Goal: Communication & Community: Ask a question

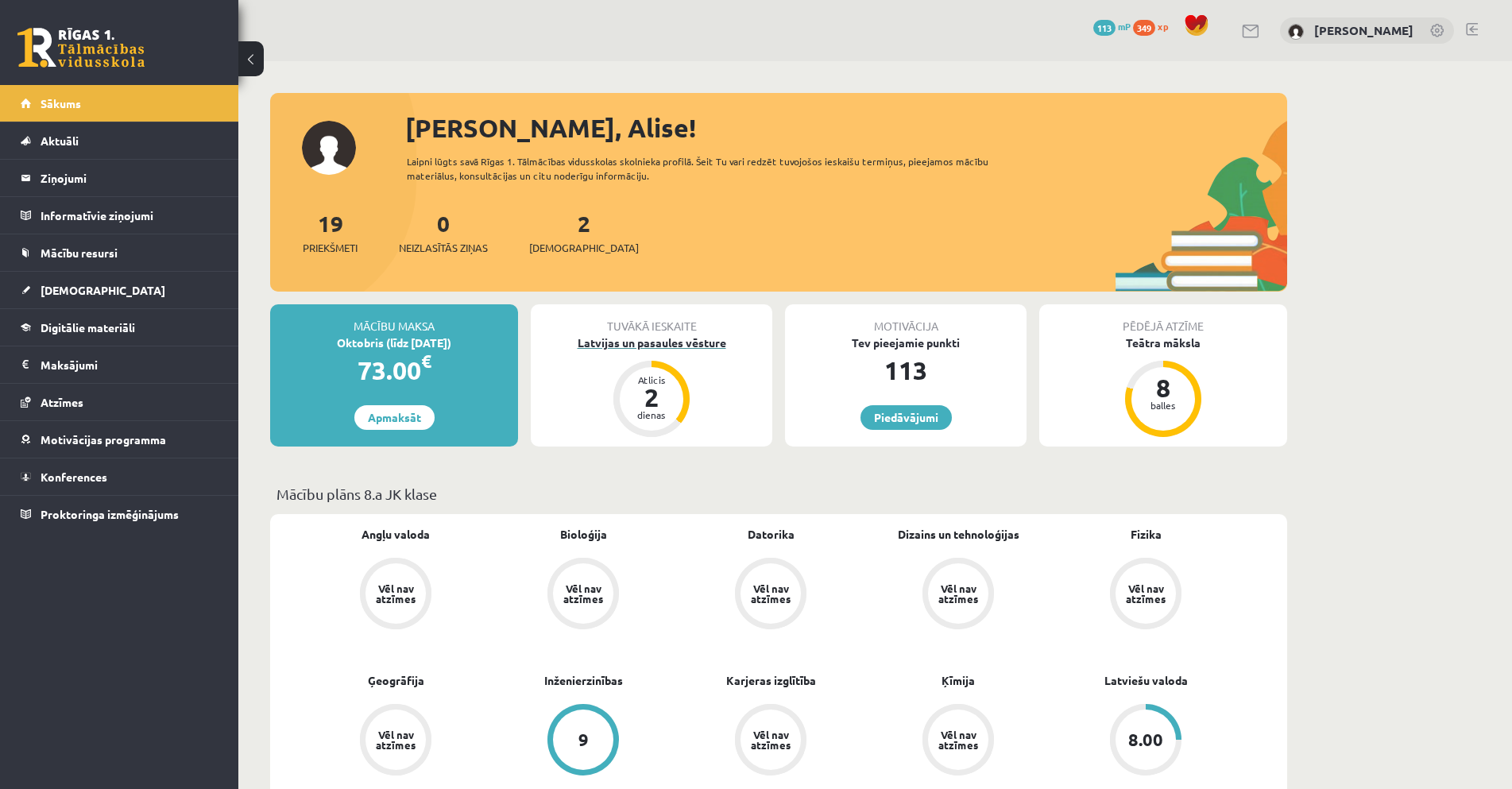
click at [691, 345] on div "Latvijas un pasaules vēsture" at bounding box center [651, 342] width 241 height 17
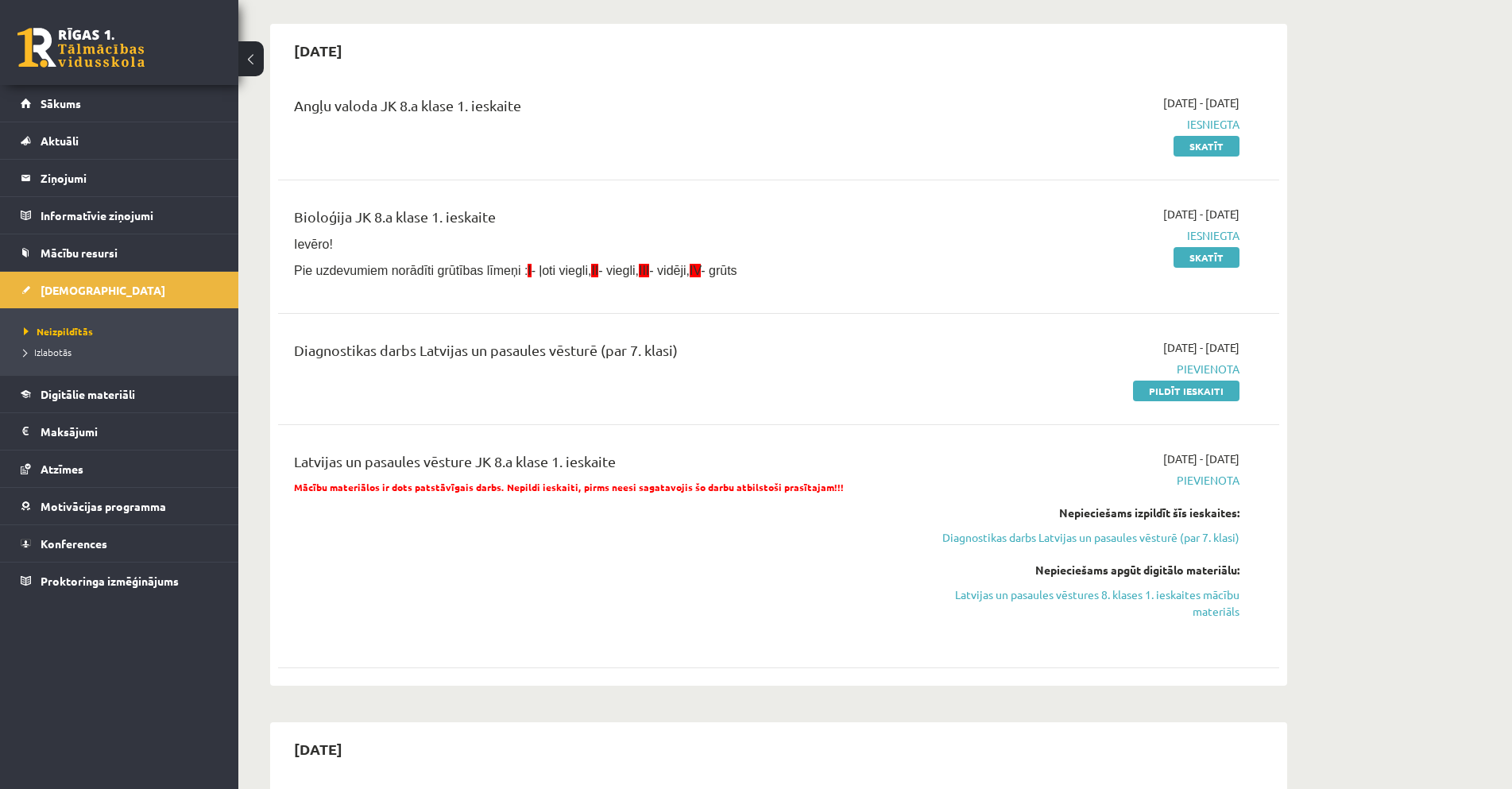
scroll to position [159, 0]
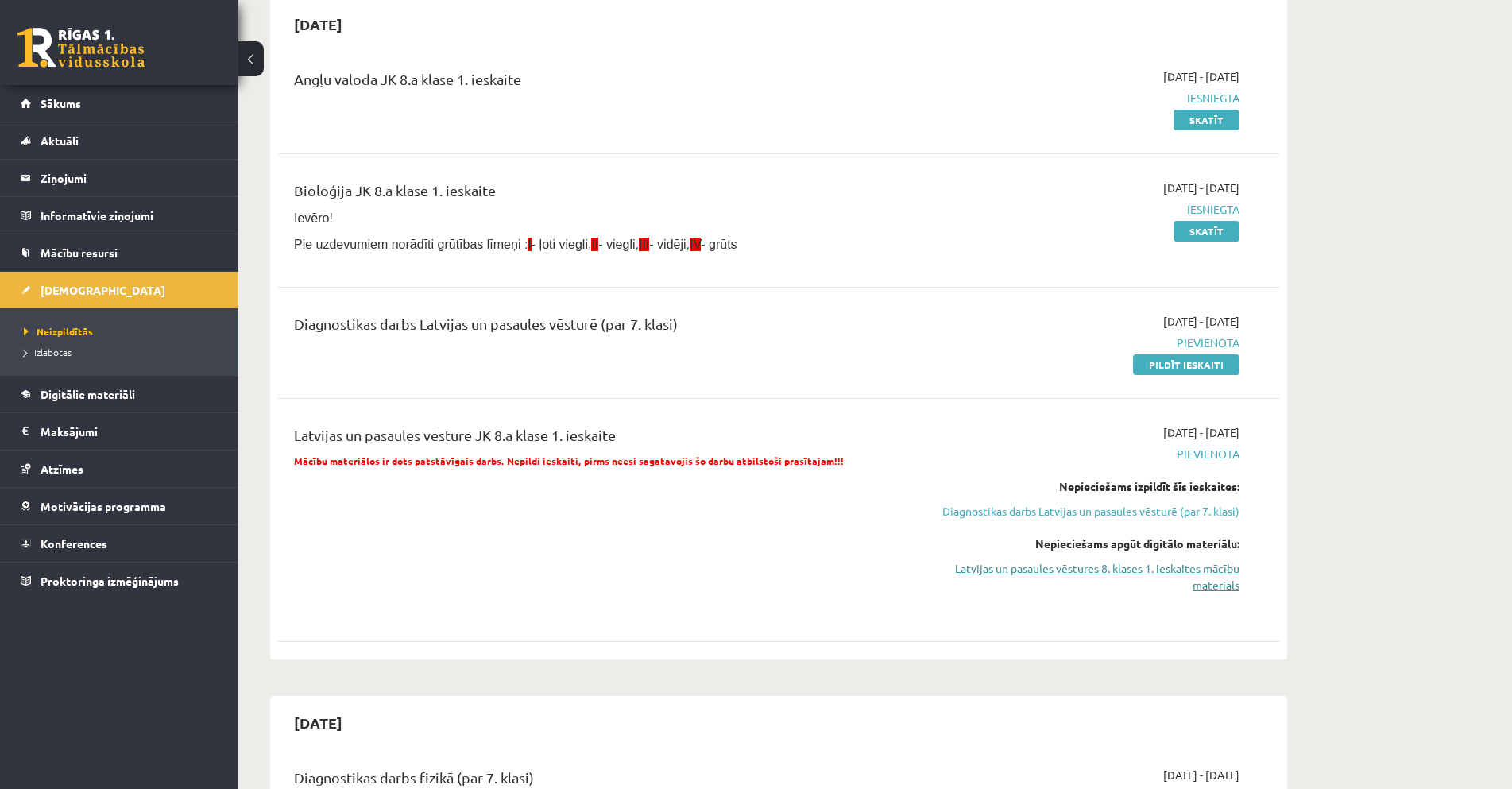
click at [1198, 589] on link "Latvijas un pasaules vēstures 8. klases 1. ieskaites mācību materiāls" at bounding box center [1090, 577] width 299 height 33
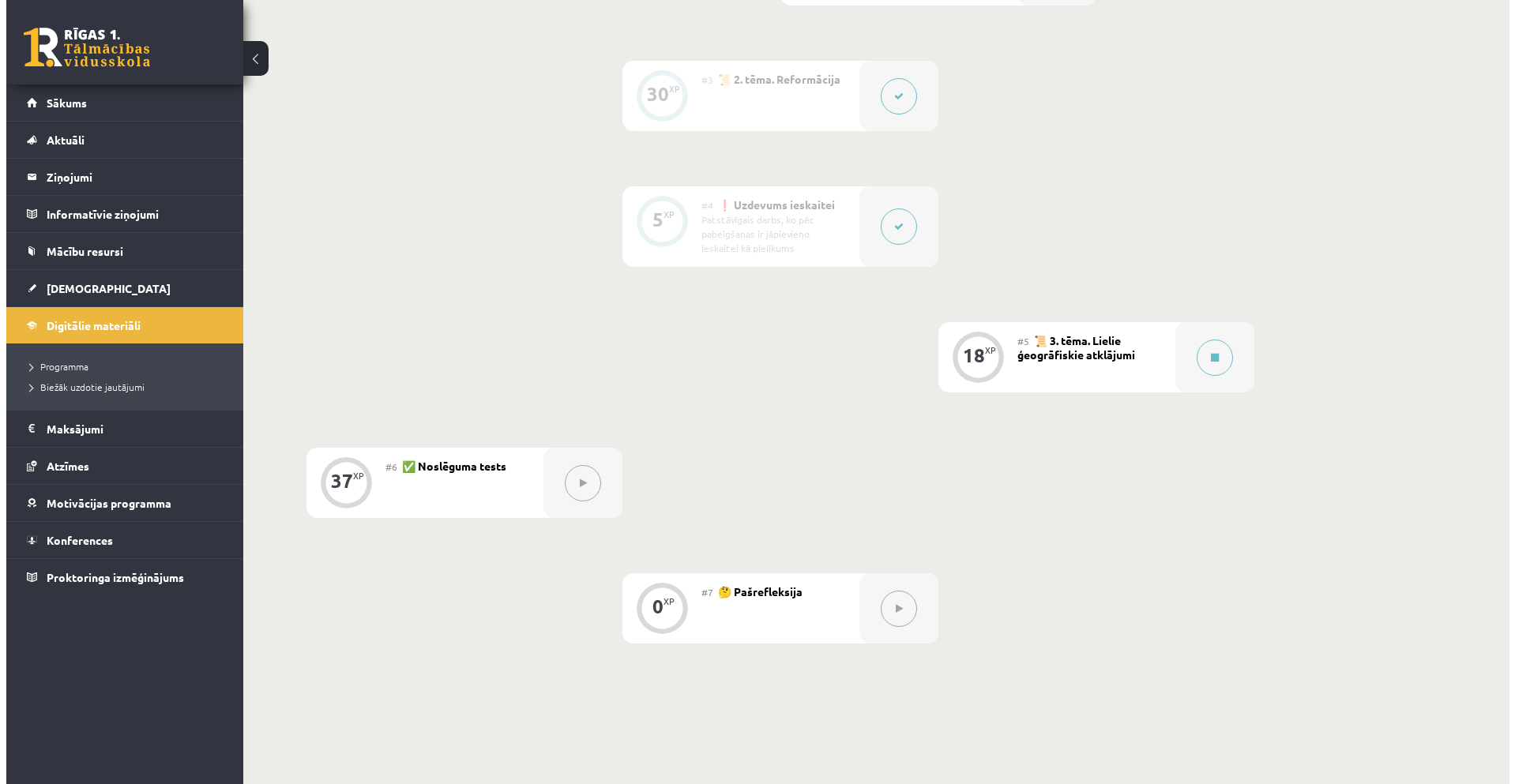
scroll to position [752, 0]
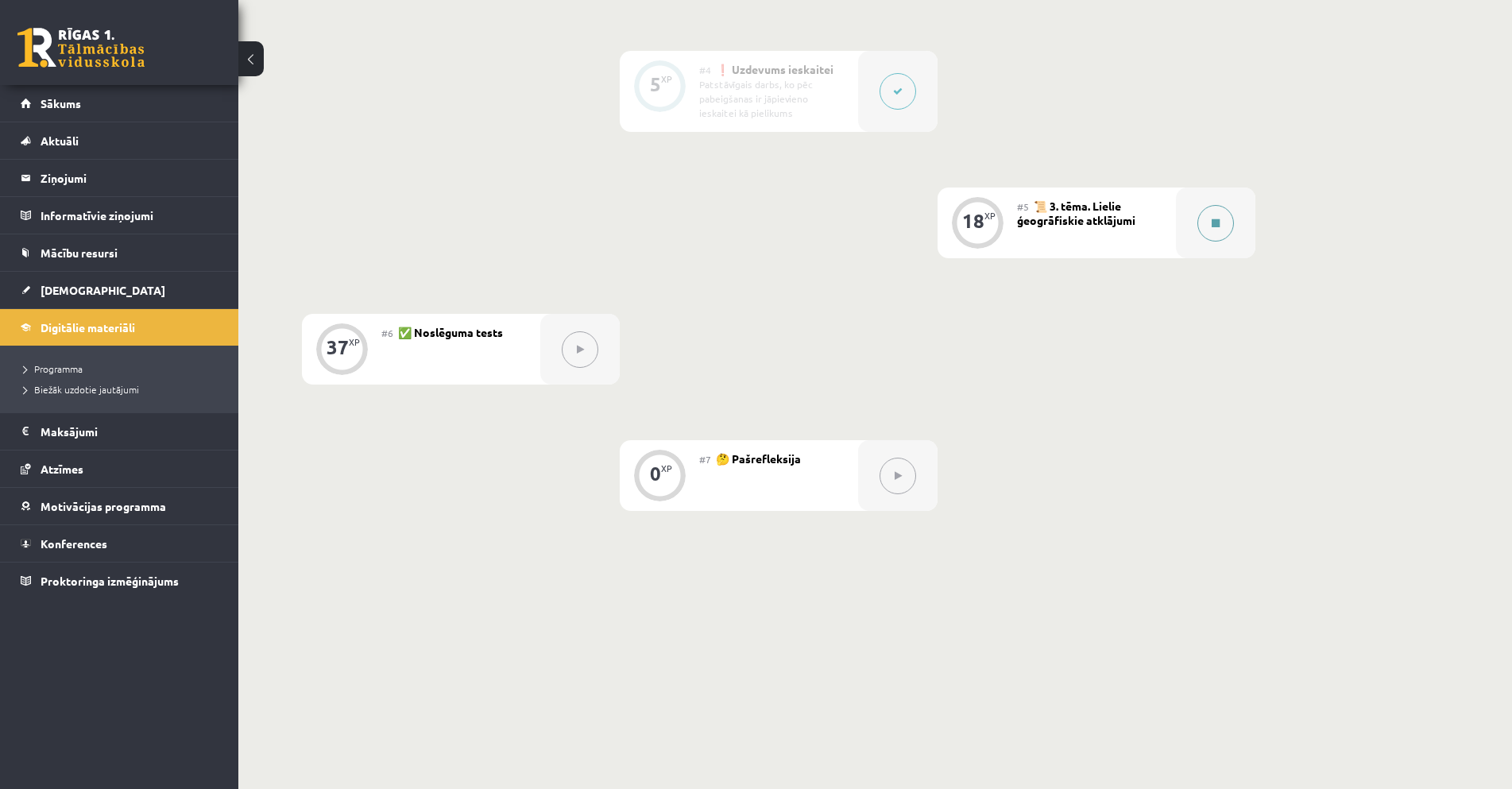
click at [1210, 224] on button at bounding box center [1215, 224] width 37 height 37
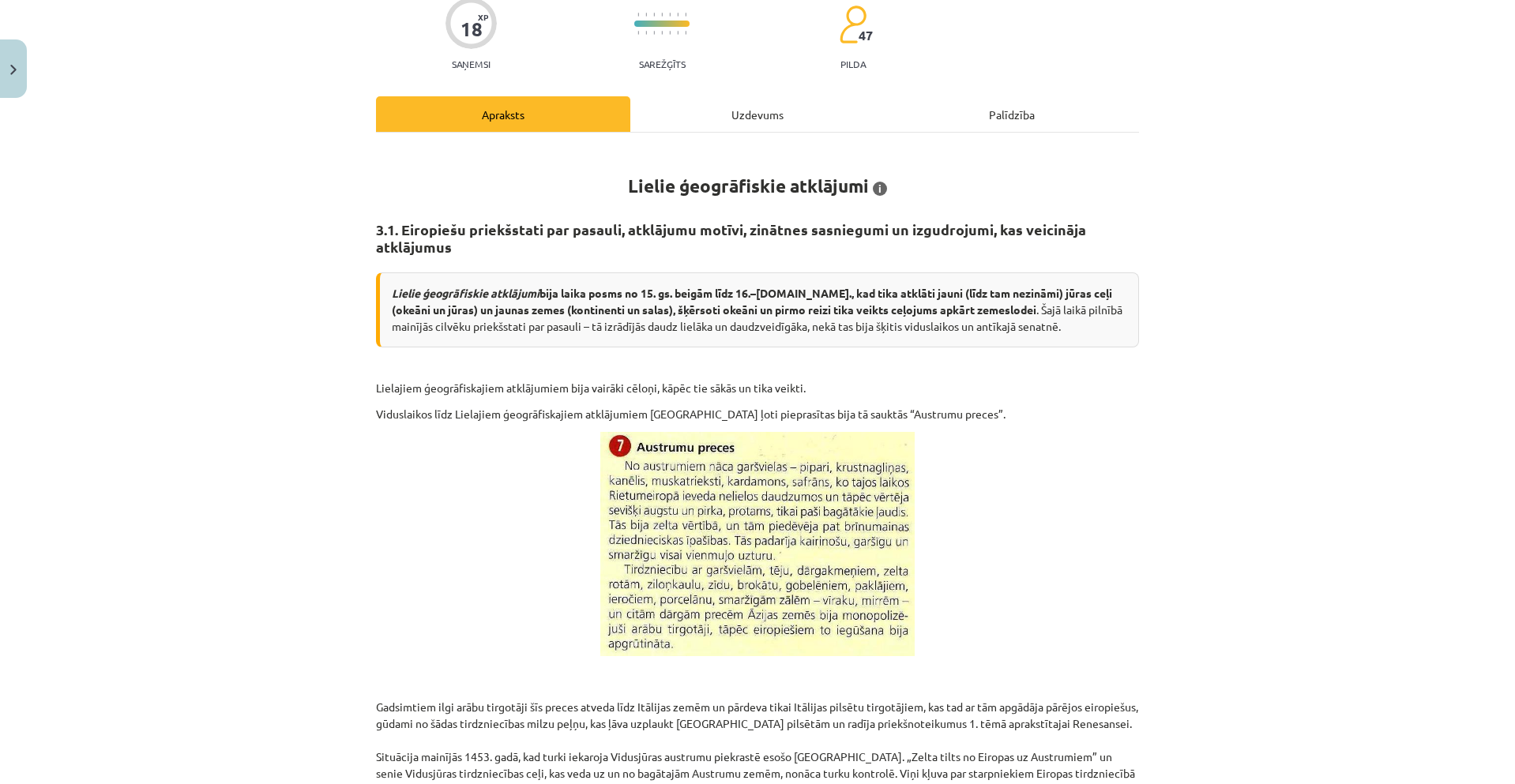
scroll to position [0, 0]
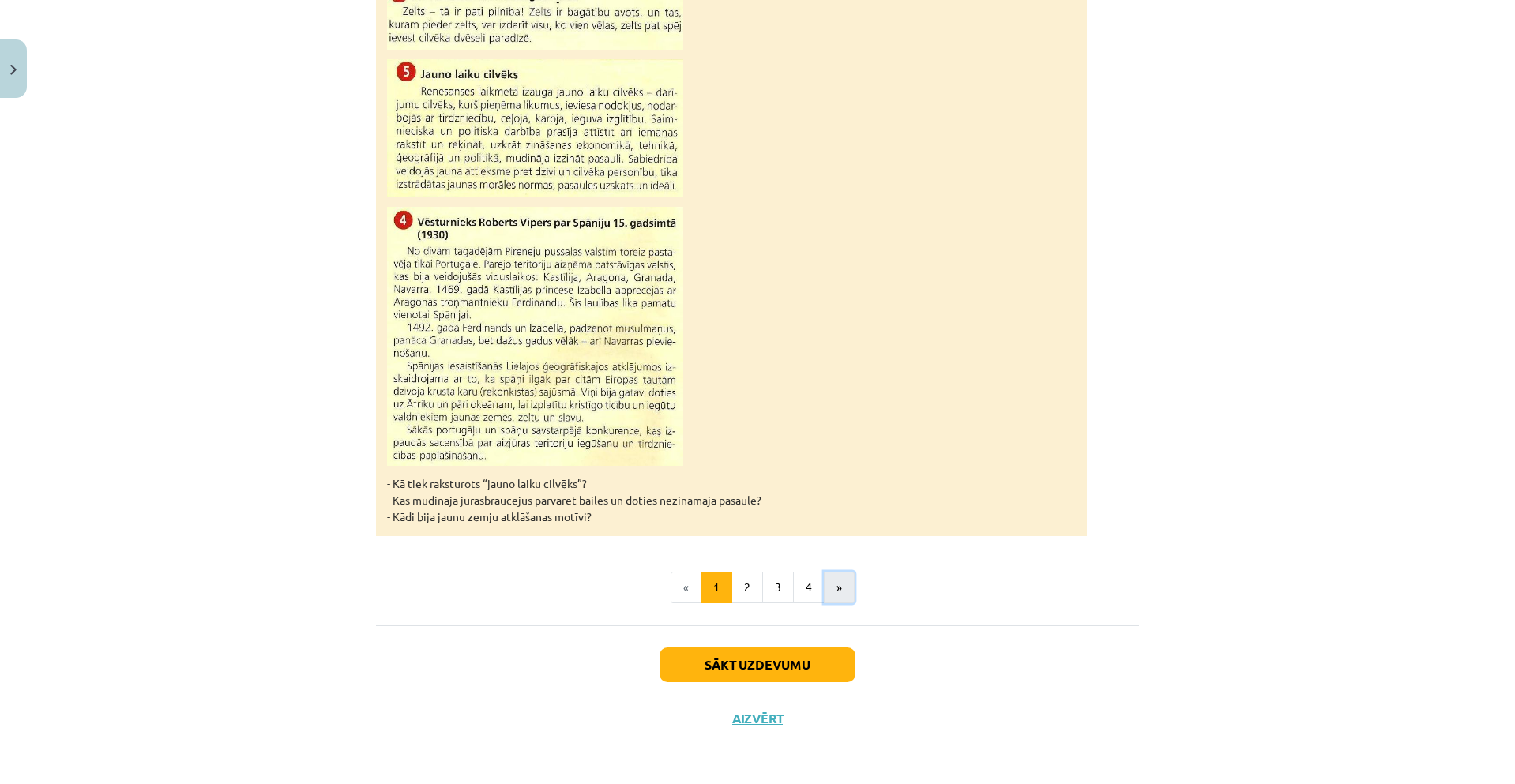
click at [840, 578] on button "»" at bounding box center [839, 588] width 31 height 32
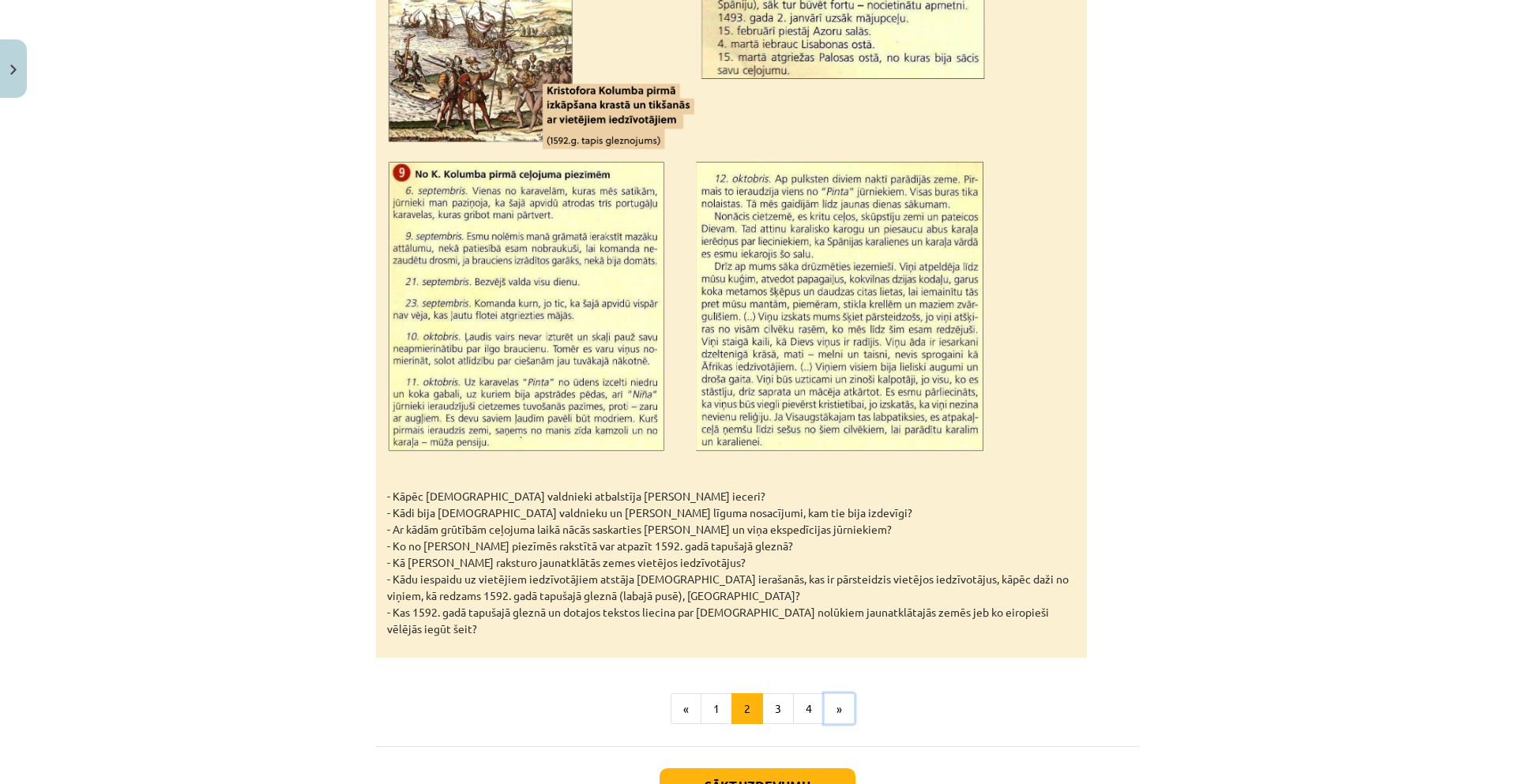
scroll to position [2208, 0]
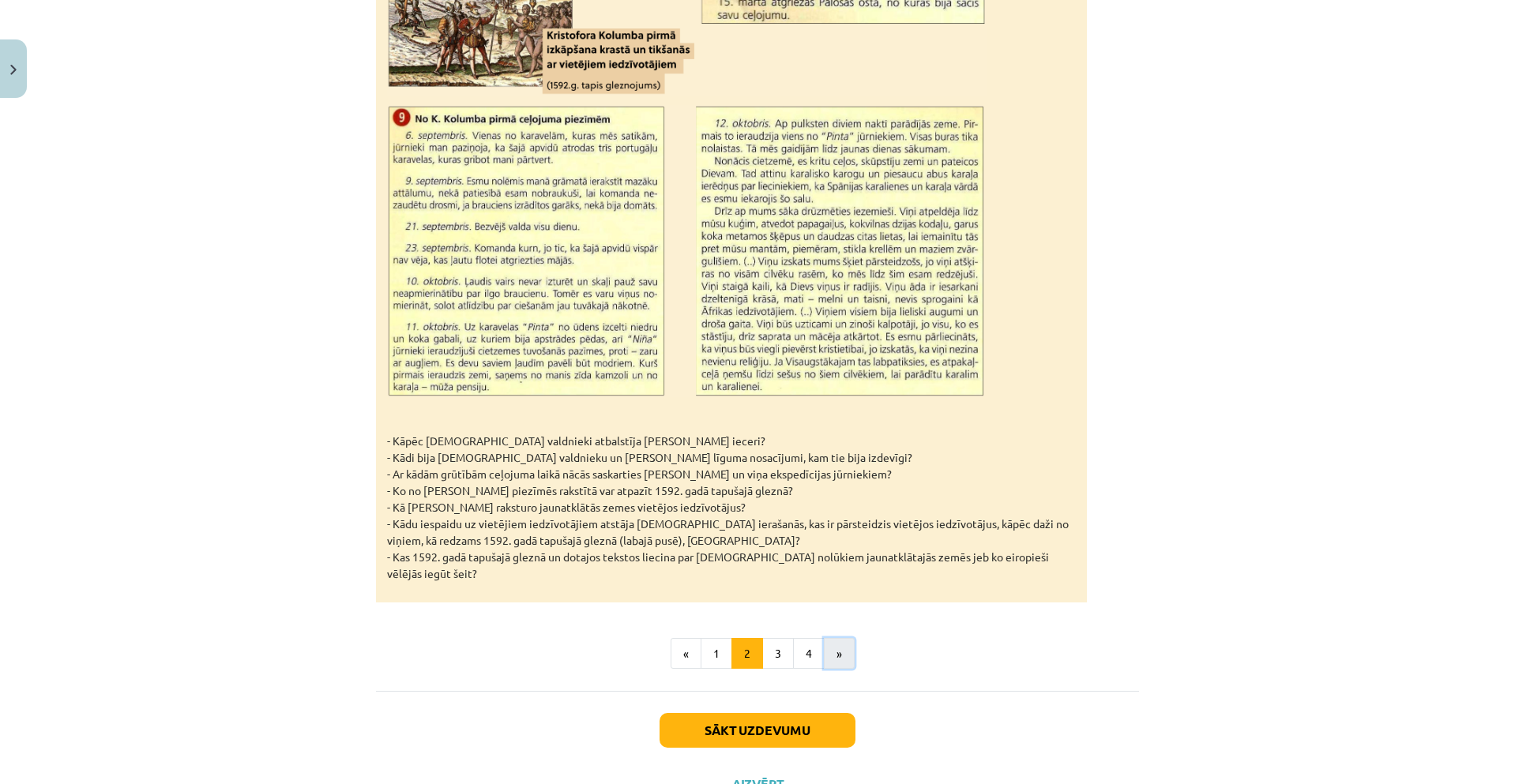
click at [846, 638] on button "»" at bounding box center [839, 653] width 31 height 32
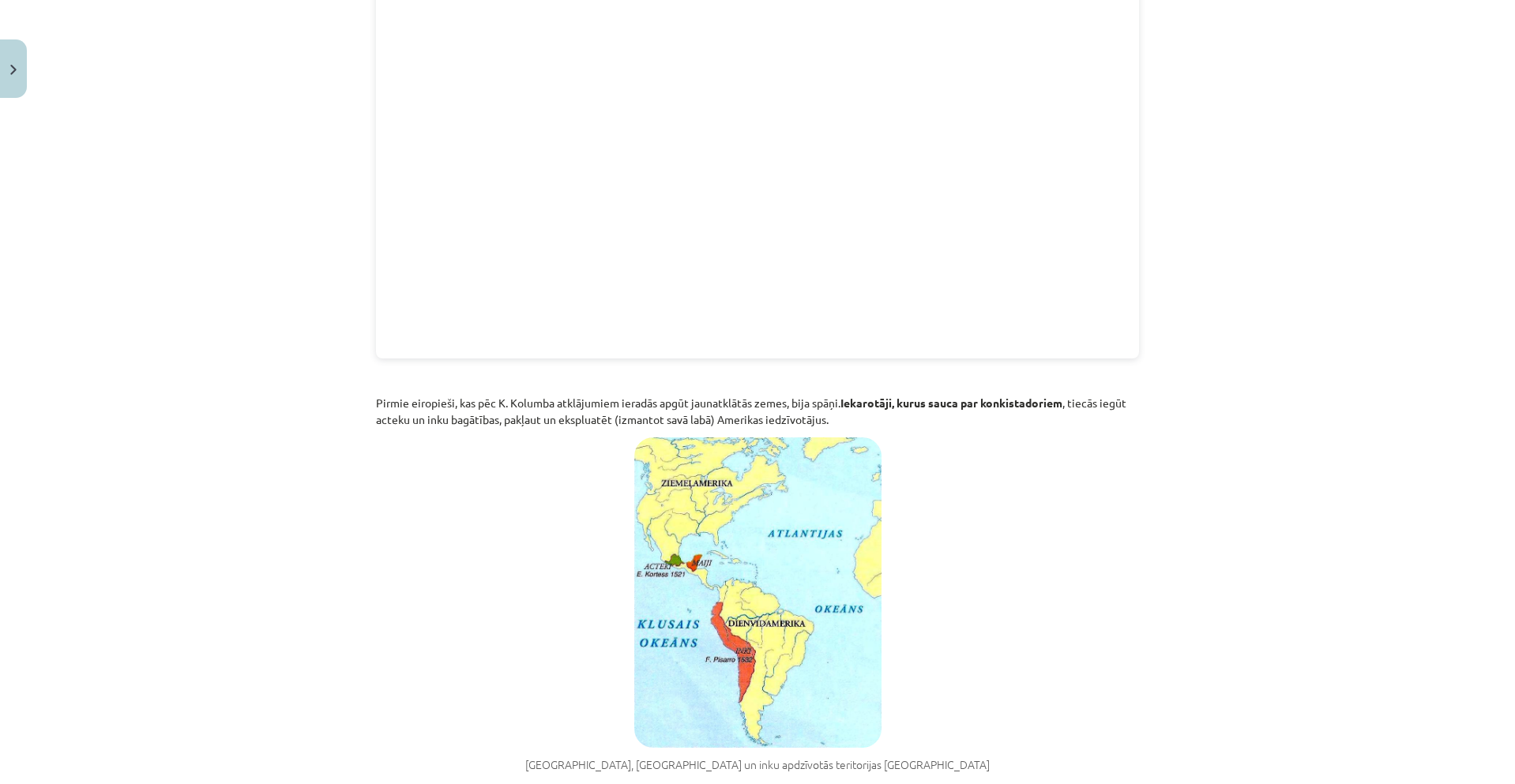
scroll to position [2969, 0]
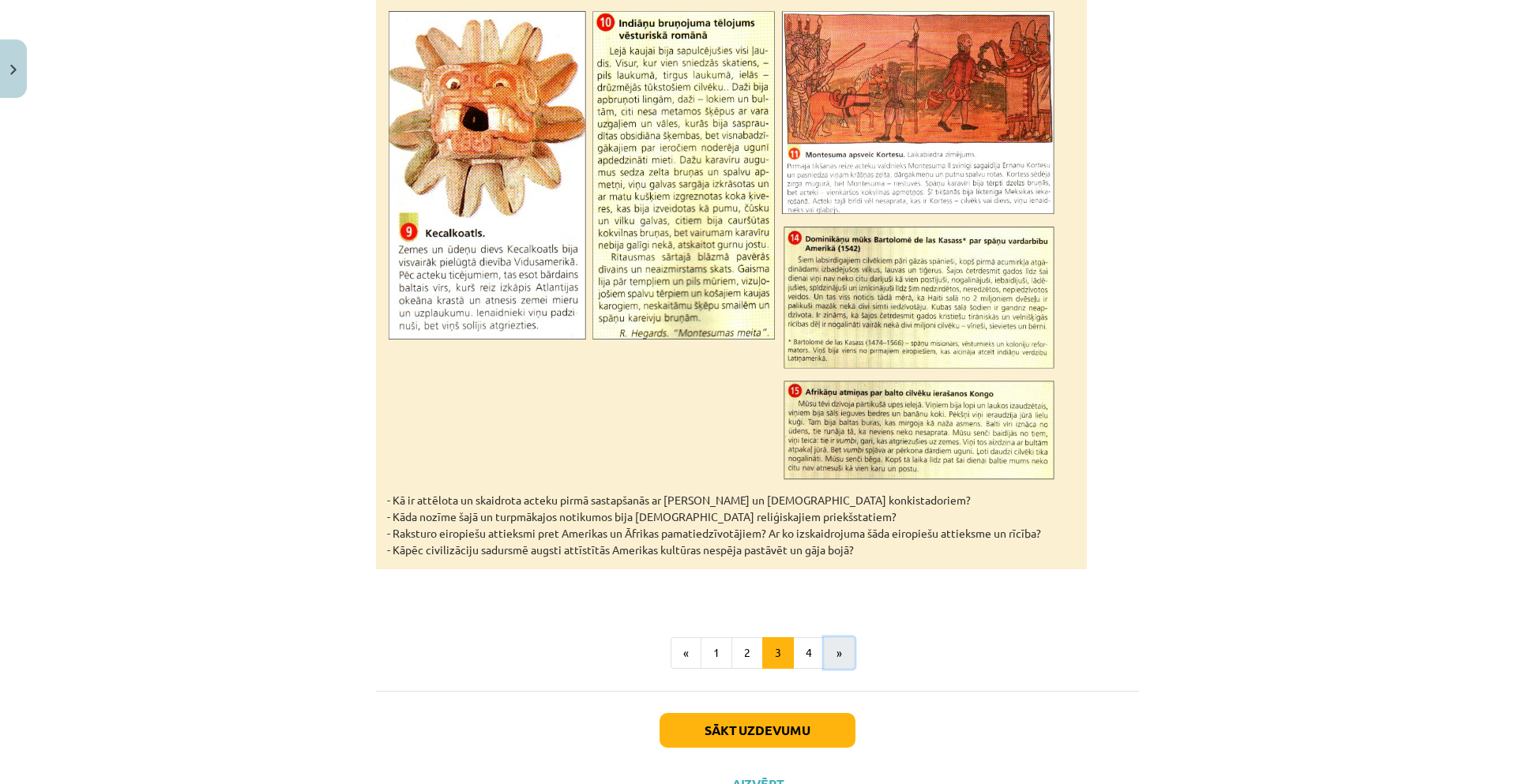
click at [831, 637] on button "»" at bounding box center [839, 653] width 31 height 32
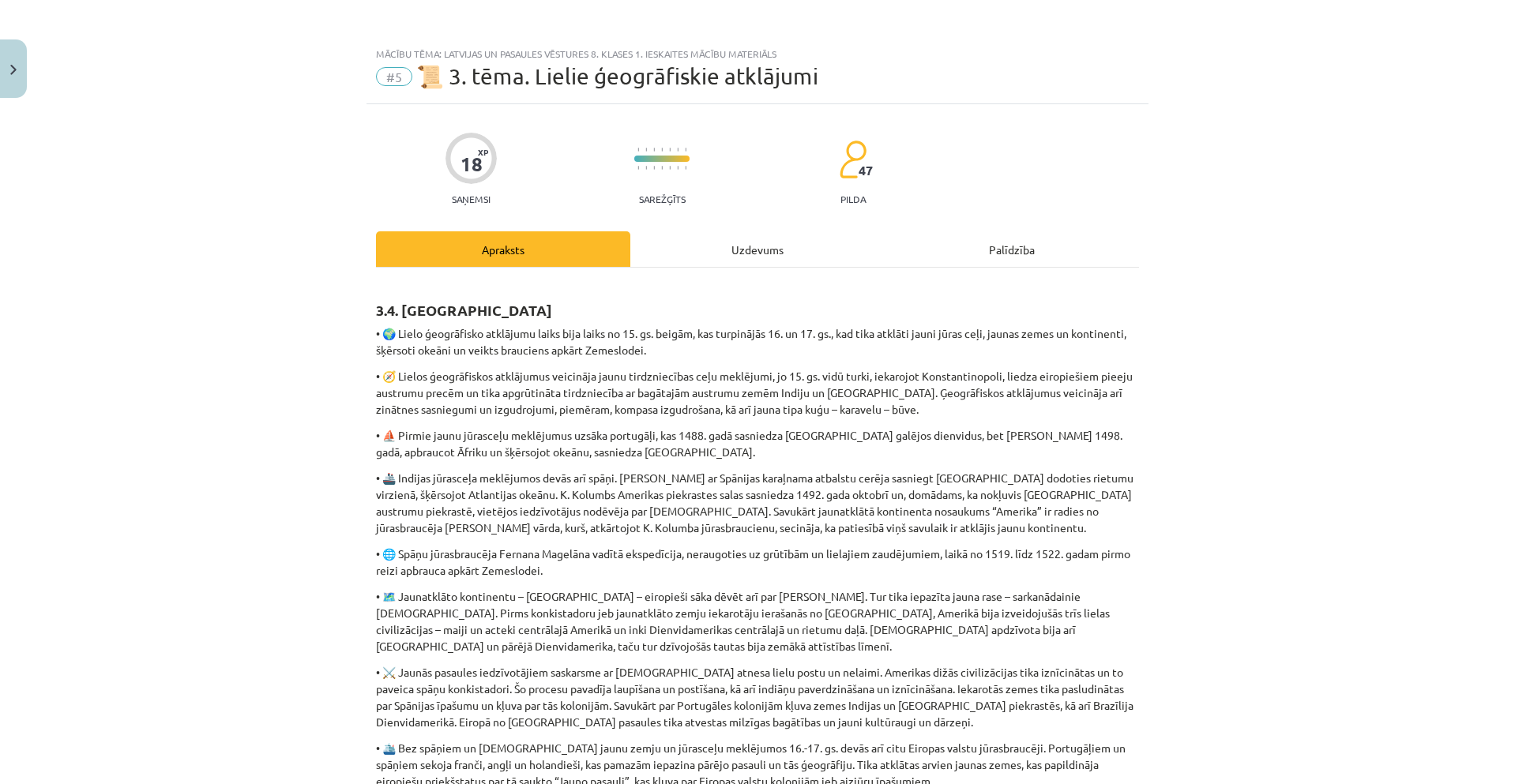
scroll to position [0, 0]
click at [752, 247] on div "Uzdevums" at bounding box center [757, 249] width 254 height 36
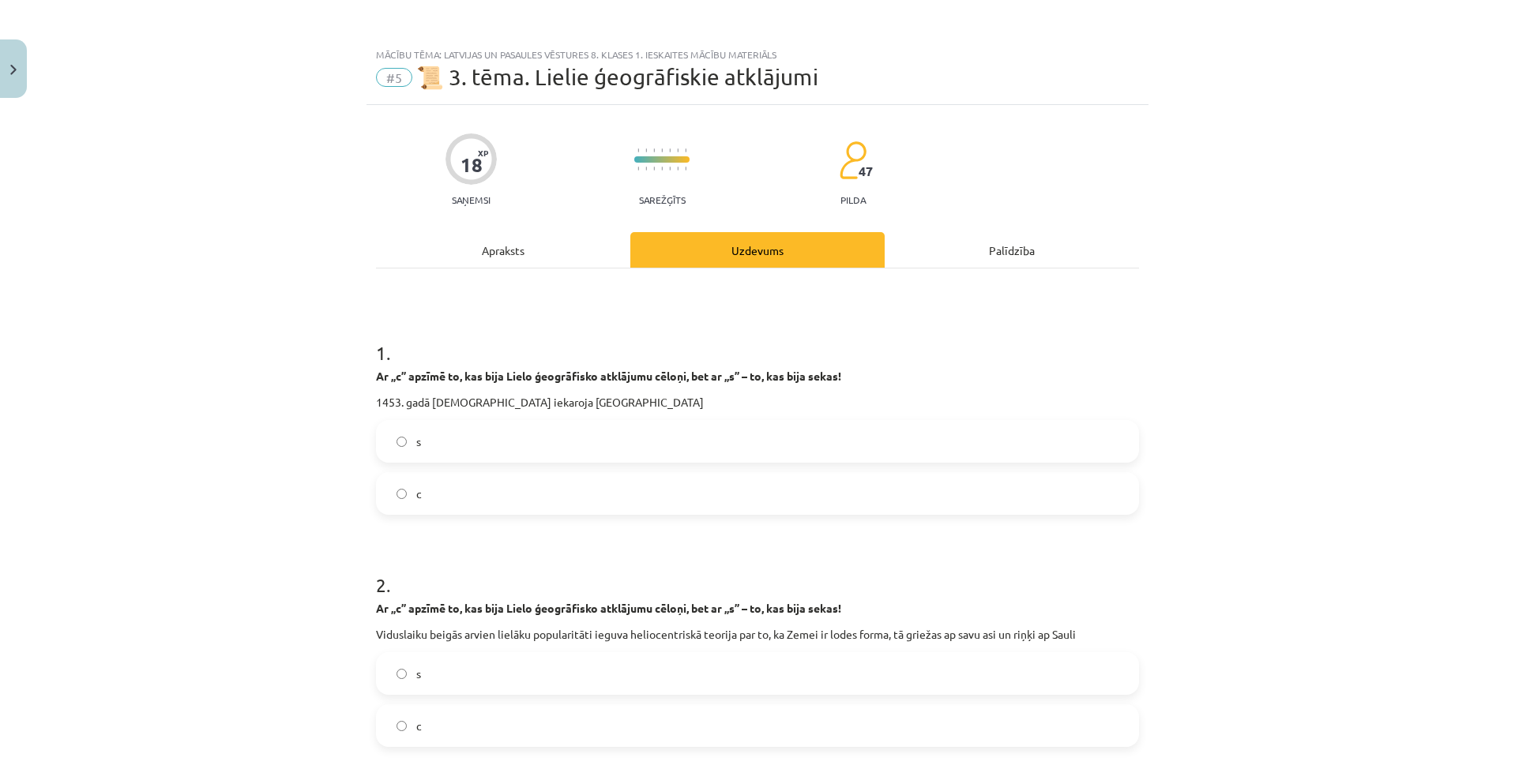
click at [497, 248] on div "Apraksts" at bounding box center [503, 249] width 254 height 36
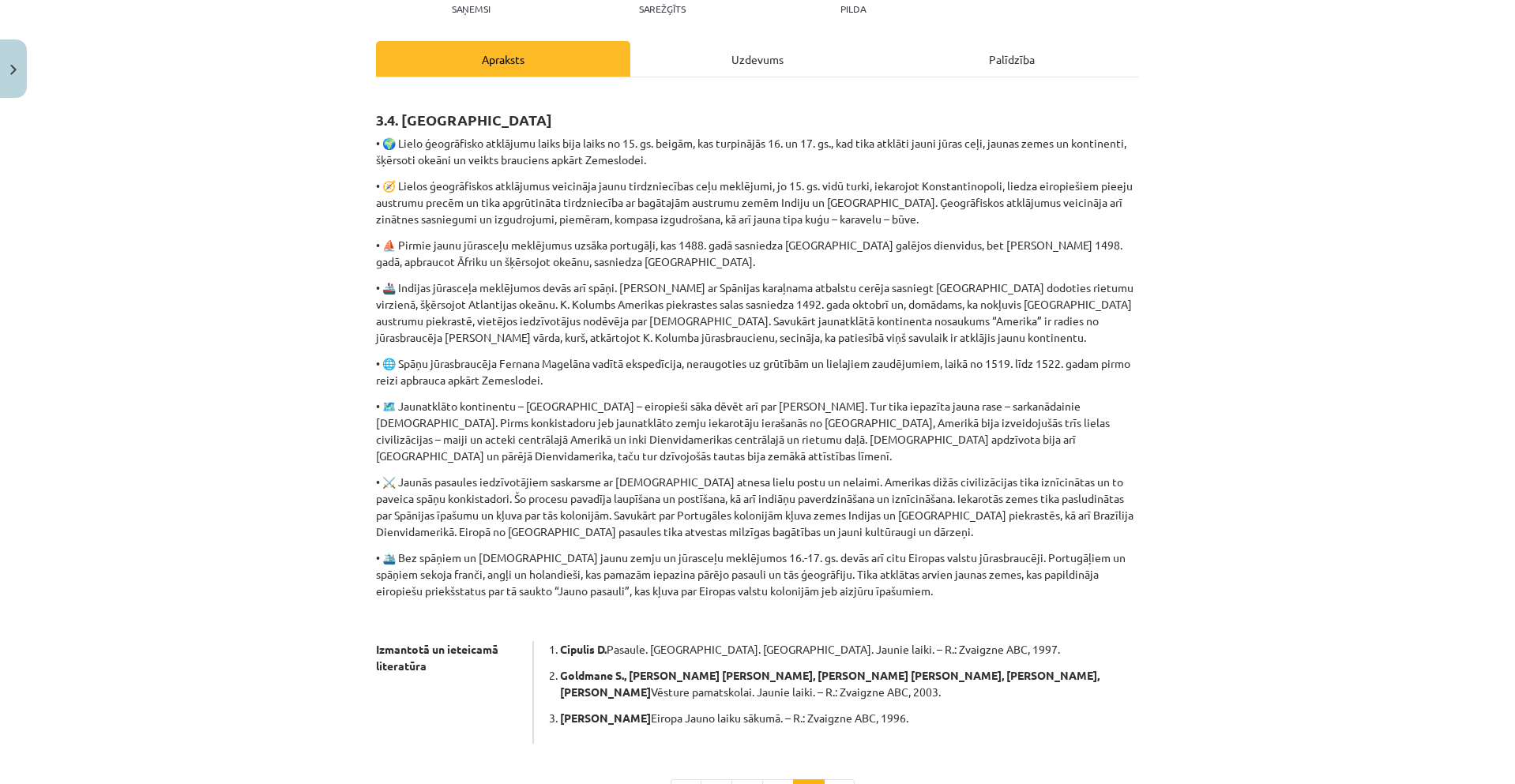
scroll to position [399, 0]
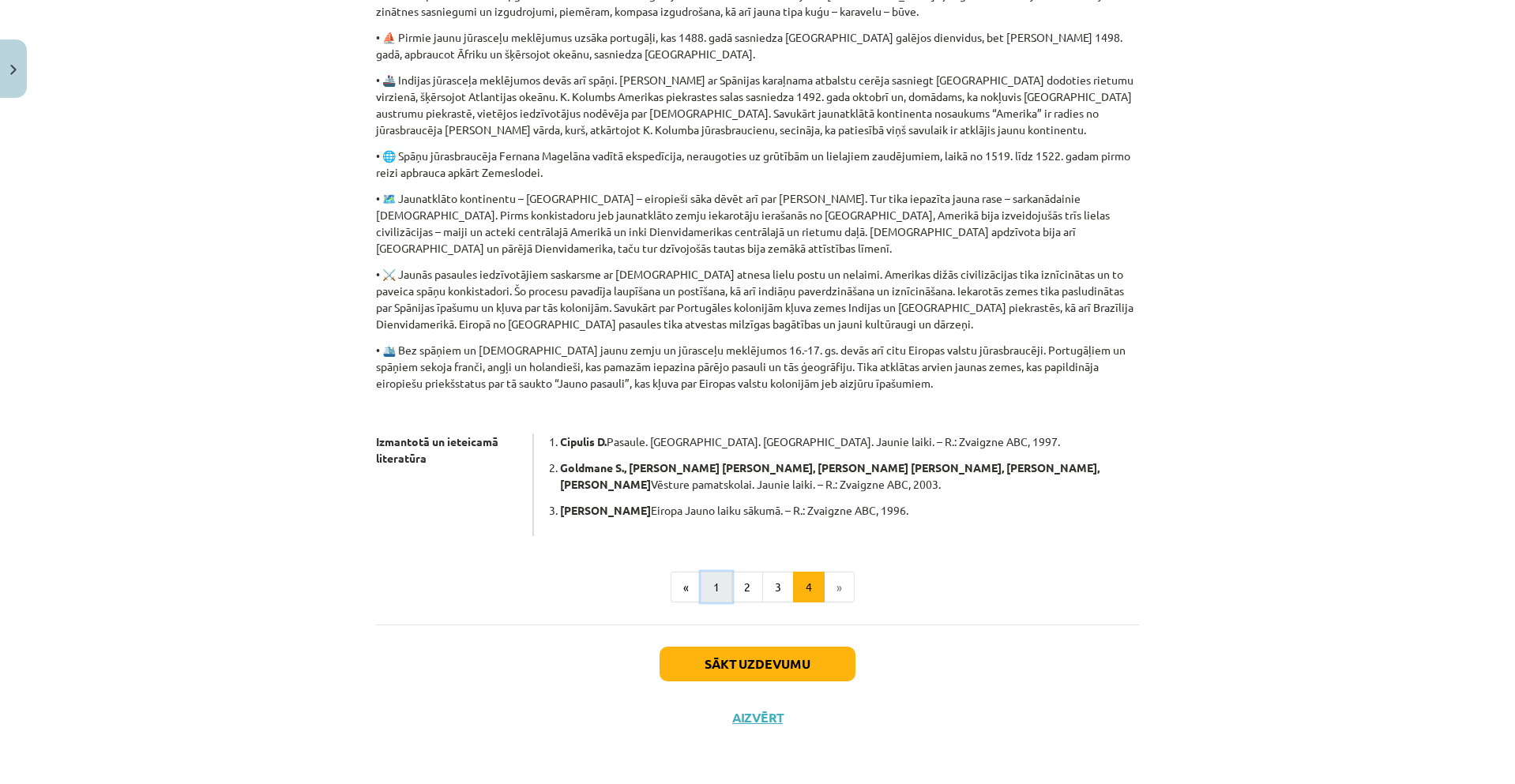
click at [714, 586] on button "1" at bounding box center [716, 588] width 32 height 32
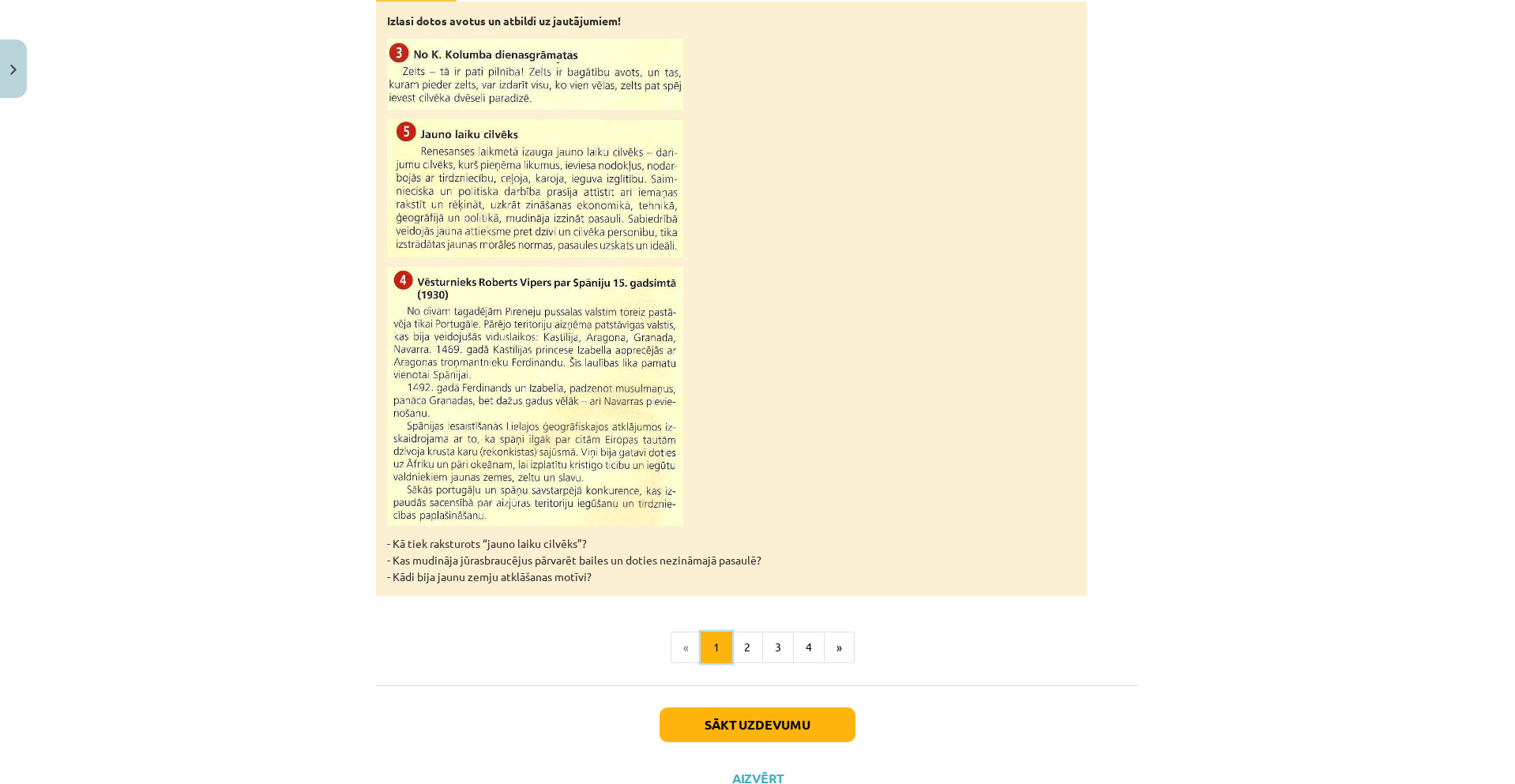
scroll to position [1391, 0]
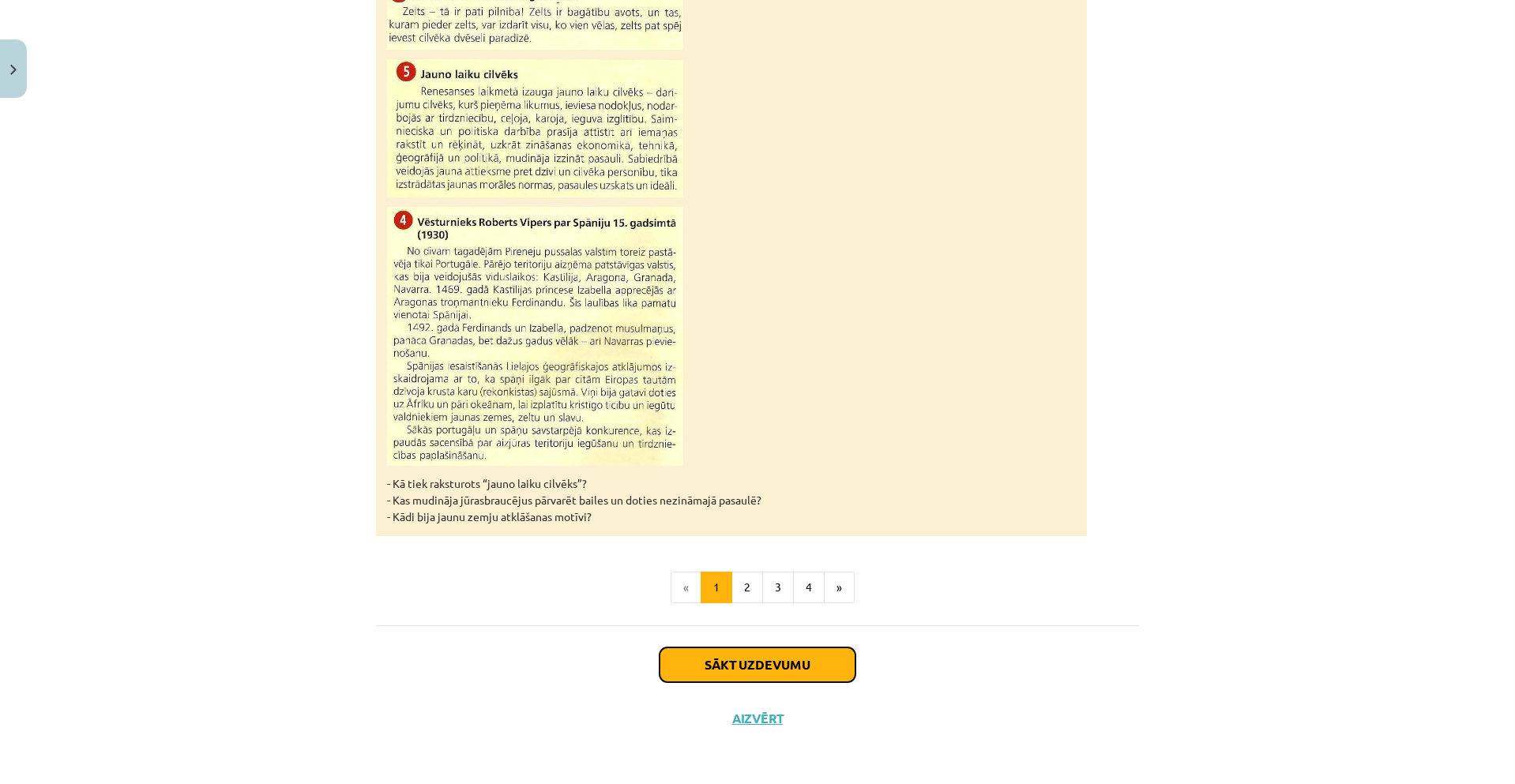
click at [814, 658] on button "Sākt uzdevumu" at bounding box center [757, 665] width 196 height 35
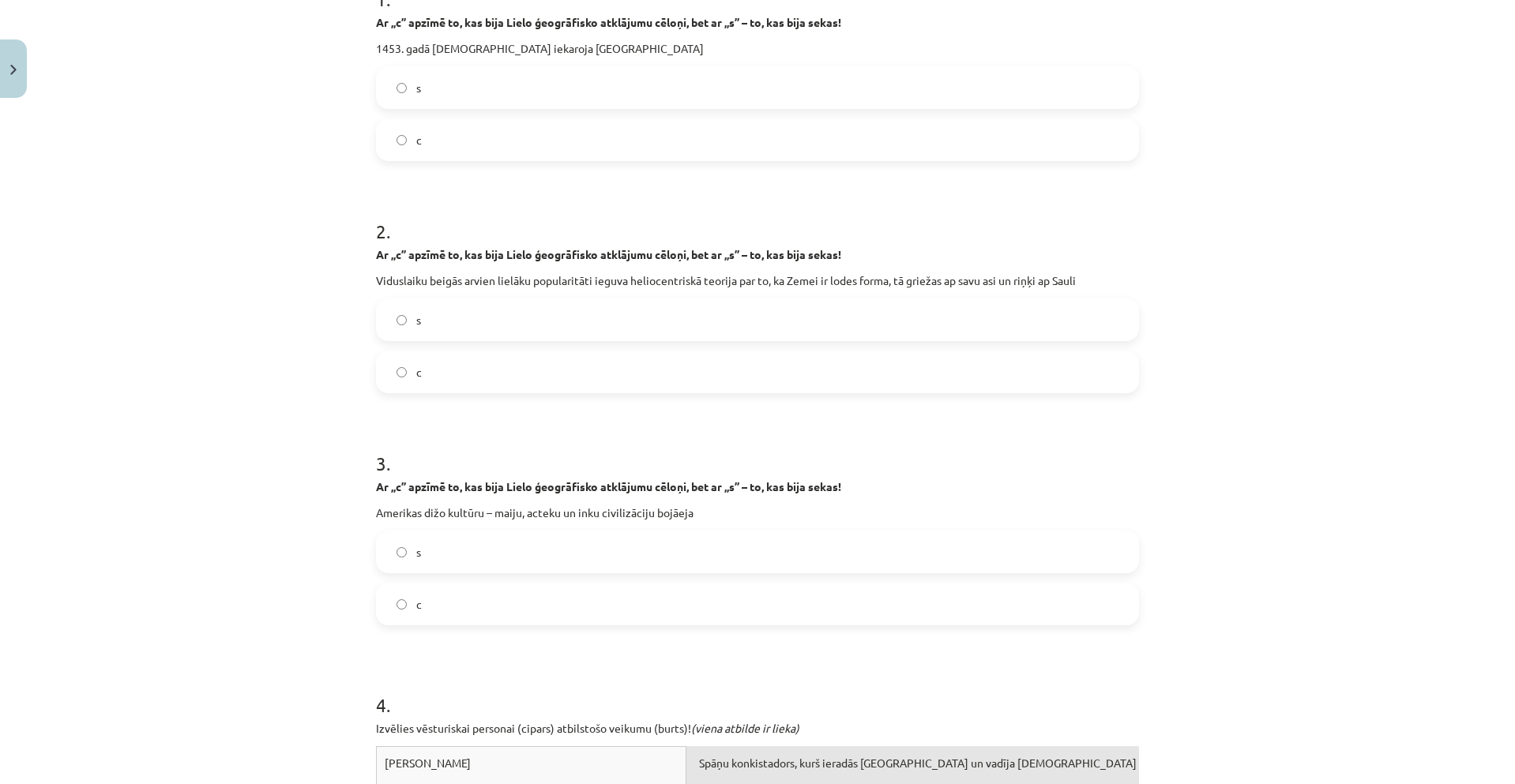
scroll to position [356, 0]
click at [421, 370] on label "c" at bounding box center [758, 370] width 760 height 40
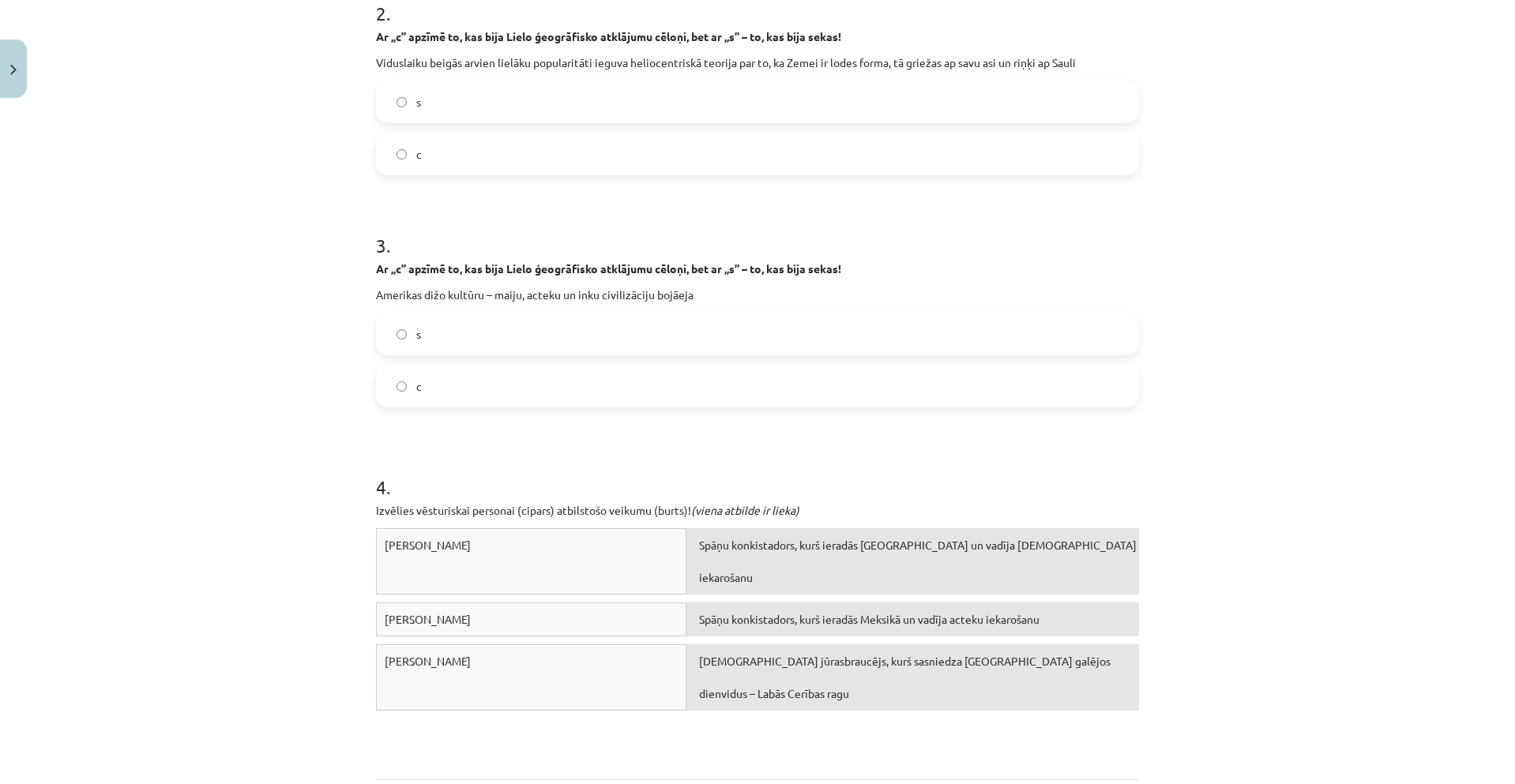
scroll to position [593, 0]
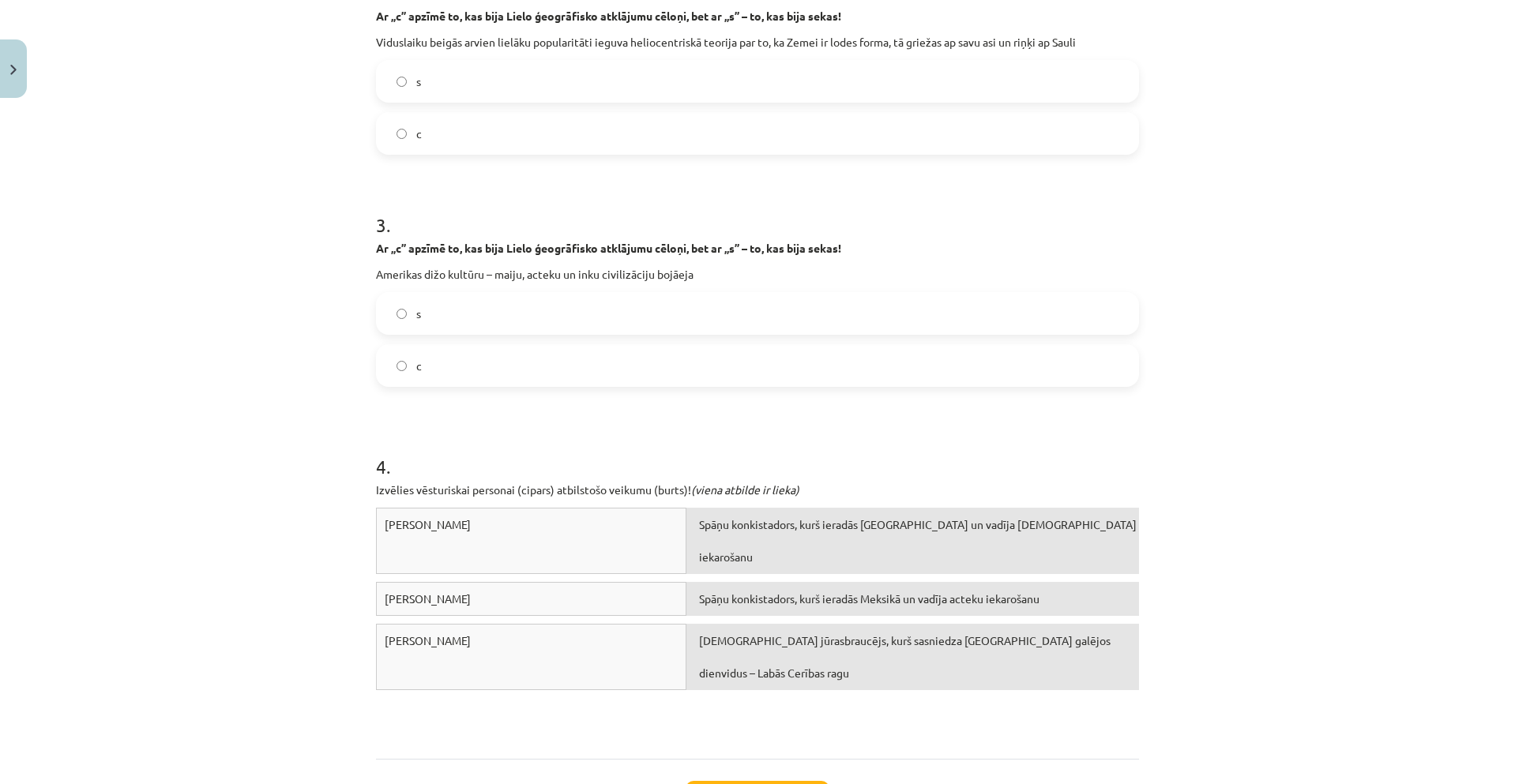
click at [404, 309] on label "s" at bounding box center [758, 313] width 760 height 40
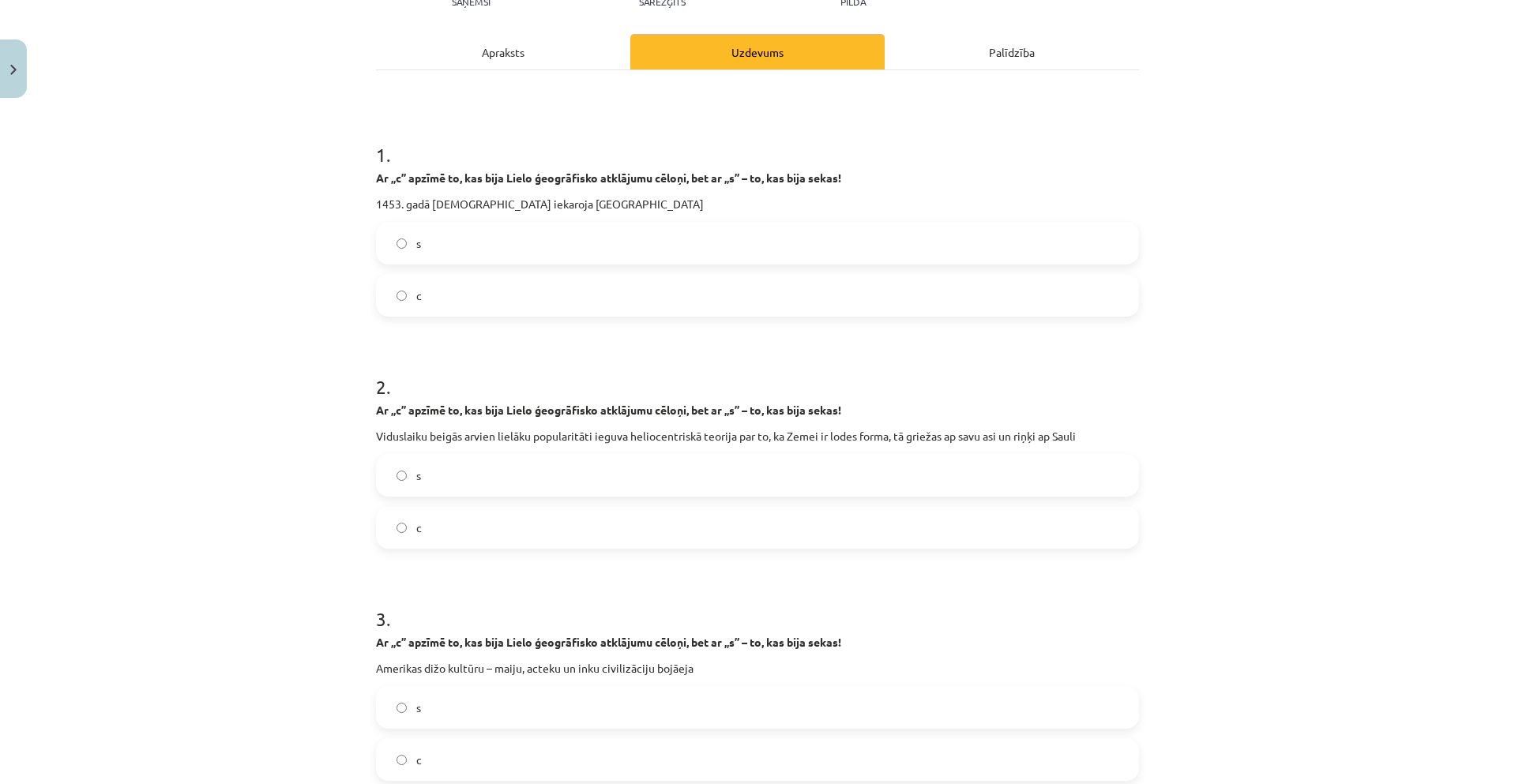
scroll to position [197, 0]
click at [529, 248] on label "s" at bounding box center [758, 244] width 760 height 40
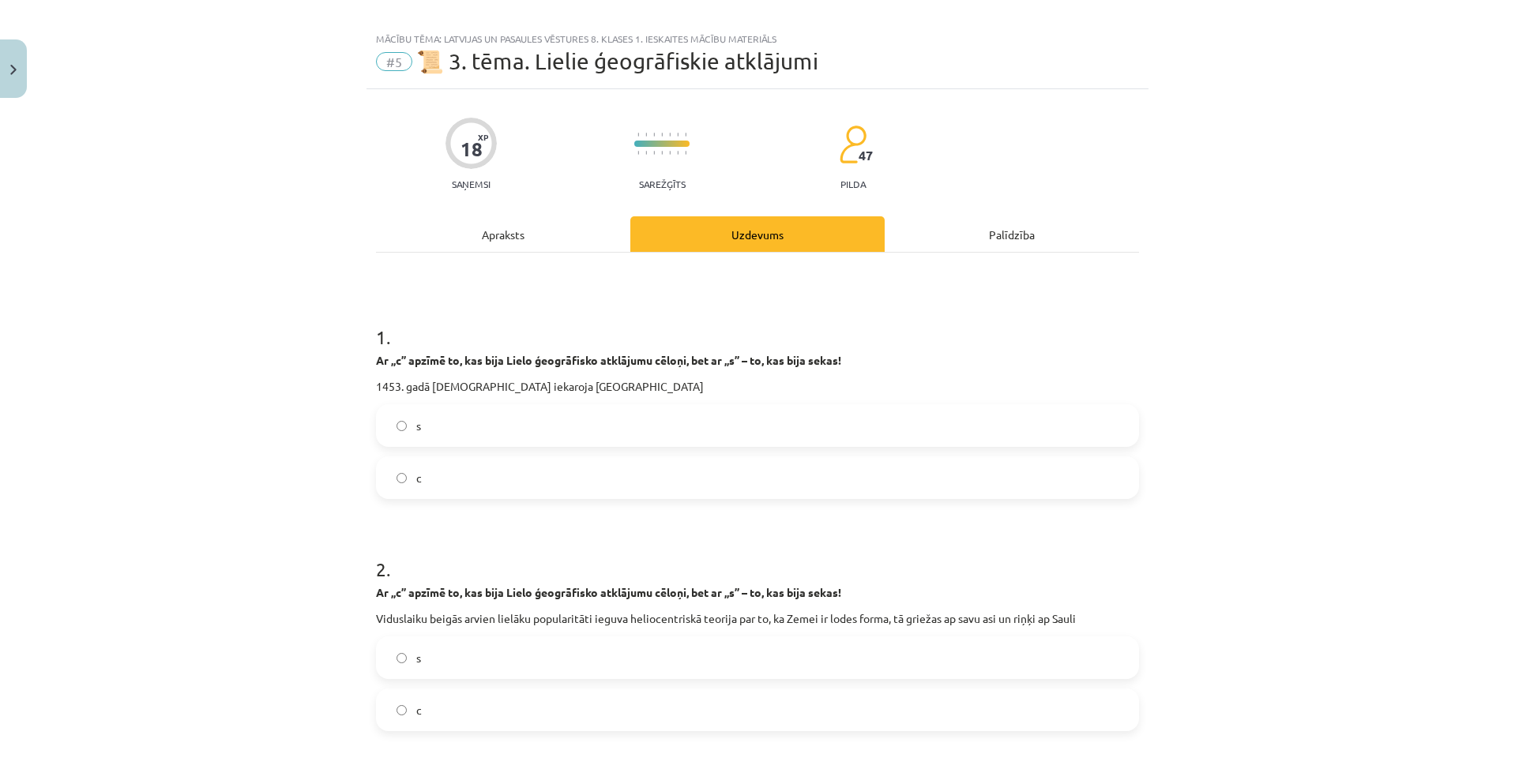
scroll to position [0, 0]
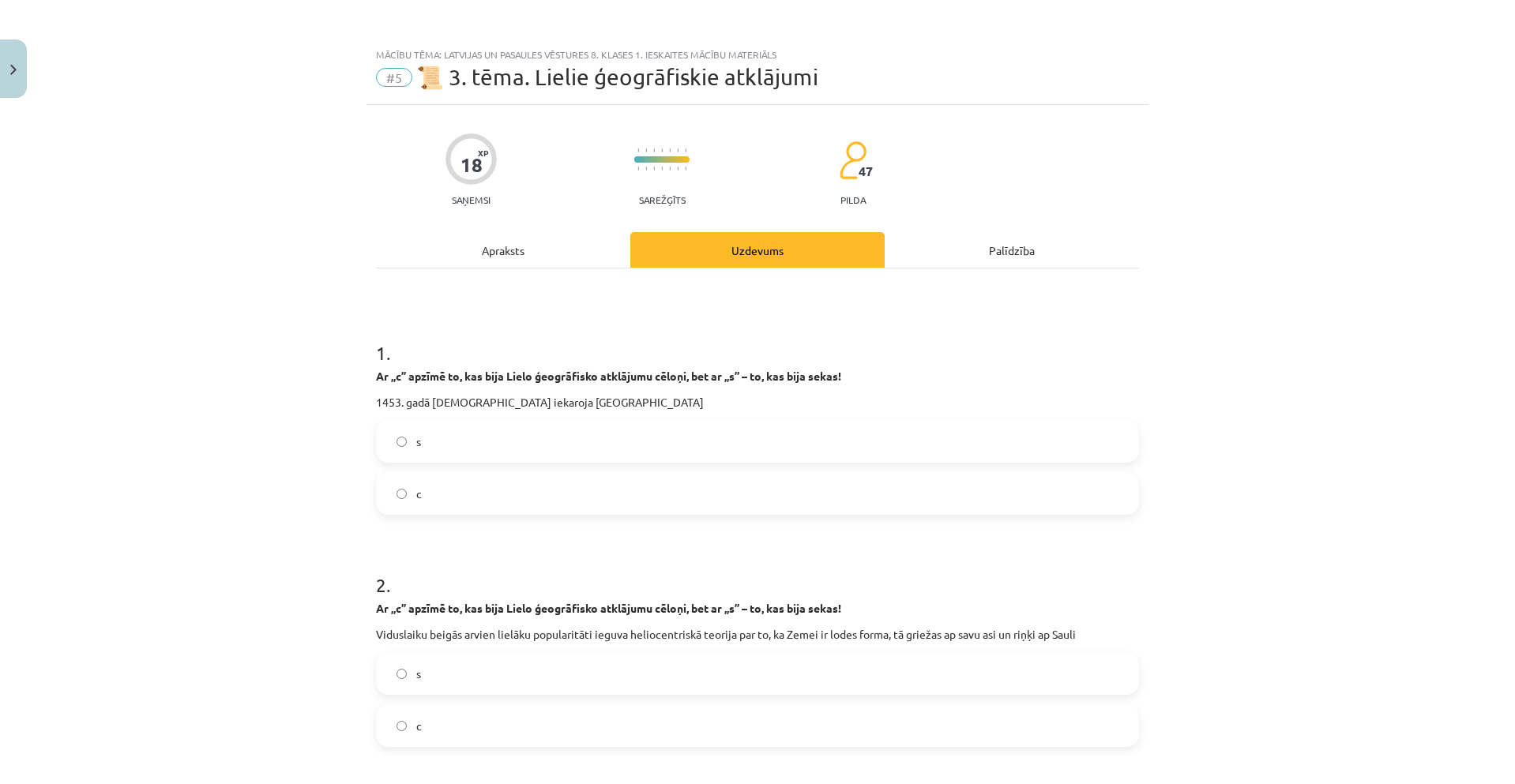
click at [578, 264] on div "Apraksts" at bounding box center [503, 249] width 254 height 36
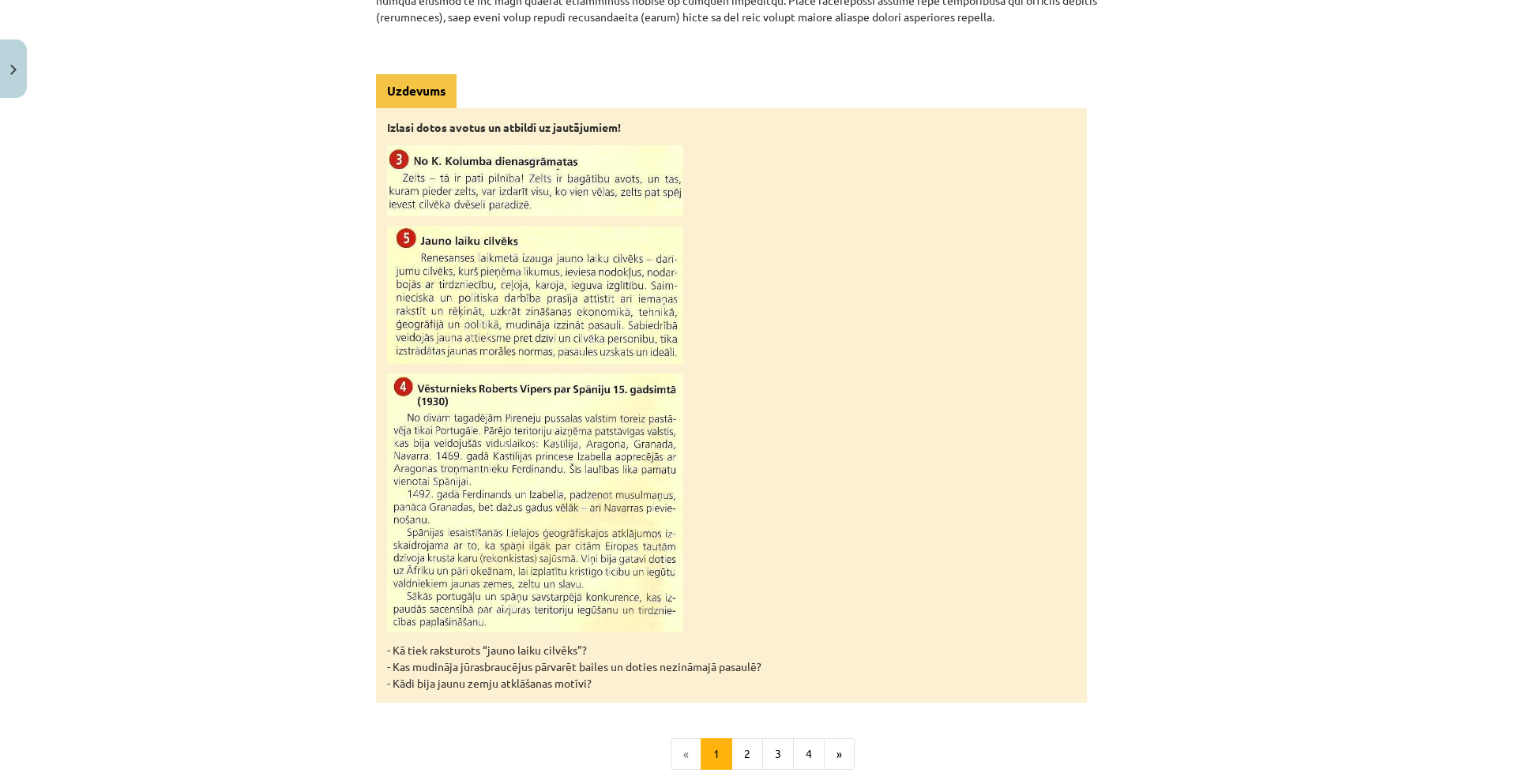
scroll to position [1391, 0]
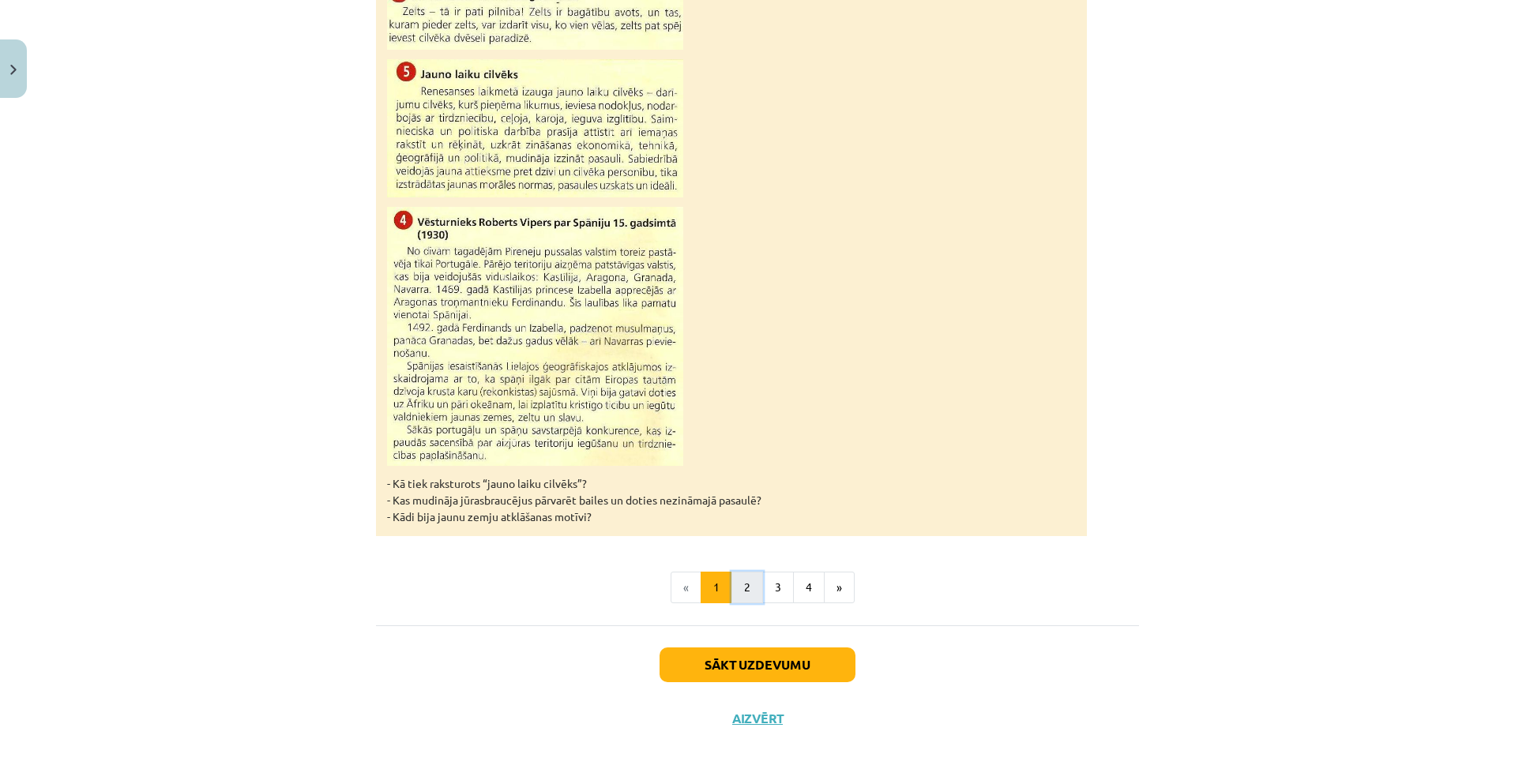
click at [752, 590] on button "2" at bounding box center [747, 588] width 32 height 32
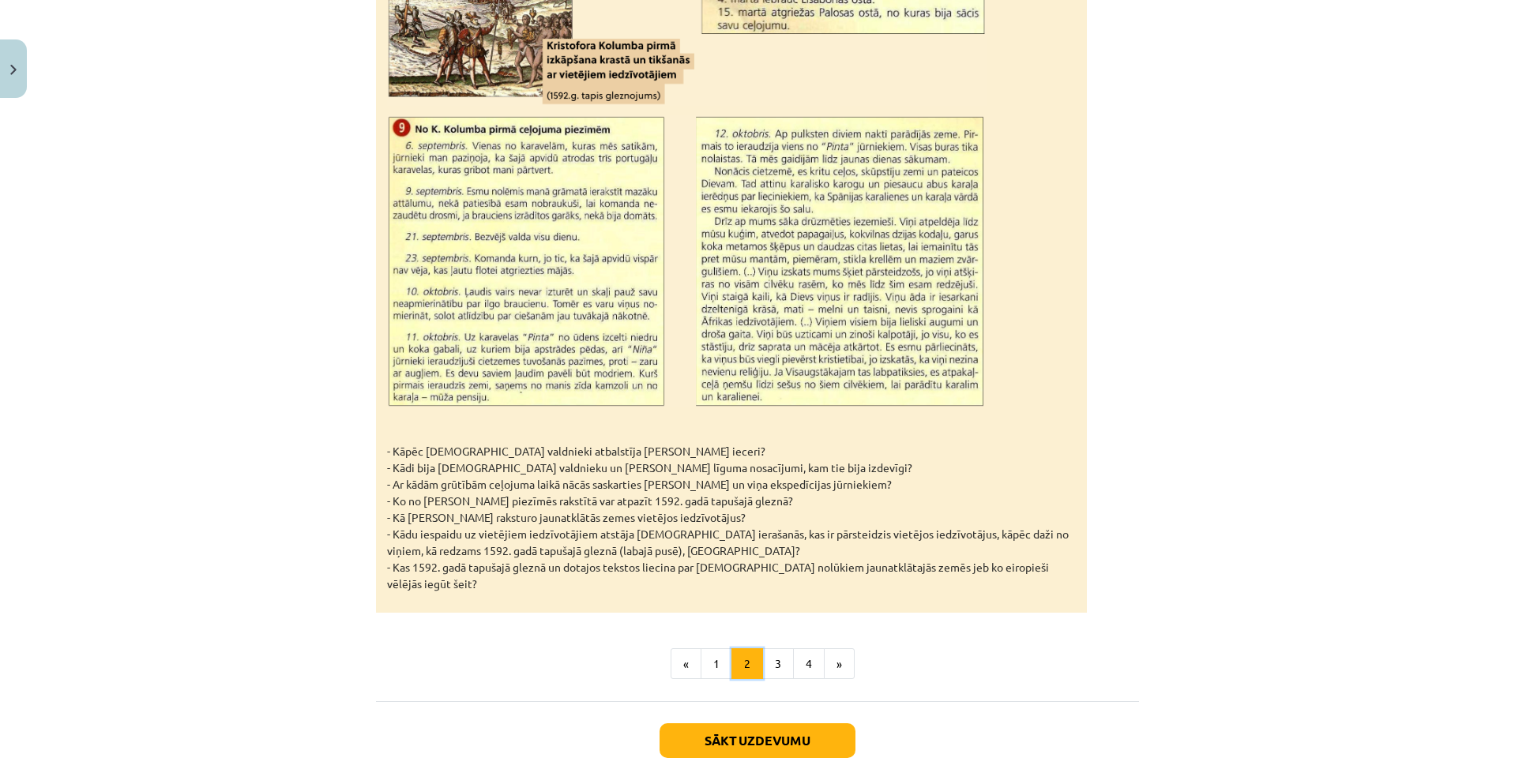
scroll to position [2208, 0]
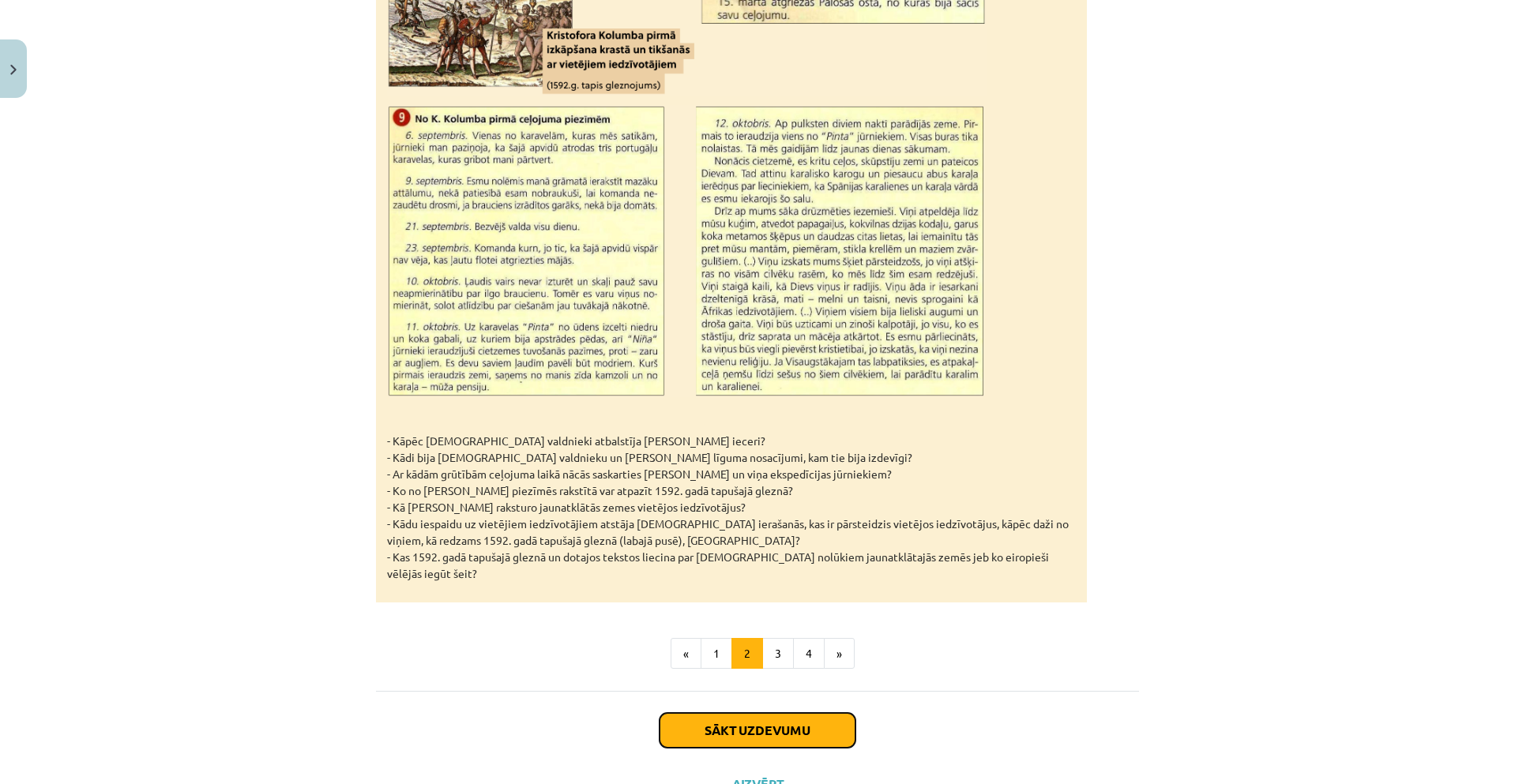
click at [801, 713] on button "Sākt uzdevumu" at bounding box center [757, 731] width 196 height 35
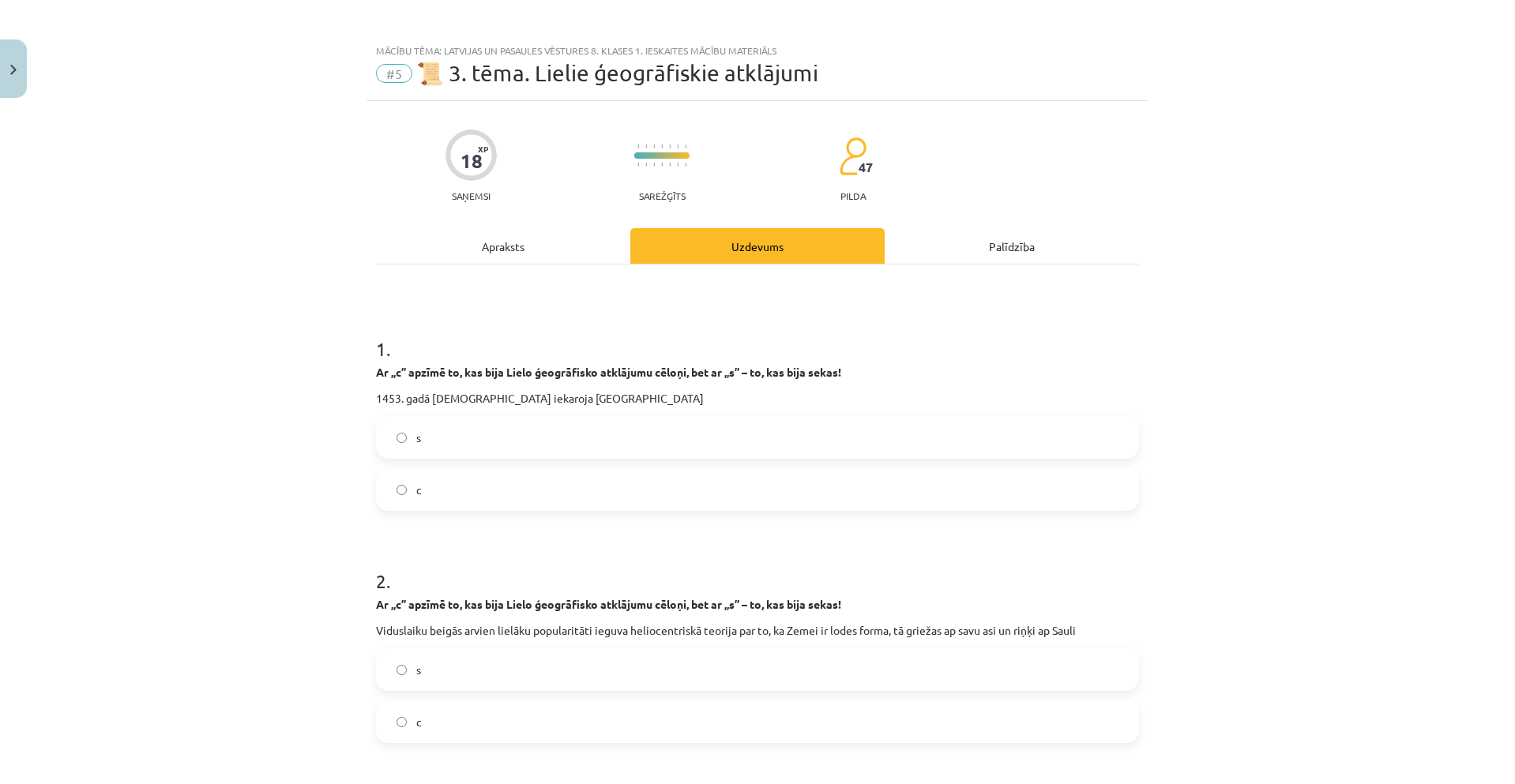
scroll to position [0, 0]
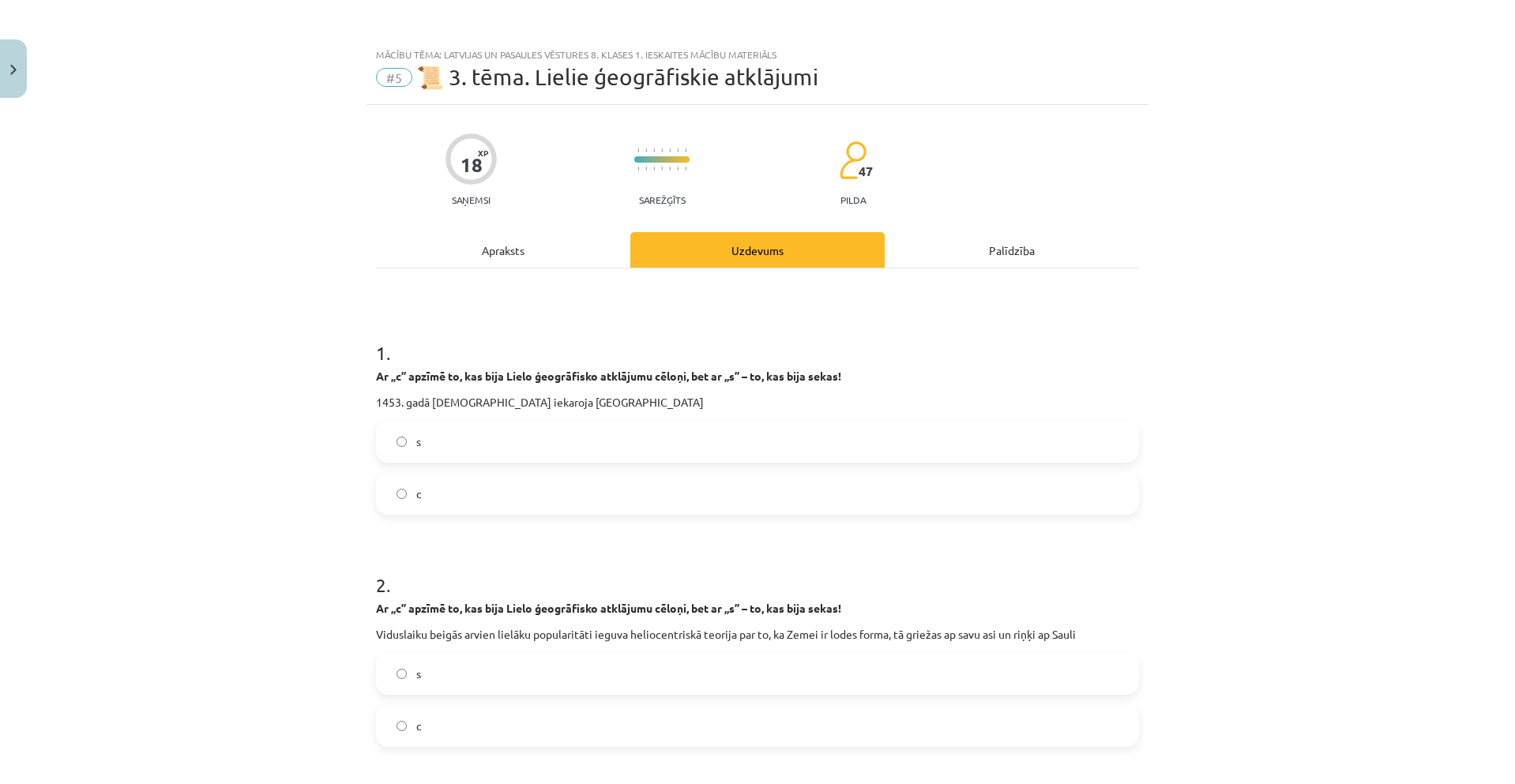
click at [497, 253] on div "Apraksts" at bounding box center [503, 249] width 254 height 36
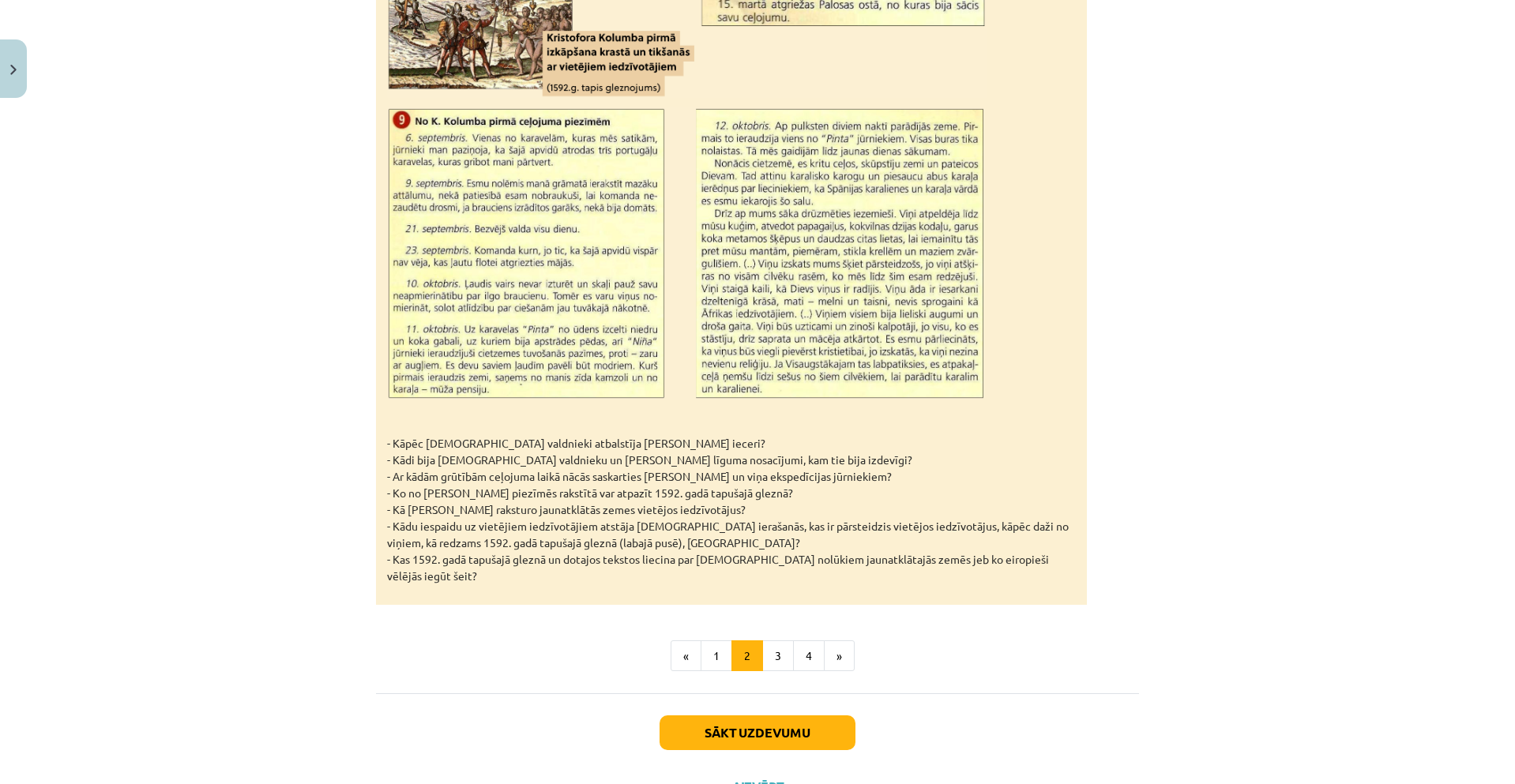
scroll to position [2208, 0]
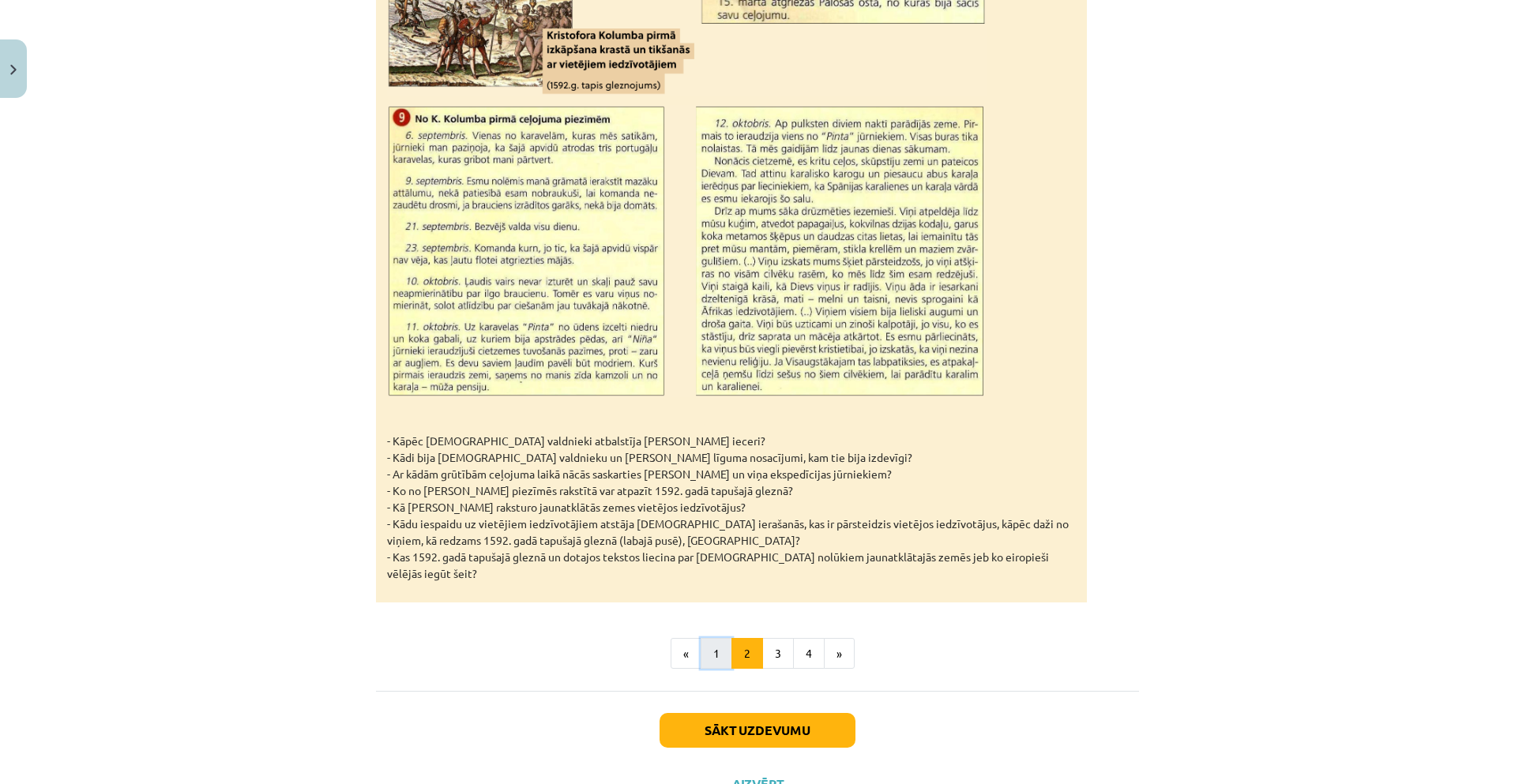
click at [712, 638] on button "1" at bounding box center [716, 653] width 32 height 32
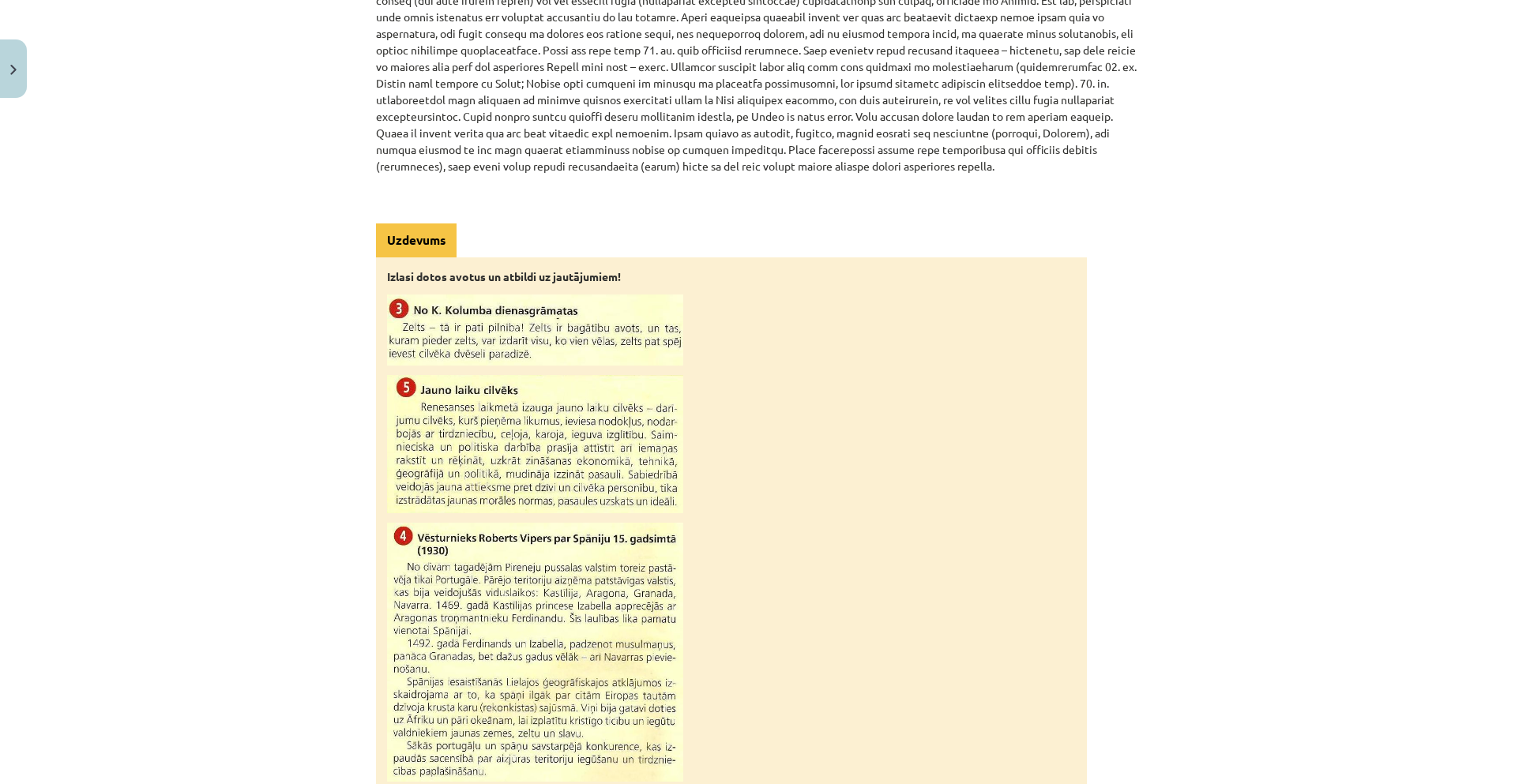
scroll to position [1391, 0]
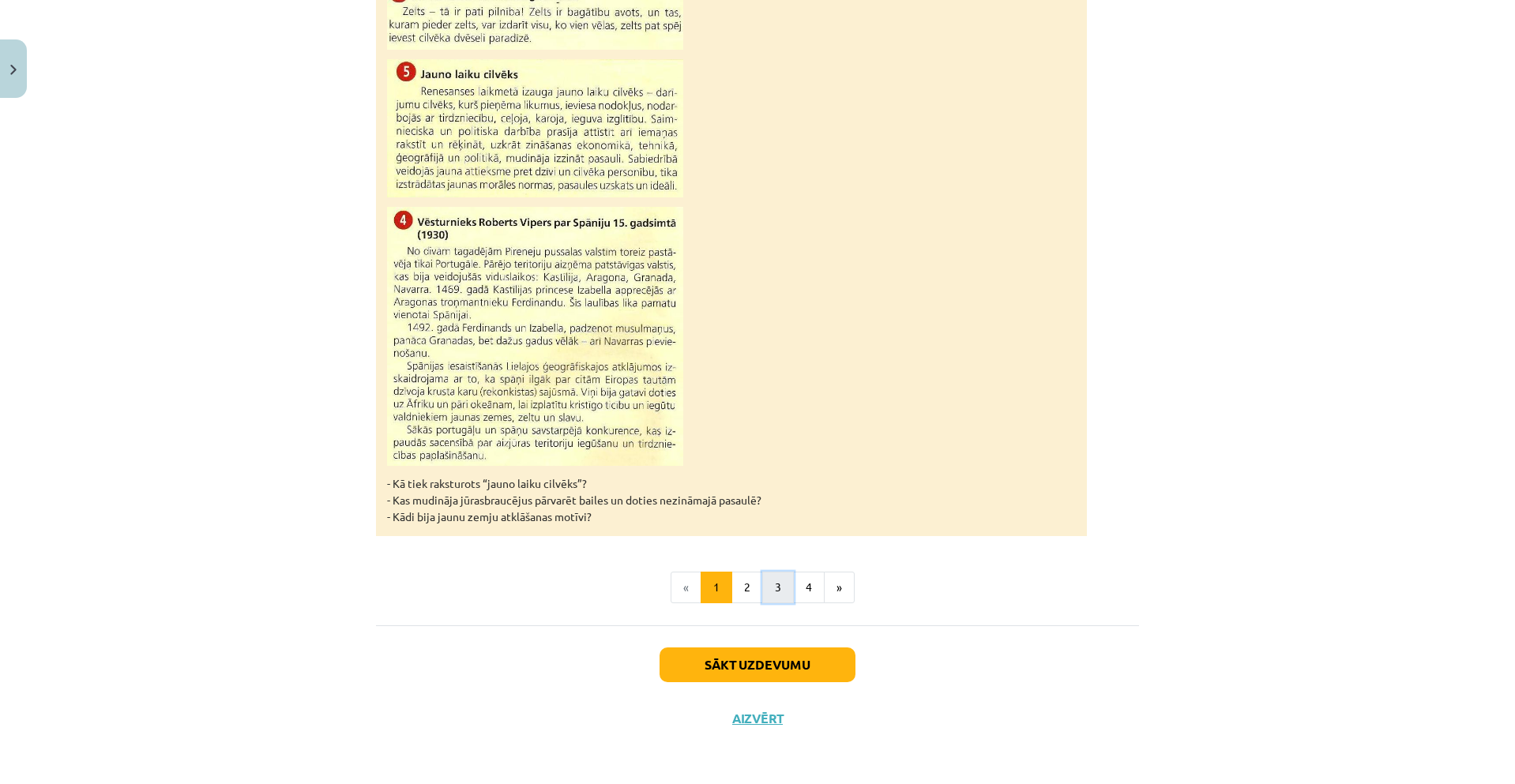
click at [767, 589] on button "3" at bounding box center [778, 588] width 32 height 32
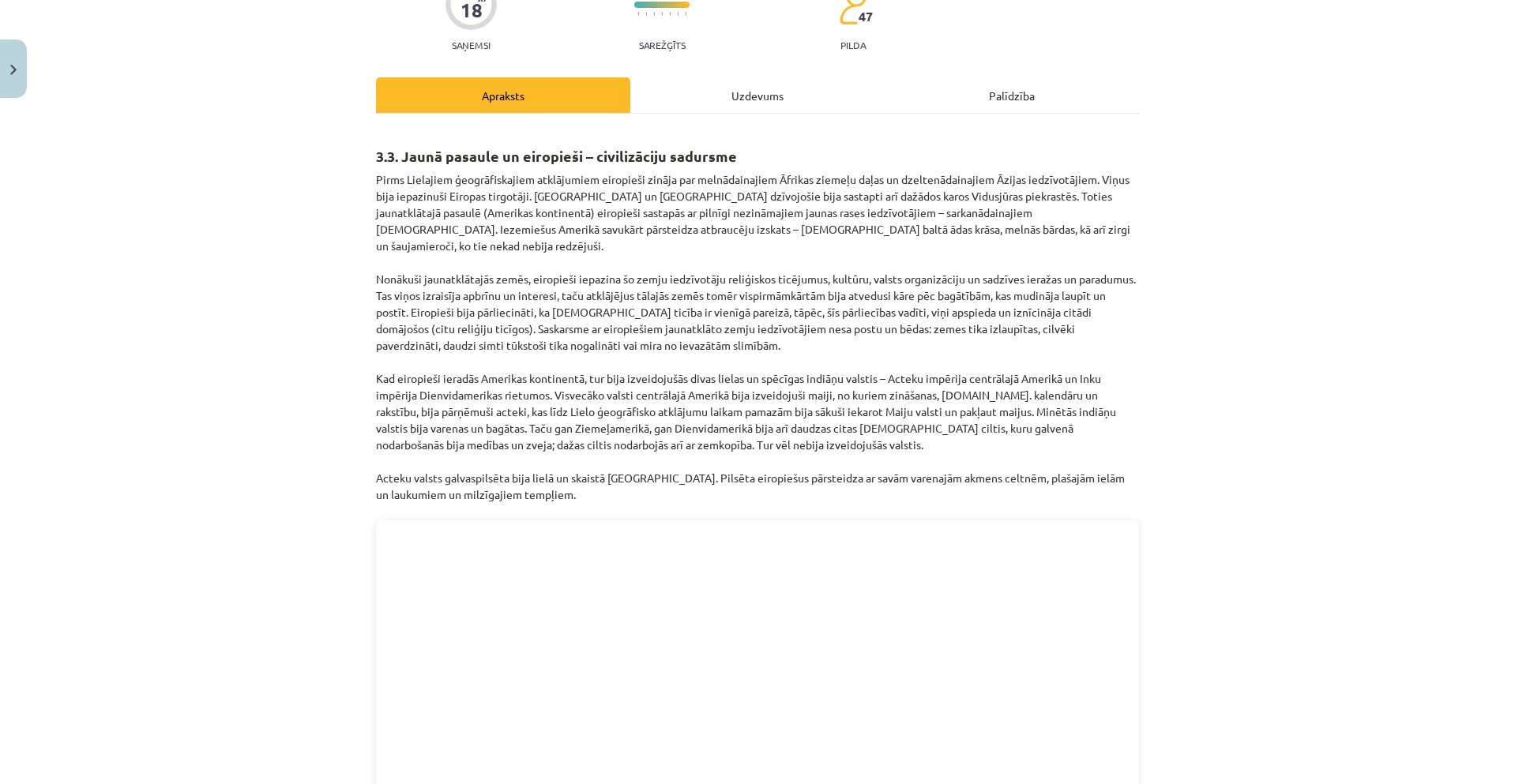
scroll to position [0, 0]
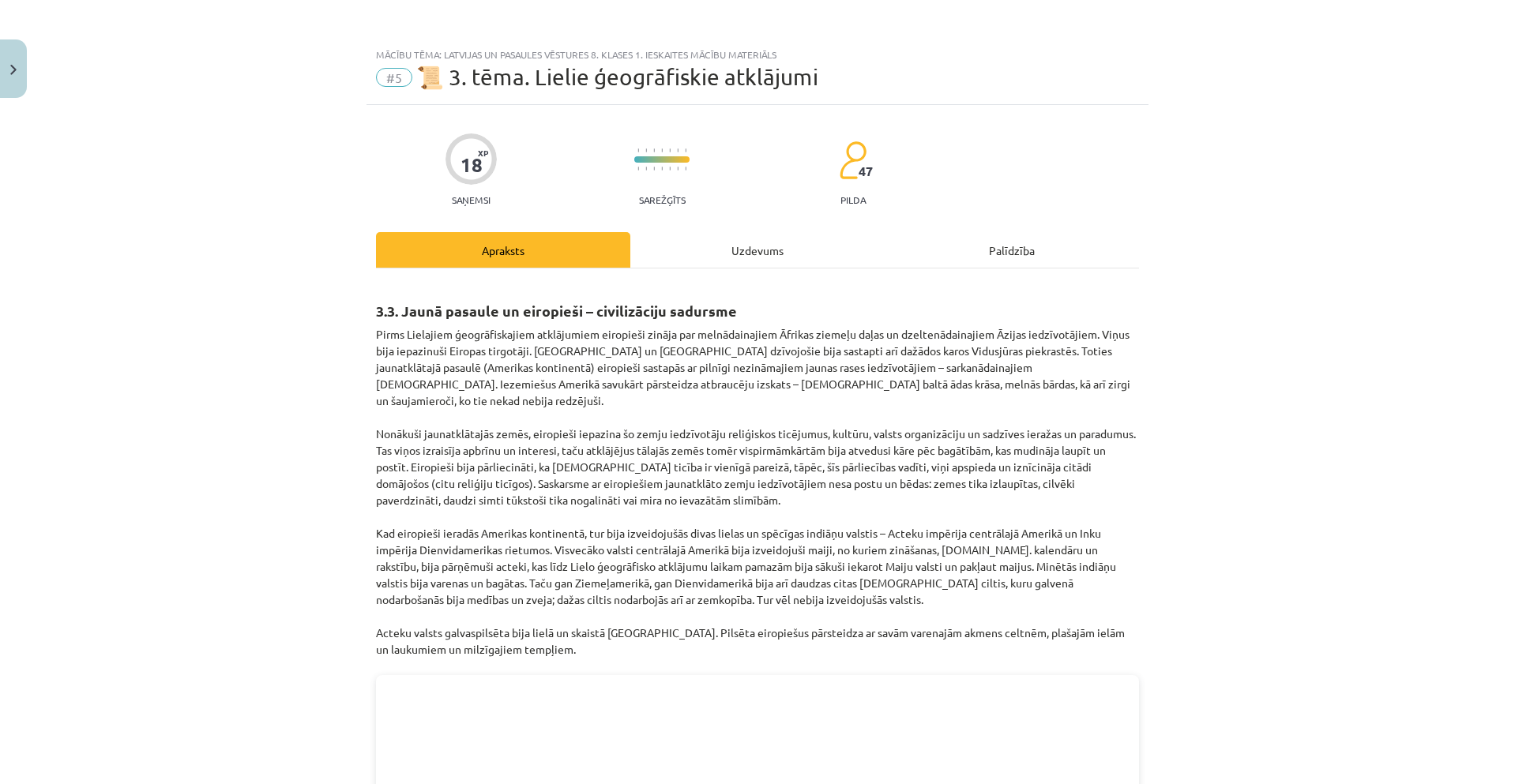
click at [743, 243] on div "Uzdevums" at bounding box center [757, 249] width 254 height 36
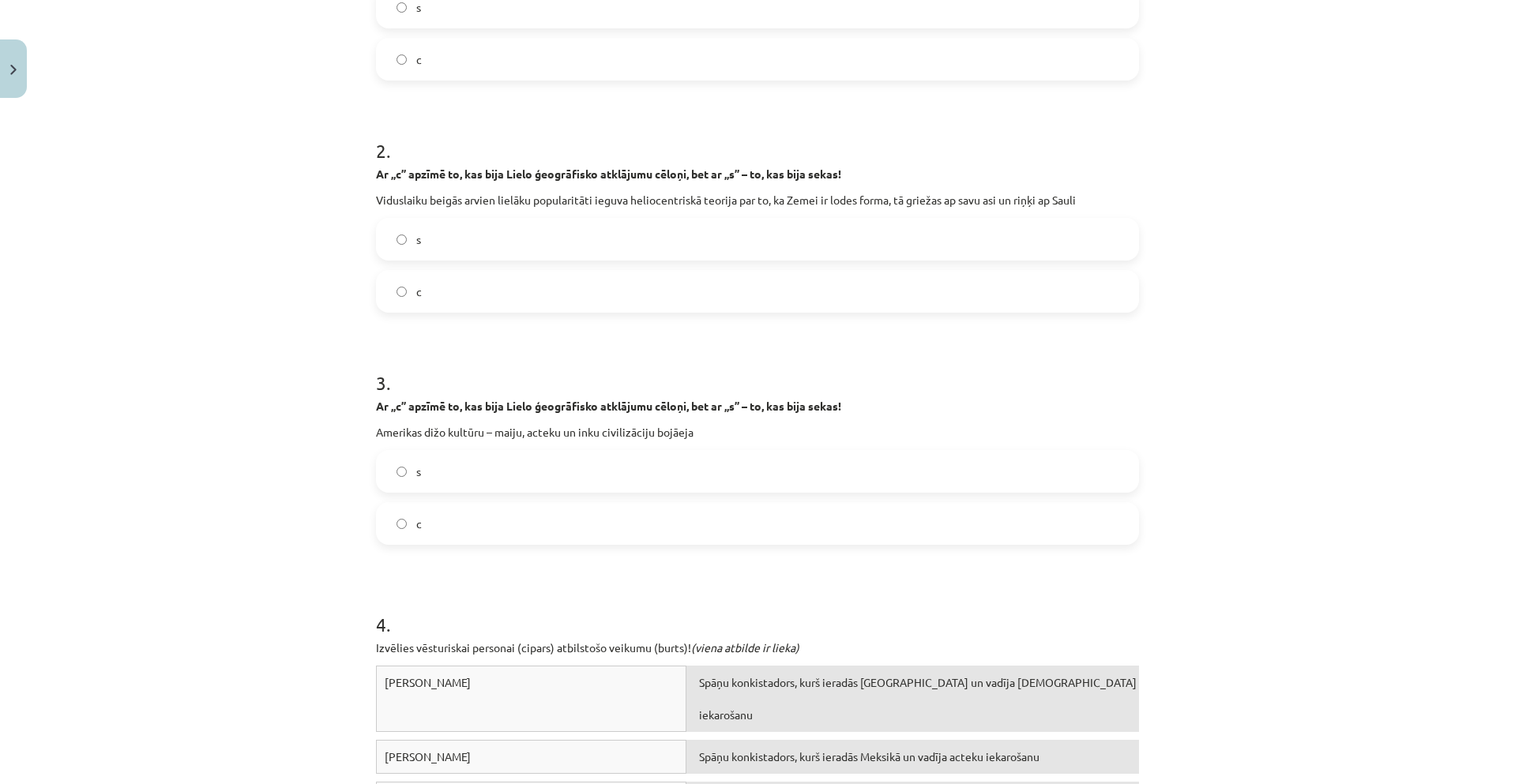
scroll to position [727, 0]
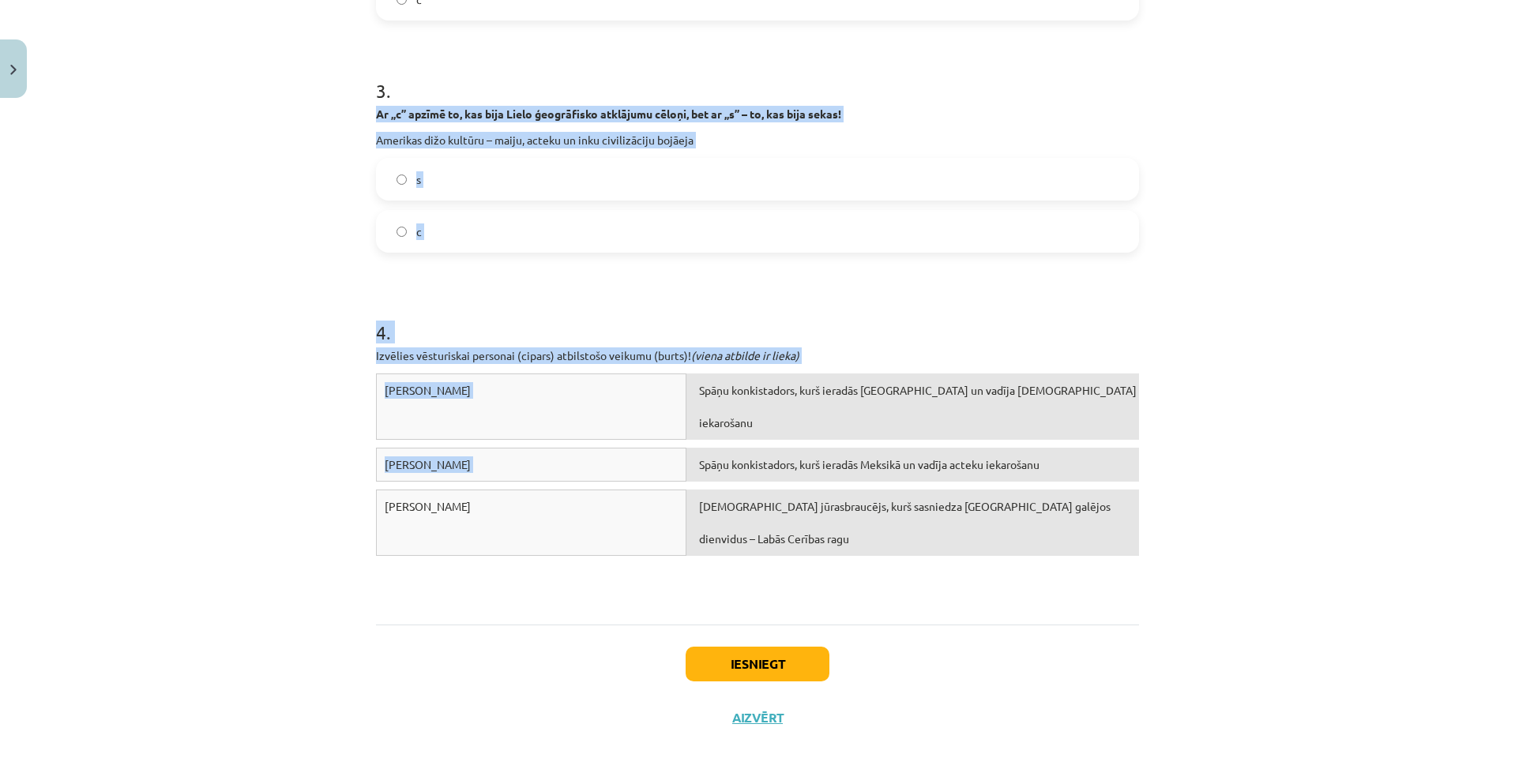
drag, startPoint x: 1502, startPoint y: 437, endPoint x: 1495, endPoint y: 54, distance: 383.1
click at [1495, 54] on div "Mācību tēma: Latvijas un pasaules vēstures 8. klases 1. ieskaites mācību materi…" at bounding box center [757, 392] width 1515 height 784
click at [1484, 403] on div "Mācību tēma: Latvijas un pasaules vēstures 8. klases 1. ieskaites mācību materi…" at bounding box center [757, 392] width 1515 height 784
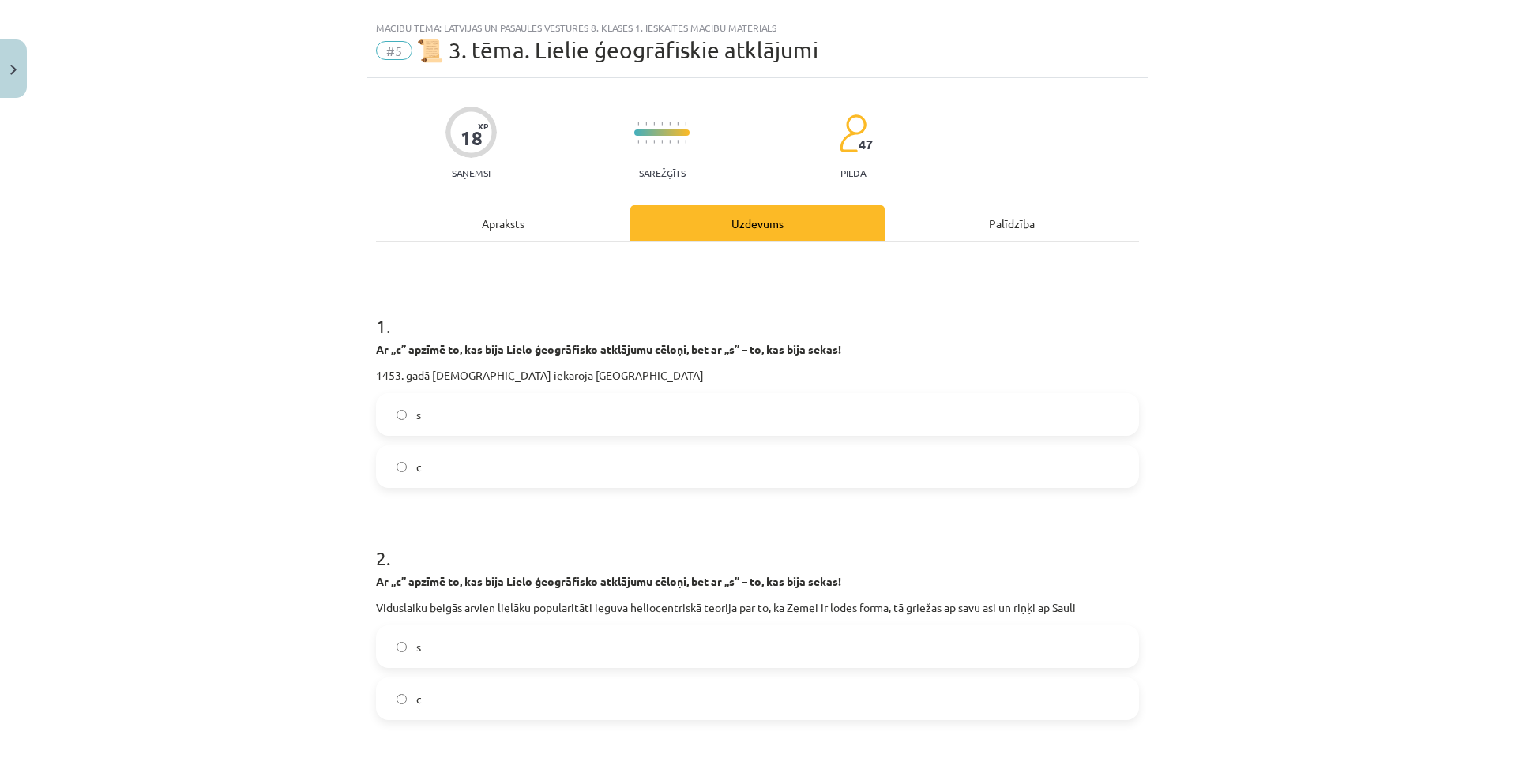
scroll to position [0, 0]
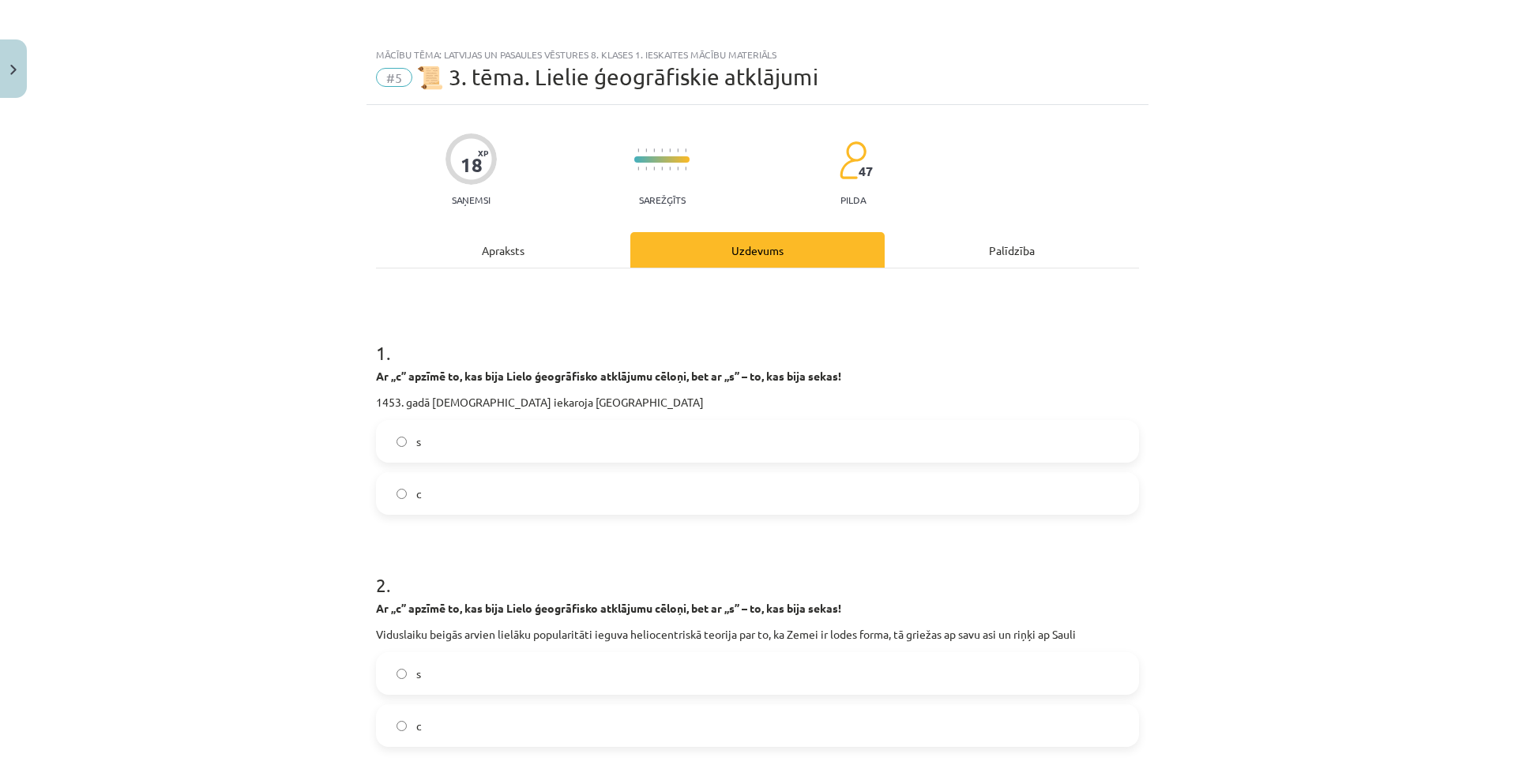
click at [497, 246] on div "Apraksts" at bounding box center [503, 249] width 254 height 36
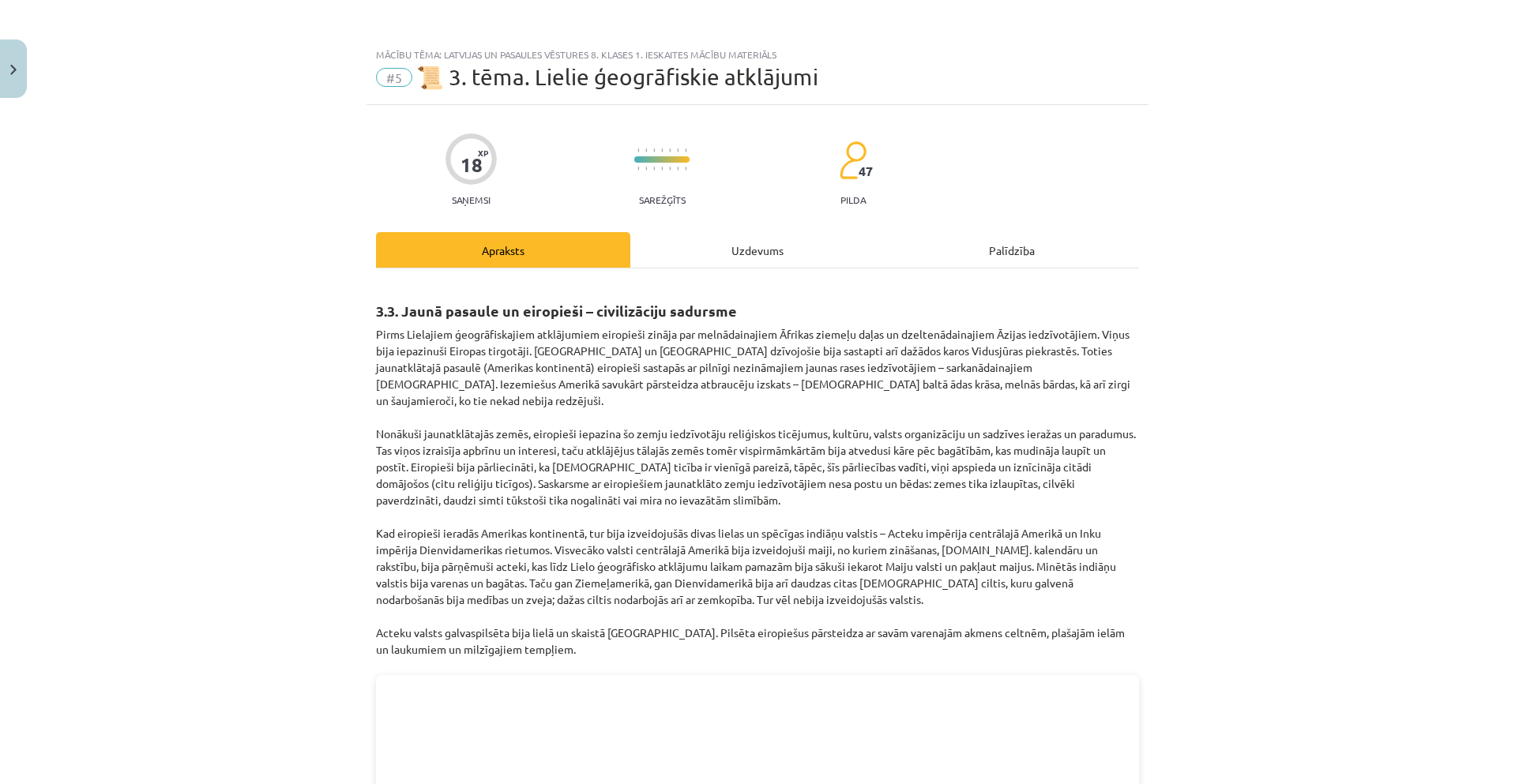
click at [754, 259] on div "Uzdevums" at bounding box center [757, 249] width 254 height 36
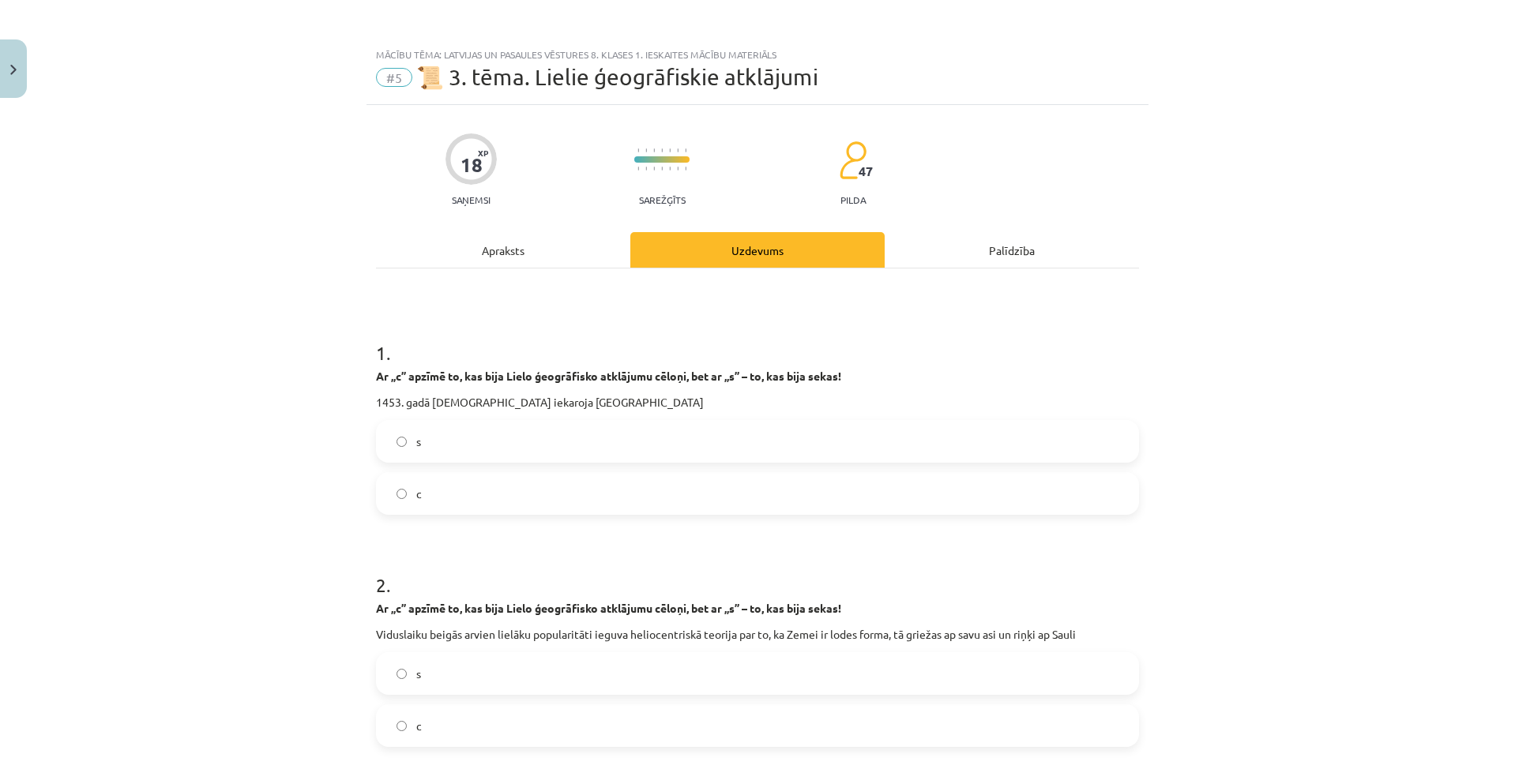
click at [494, 248] on div "Apraksts" at bounding box center [503, 249] width 254 height 36
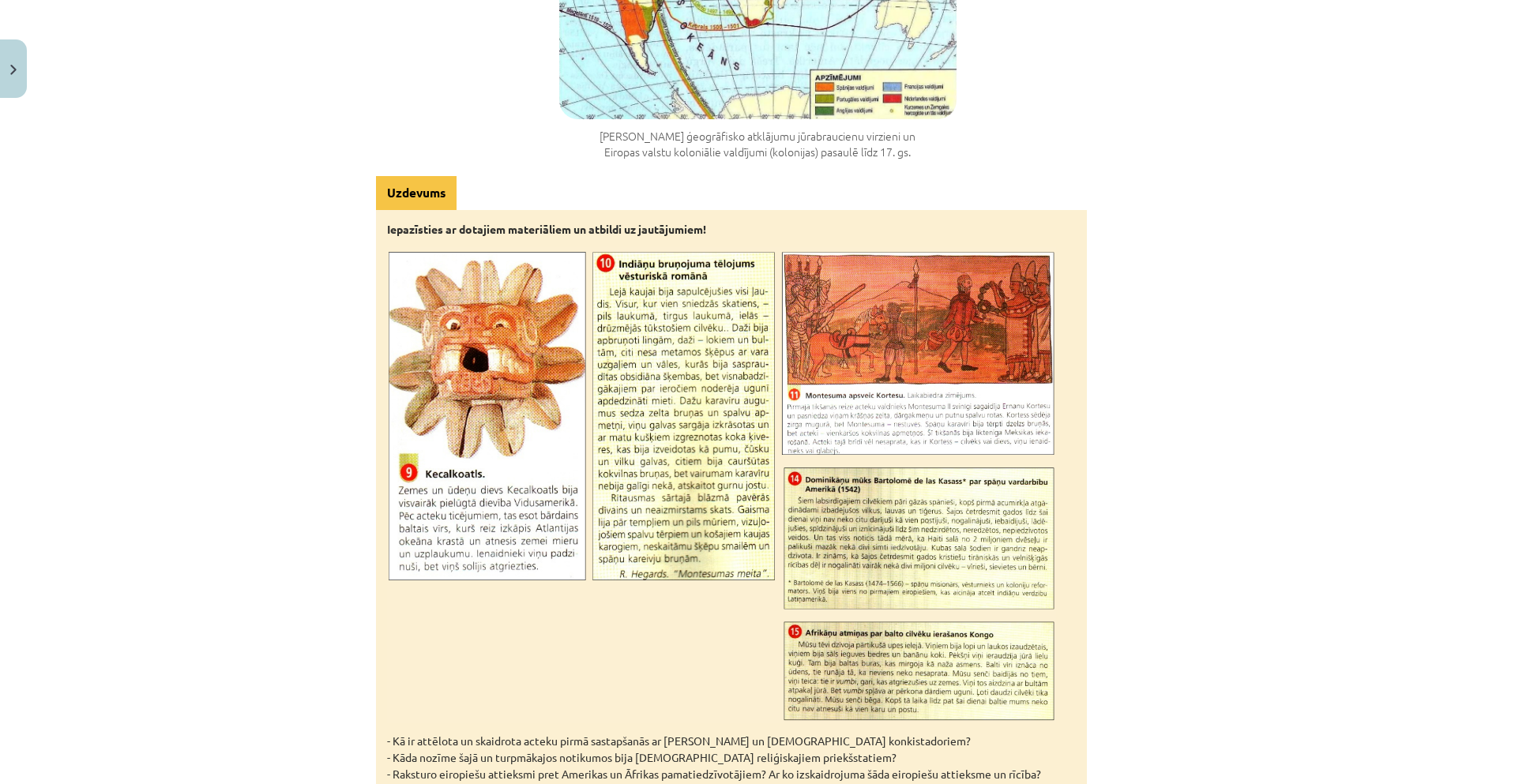
scroll to position [4932, 0]
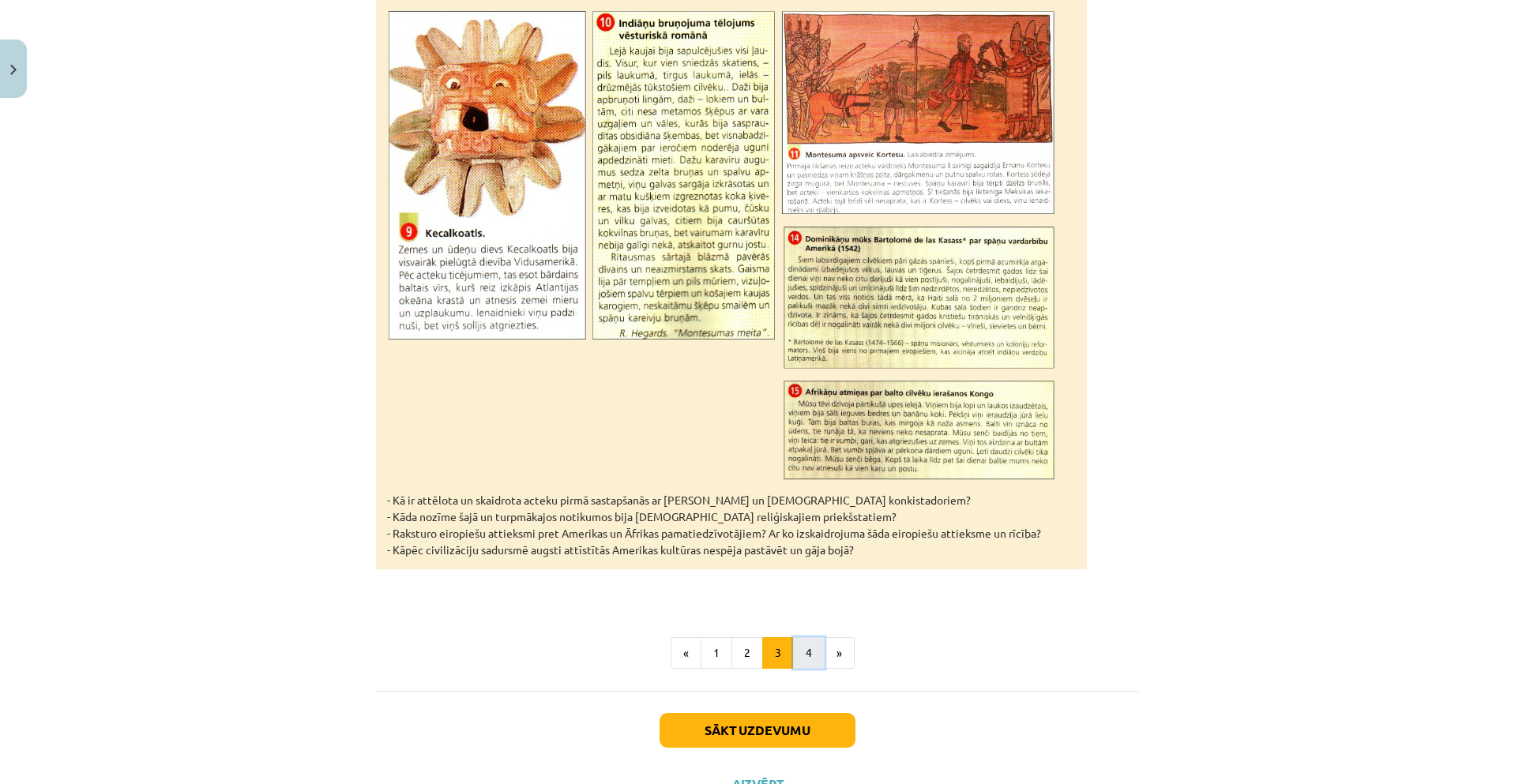
click at [805, 637] on button "4" at bounding box center [808, 653] width 32 height 32
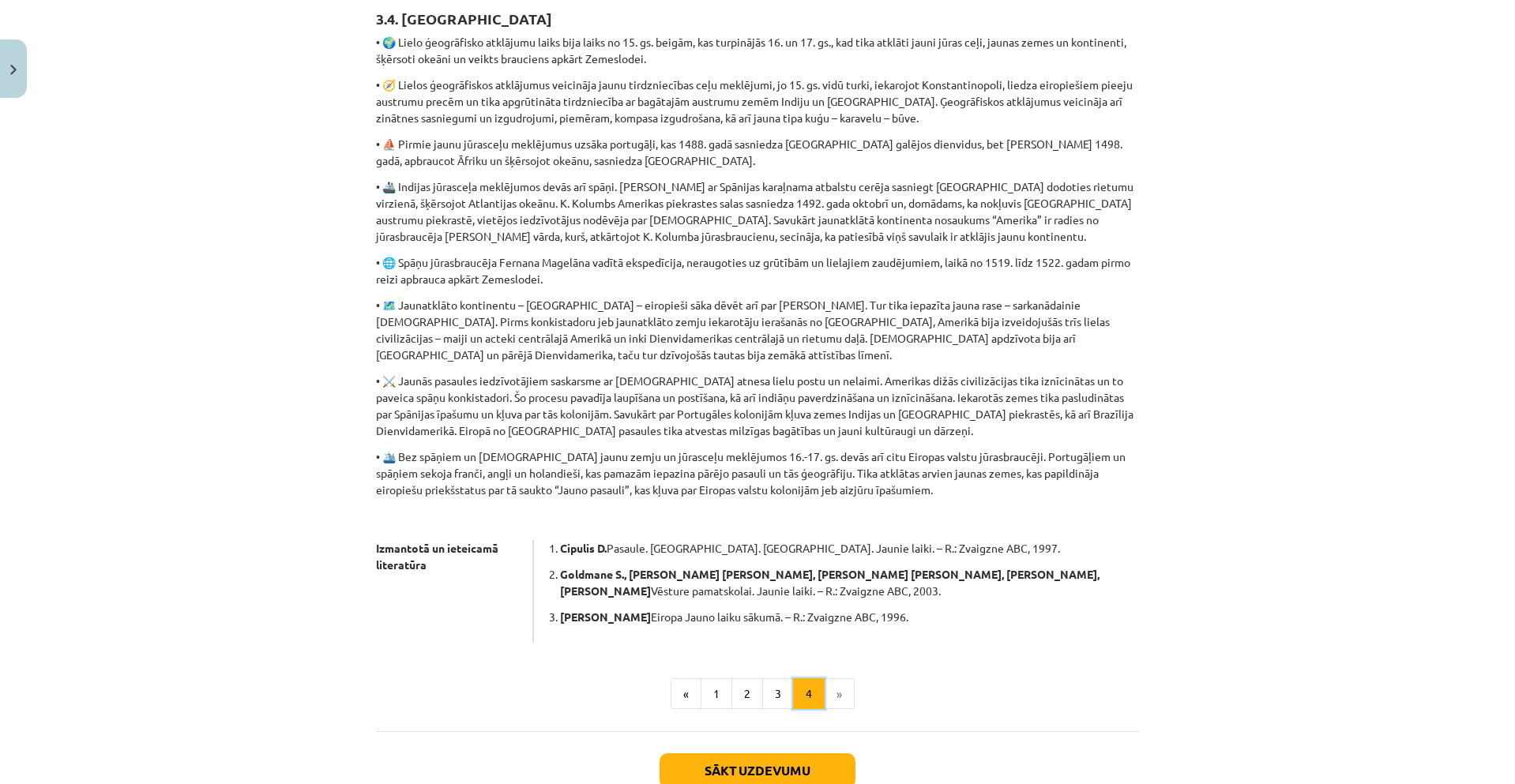
scroll to position [320, 0]
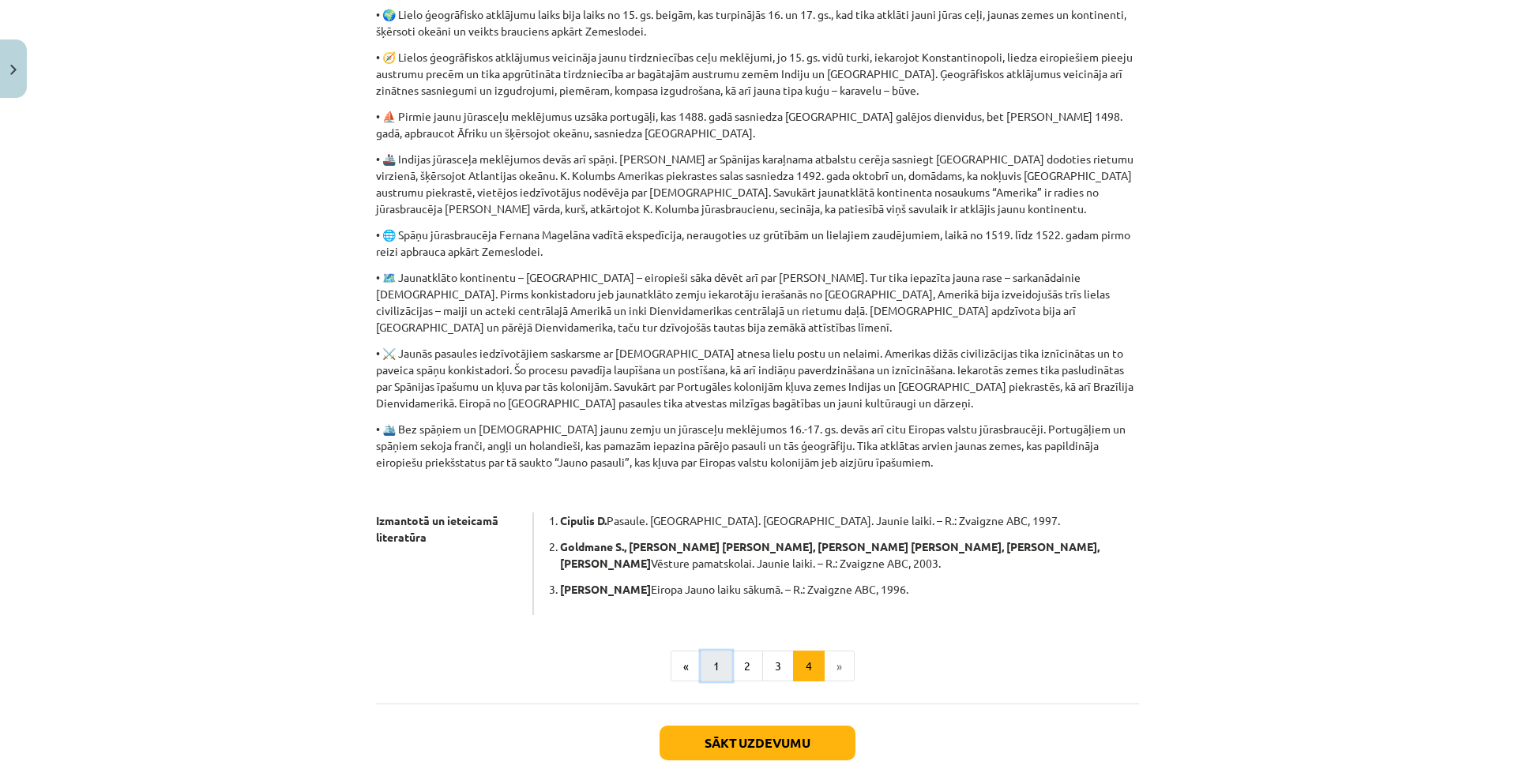
click at [713, 668] on button "1" at bounding box center [716, 666] width 32 height 32
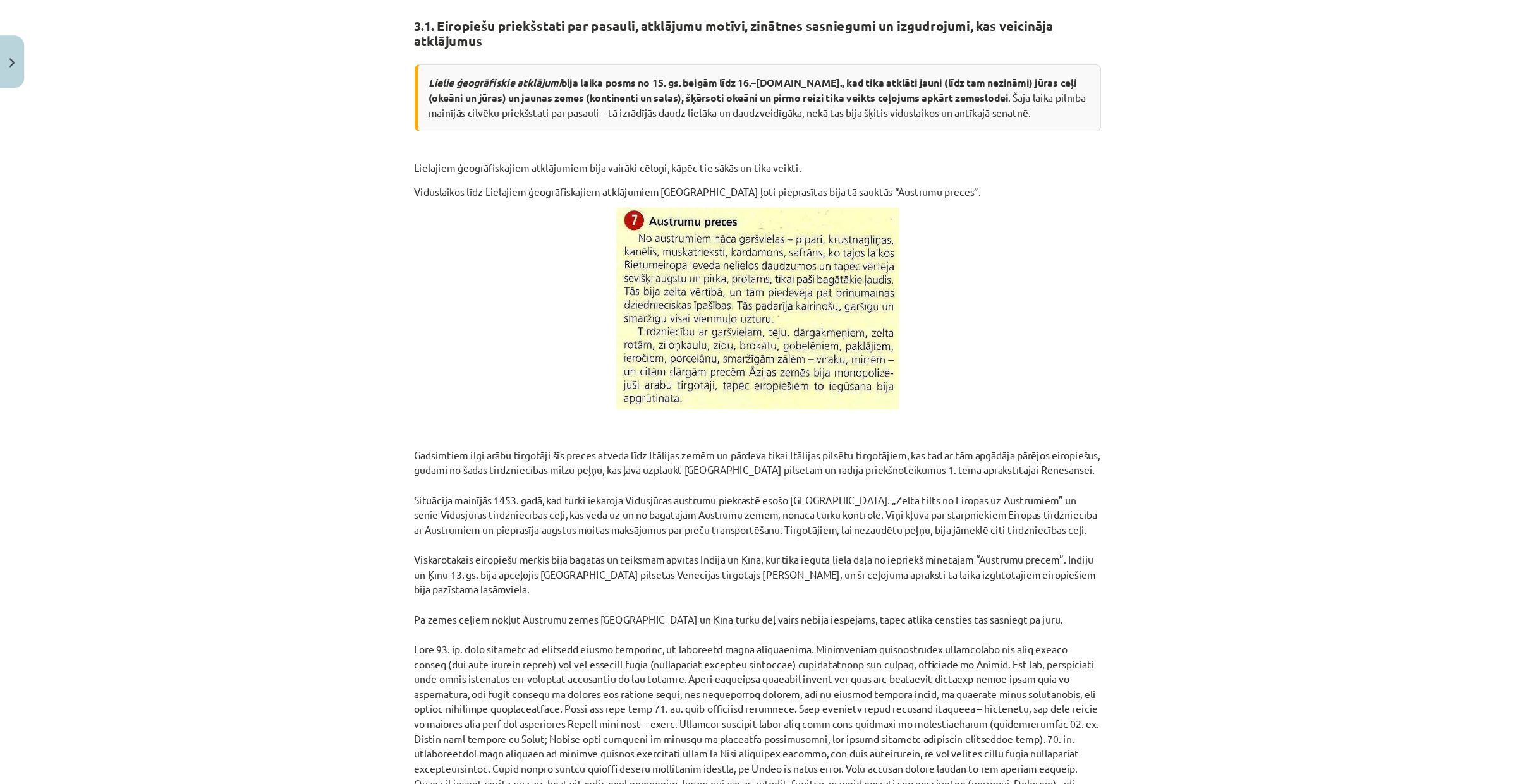
scroll to position [270, 0]
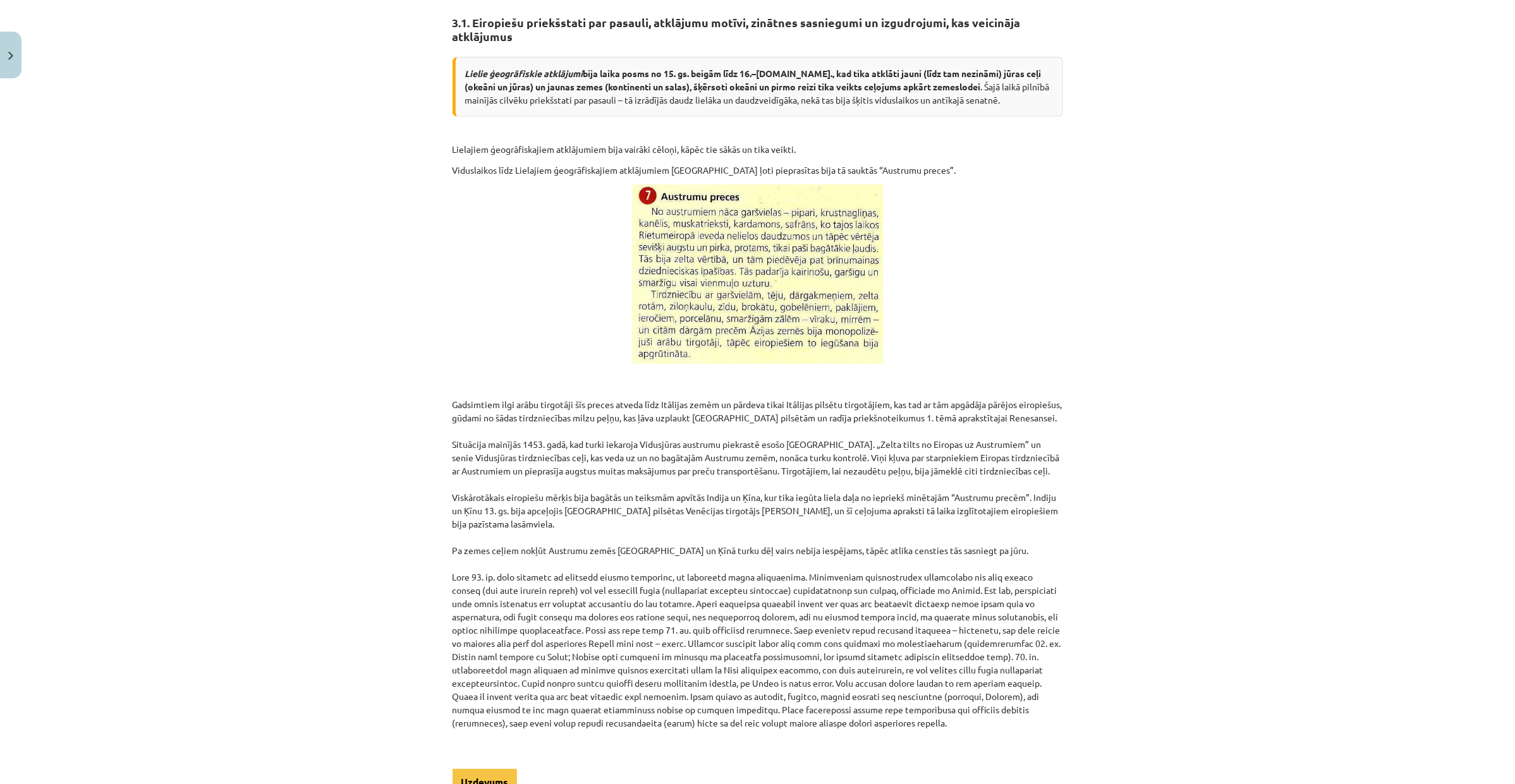
click at [1190, 477] on div "Mācību tēma: Latvijas un pasaules vēstures 8. klases 1. ieskaites mācību materi…" at bounding box center [757, 392] width 1515 height 784
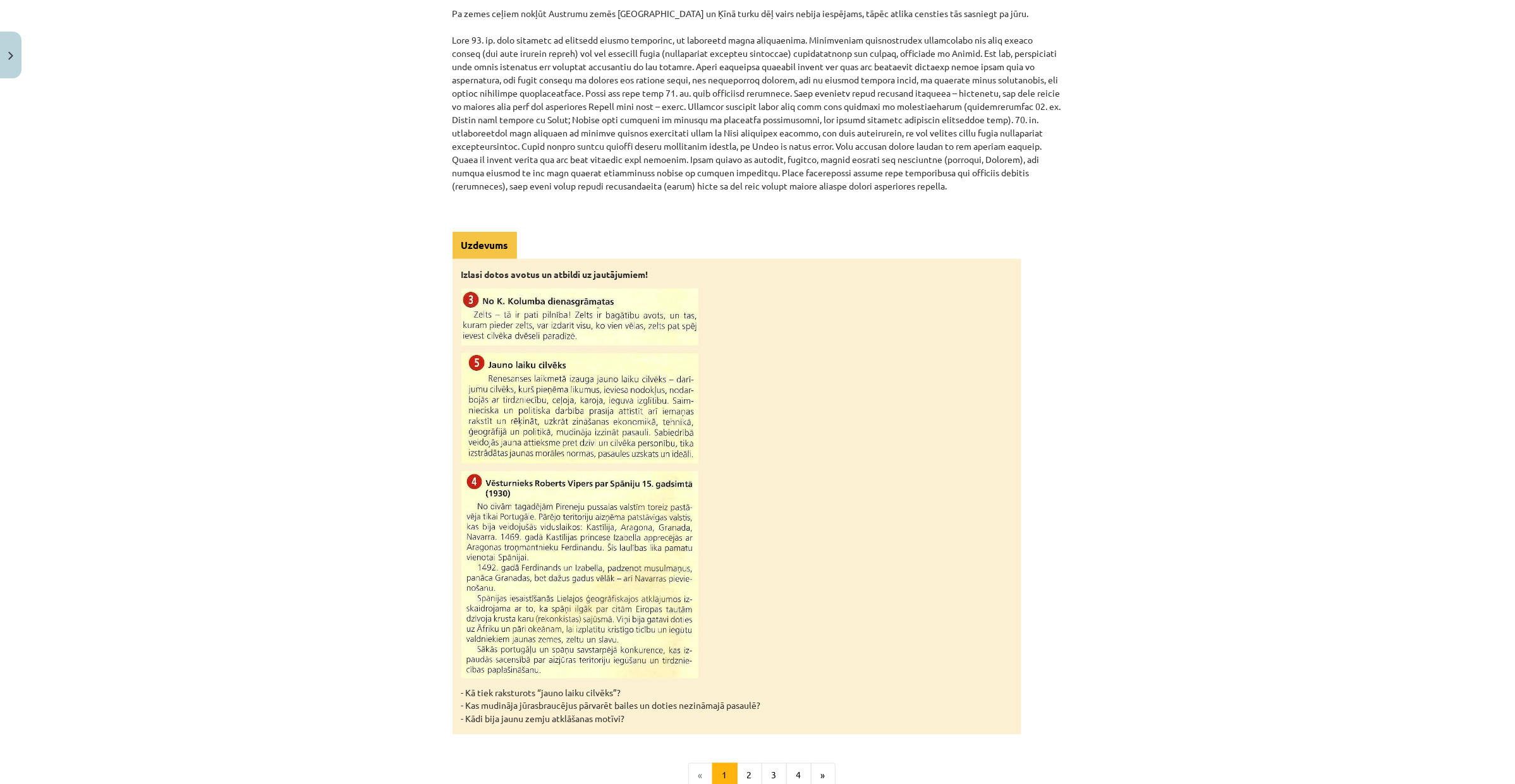
scroll to position [956, 0]
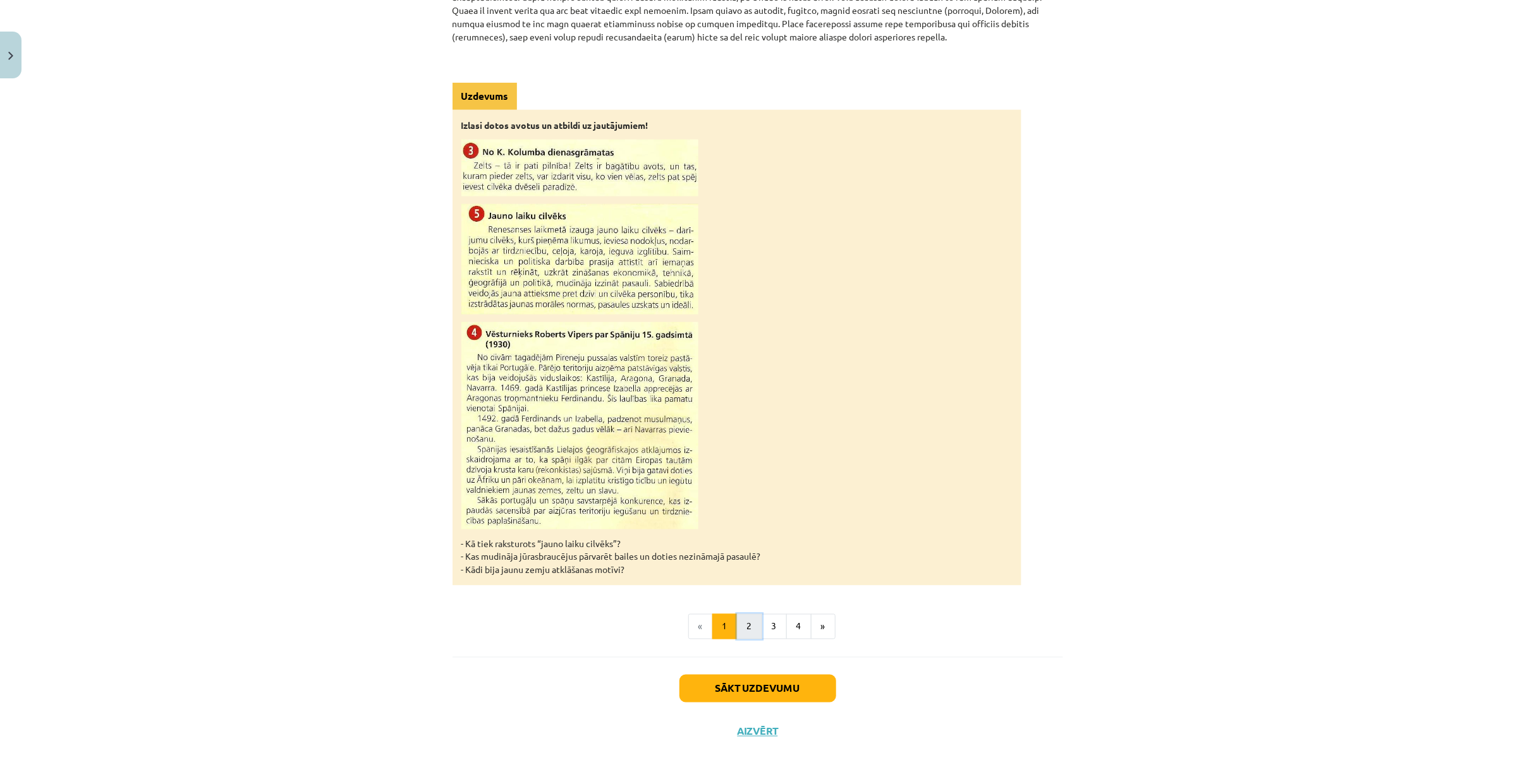
click at [744, 624] on button "2" at bounding box center [749, 626] width 26 height 26
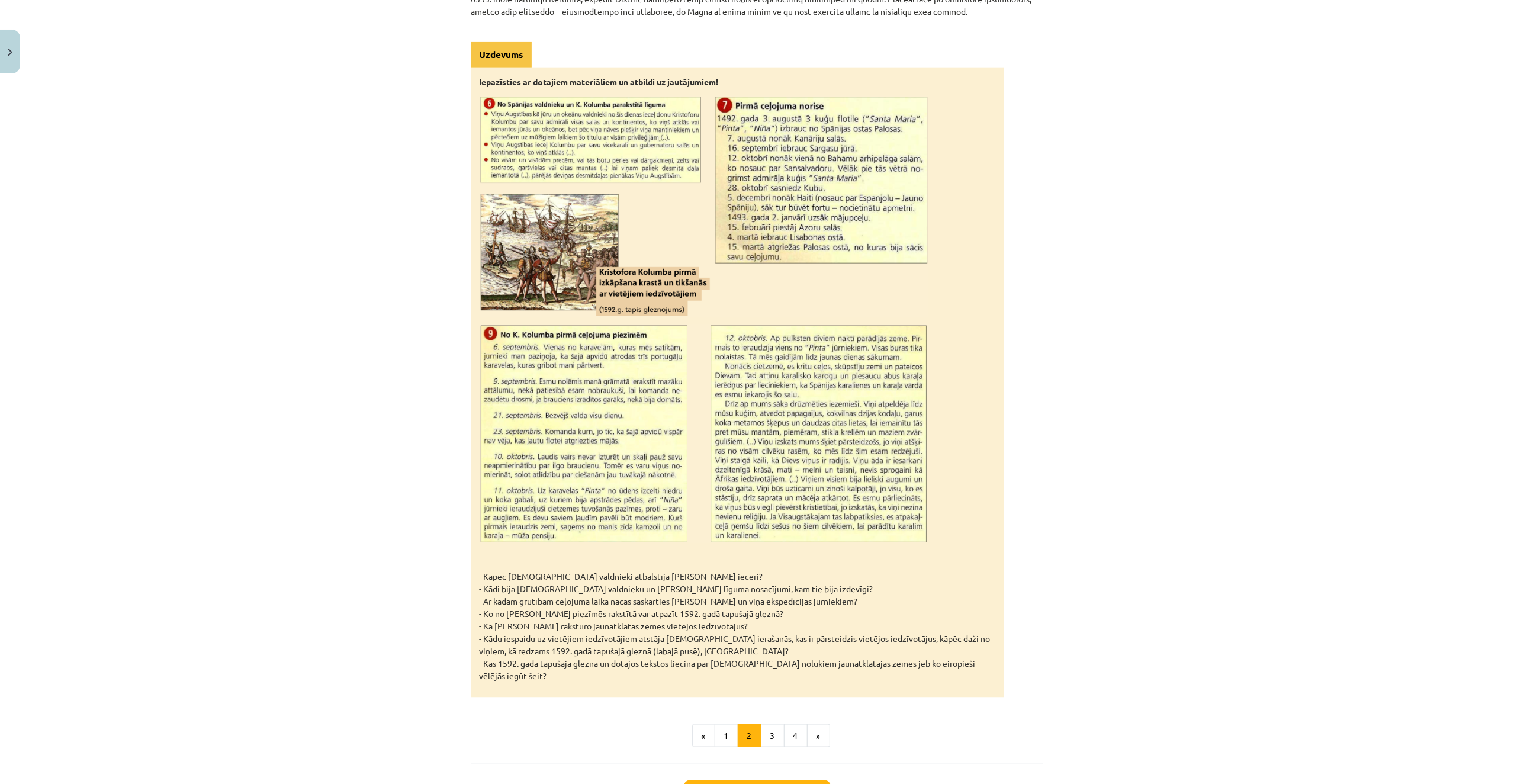
scroll to position [1381, 0]
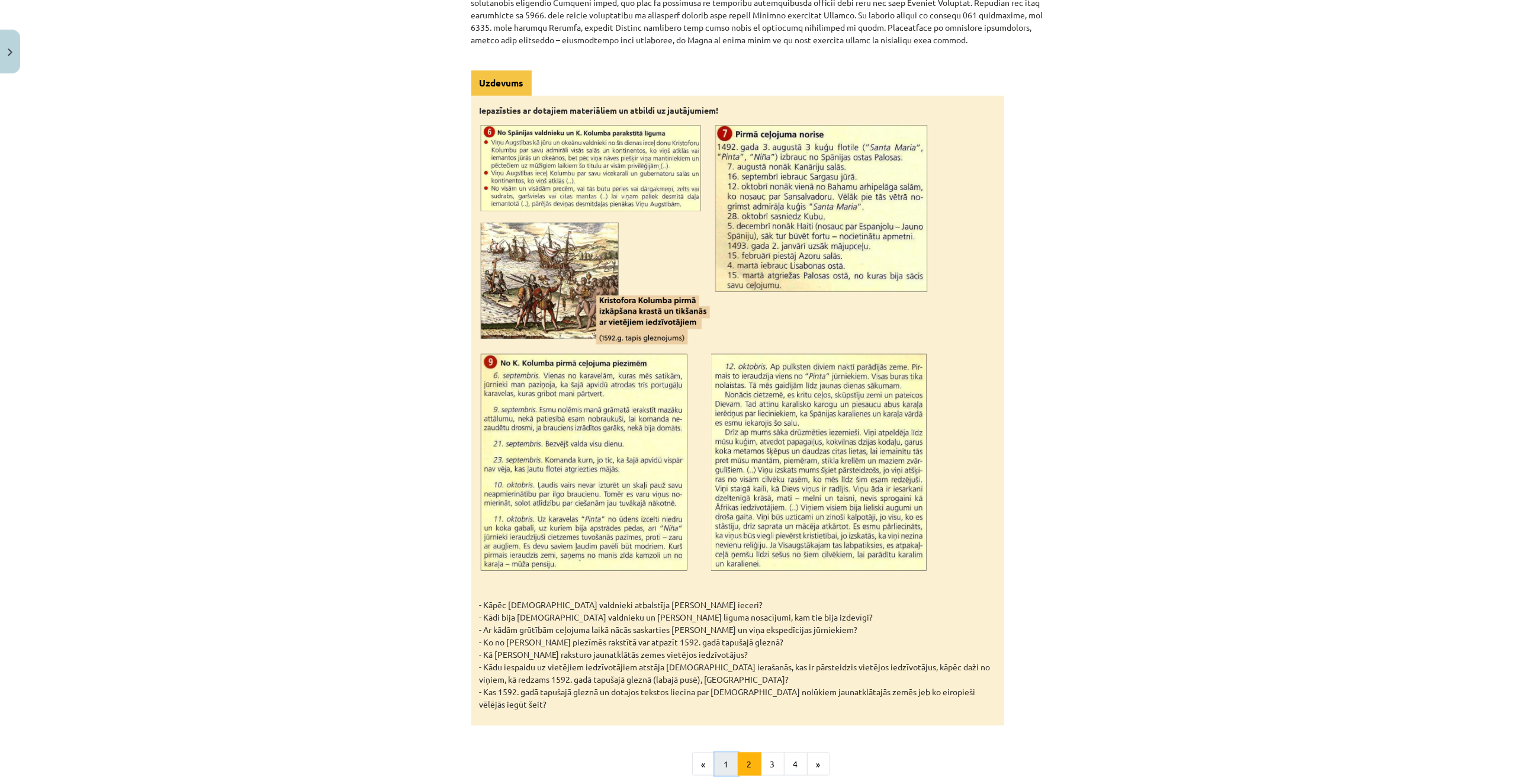
click at [718, 588] on button "1" at bounding box center [726, 764] width 24 height 24
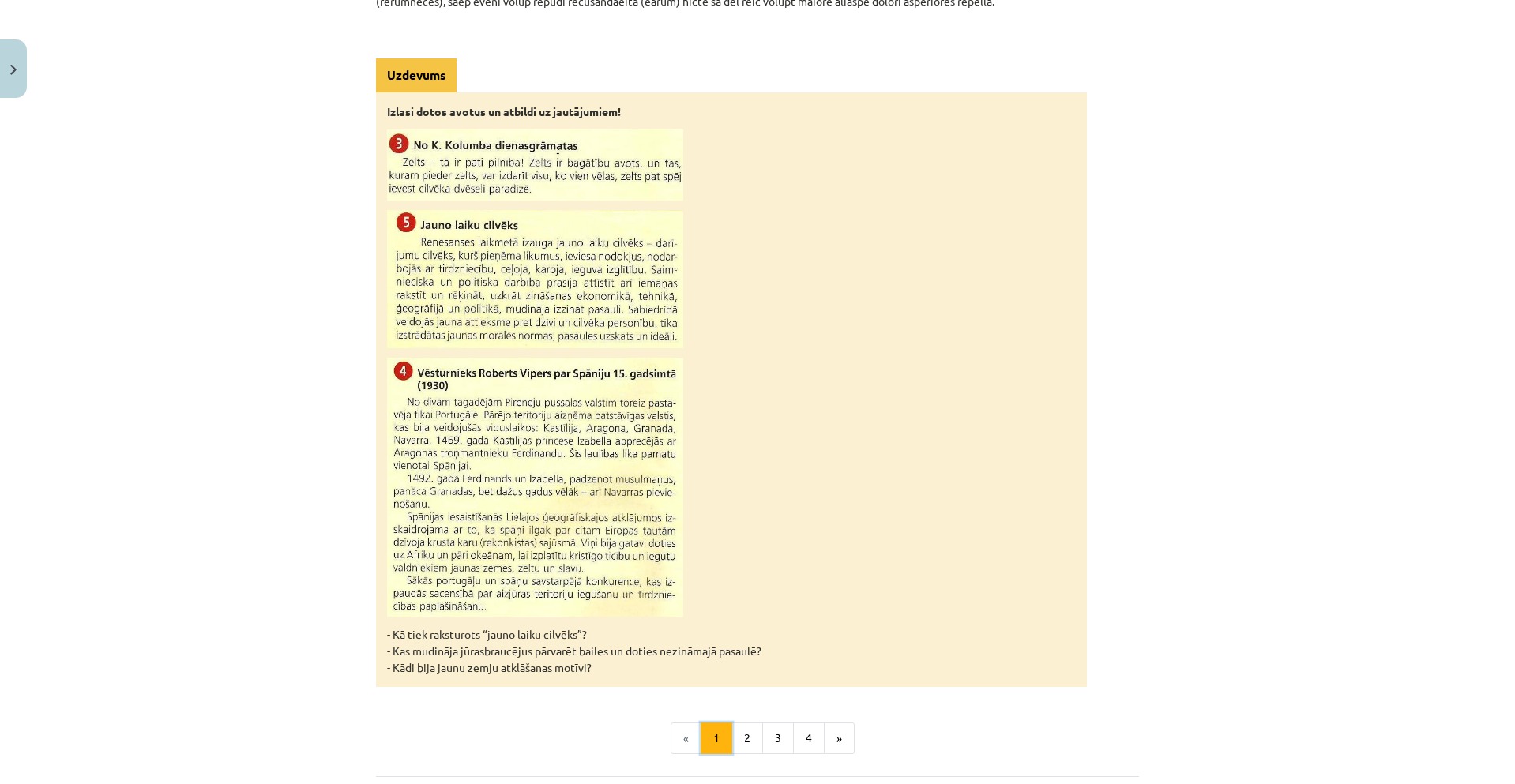
scroll to position [1258, 0]
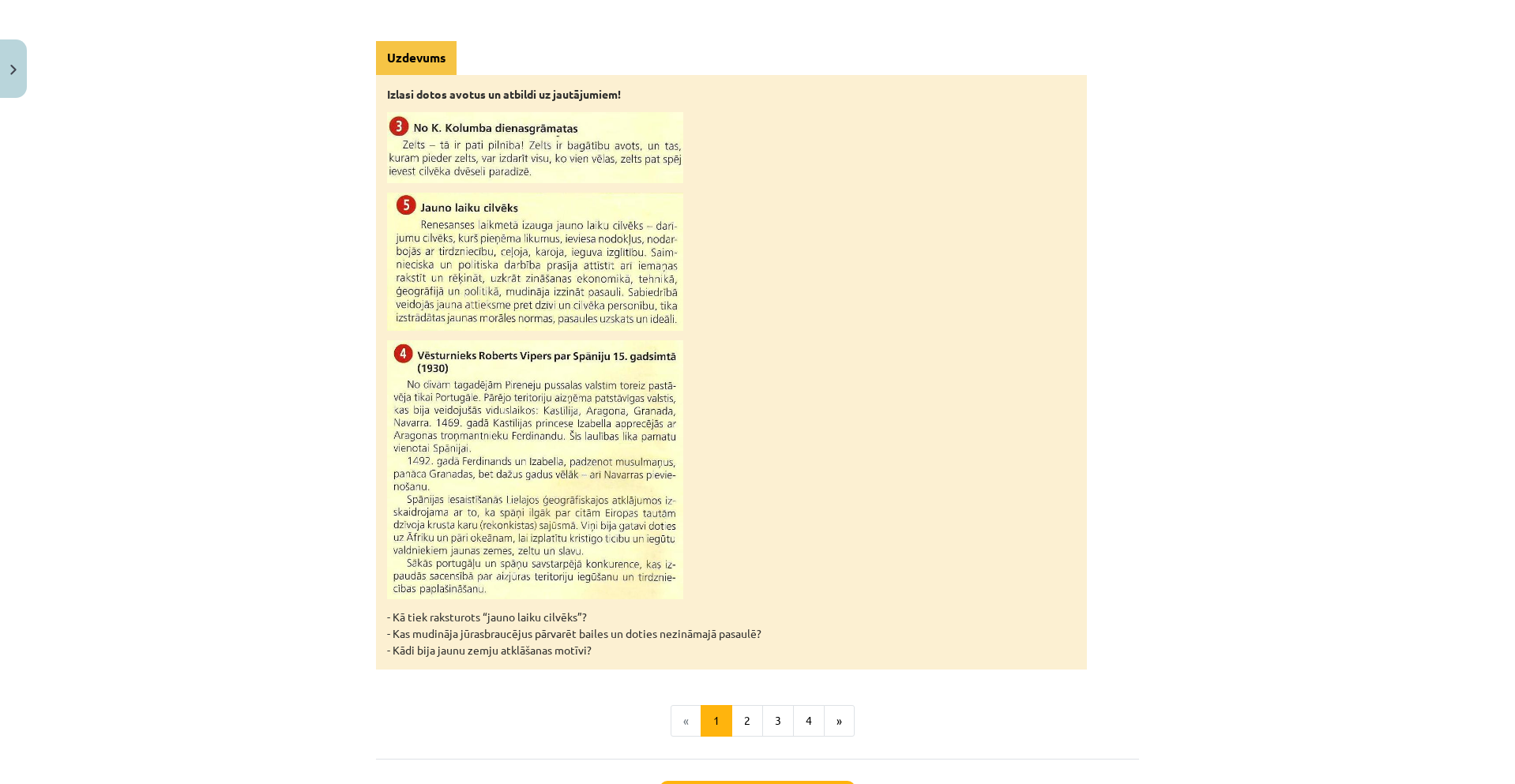
click at [1184, 393] on div "Mācību tēma: Latvijas un pasaules vēstures 8. klases 1. ieskaites mācību materi…" at bounding box center [757, 392] width 1515 height 784
click at [766, 729] on button "3" at bounding box center [778, 721] width 32 height 32
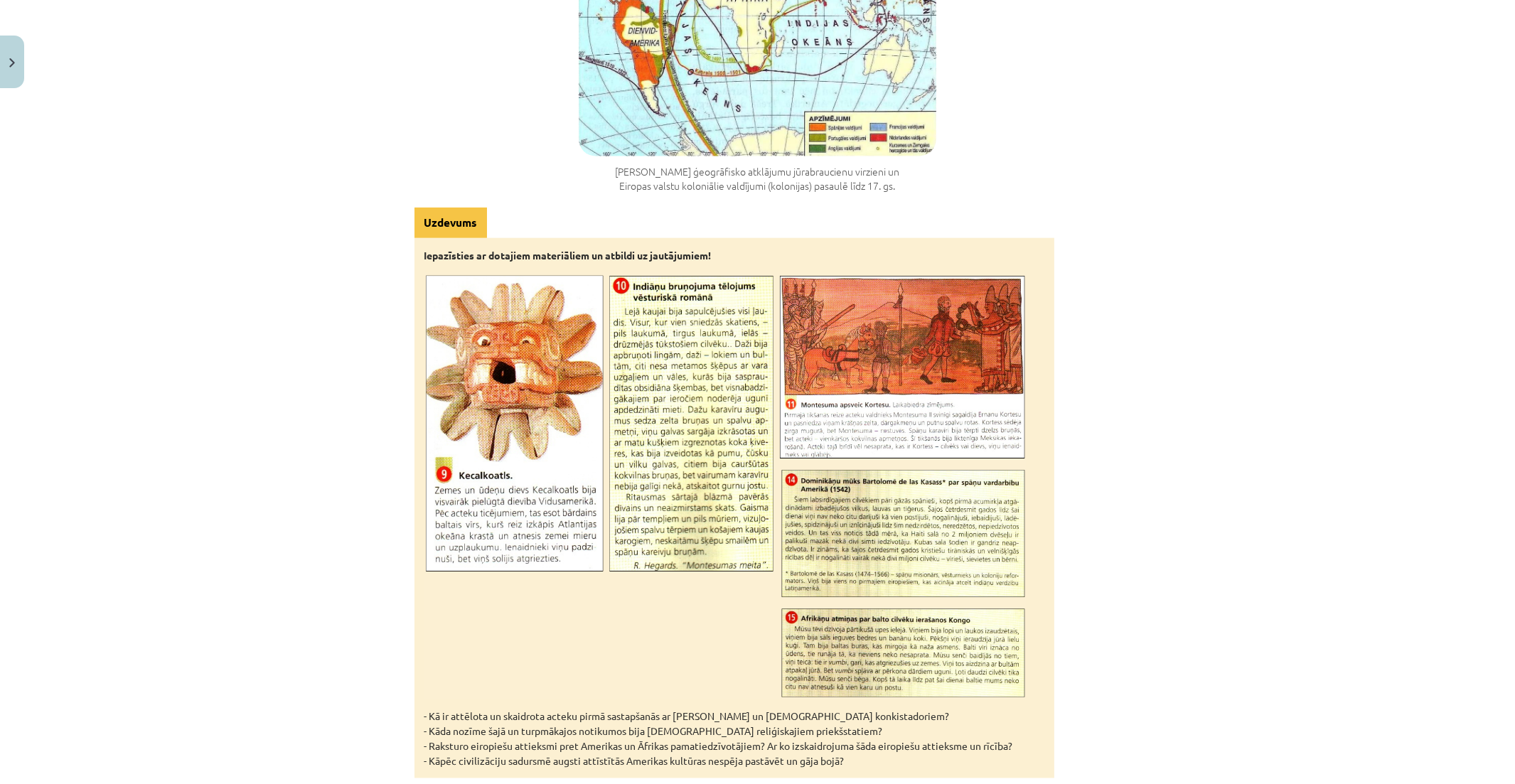
scroll to position [4202, 0]
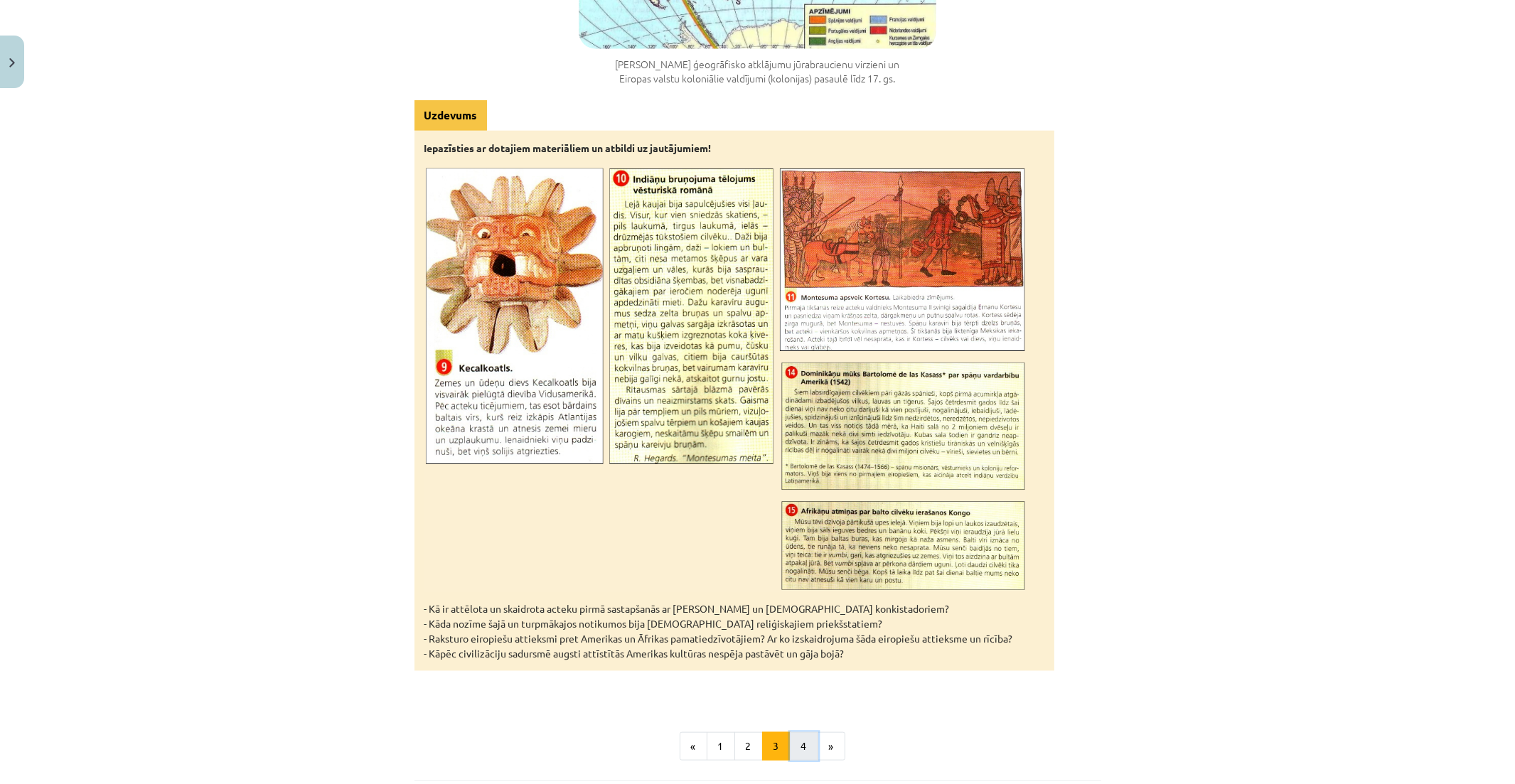
click at [793, 706] on button "4" at bounding box center [804, 747] width 29 height 29
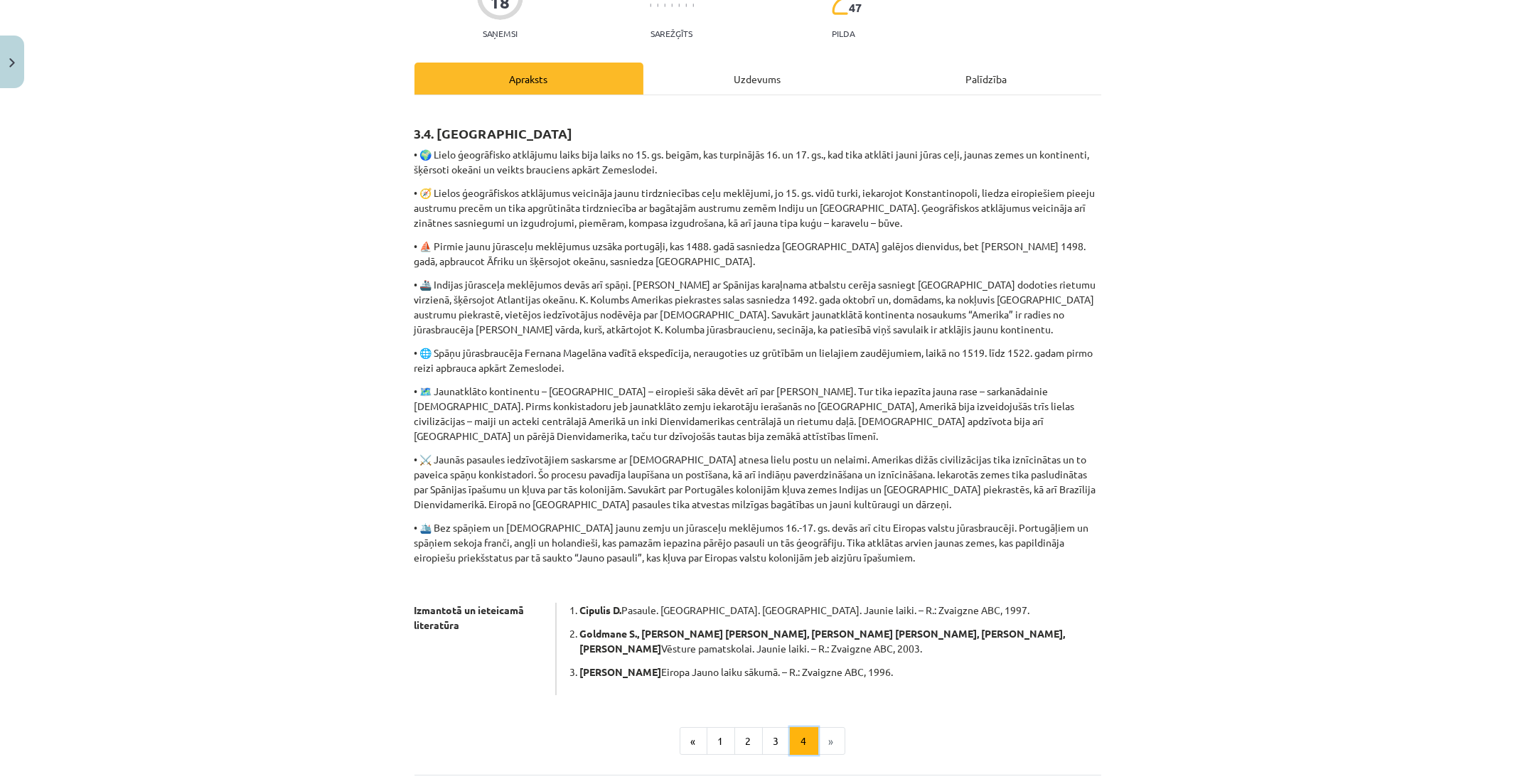
scroll to position [175, 0]
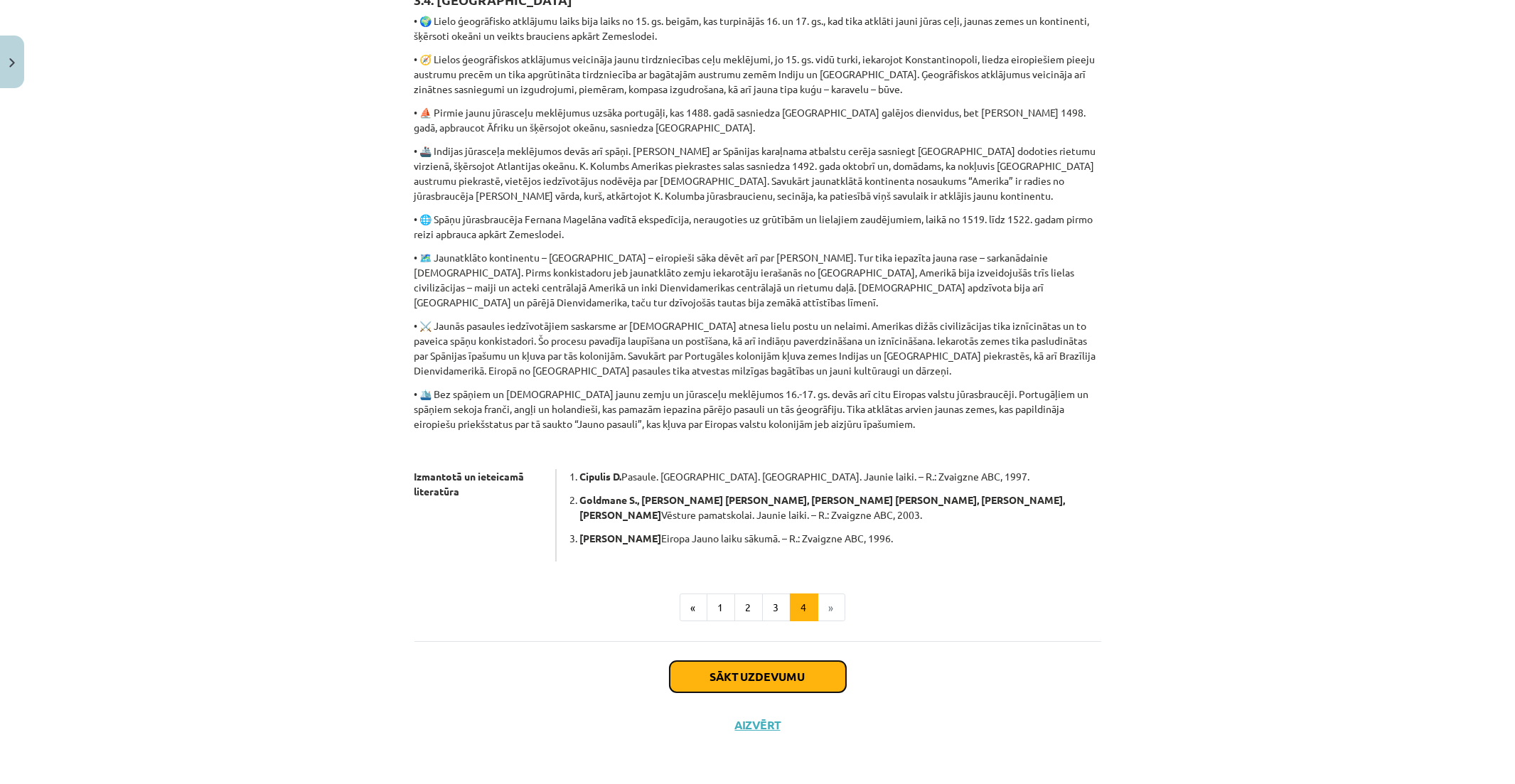
click at [799, 679] on button "Sākt uzdevumu" at bounding box center [758, 677] width 177 height 31
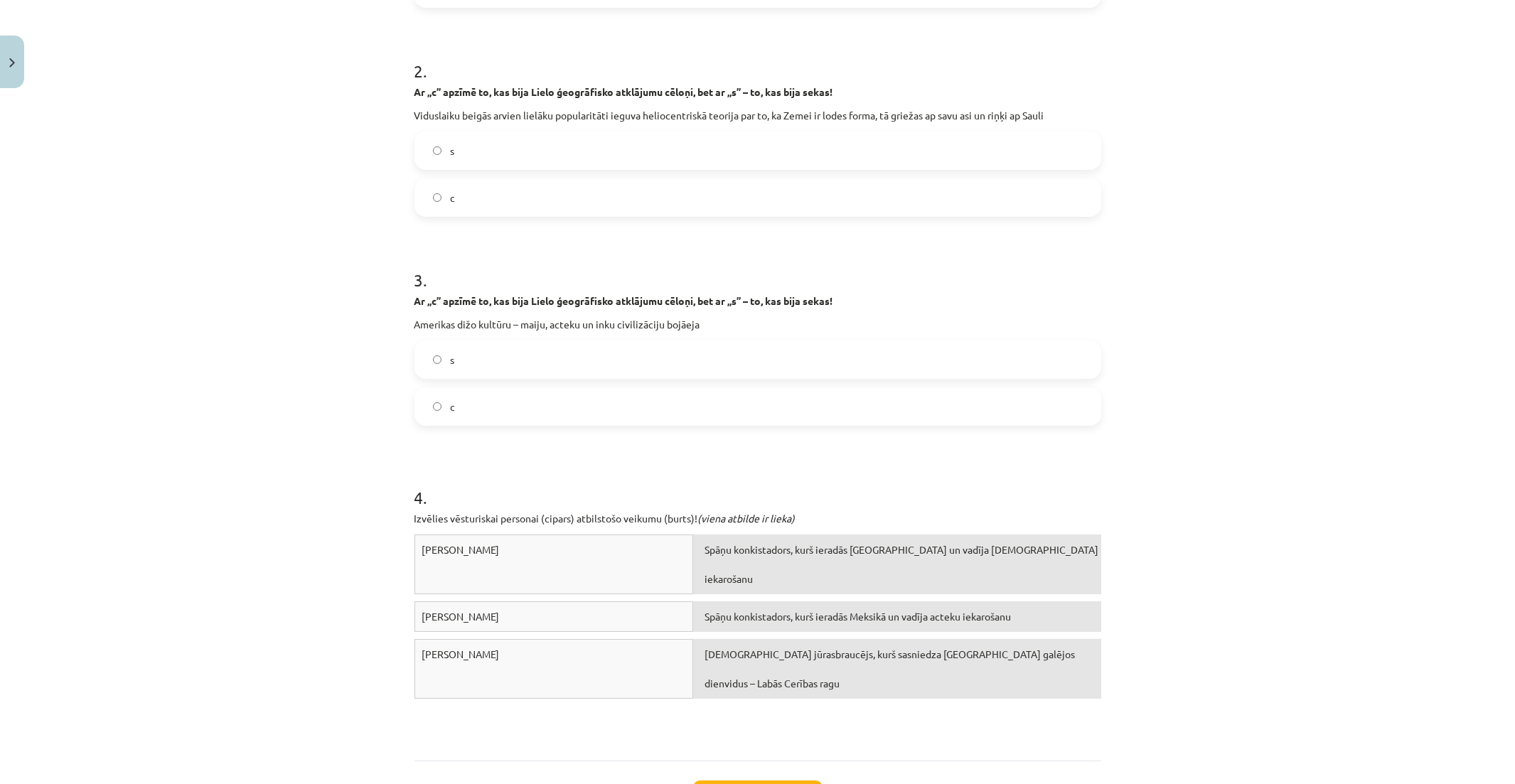
scroll to position [509, 0]
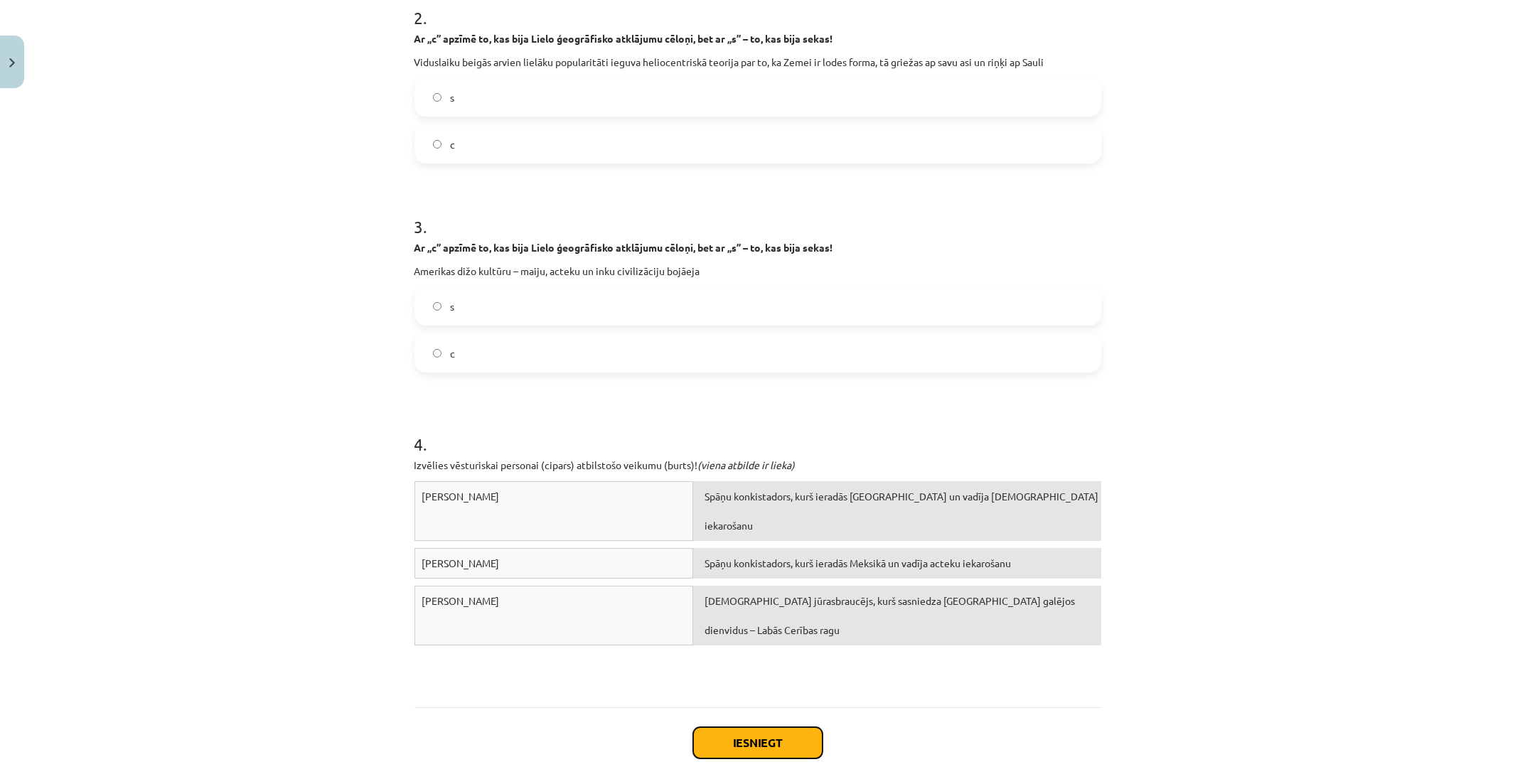
click at [783, 706] on button "Iesniegt" at bounding box center [758, 743] width 130 height 31
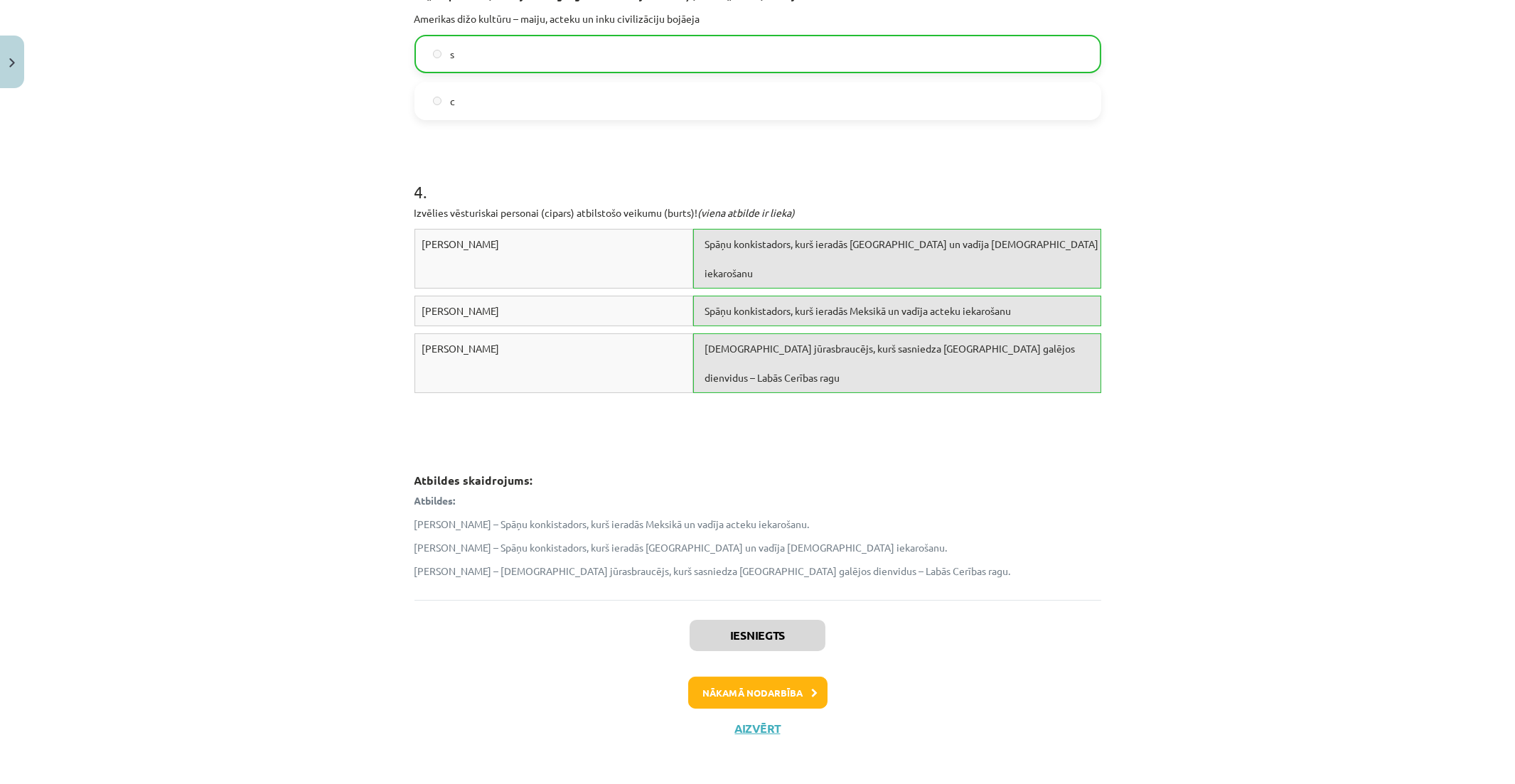
scroll to position [765, 0]
click at [775, 687] on button "Nākamā nodarbība" at bounding box center [758, 690] width 139 height 33
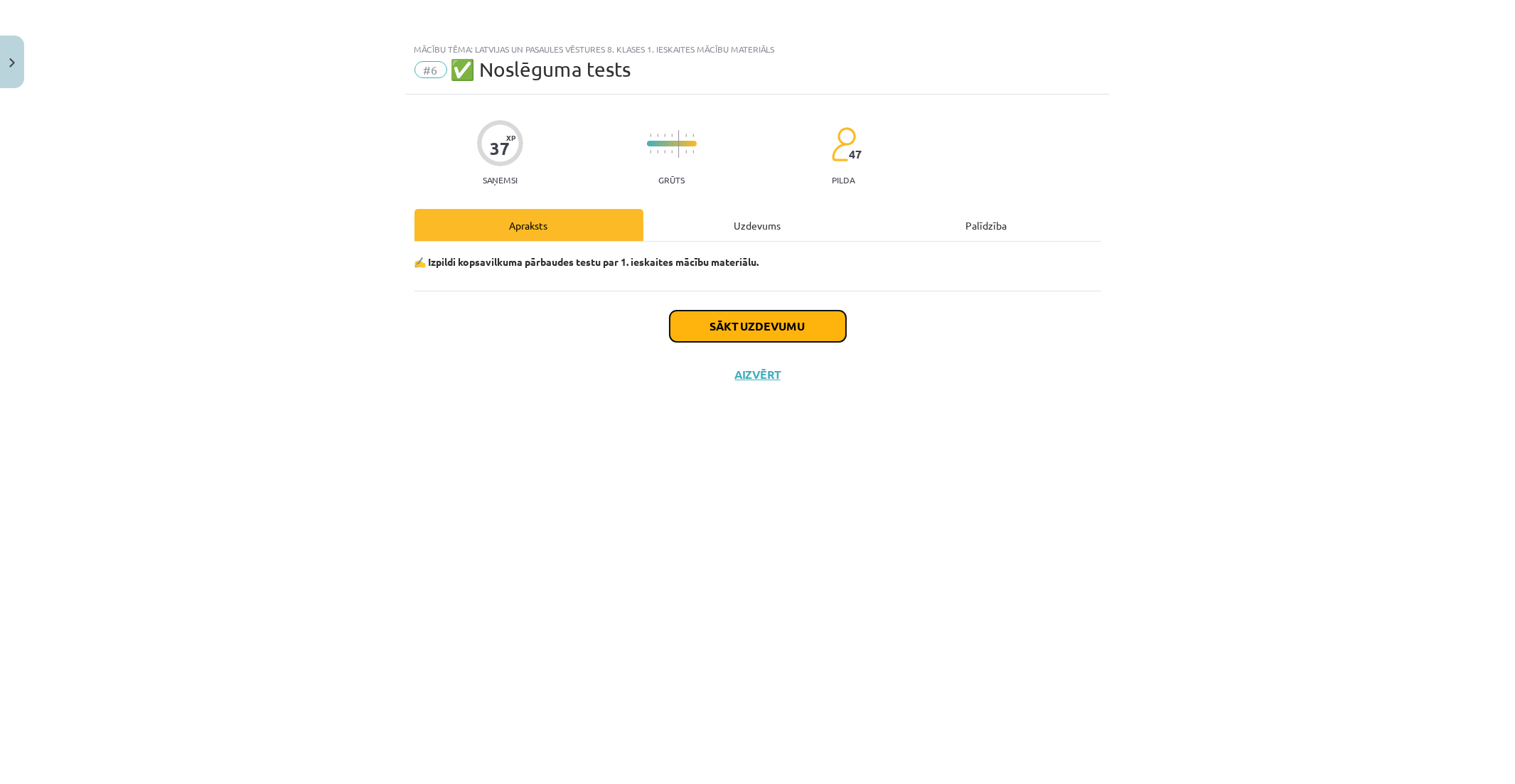
click at [830, 318] on button "Sākt uzdevumu" at bounding box center [758, 326] width 177 height 31
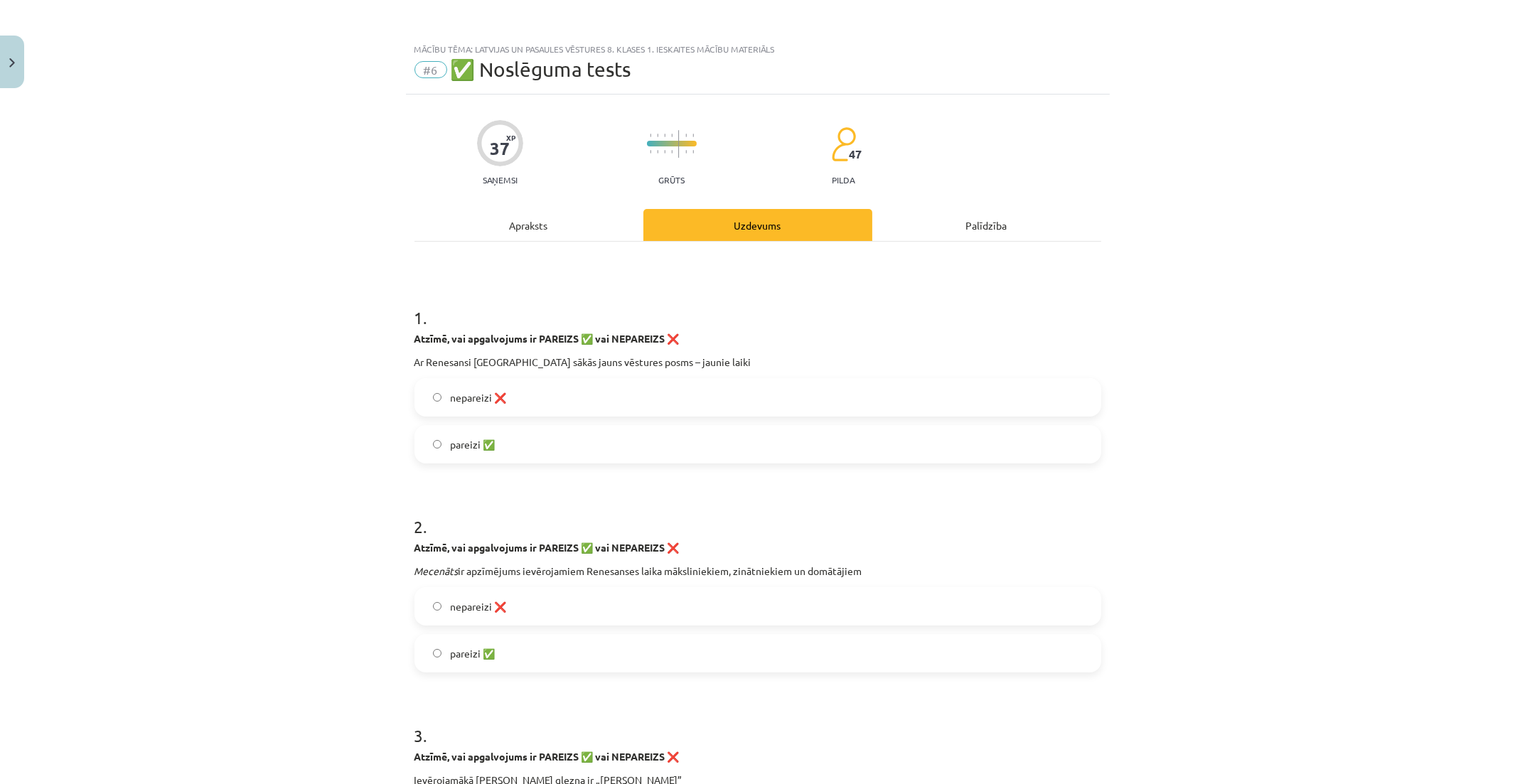
click at [559, 213] on div "Apraksts" at bounding box center [528, 224] width 229 height 32
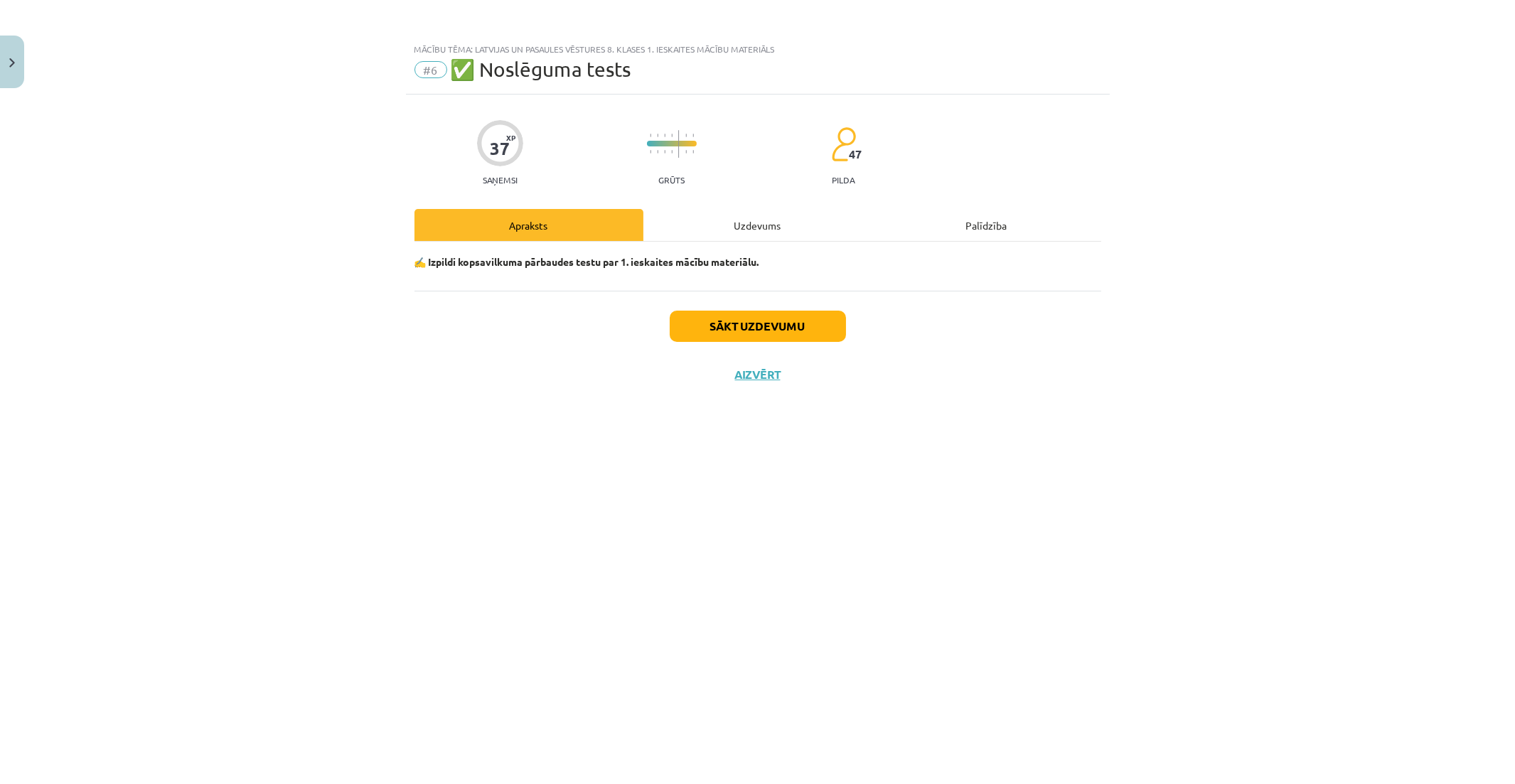
click at [765, 209] on div "Uzdevums" at bounding box center [758, 224] width 229 height 32
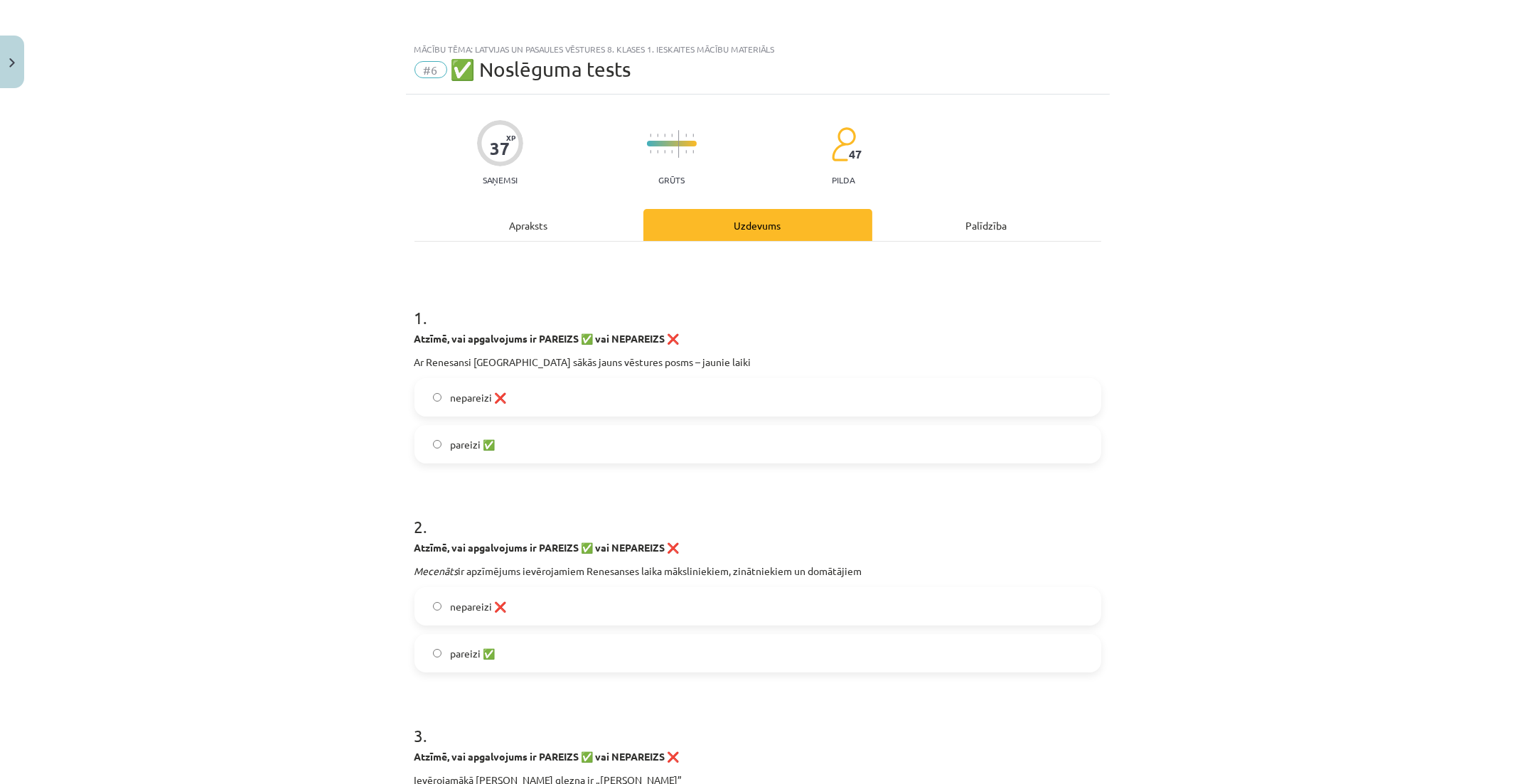
click at [1021, 224] on div "Palīdzība" at bounding box center [987, 224] width 229 height 32
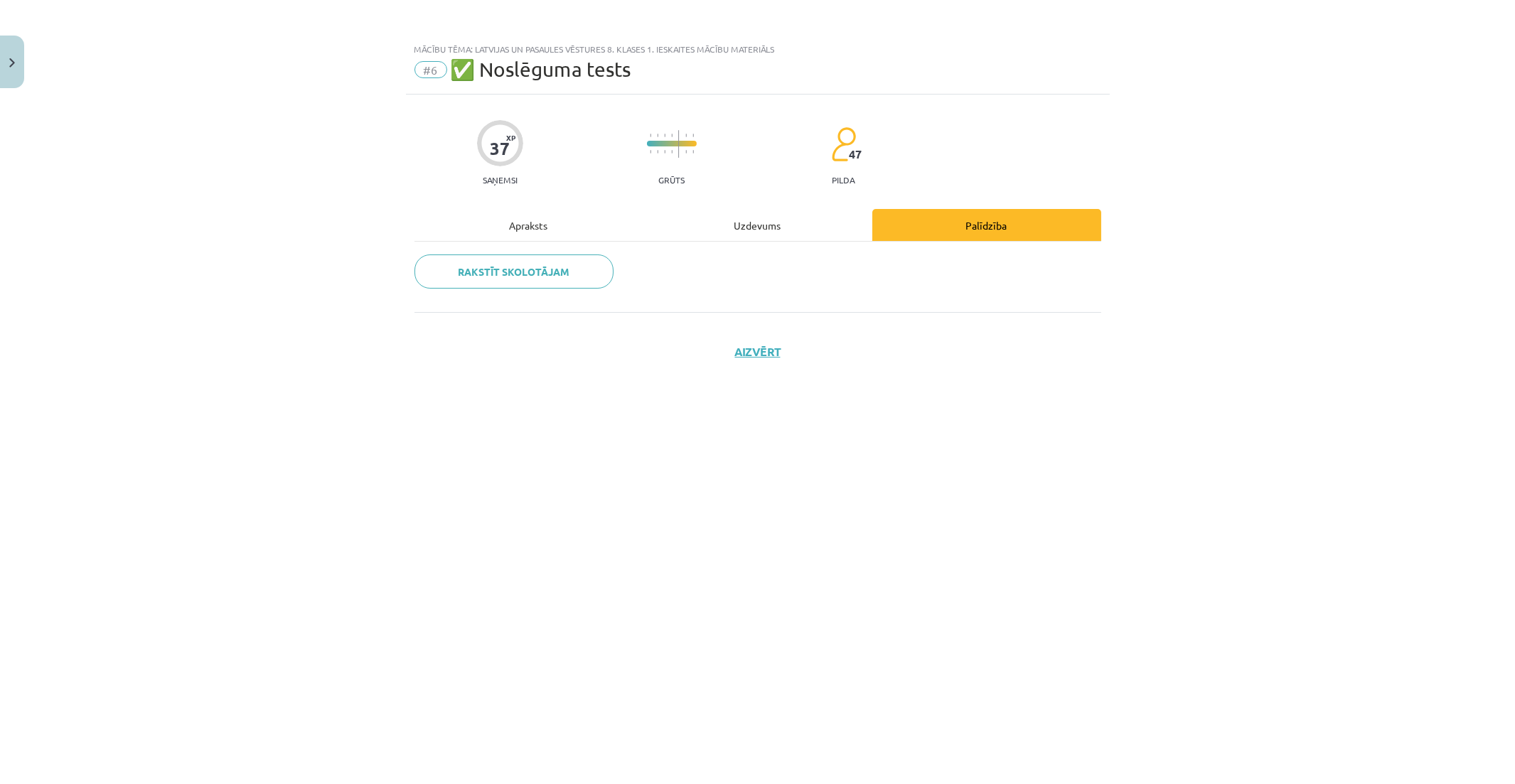
click at [620, 214] on div "Apraksts" at bounding box center [528, 224] width 229 height 32
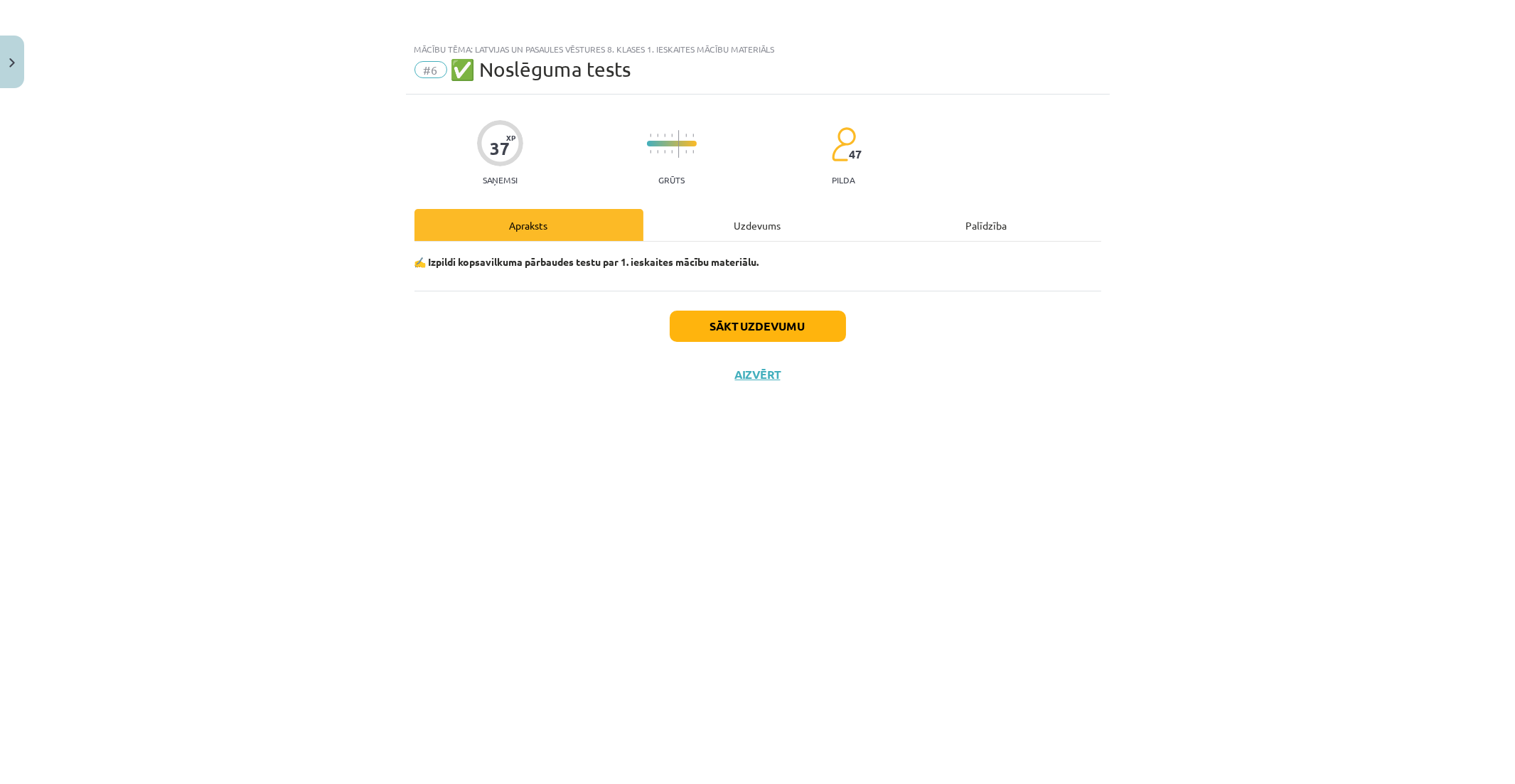
click at [779, 225] on div "Uzdevums" at bounding box center [758, 224] width 229 height 32
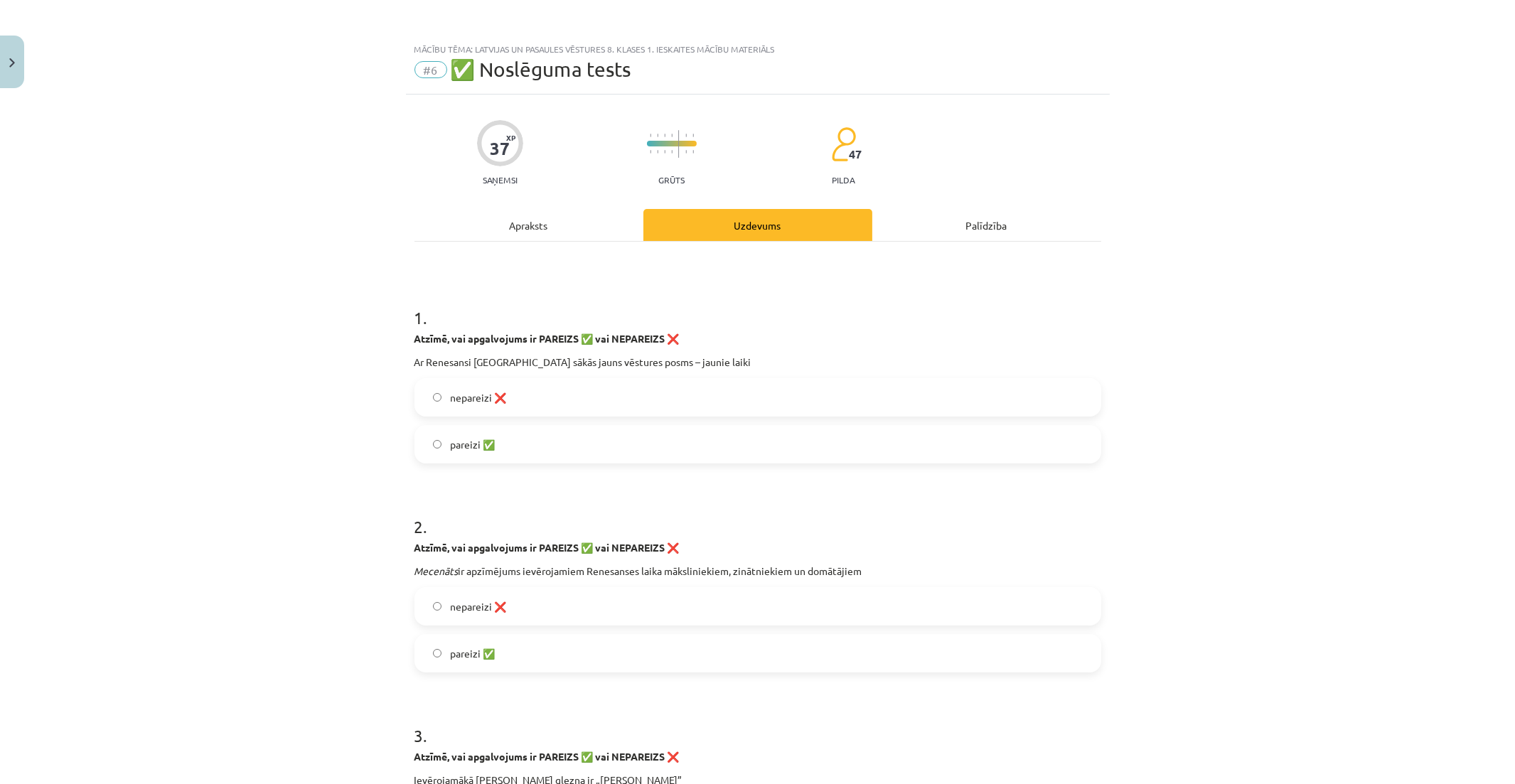
click at [584, 438] on label "pareizi ✅" at bounding box center [758, 444] width 684 height 36
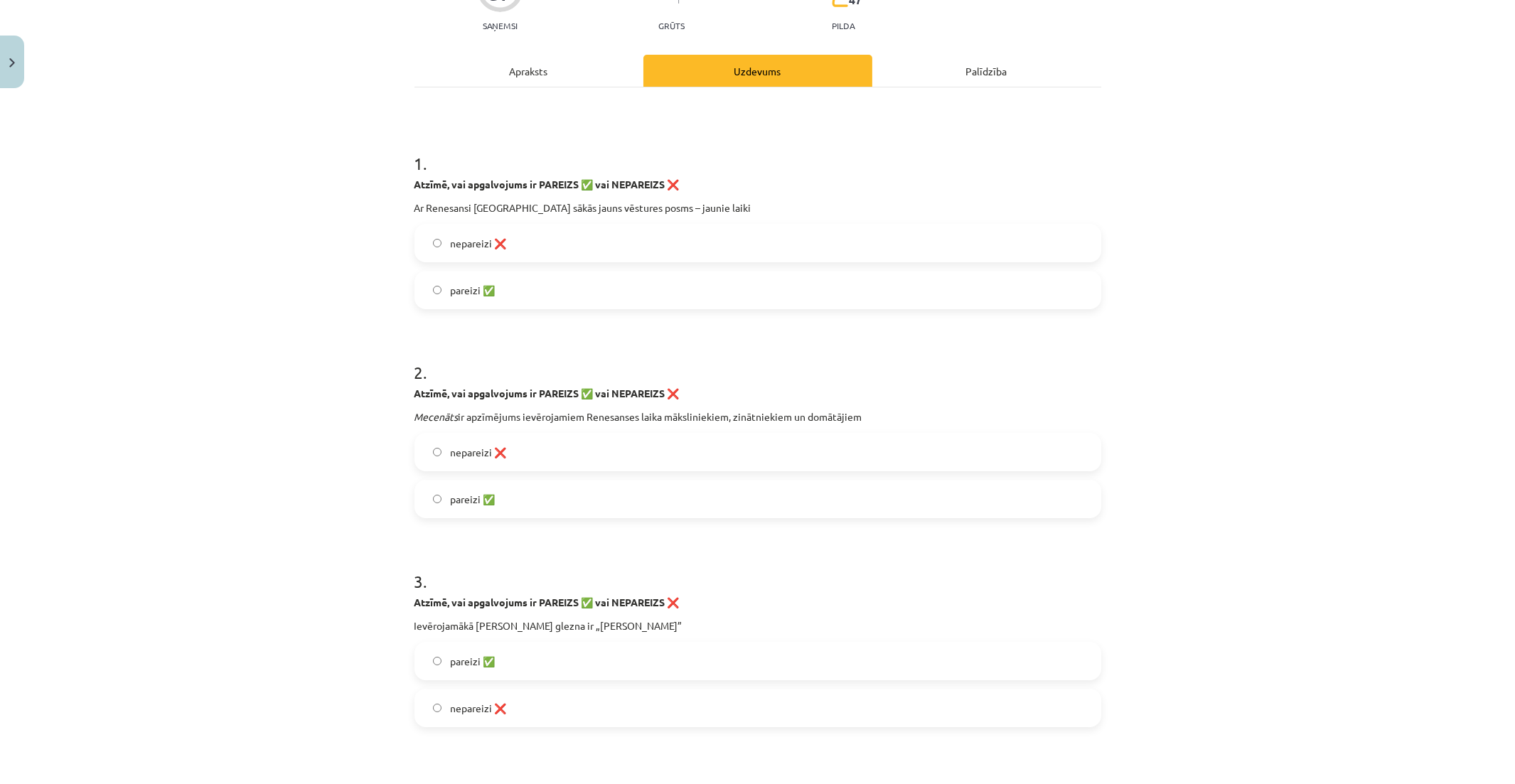
scroll to position [157, 0]
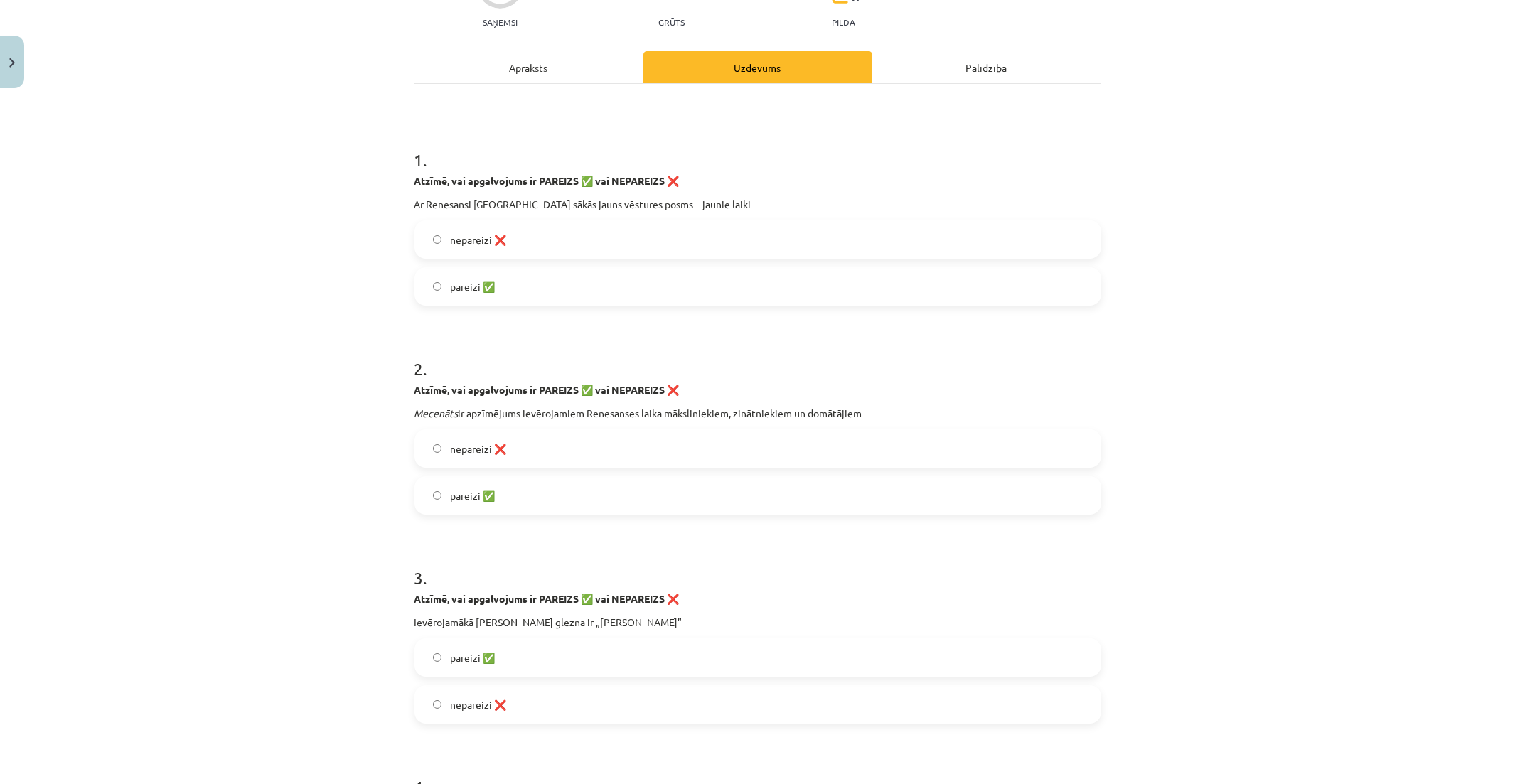
click at [600, 503] on label "pareizi ✅" at bounding box center [758, 495] width 684 height 36
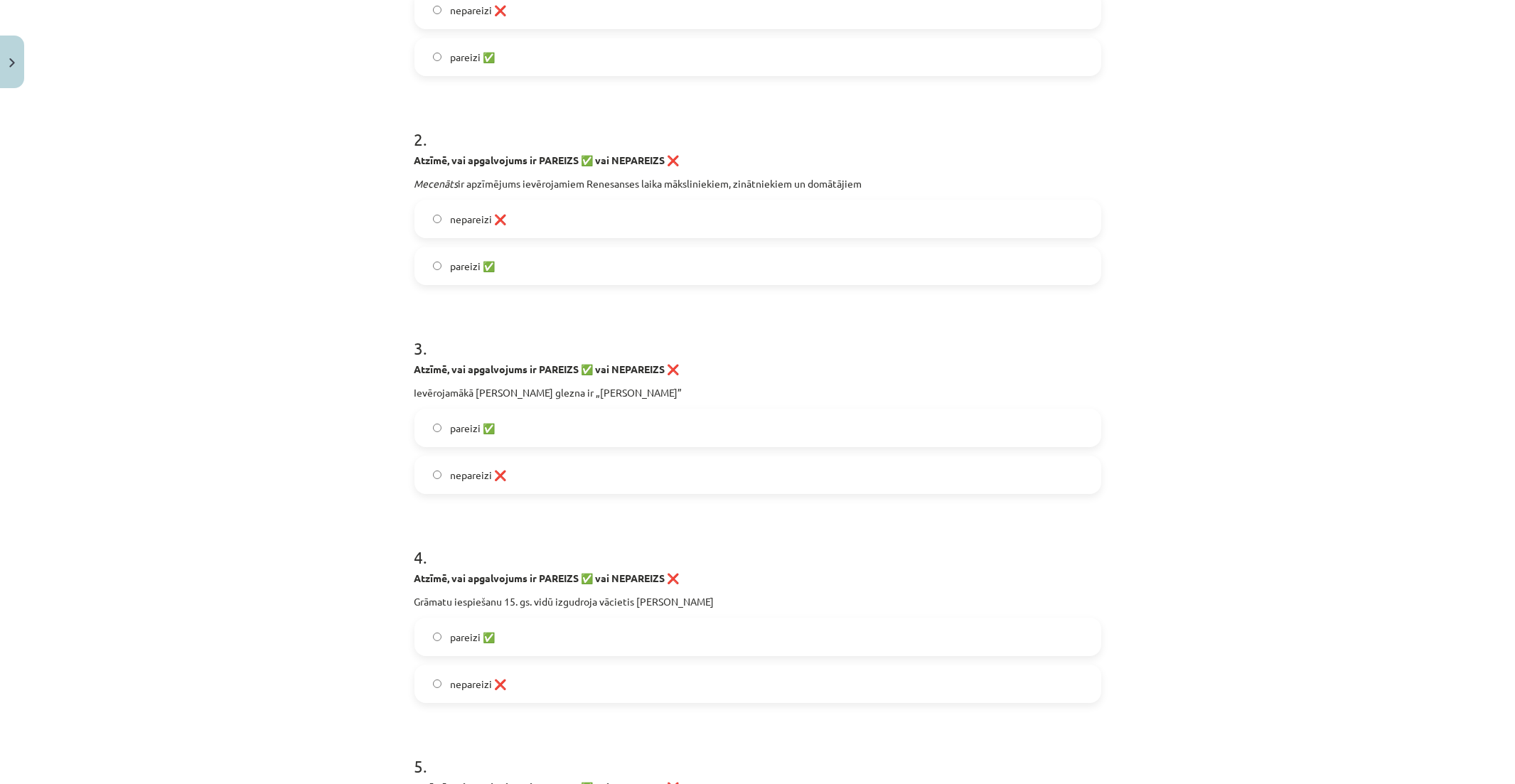
scroll to position [395, 0]
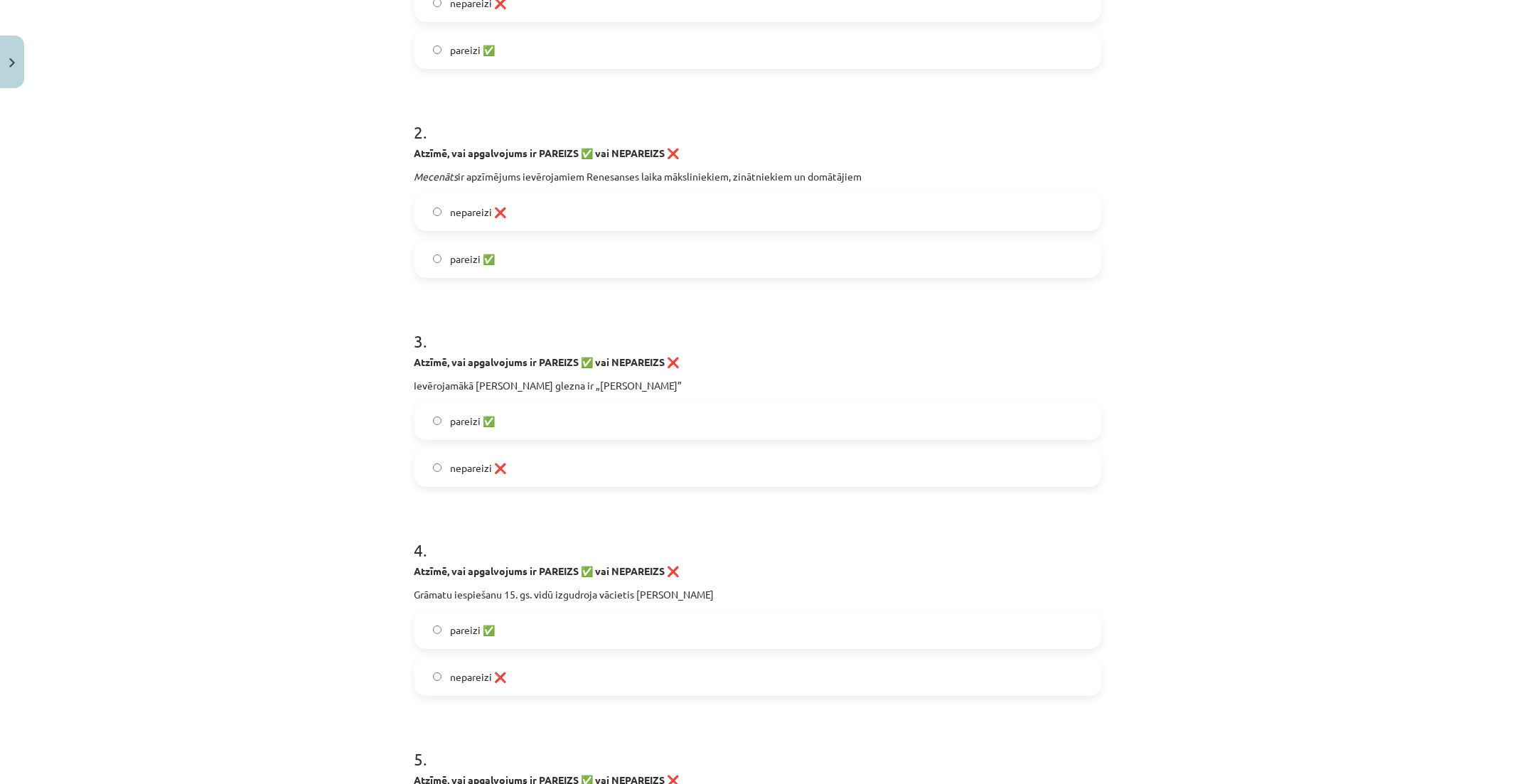
click at [557, 422] on label "pareizi ✅" at bounding box center [758, 420] width 684 height 36
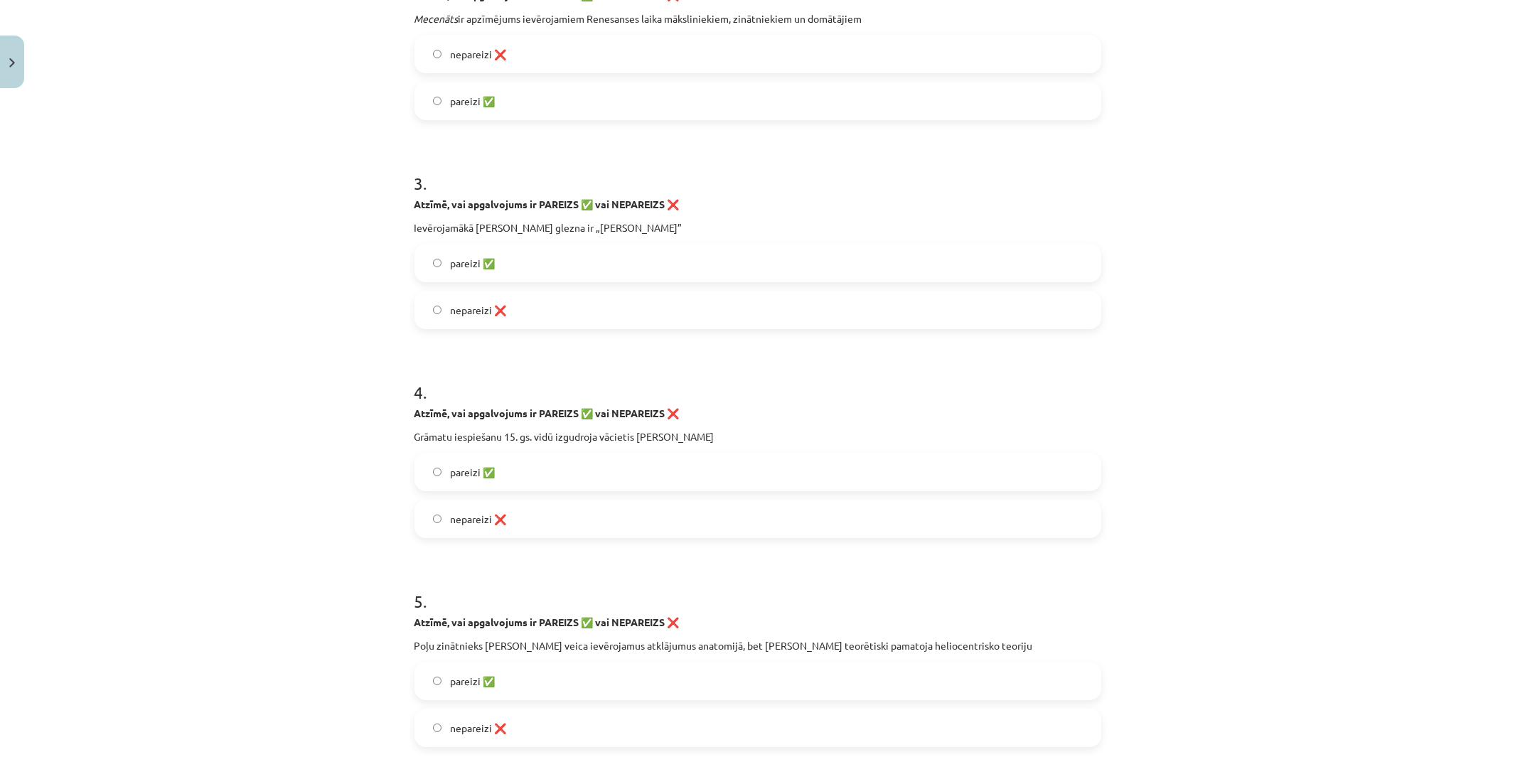
scroll to position [632, 0]
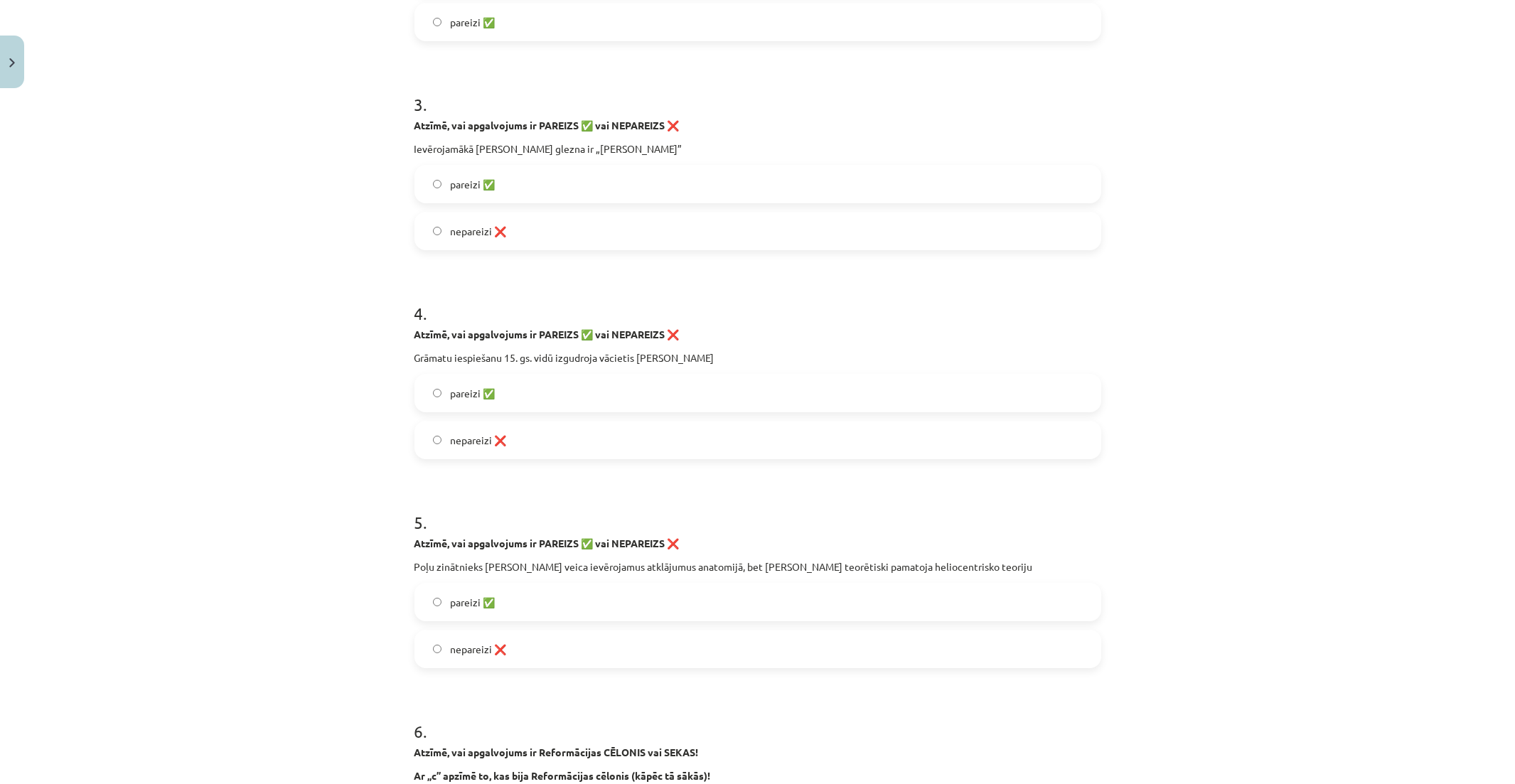
click at [505, 403] on label "pareizi ✅" at bounding box center [758, 392] width 684 height 36
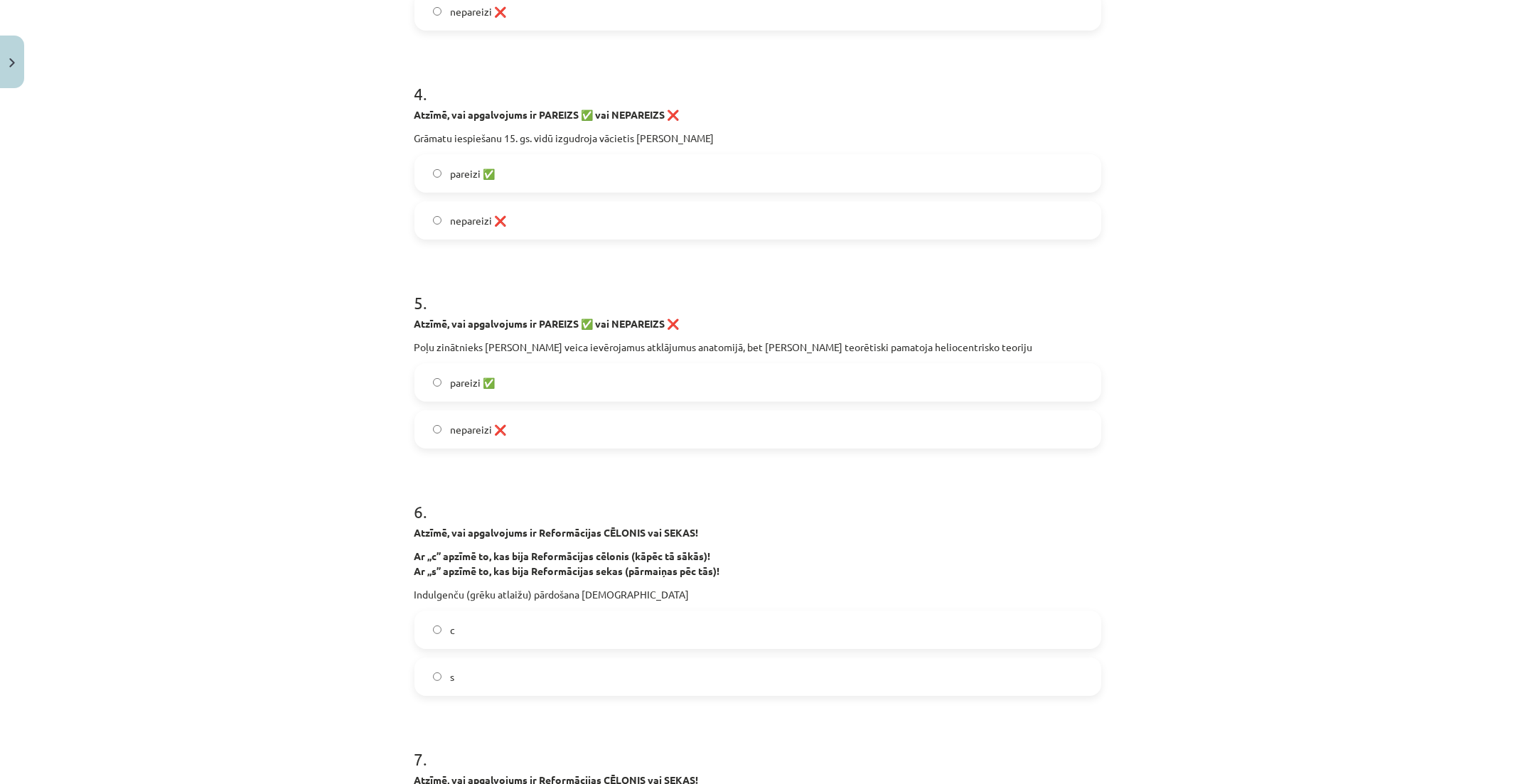
scroll to position [869, 0]
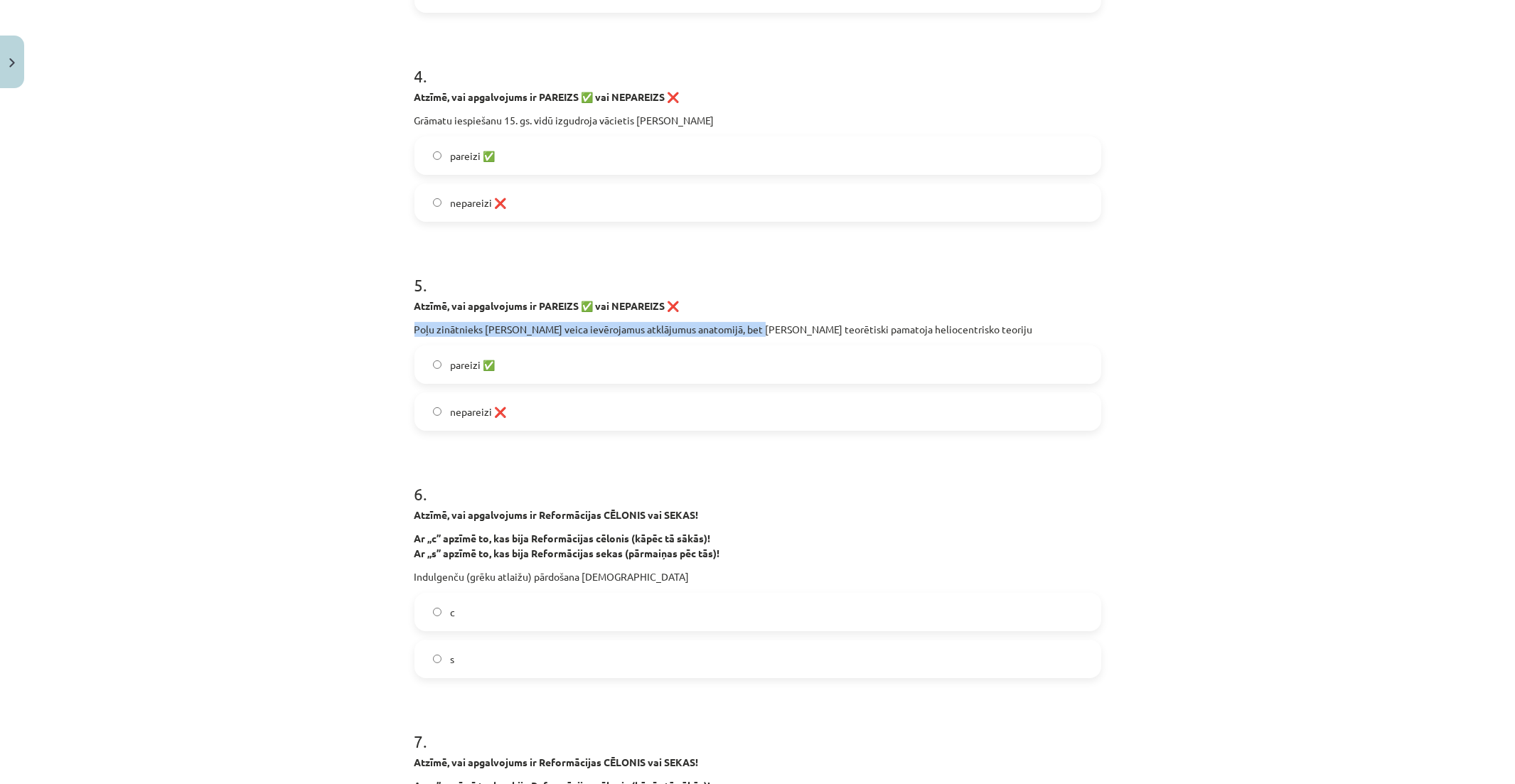
drag, startPoint x: 408, startPoint y: 328, endPoint x: 745, endPoint y: 335, distance: 337.1
click at [745, 335] on p "Poļu zinātnieks Nikolajs Kopernihs veica ievērojamus atklājumus anatomijā, bet …" at bounding box center [757, 329] width 687 height 15
click at [642, 406] on label "nepareizi ❌" at bounding box center [758, 412] width 684 height 36
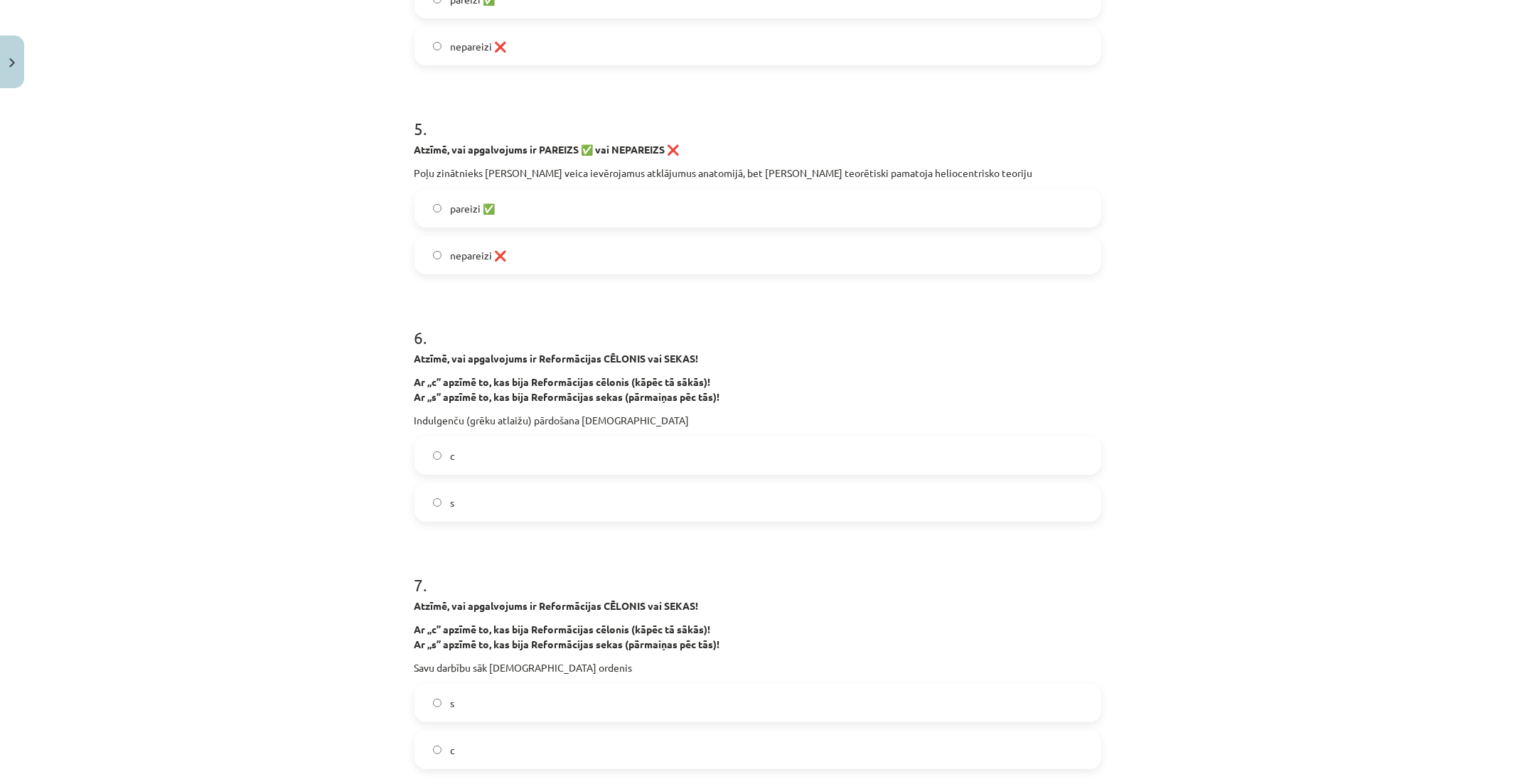
scroll to position [1027, 0]
click at [628, 499] on label "s" at bounding box center [758, 501] width 684 height 36
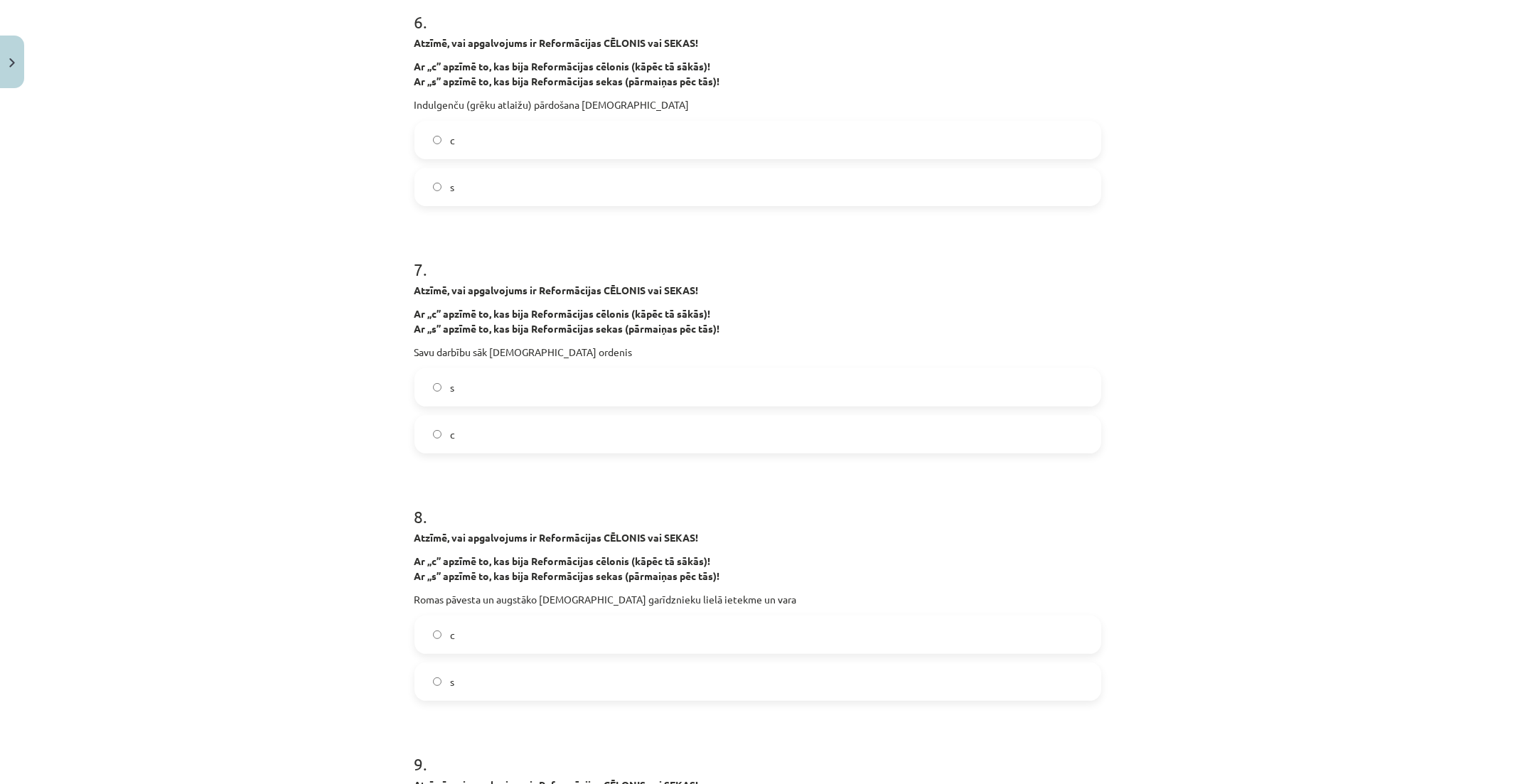
scroll to position [1343, 0]
click at [507, 430] on label "c" at bounding box center [758, 432] width 684 height 36
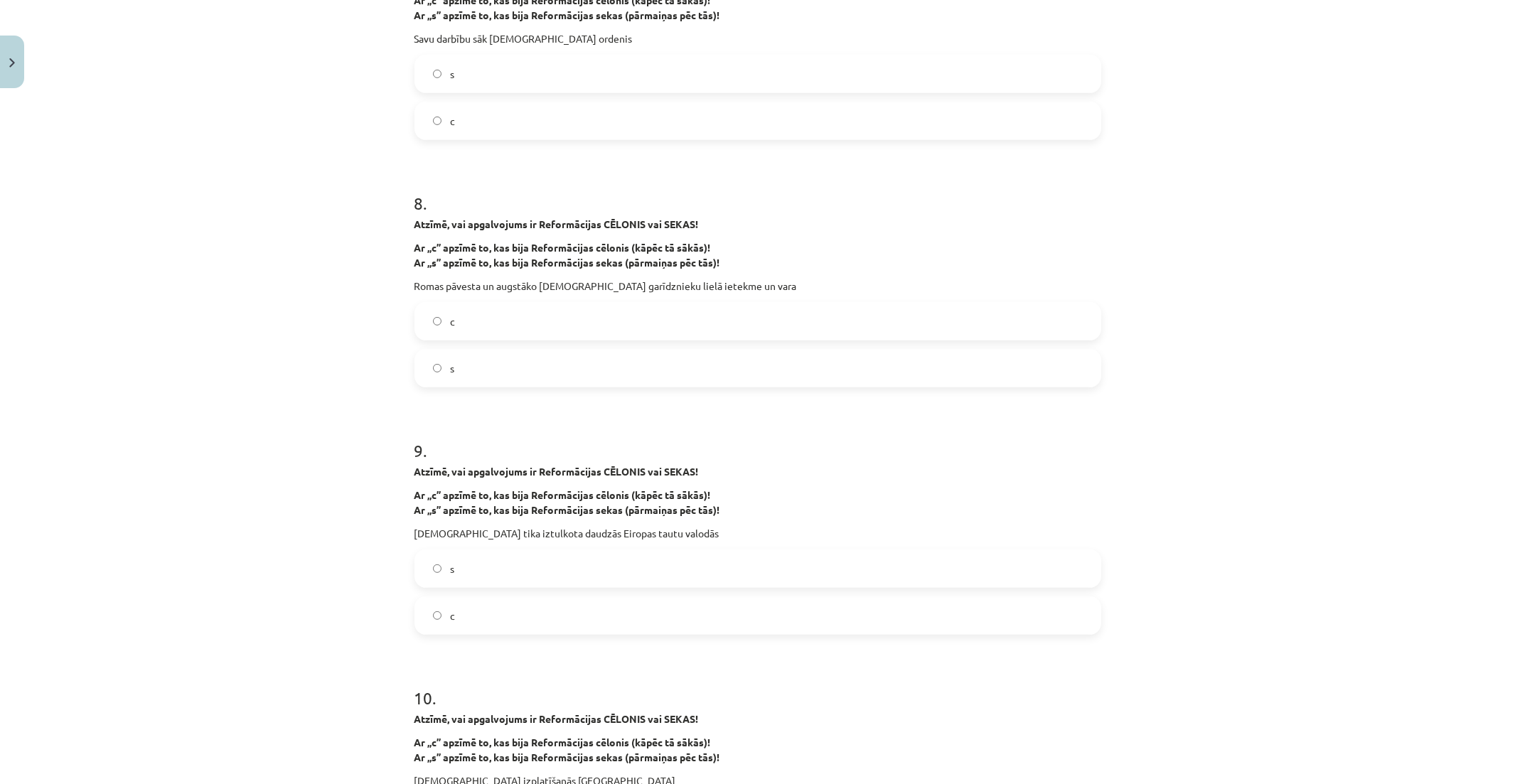
scroll to position [1658, 0]
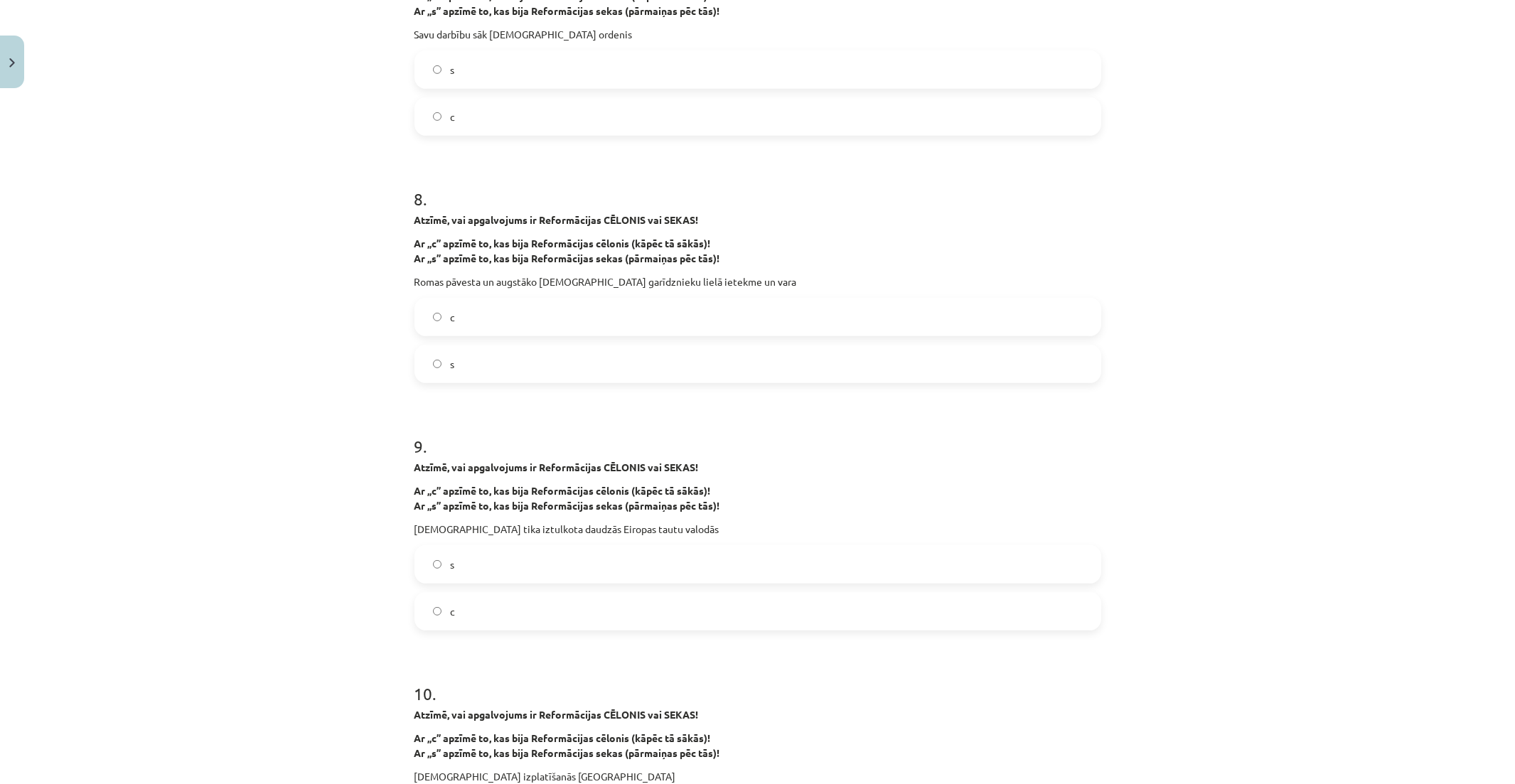
click at [562, 372] on label "s" at bounding box center [758, 364] width 684 height 36
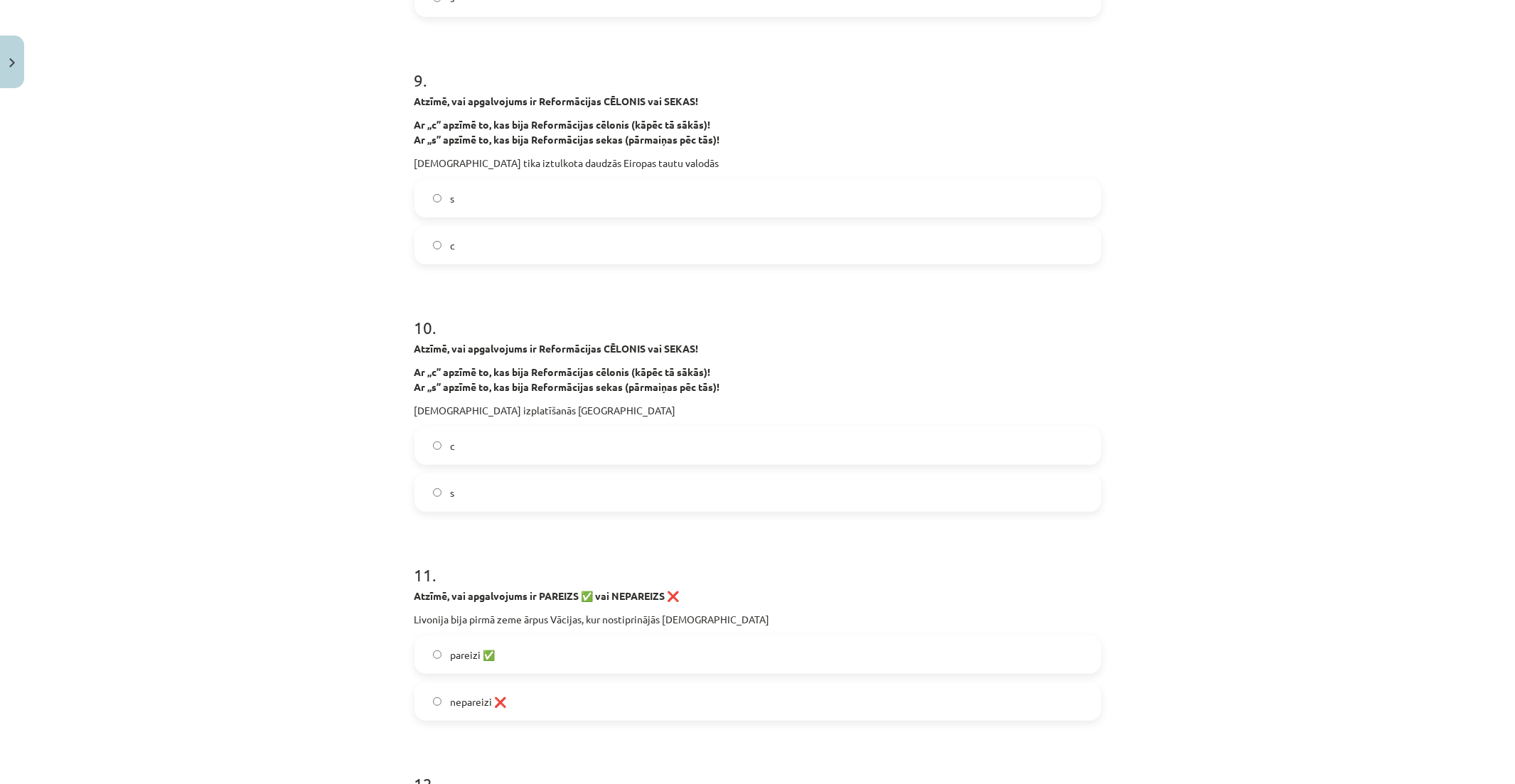
scroll to position [2054, 0]
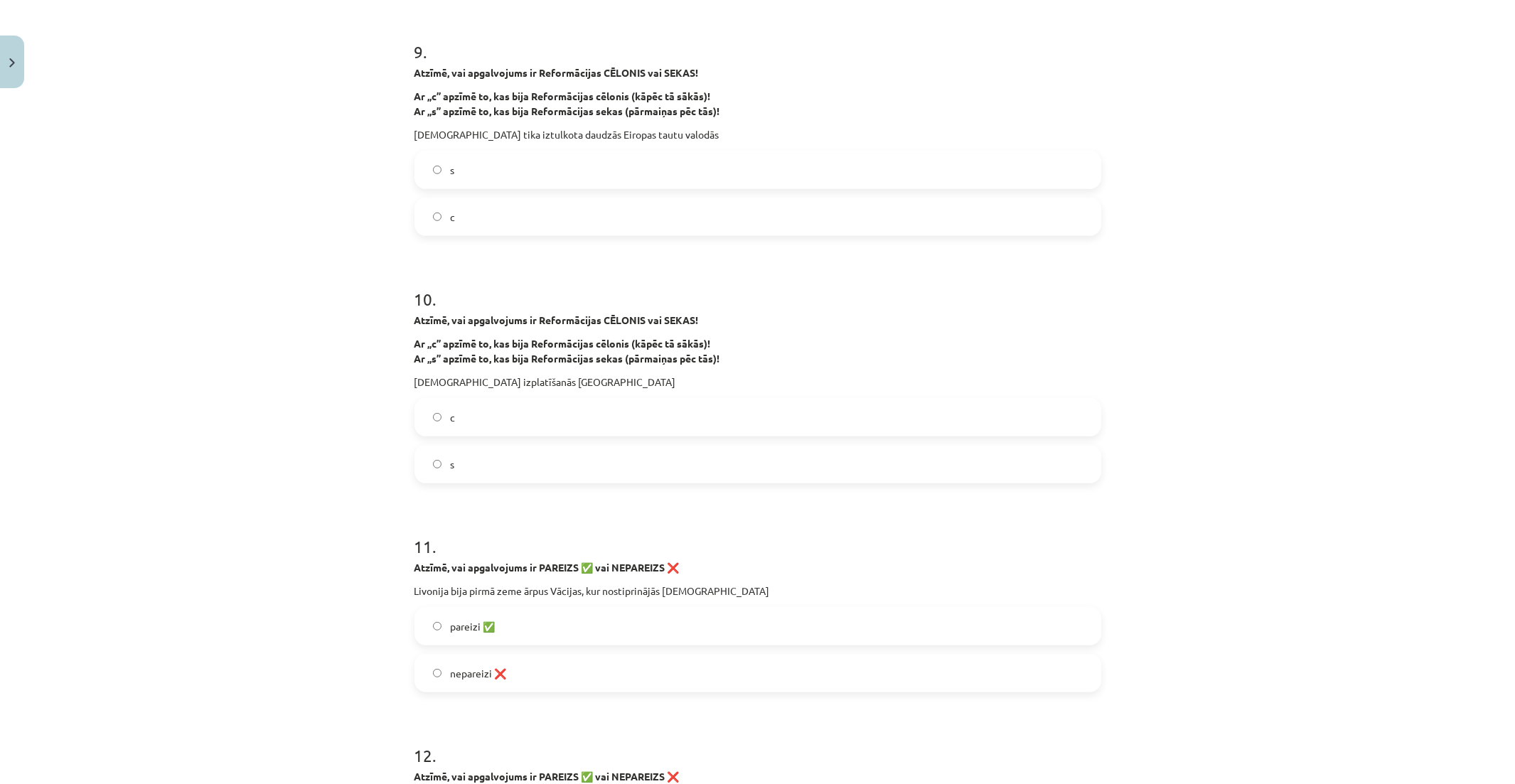
click at [537, 169] on label "s" at bounding box center [758, 170] width 684 height 36
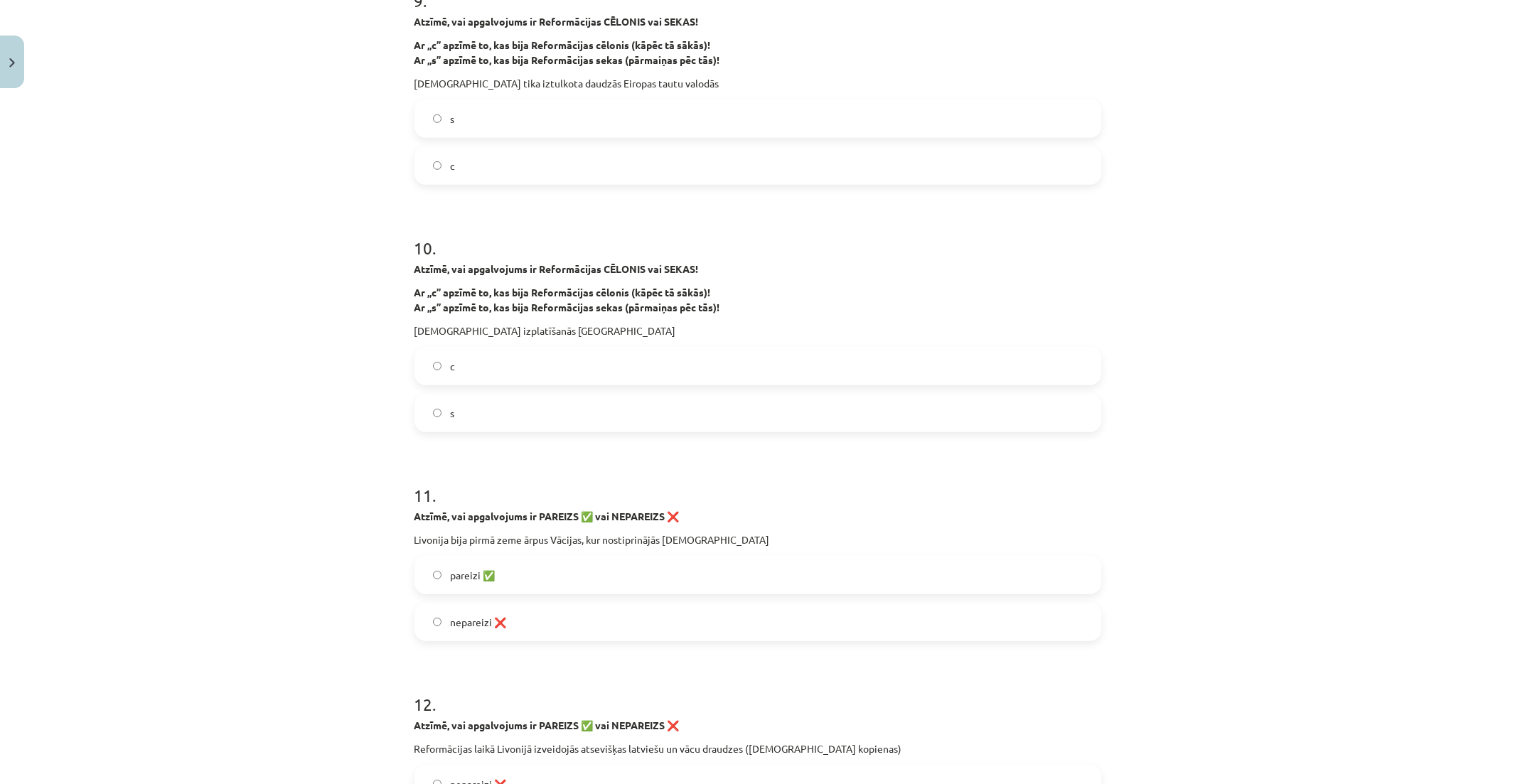
scroll to position [2133, 0]
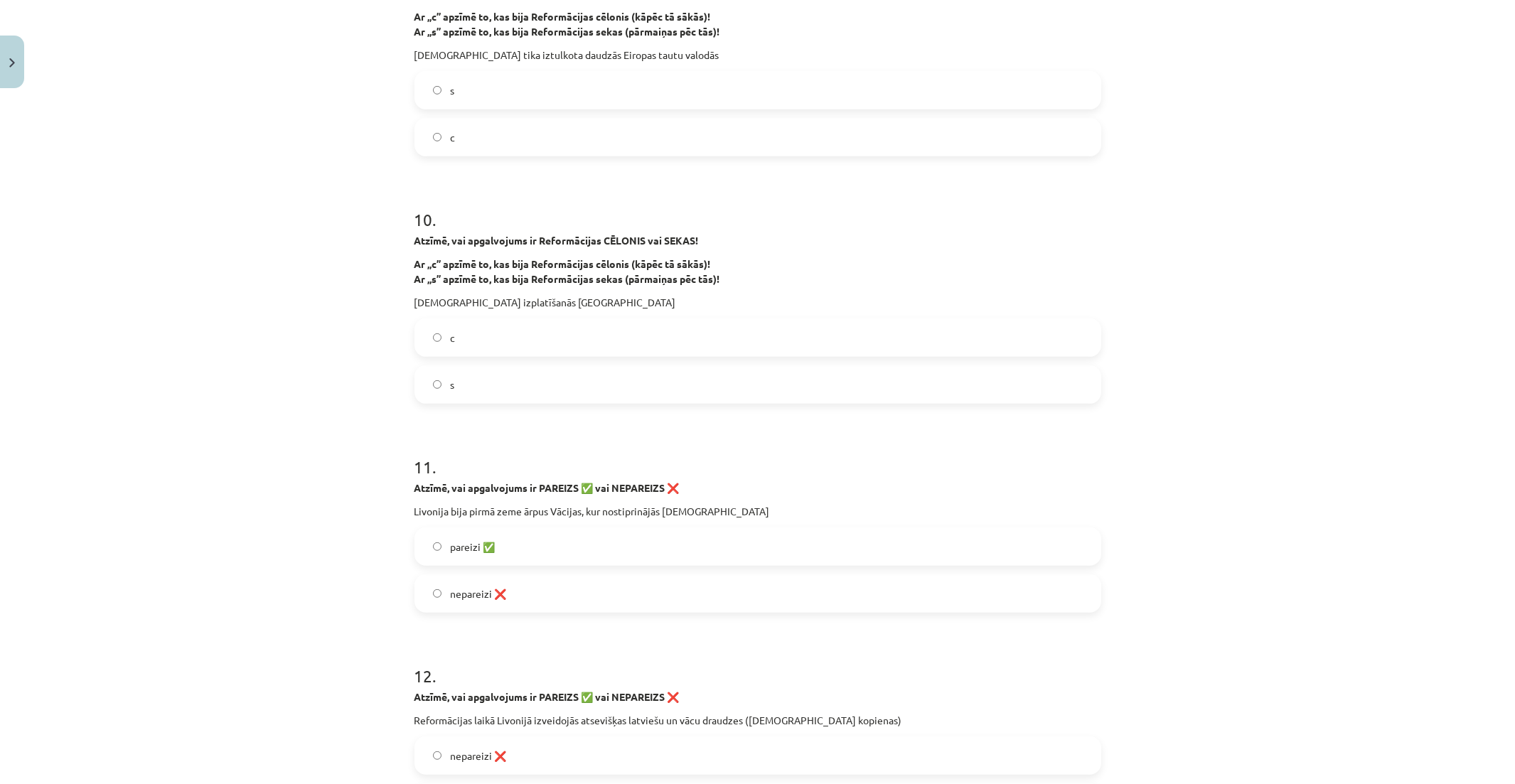
click at [558, 387] on label "s" at bounding box center [758, 385] width 684 height 36
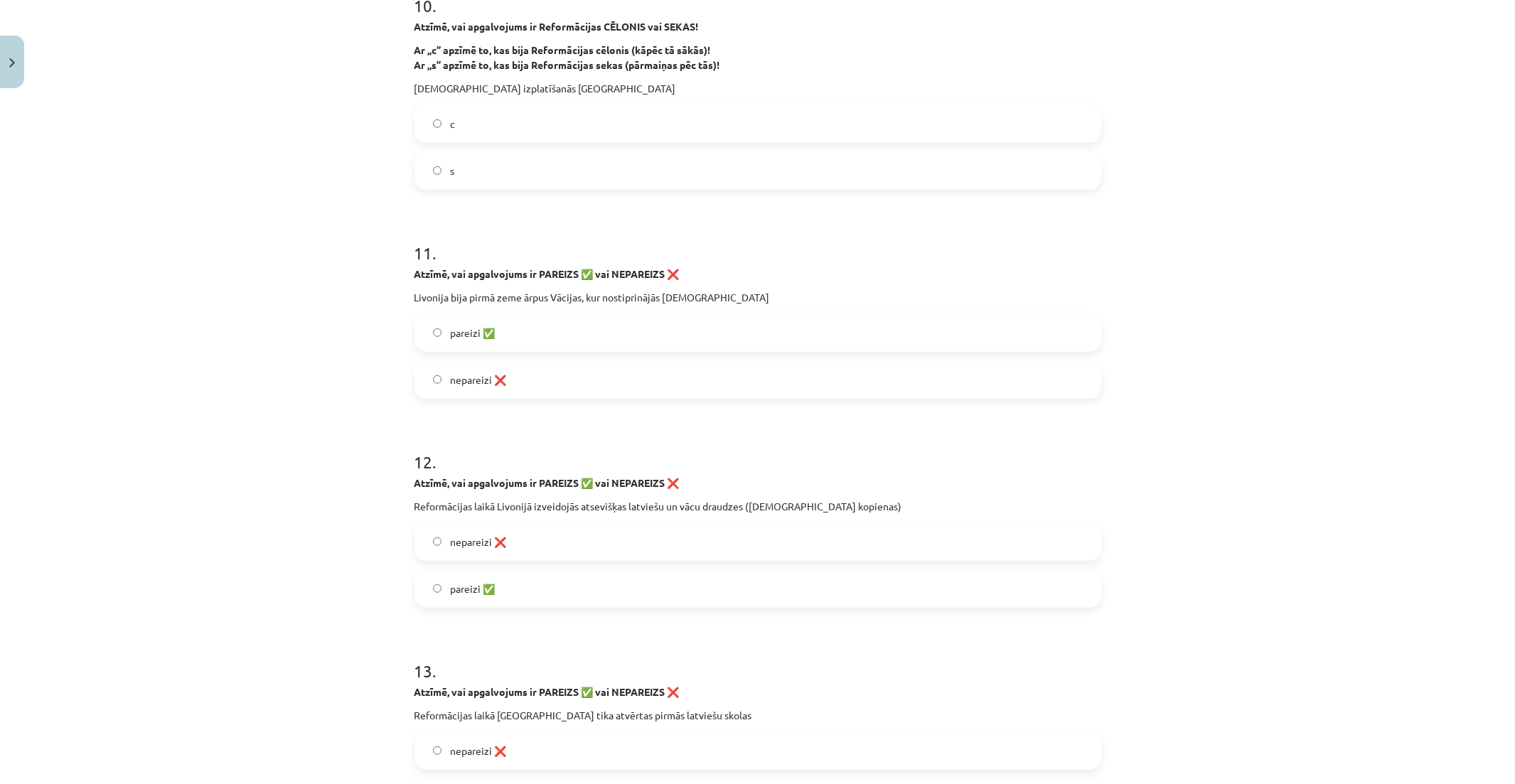
scroll to position [2370, 0]
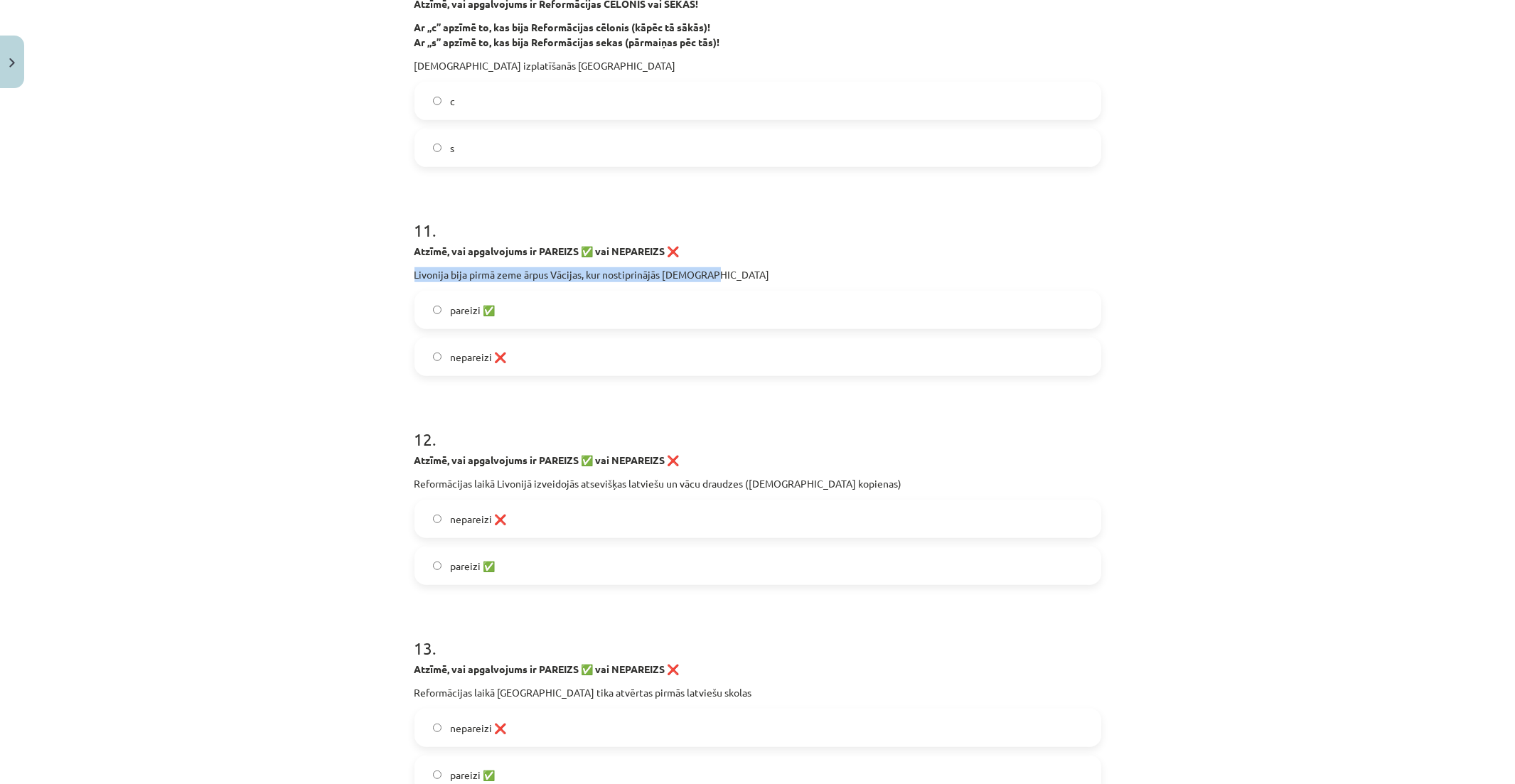
drag, startPoint x: 410, startPoint y: 274, endPoint x: 705, endPoint y: 279, distance: 295.0
click at [705, 279] on p "Livonija bija pirmā zeme ārpus Vācijas, kur nostiprinājās luterisms" at bounding box center [757, 274] width 687 height 15
click at [654, 315] on label "pareizi ✅" at bounding box center [758, 310] width 684 height 36
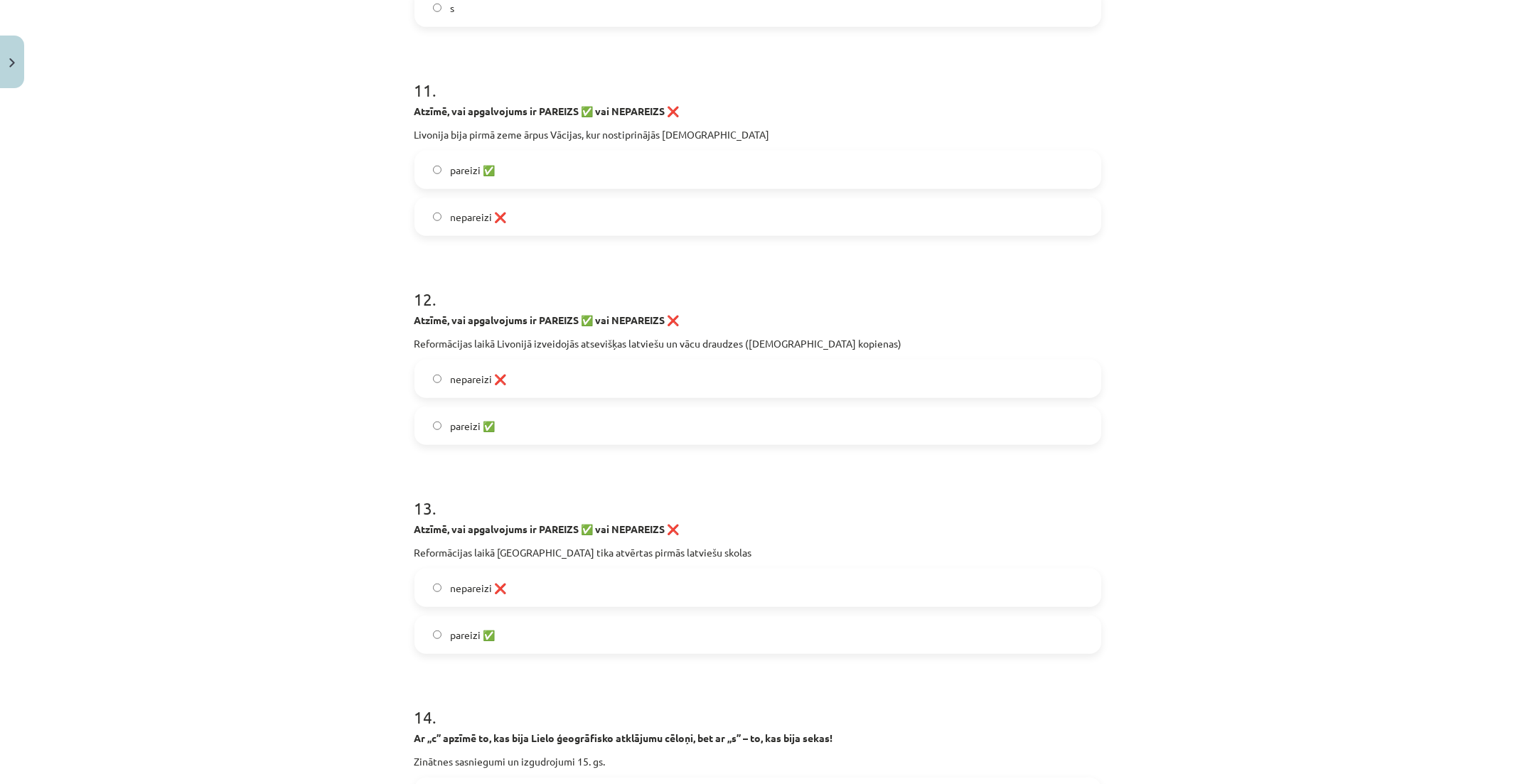
scroll to position [2528, 0]
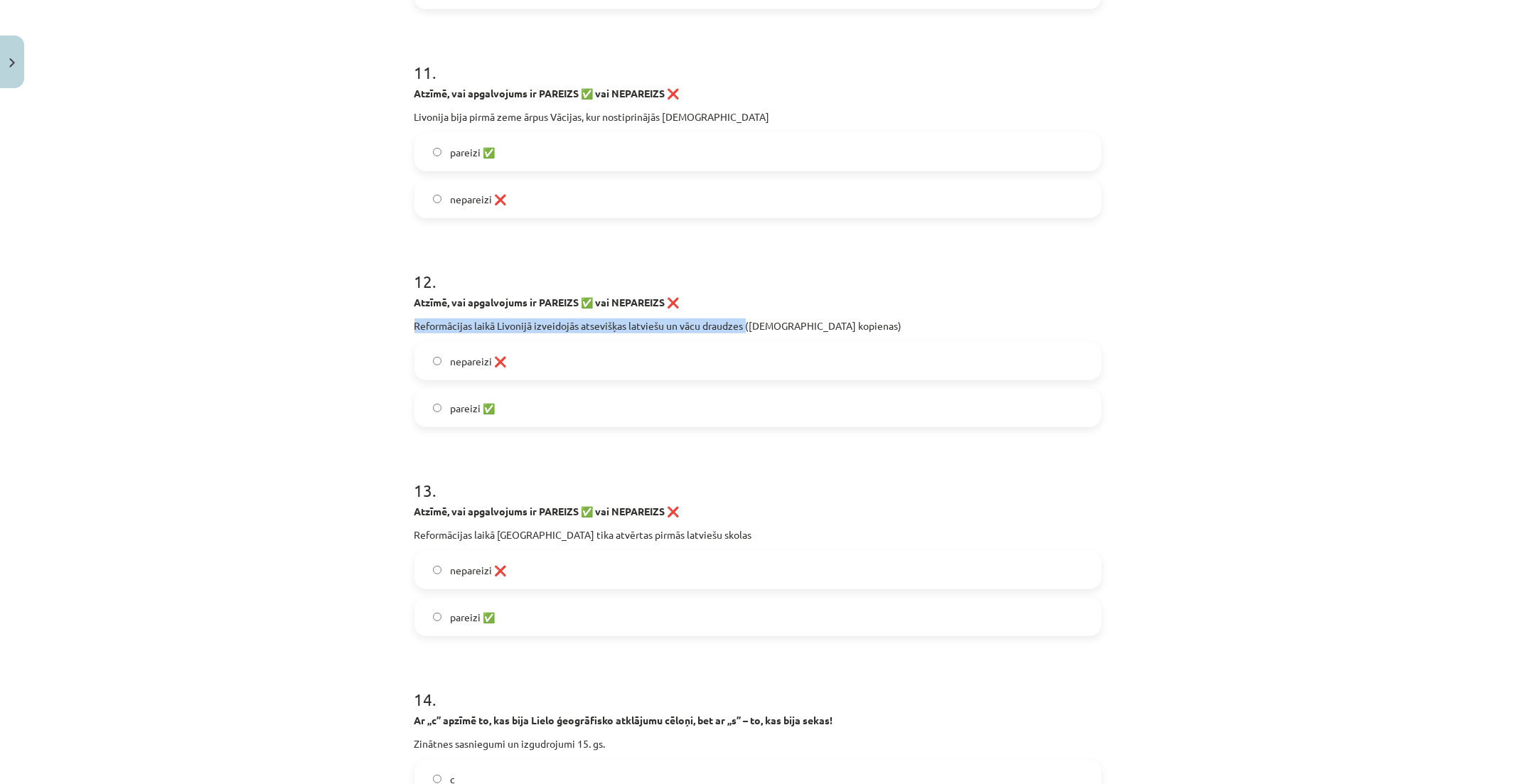
drag, startPoint x: 407, startPoint y: 324, endPoint x: 740, endPoint y: 332, distance: 333.1
click at [741, 332] on p "Reformācijas laikā Livonijā izveidojās atsevišķas latviešu un vācu draudzes (kr…" at bounding box center [757, 325] width 687 height 15
click at [587, 368] on label "nepareizi ❌" at bounding box center [758, 361] width 684 height 36
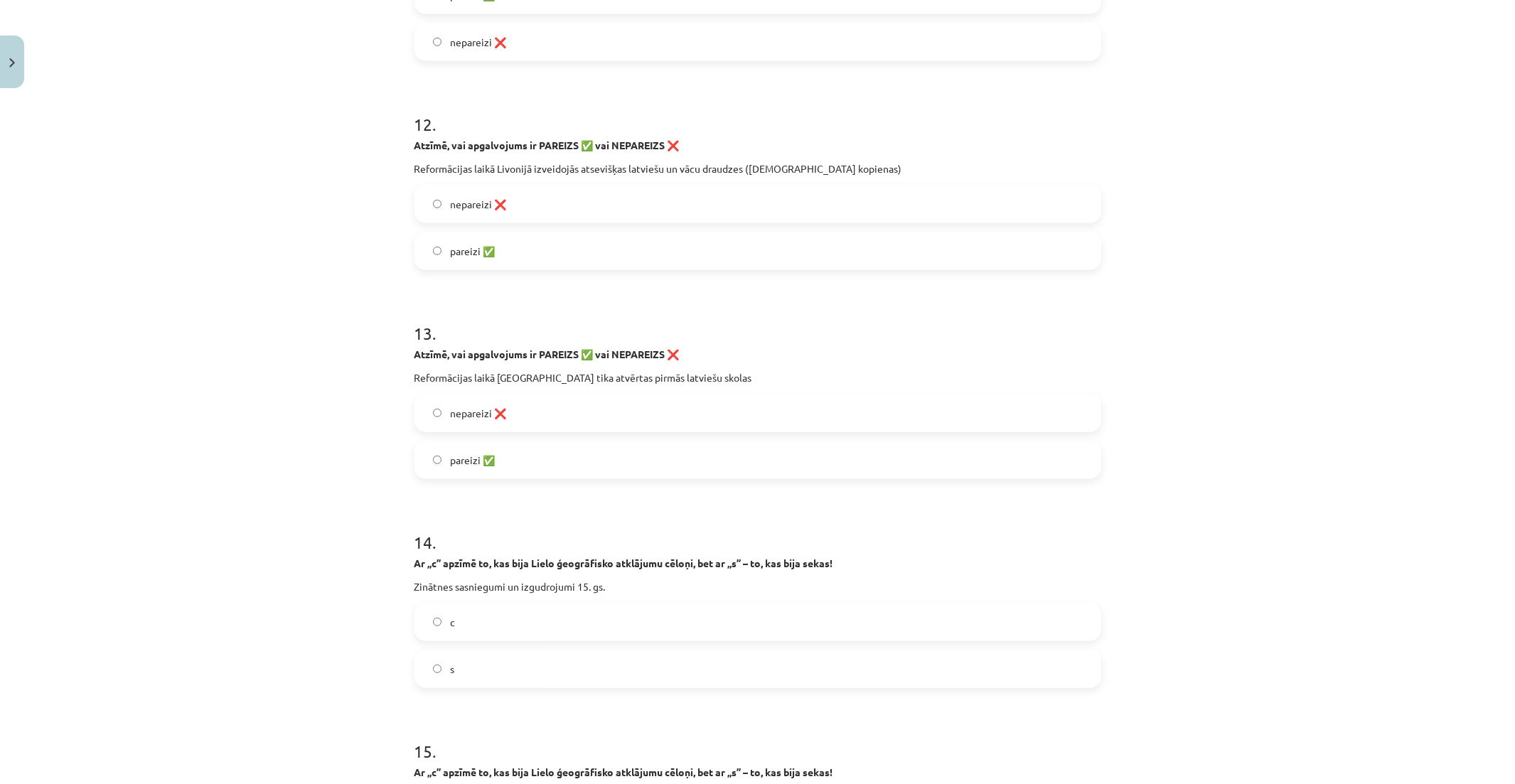
scroll to position [2764, 0]
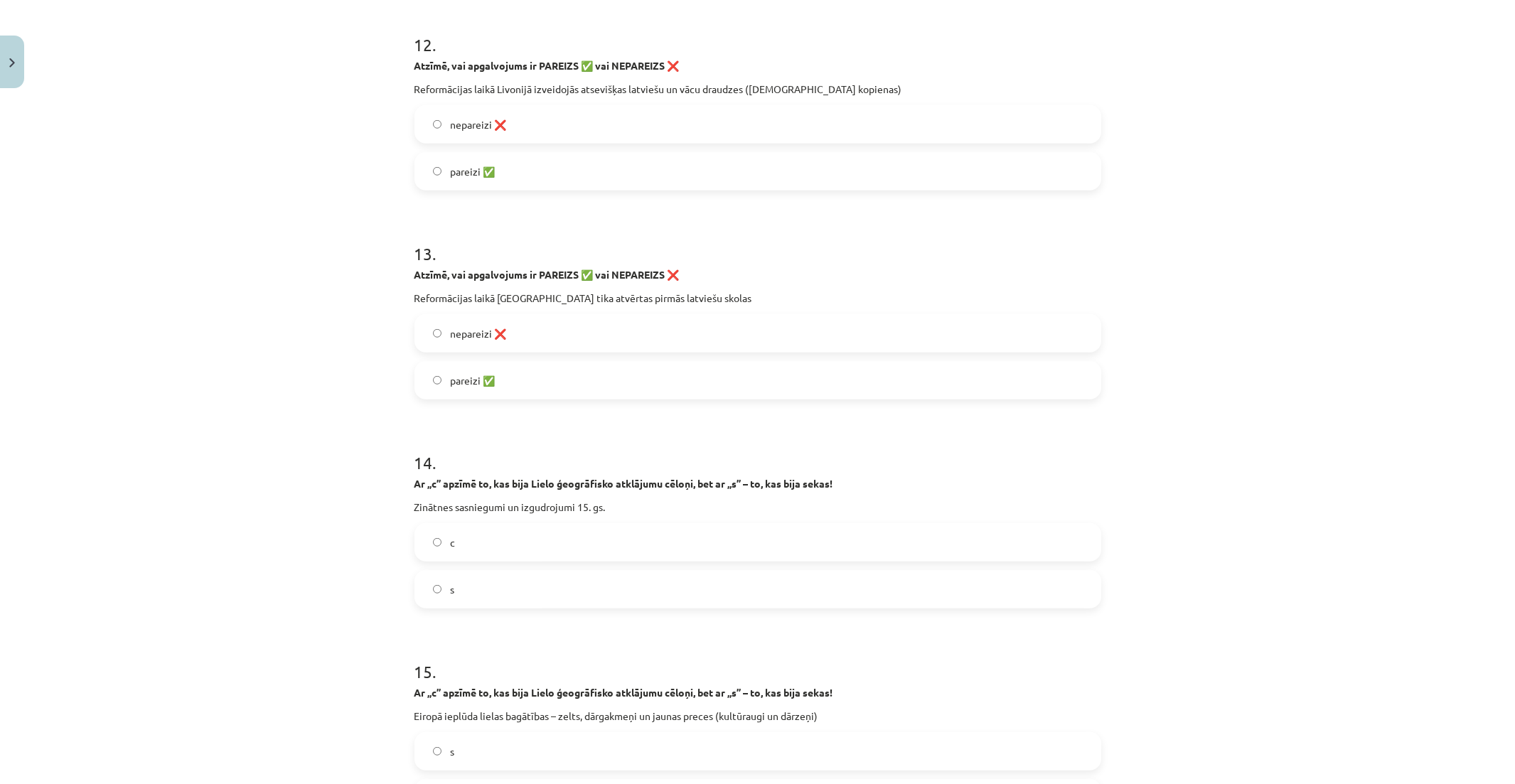
click at [543, 330] on label "nepareizi ❌" at bounding box center [758, 333] width 684 height 36
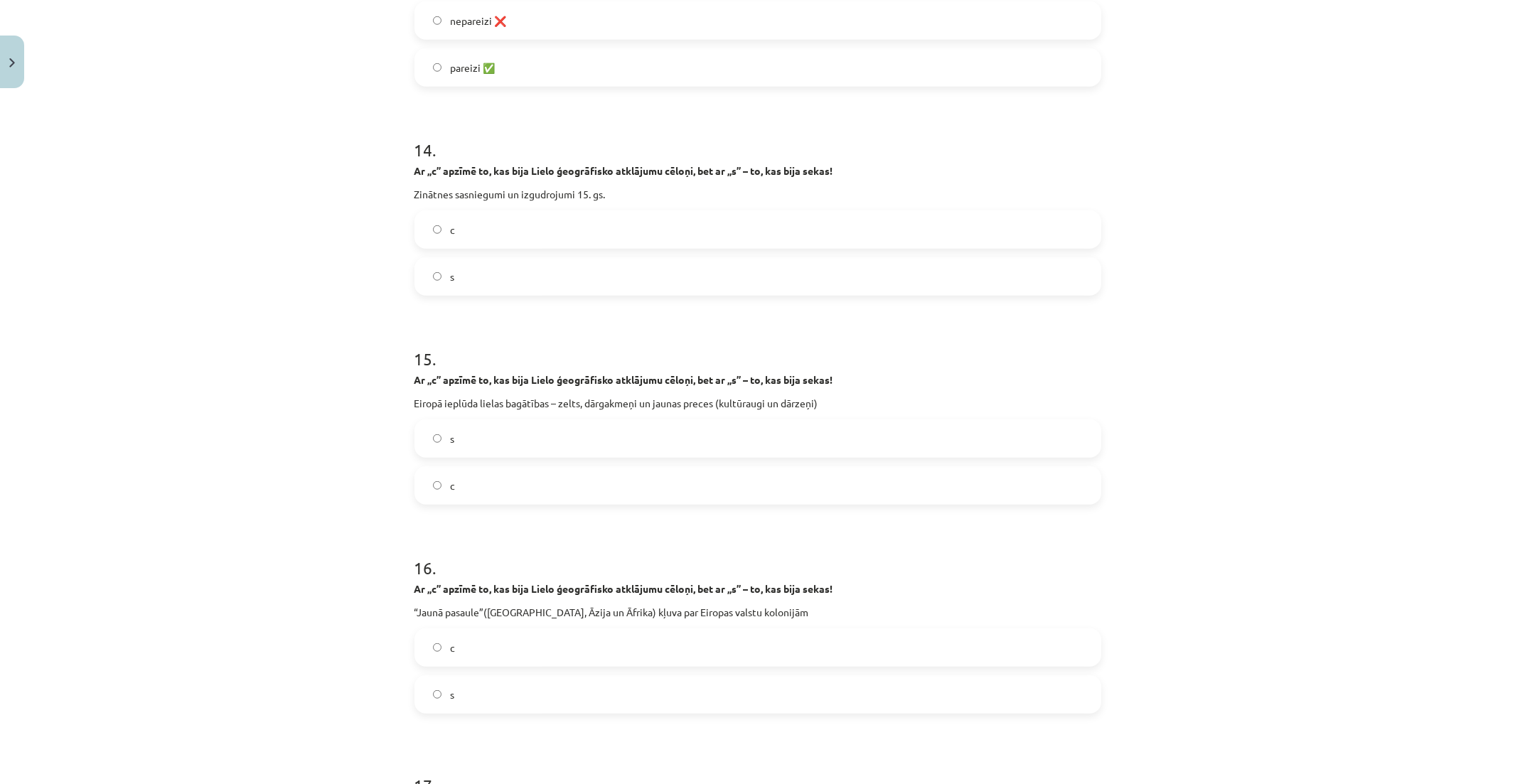
scroll to position [3081, 0]
drag, startPoint x: 408, startPoint y: 190, endPoint x: 597, endPoint y: 192, distance: 189.0
click at [583, 193] on p "Zinātnes sasniegumi un izgudrojumi 15. gs." at bounding box center [757, 191] width 687 height 15
click at [748, 214] on label "c" at bounding box center [758, 225] width 684 height 36
click at [1161, 318] on div "Mācību tēma: Latvijas un pasaules vēstures 8. klases 1. ieskaites mācību materi…" at bounding box center [757, 392] width 1515 height 784
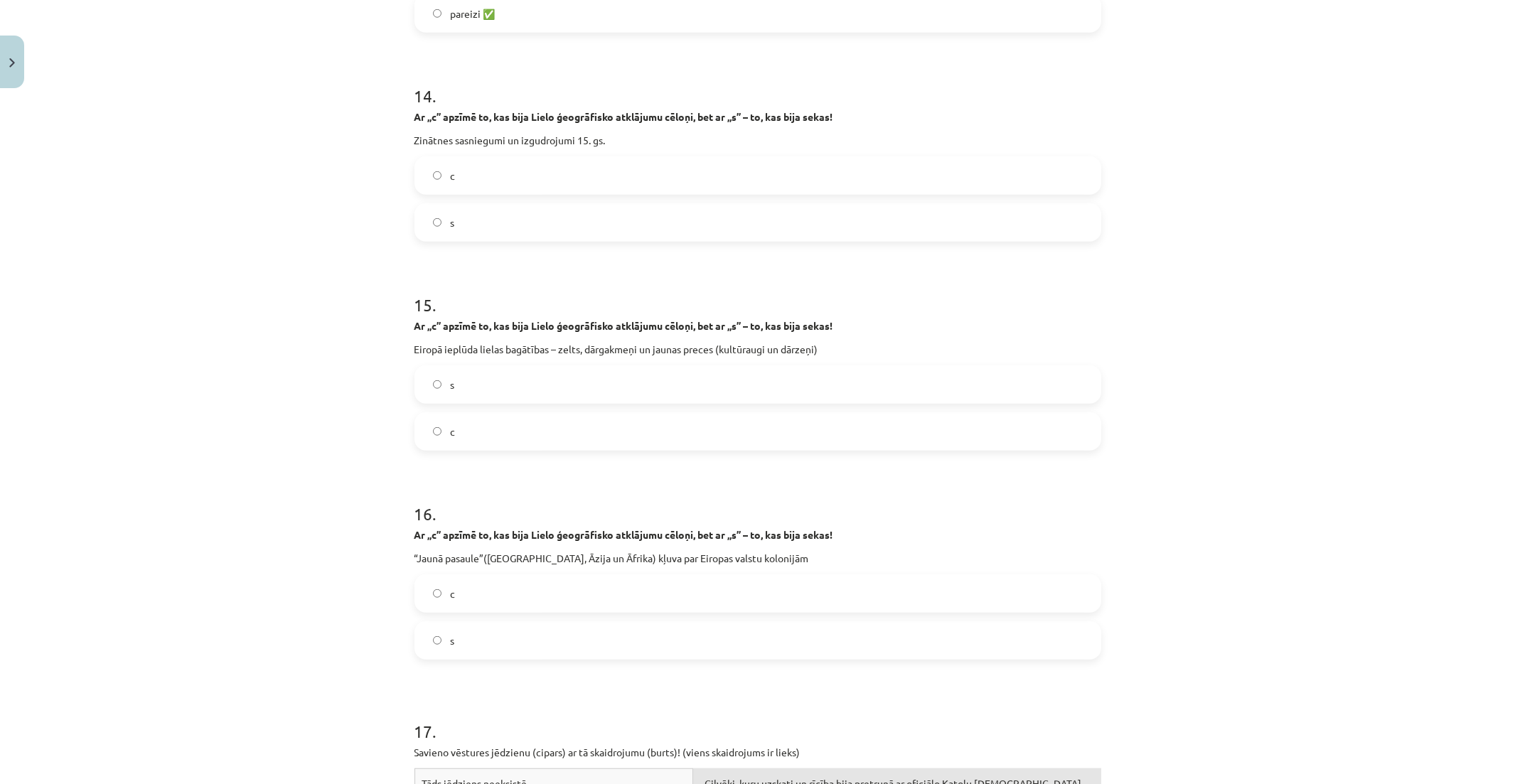
scroll to position [3159, 0]
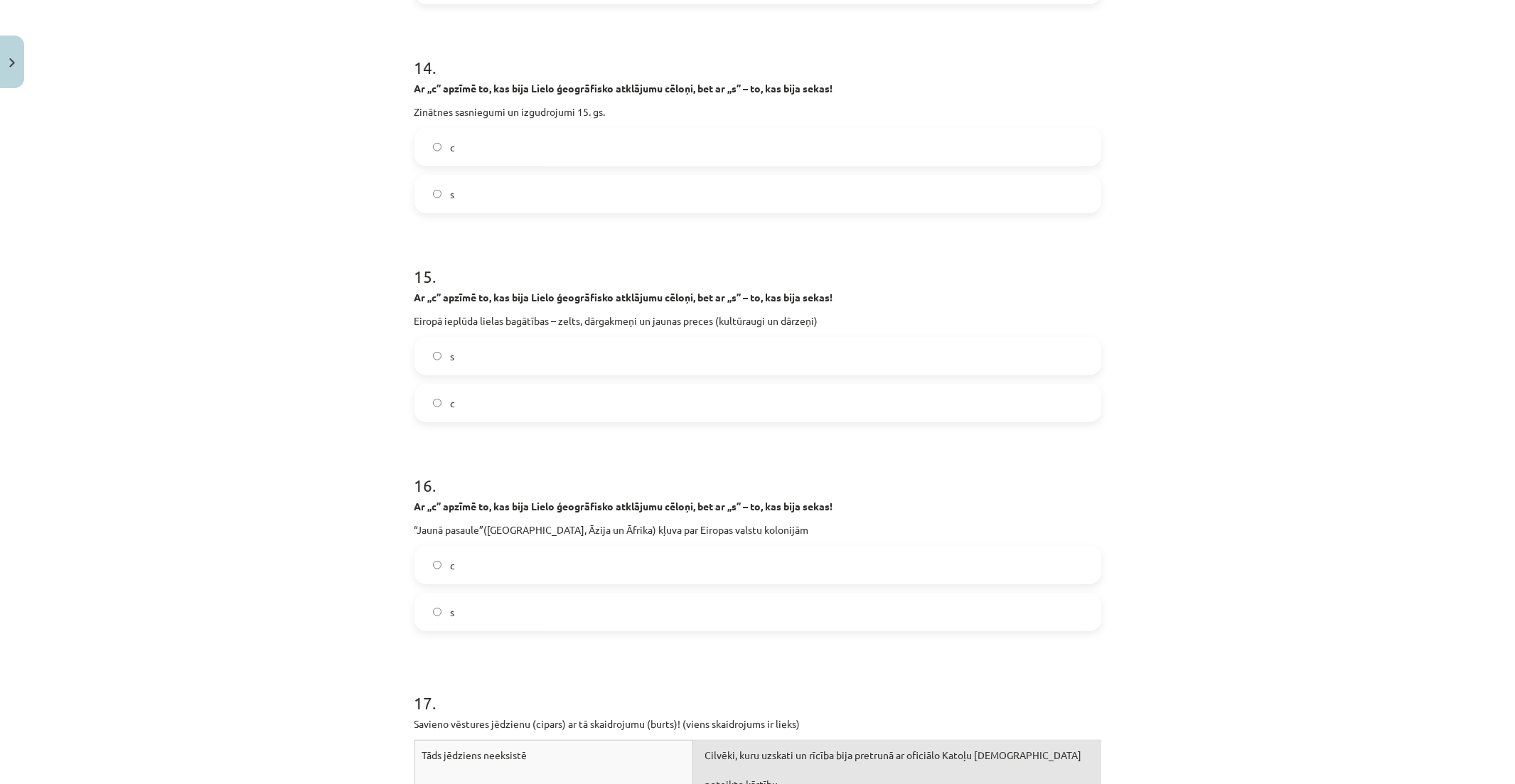
click at [576, 358] on label "s" at bounding box center [758, 356] width 684 height 36
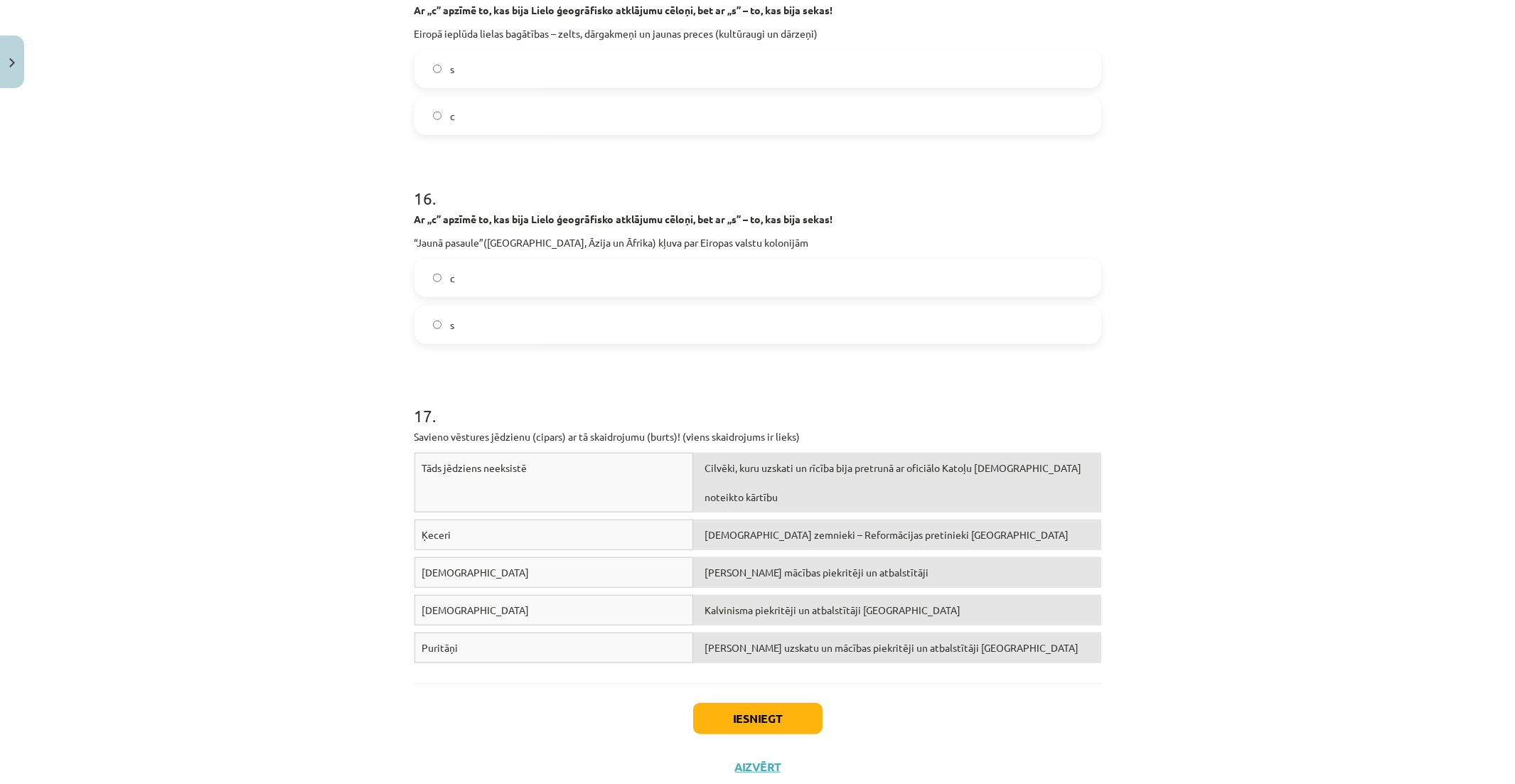
scroll to position [3475, 0]
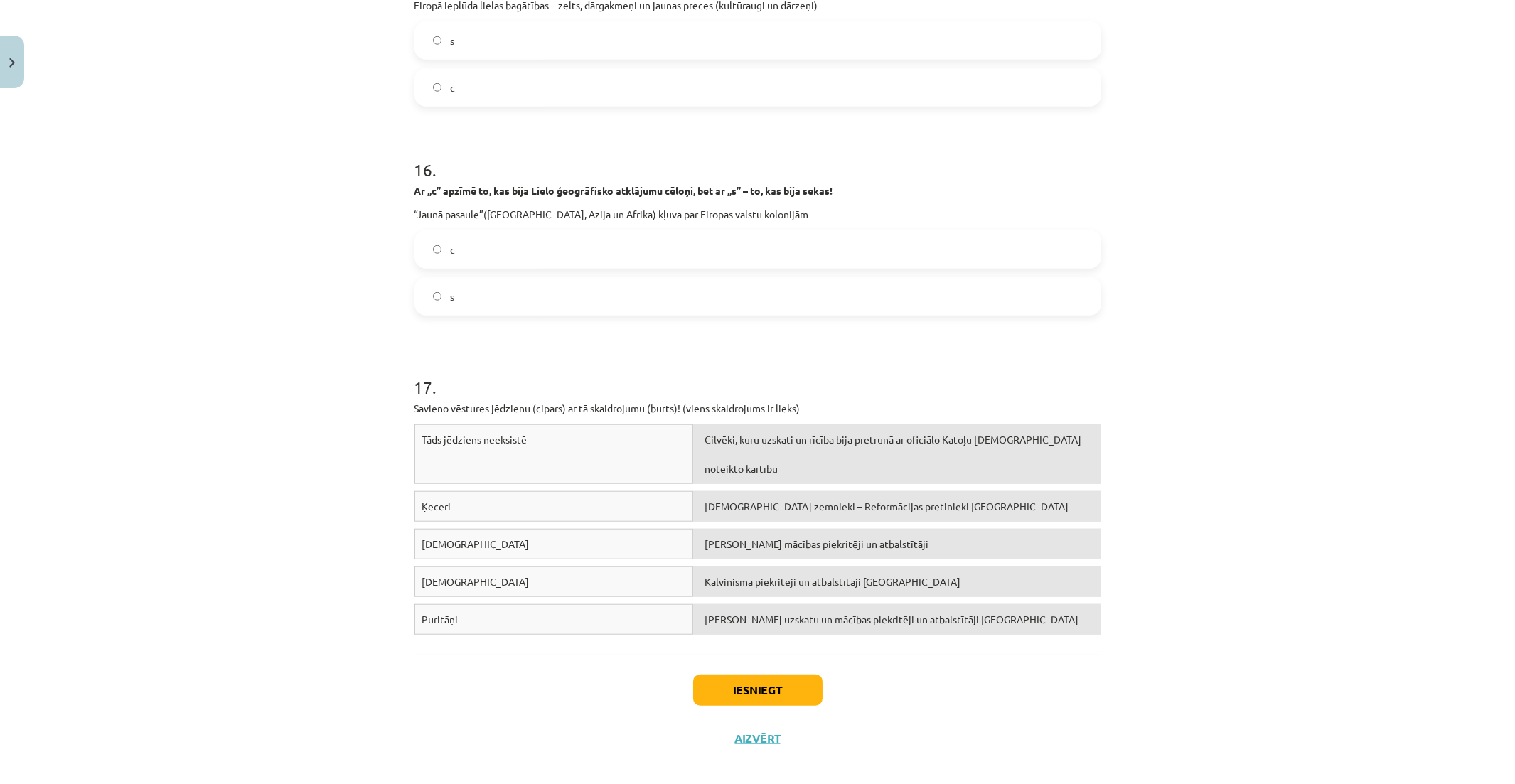
click at [797, 295] on label "s" at bounding box center [758, 296] width 684 height 36
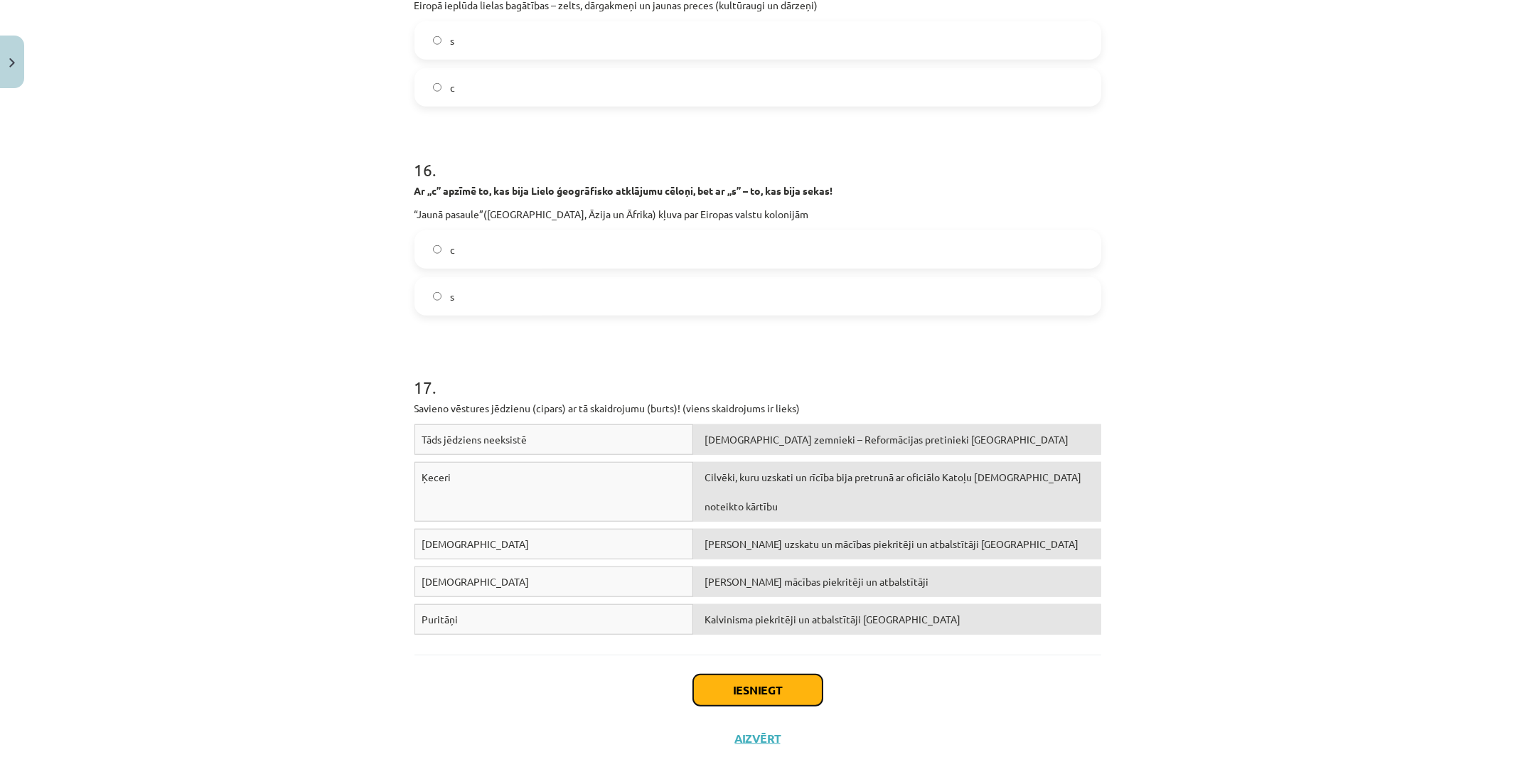
click at [778, 683] on button "Iesniegt" at bounding box center [758, 690] width 130 height 31
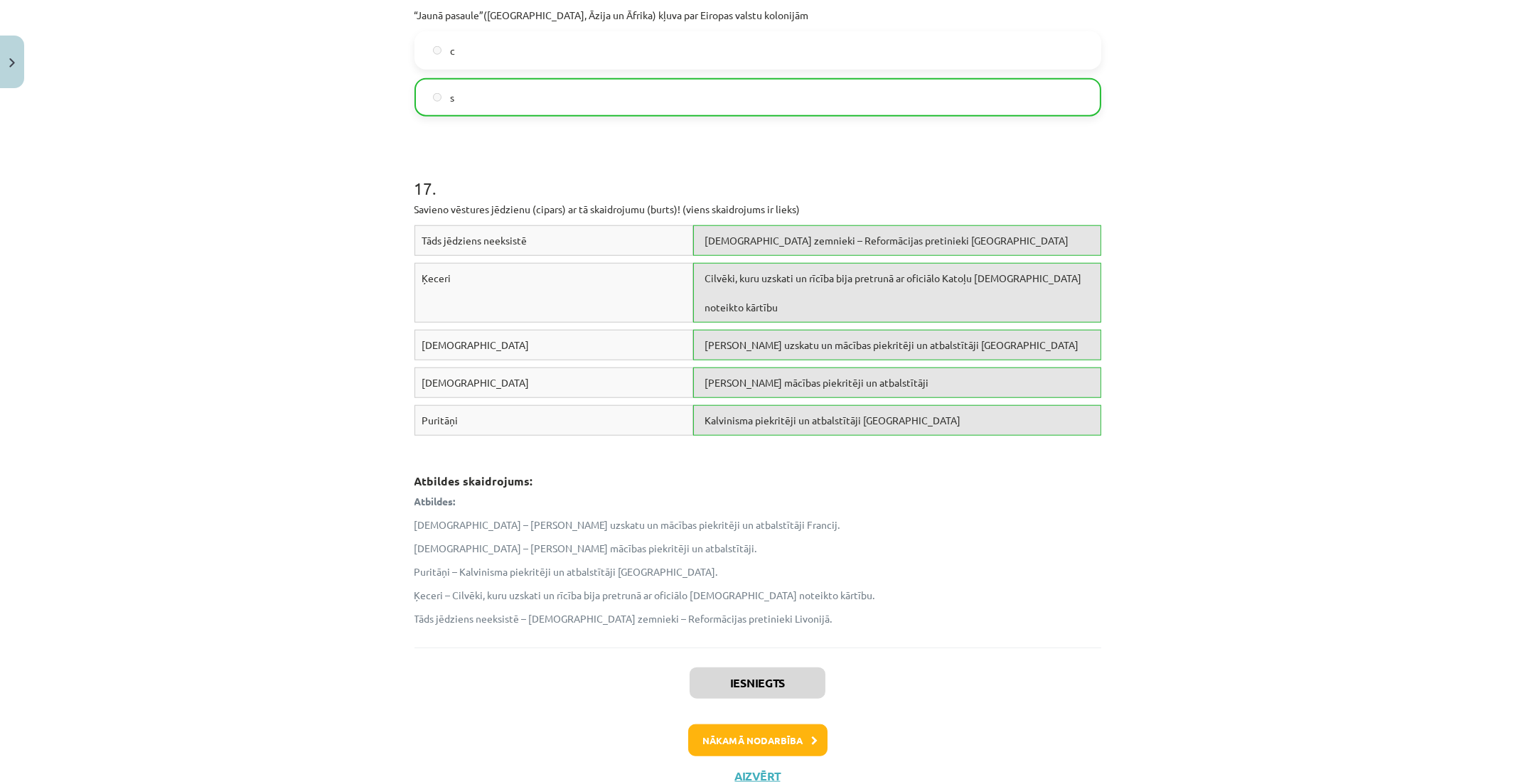
scroll to position [3722, 0]
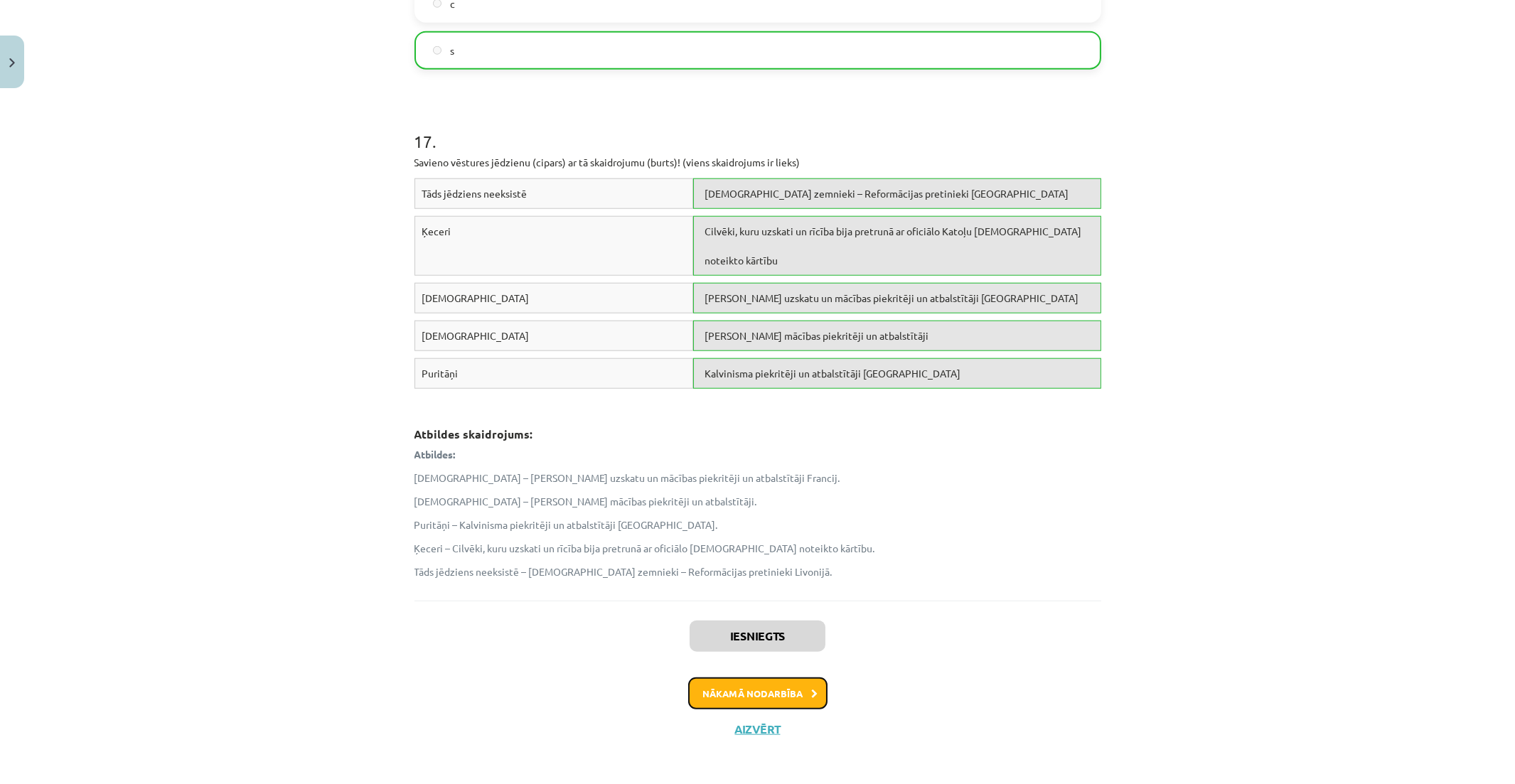
click at [774, 698] on button "Nākamā nodarbība" at bounding box center [758, 694] width 139 height 33
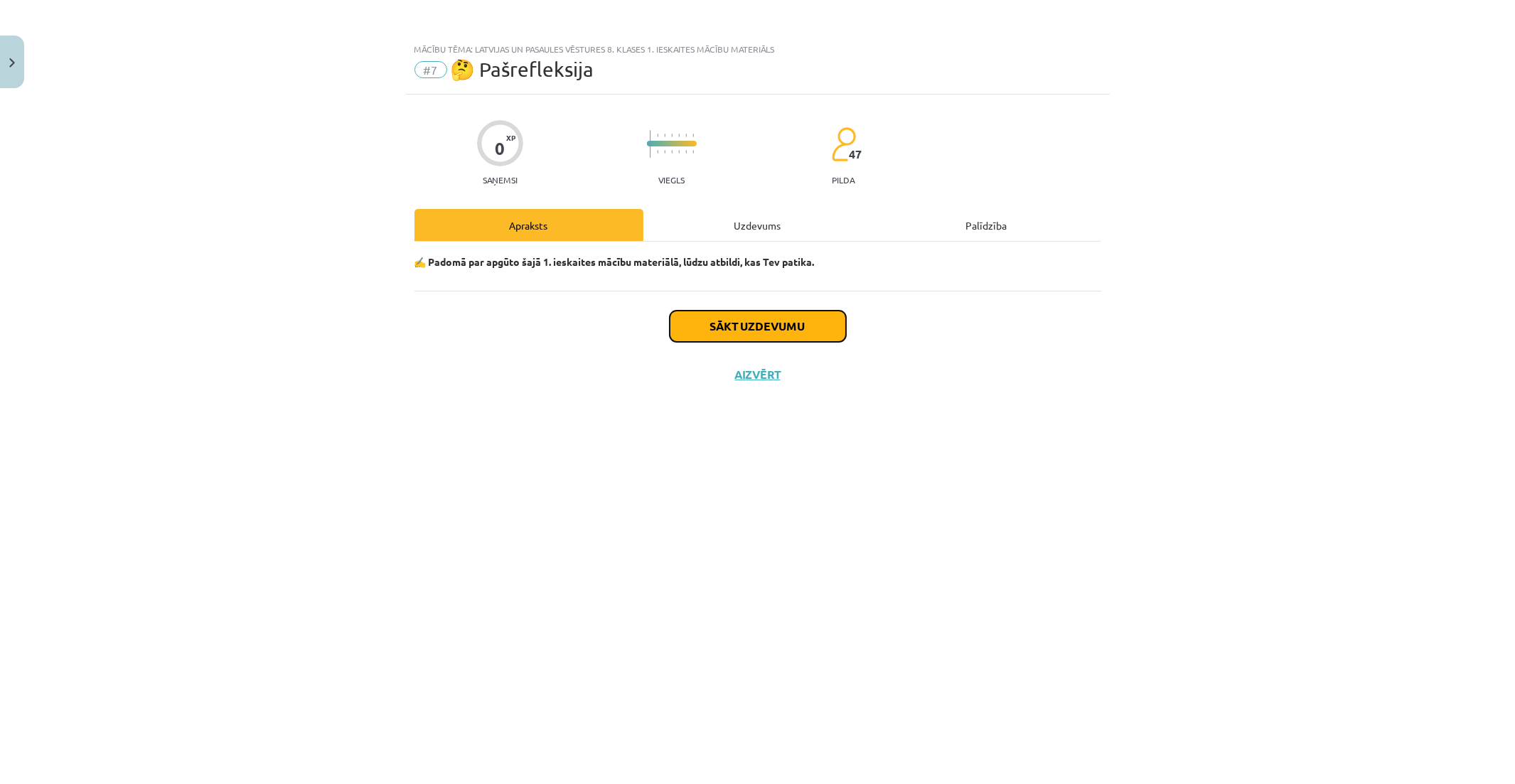
click at [805, 332] on button "Sākt uzdevumu" at bounding box center [758, 326] width 177 height 31
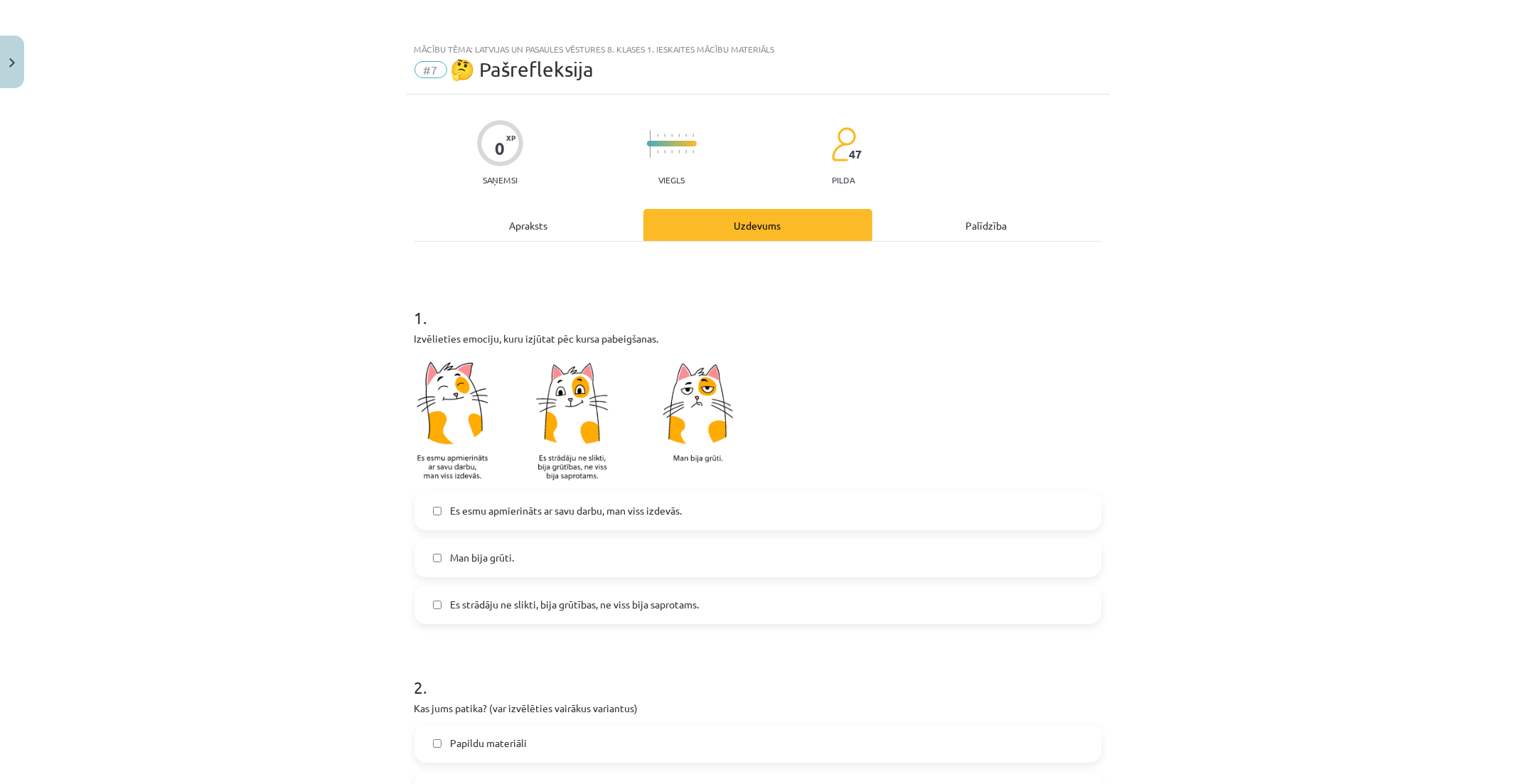
click at [686, 552] on label "Man bija grūti." at bounding box center [758, 558] width 684 height 36
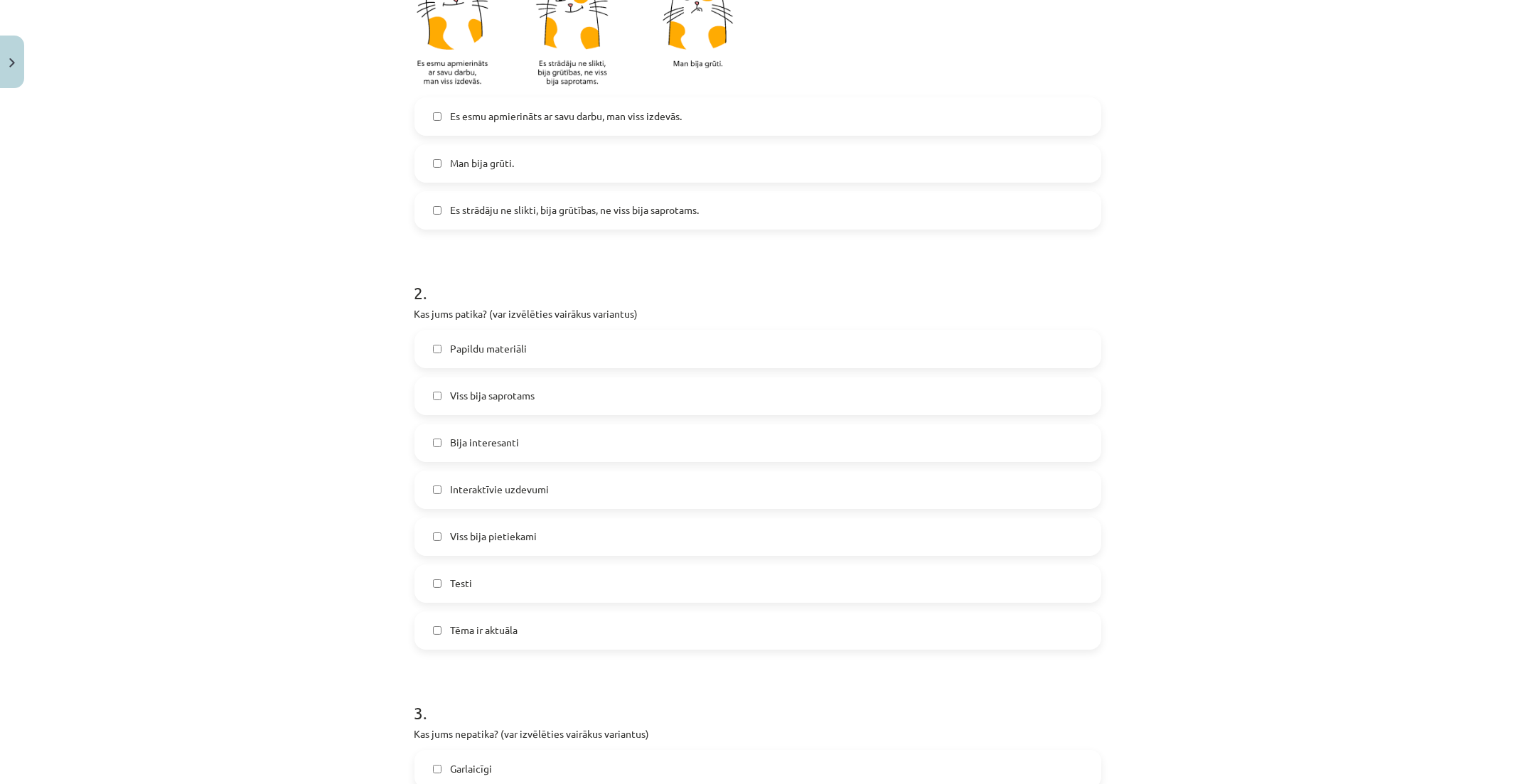
scroll to position [473, 0]
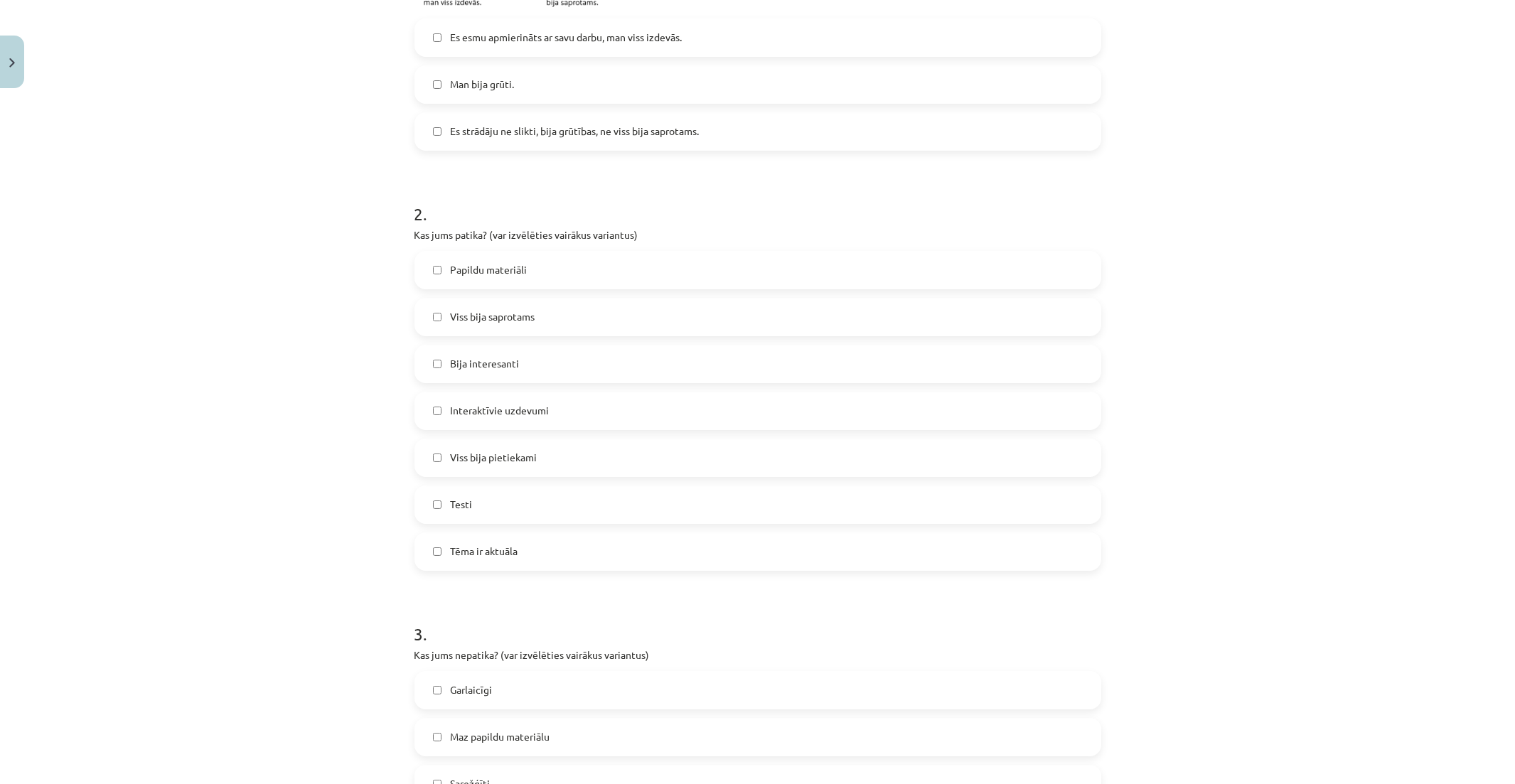
click at [506, 463] on span "Viss bija pietiekami" at bounding box center [493, 457] width 87 height 15
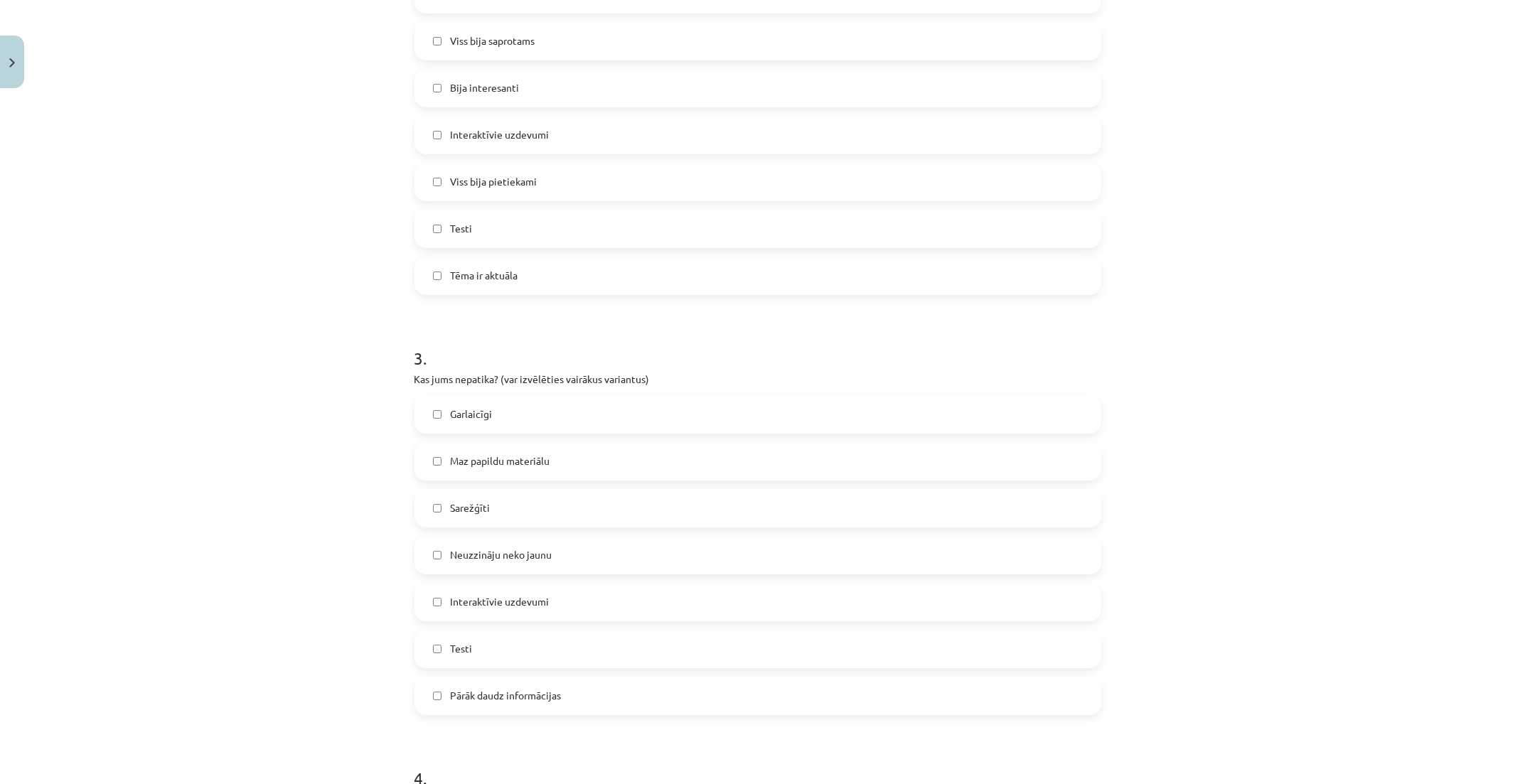
scroll to position [790, 0]
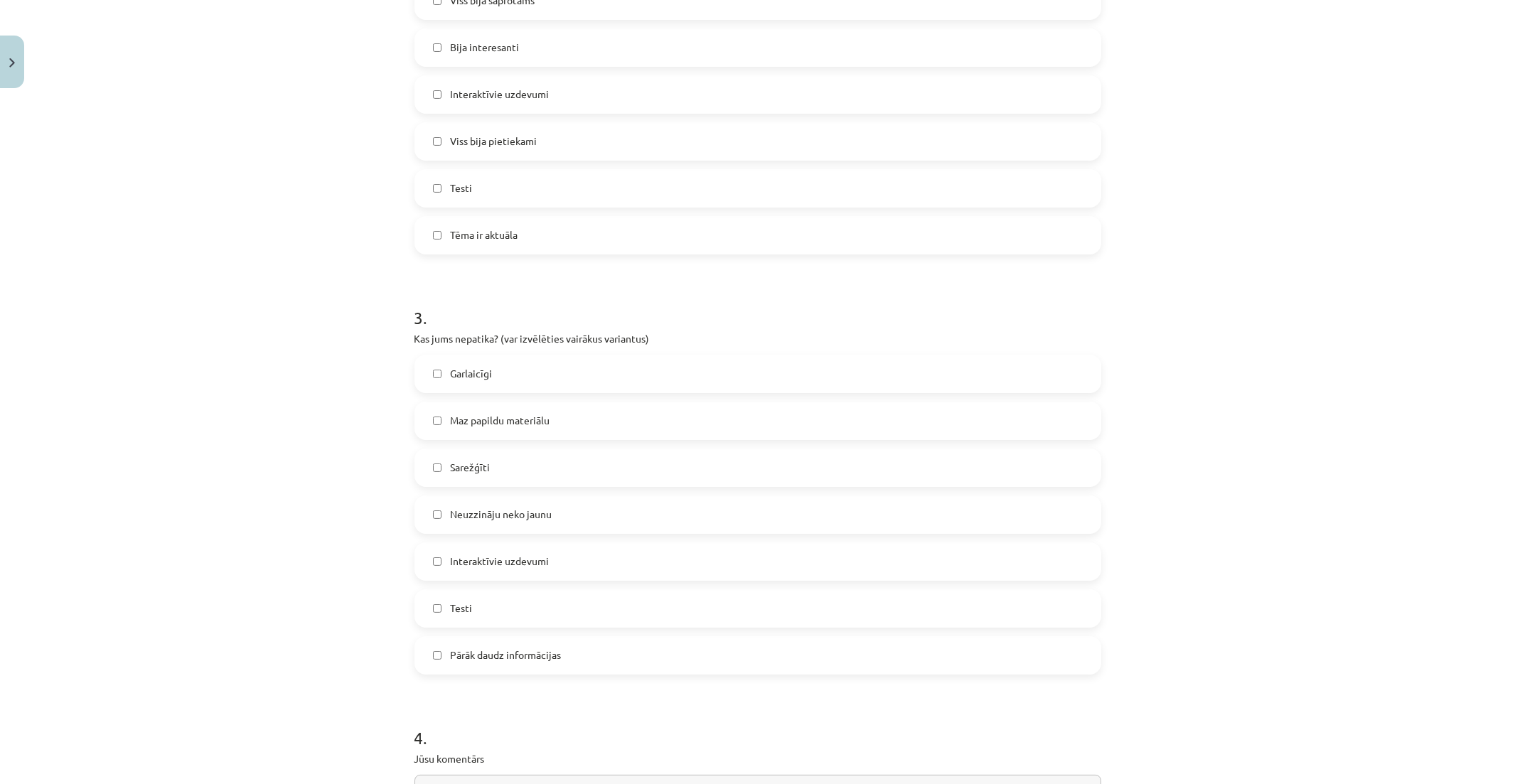
click at [504, 477] on label "Sarežģīti" at bounding box center [758, 467] width 684 height 36
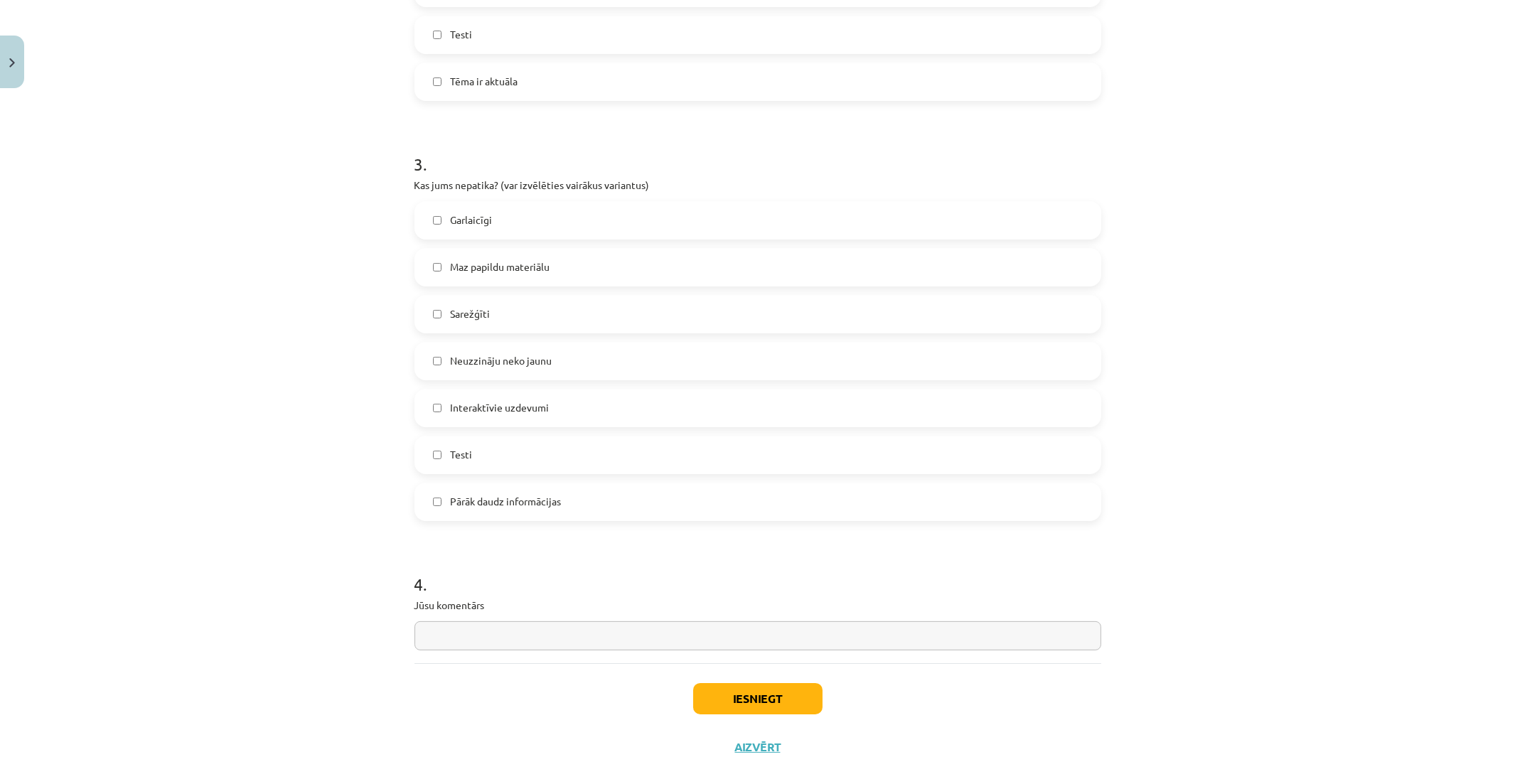
scroll to position [966, 0]
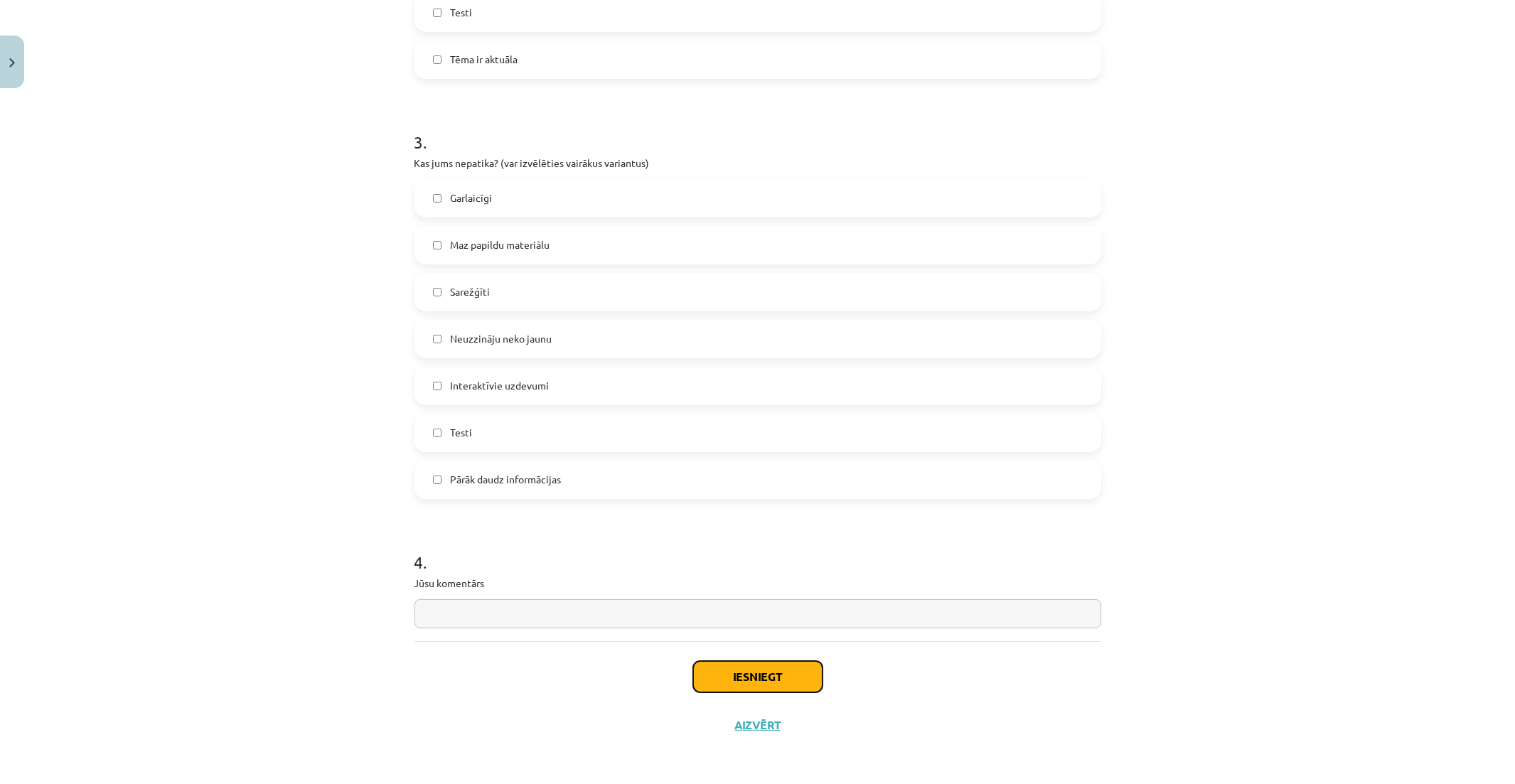
click at [755, 676] on button "Iesniegt" at bounding box center [758, 677] width 130 height 31
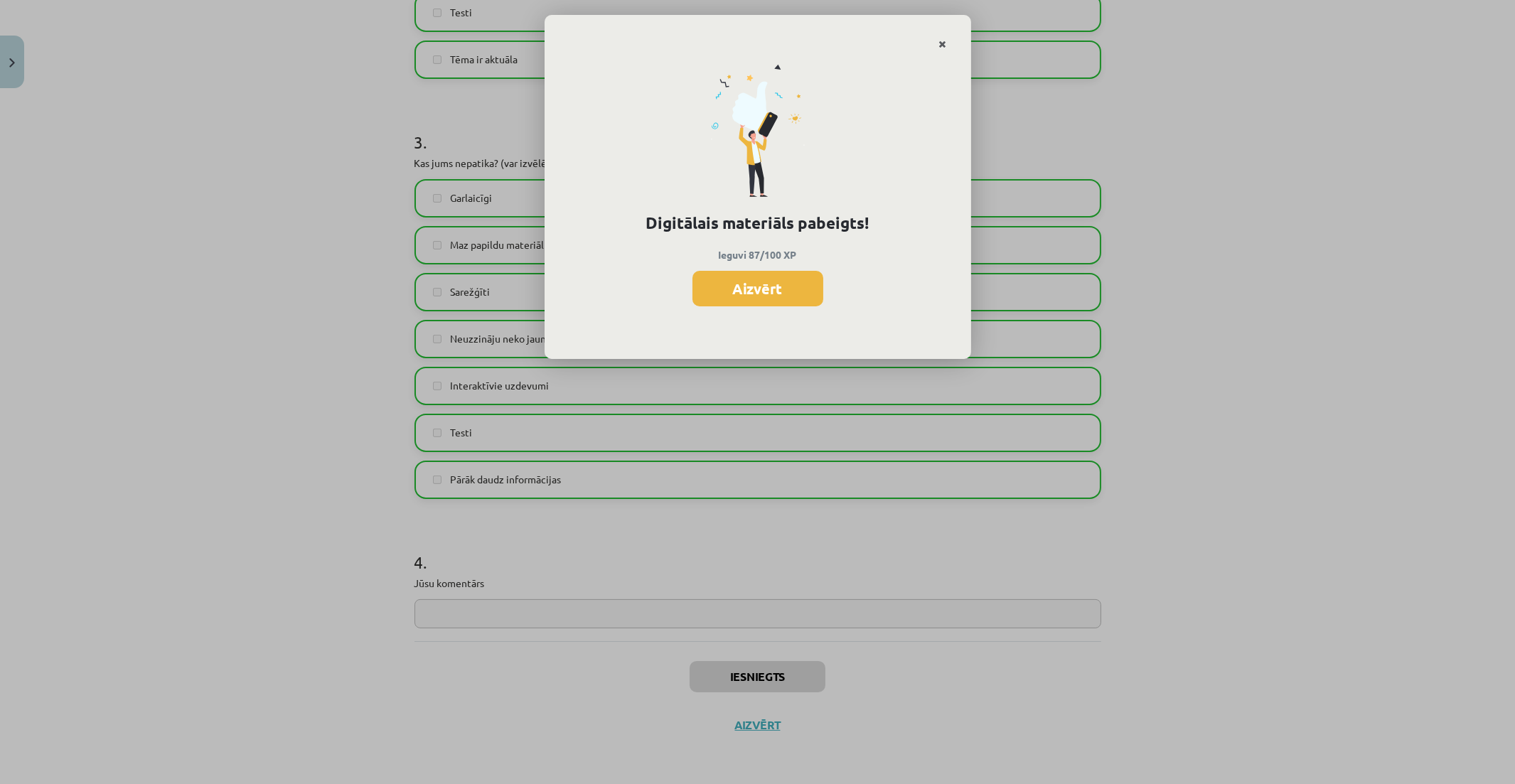
click at [939, 43] on icon "Close" at bounding box center [942, 44] width 8 height 10
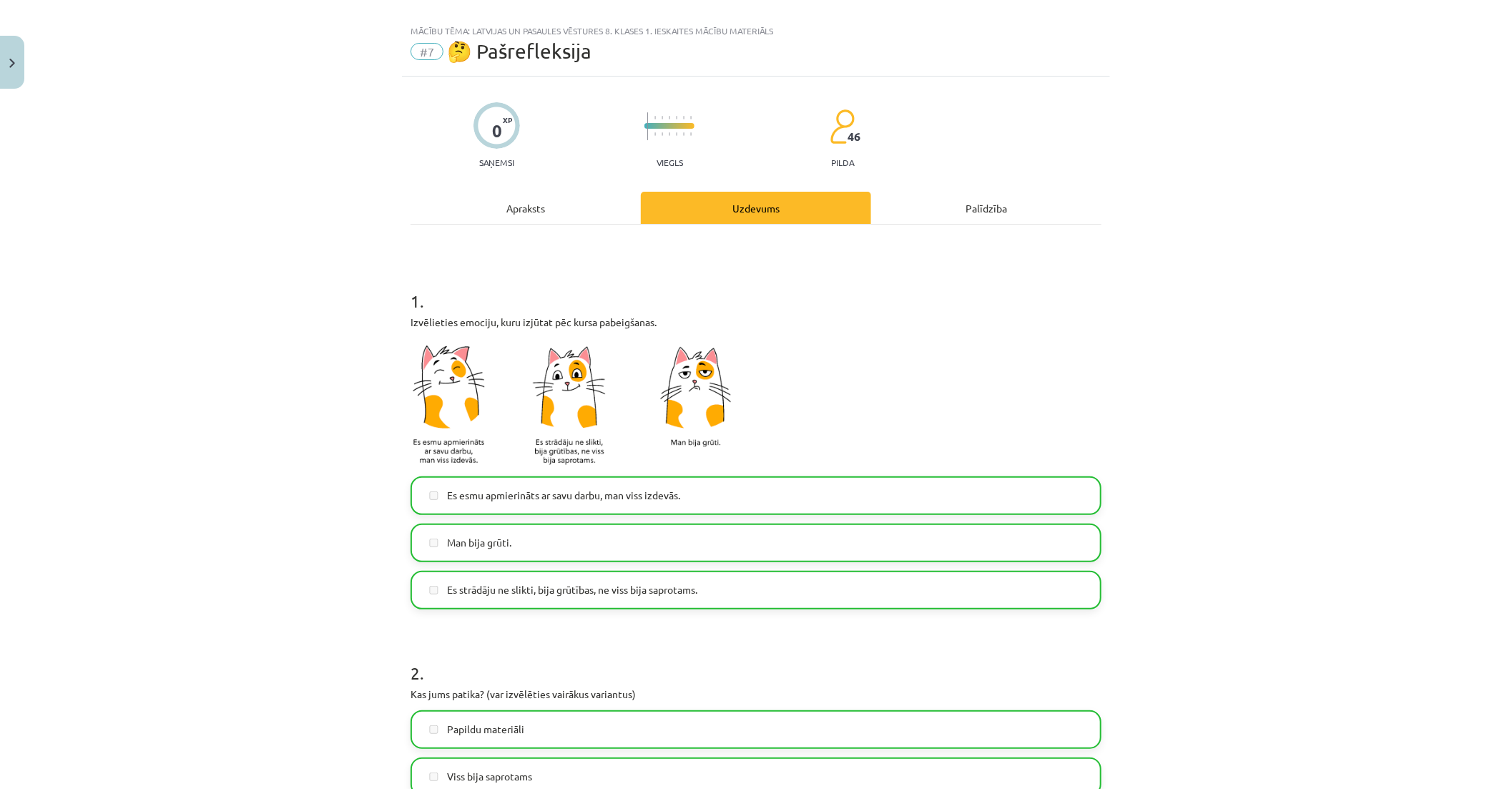
scroll to position [18, 0]
click at [18, 56] on button "Close" at bounding box center [12, 62] width 25 height 53
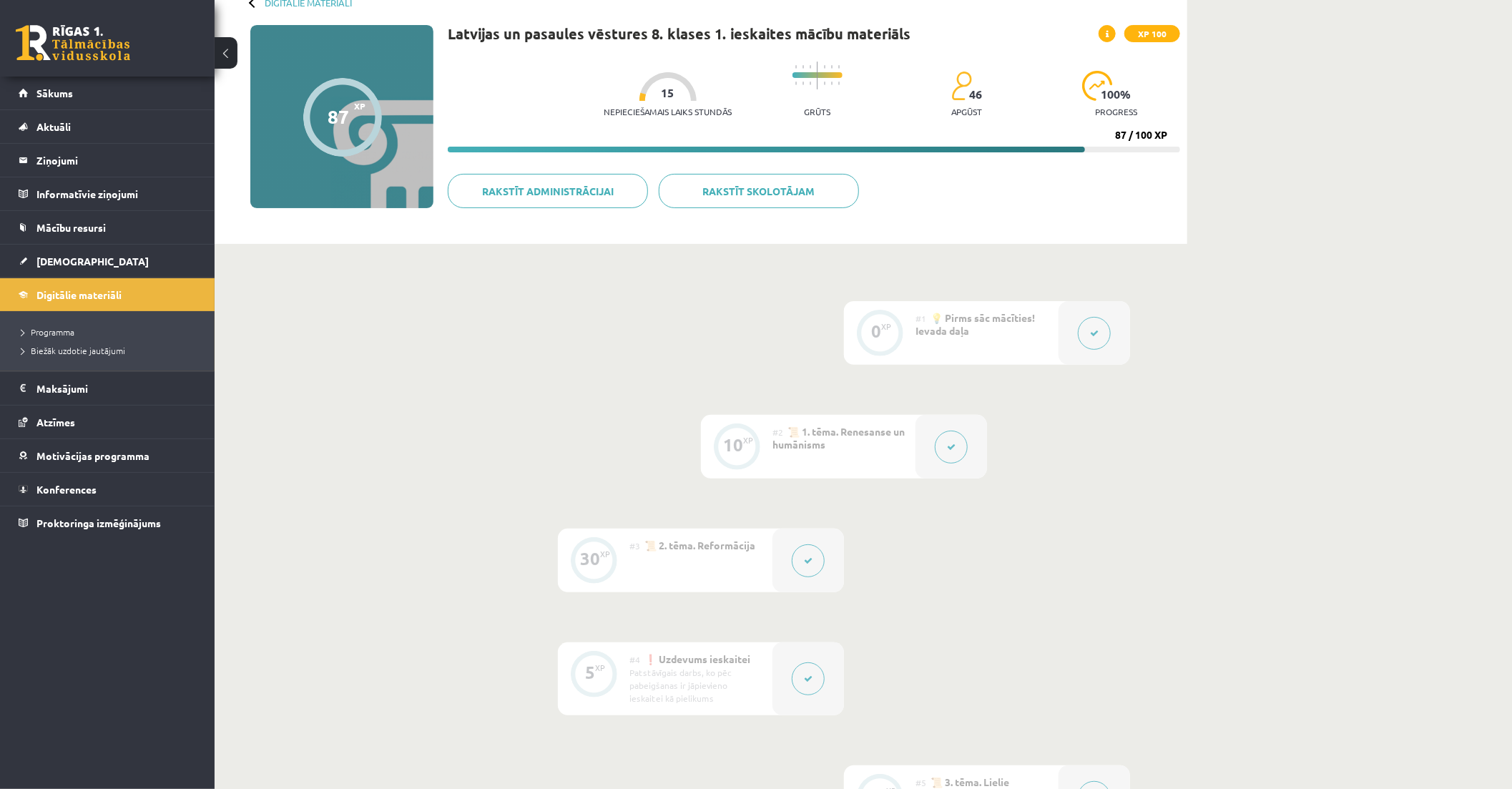
scroll to position [0, 0]
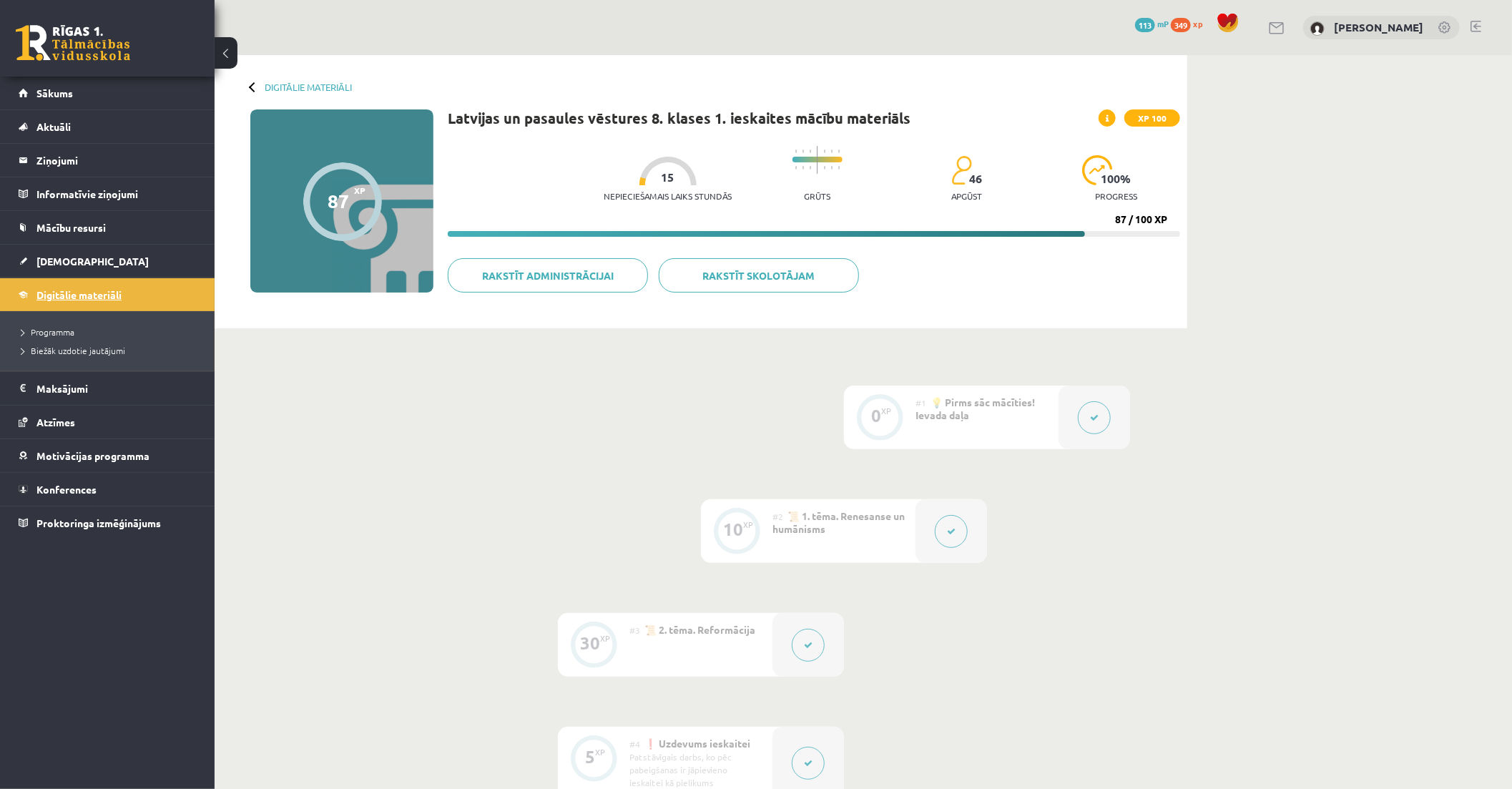
click at [81, 299] on span "Digitālie materiāli" at bounding box center [79, 294] width 85 height 13
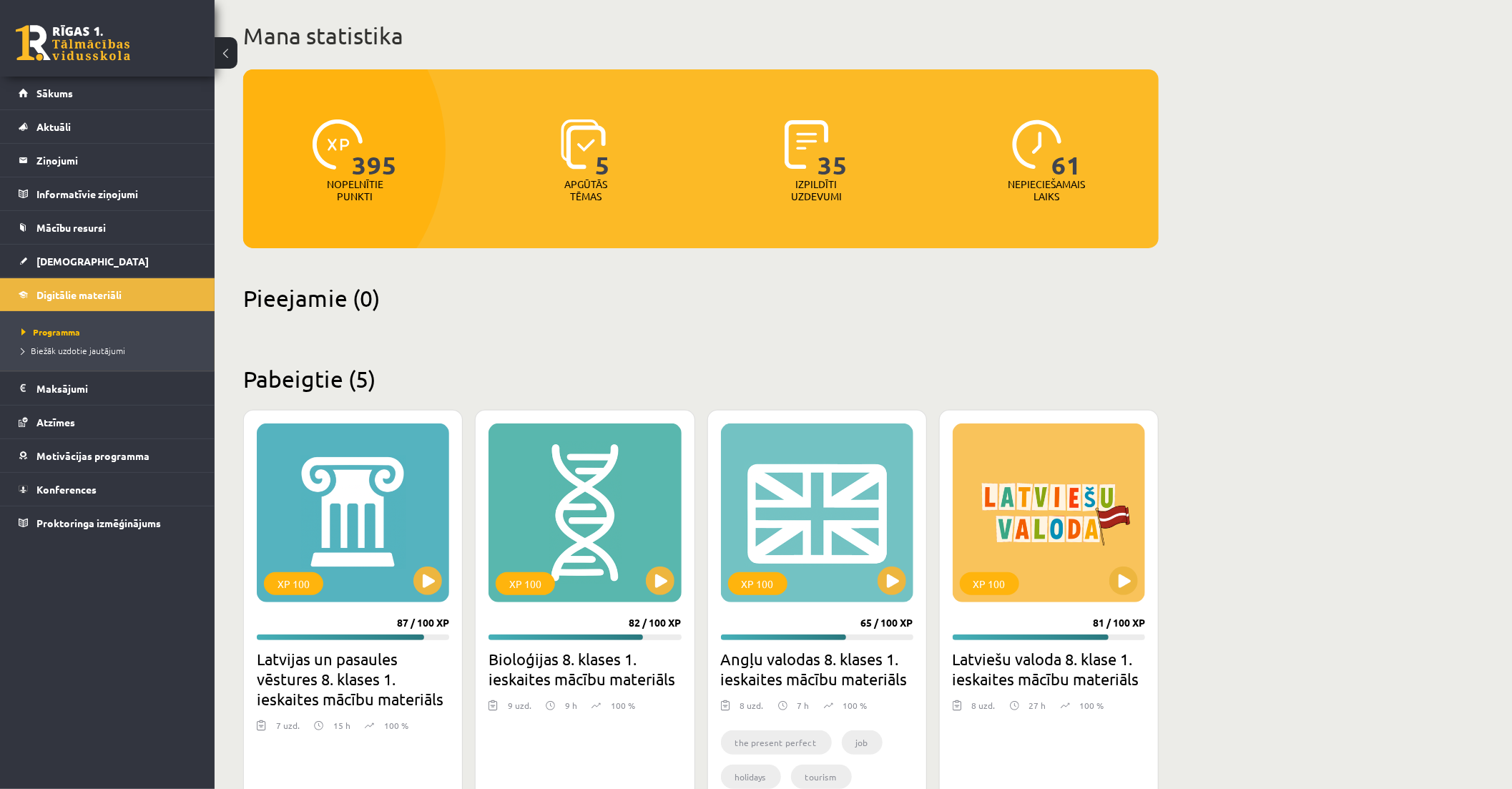
scroll to position [80, 0]
click at [57, 335] on span "Programma" at bounding box center [51, 332] width 59 height 11
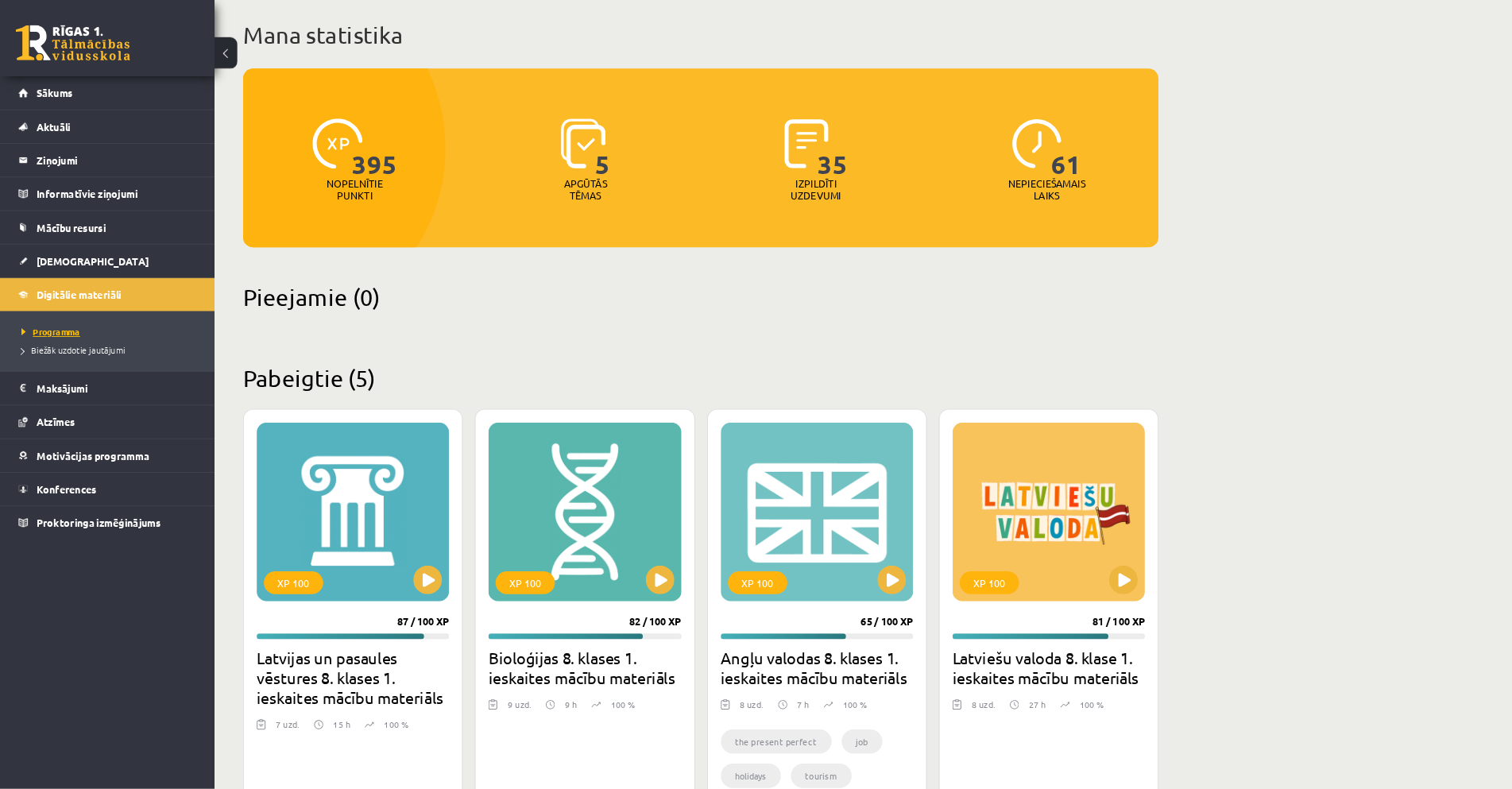
scroll to position [0, 0]
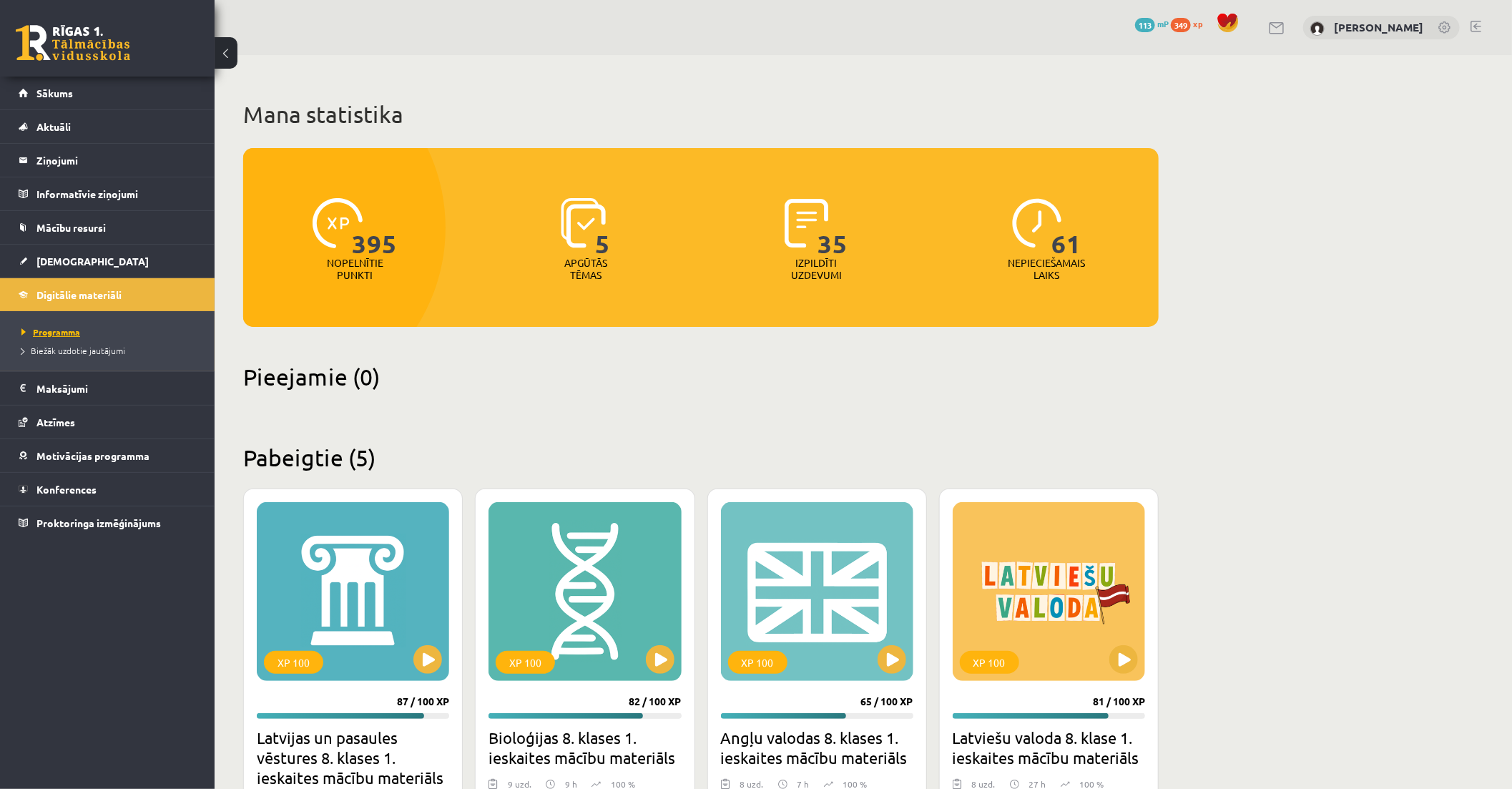
click at [59, 333] on span "Programma" at bounding box center [51, 332] width 59 height 11
click at [62, 348] on span "Biežāk uzdotie jautājumi" at bounding box center [74, 350] width 103 height 11
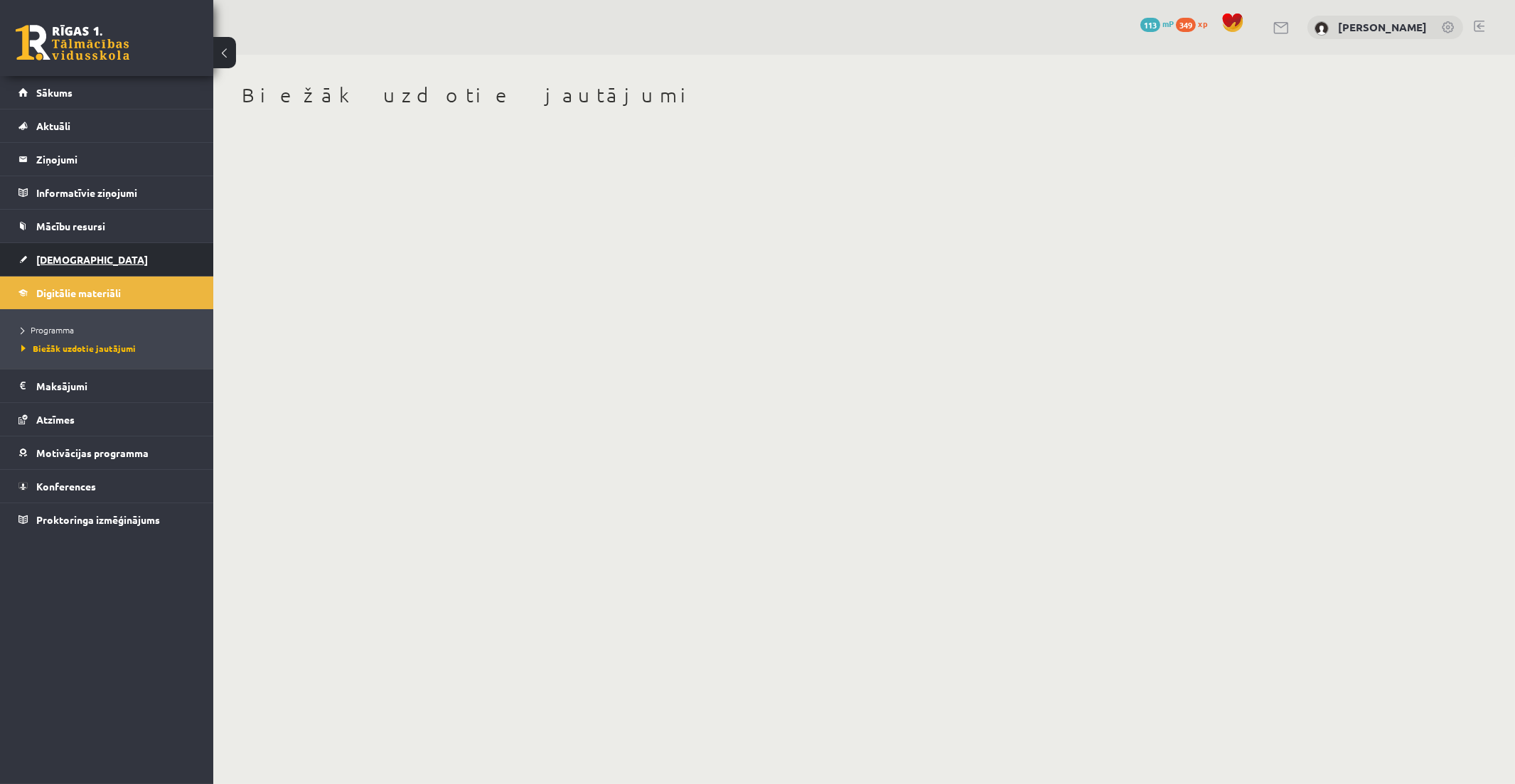
click at [68, 254] on span "[DEMOGRAPHIC_DATA]" at bounding box center [92, 259] width 111 height 13
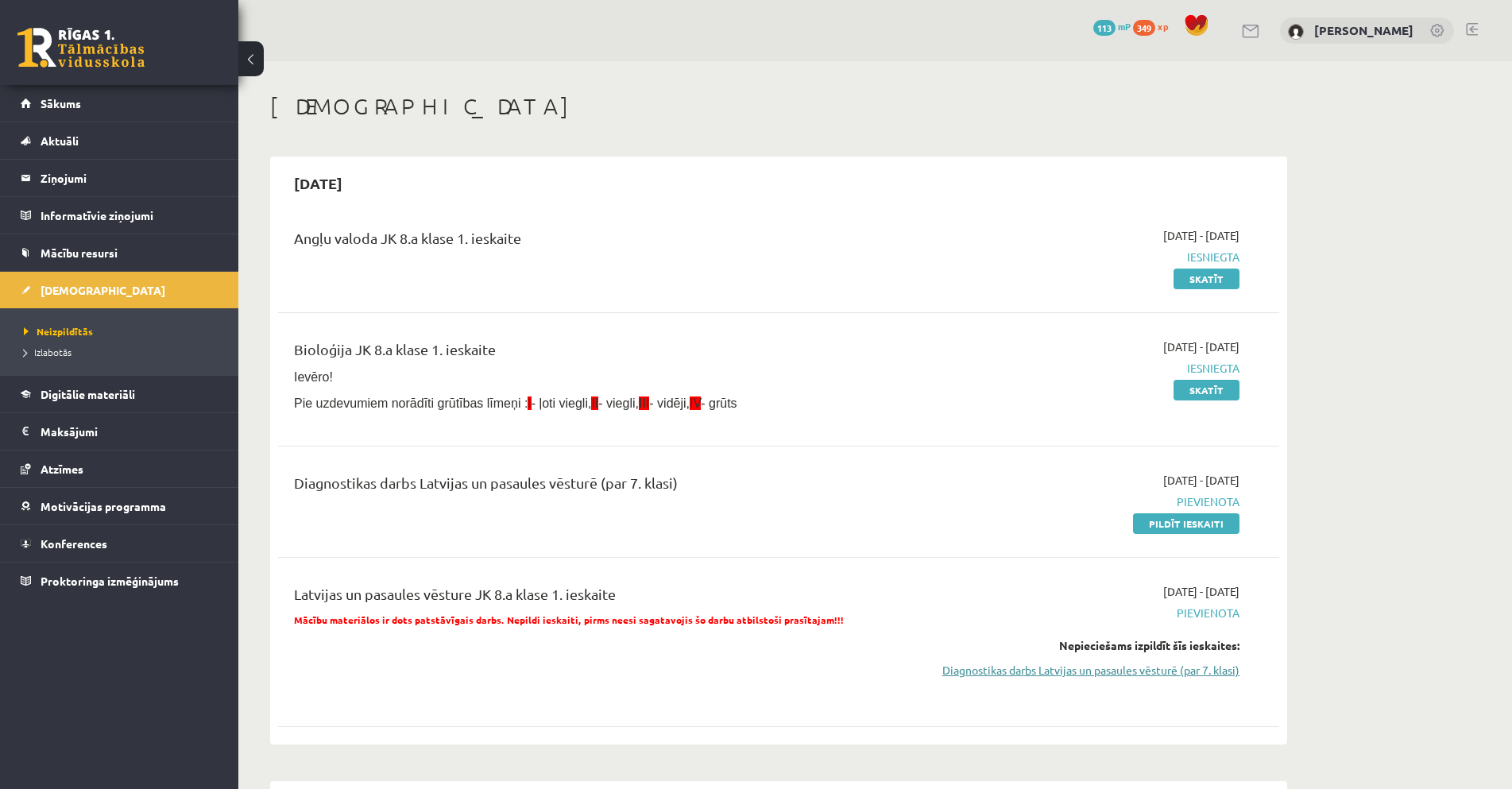
click at [1149, 679] on link "Diagnostikas darbs Latvijas un pasaules vēsturē (par 7. klasi)" at bounding box center [1090, 670] width 299 height 17
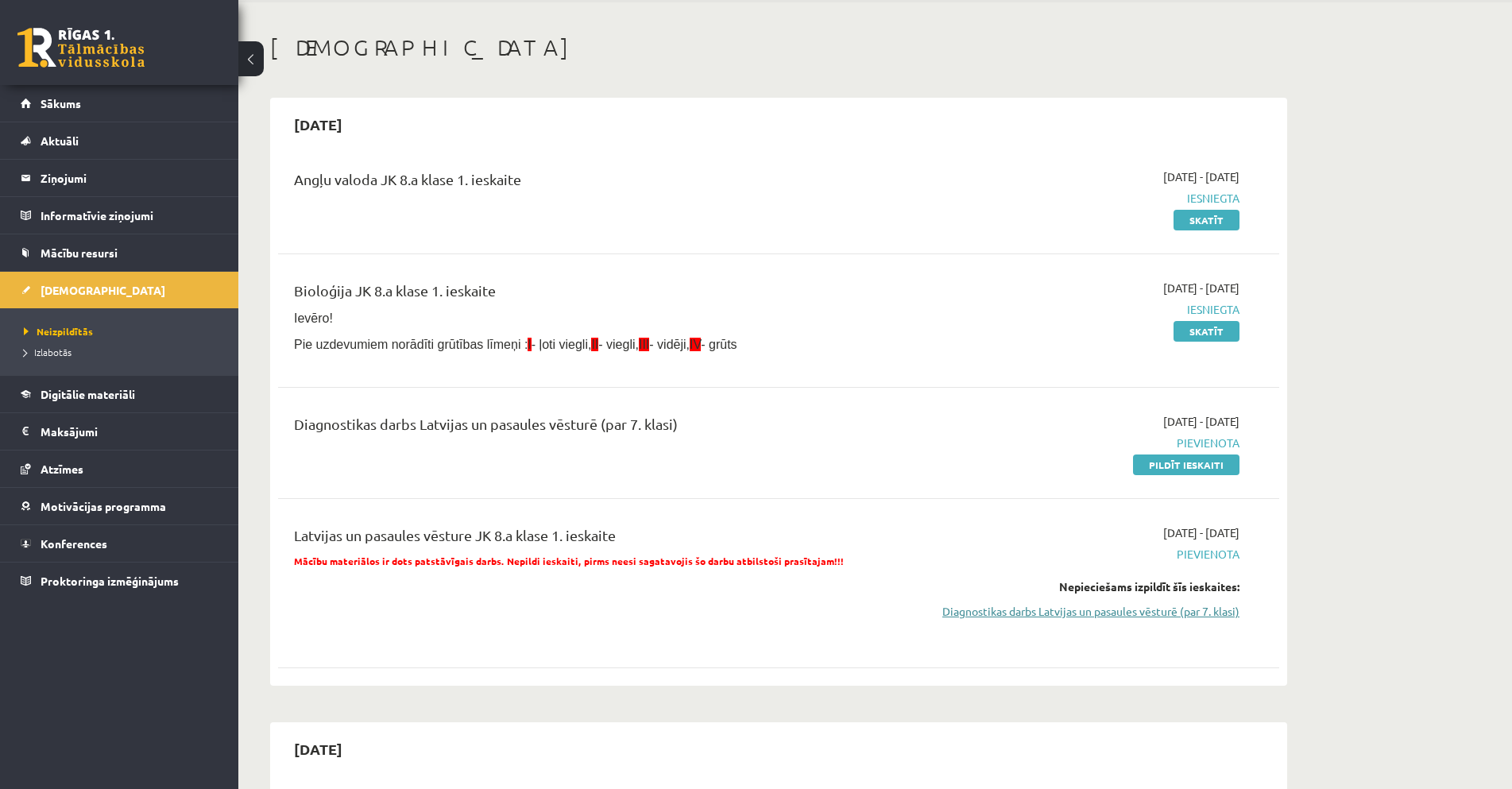
click at [1180, 620] on link "Diagnostikas darbs Latvijas un pasaules vēsturē (par 7. klasi)" at bounding box center [1090, 611] width 299 height 17
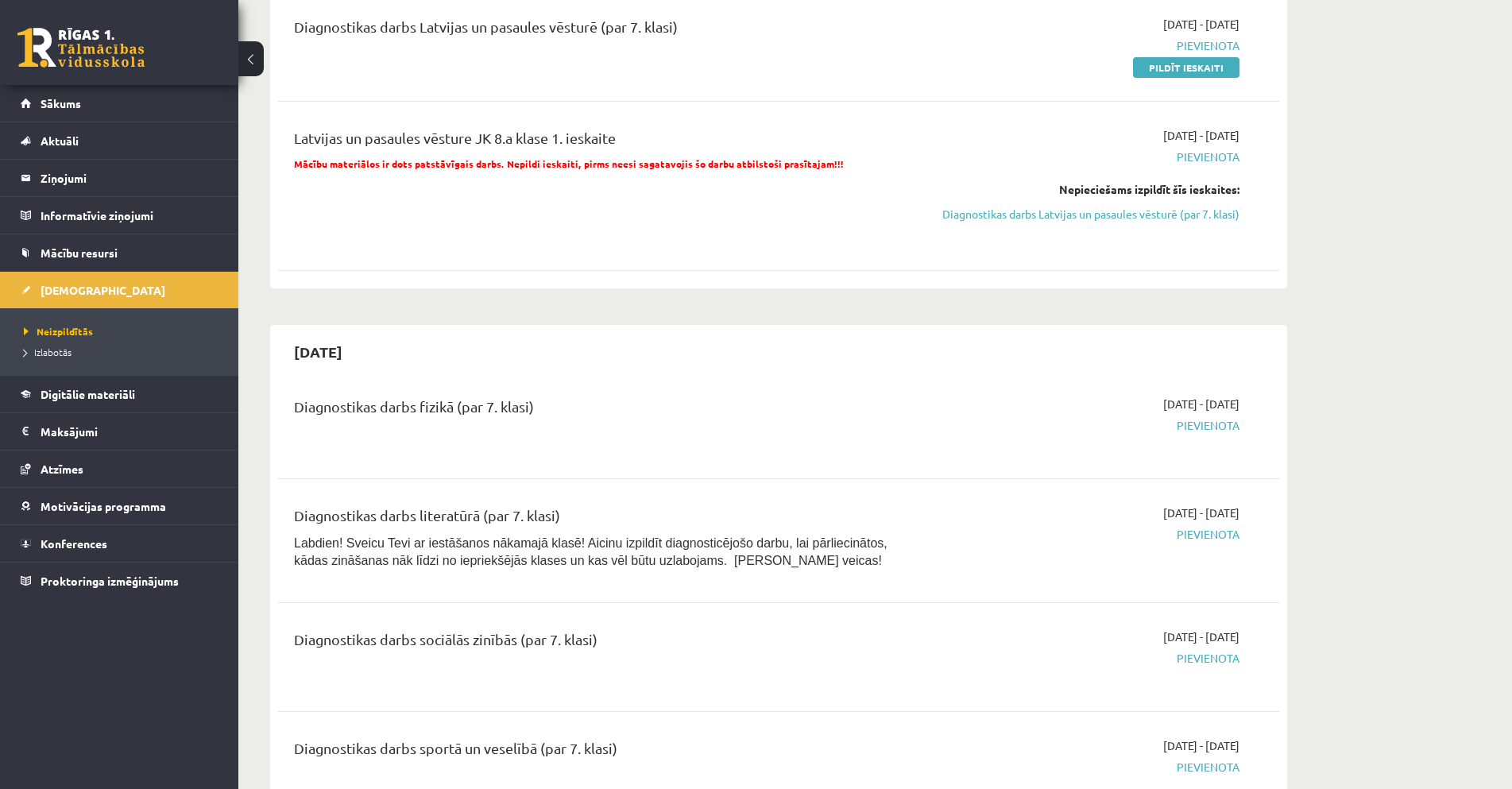
click at [1189, 593] on div "Diagnostikas darbs literatūrā (par 7. klasi) Labdien! Sveicu Tevi ar iestāšanos…" at bounding box center [779, 542] width 1002 height 105
click at [1207, 218] on link "Diagnostikas darbs Latvijas un pasaules vēsturē (par 7. klasi)" at bounding box center [1090, 214] width 299 height 17
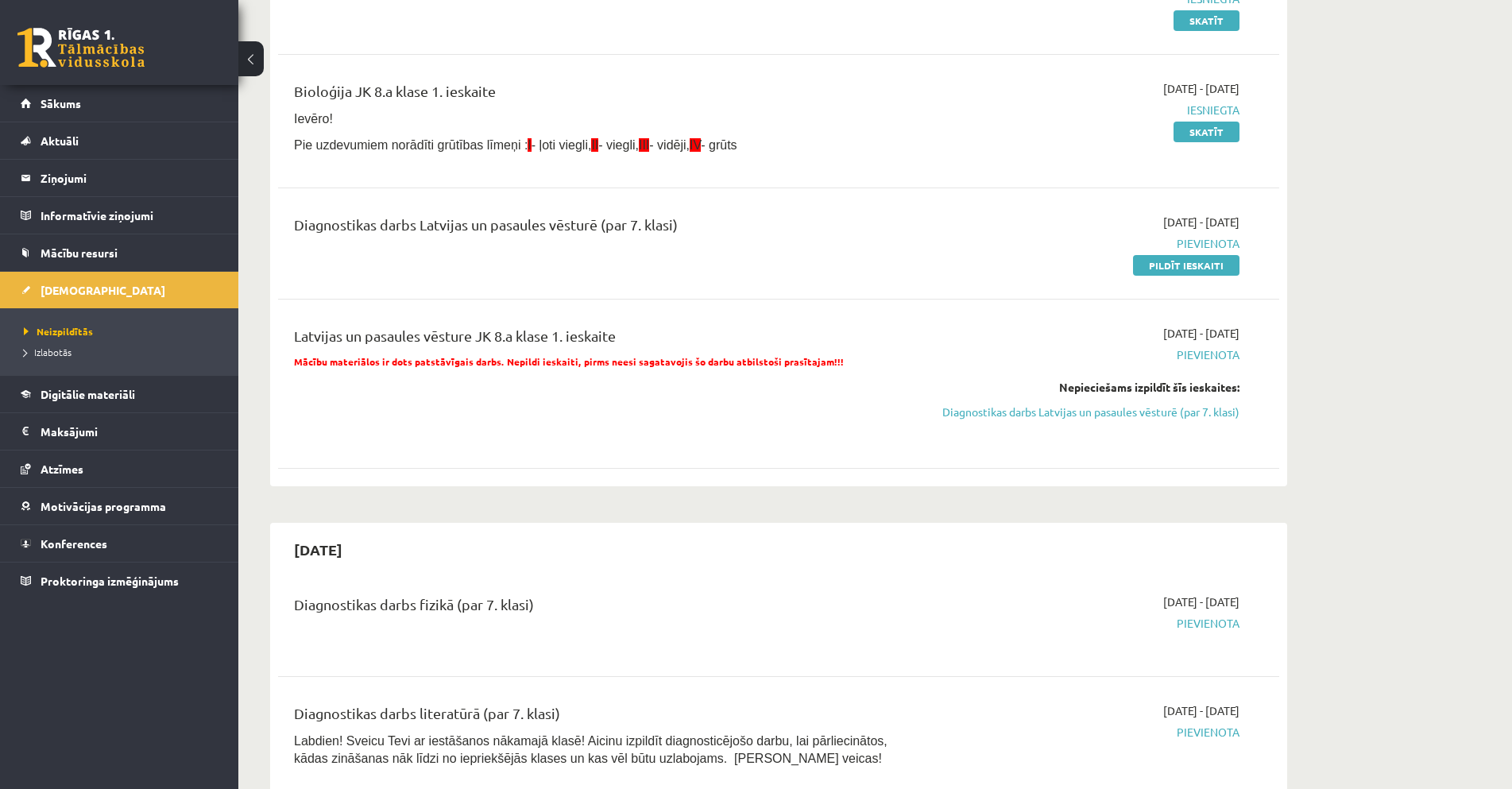
scroll to position [218, 0]
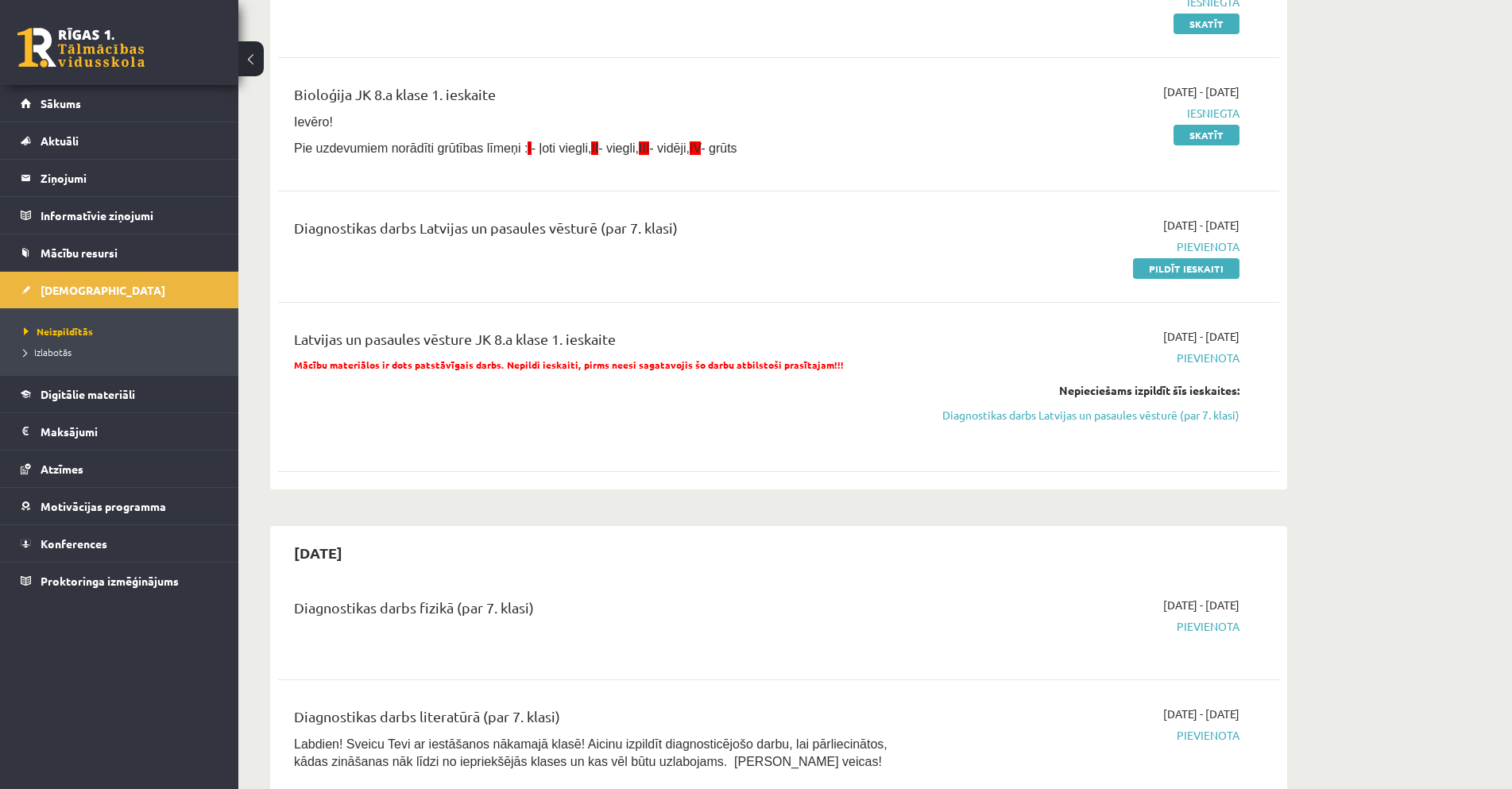
scroll to position [58, 0]
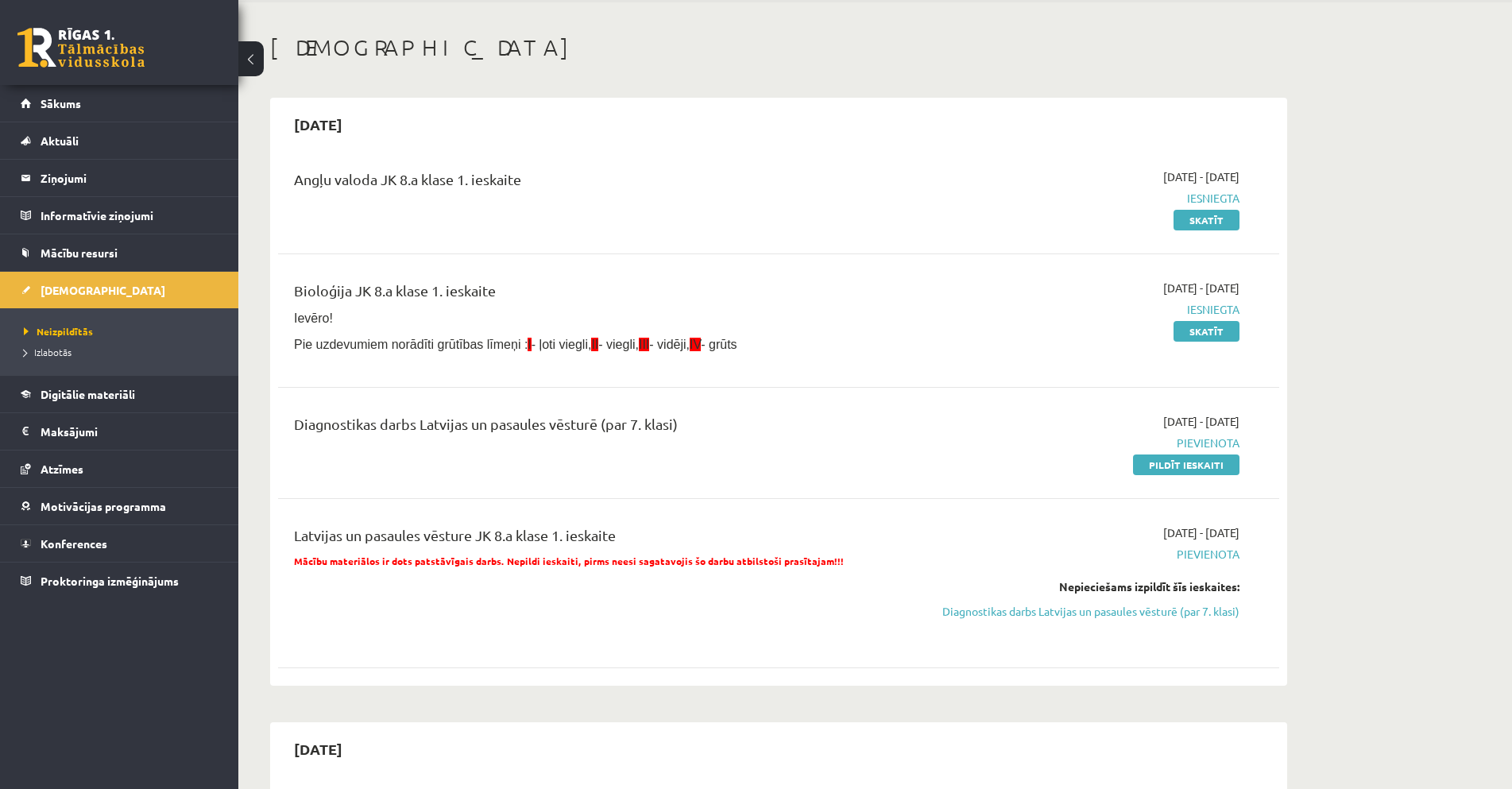
click at [1240, 468] on div "2025-09-01 - 2025-09-15 Pievienota Pildīt ieskaiti" at bounding box center [1089, 443] width 324 height 59
click at [1236, 467] on link "Pildīt ieskaiti" at bounding box center [1185, 464] width 106 height 20
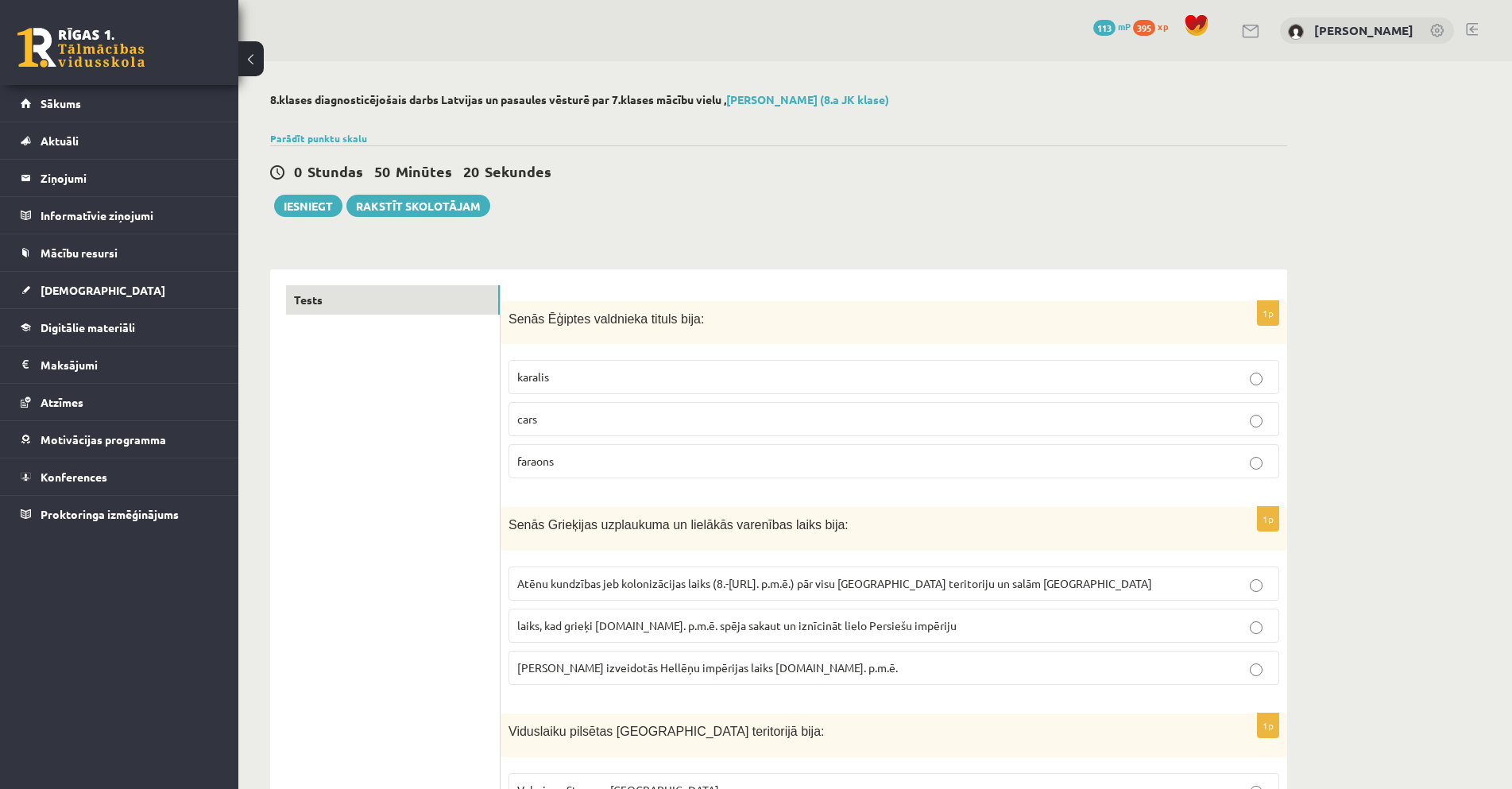
click at [897, 467] on p "faraons" at bounding box center [894, 461] width 754 height 17
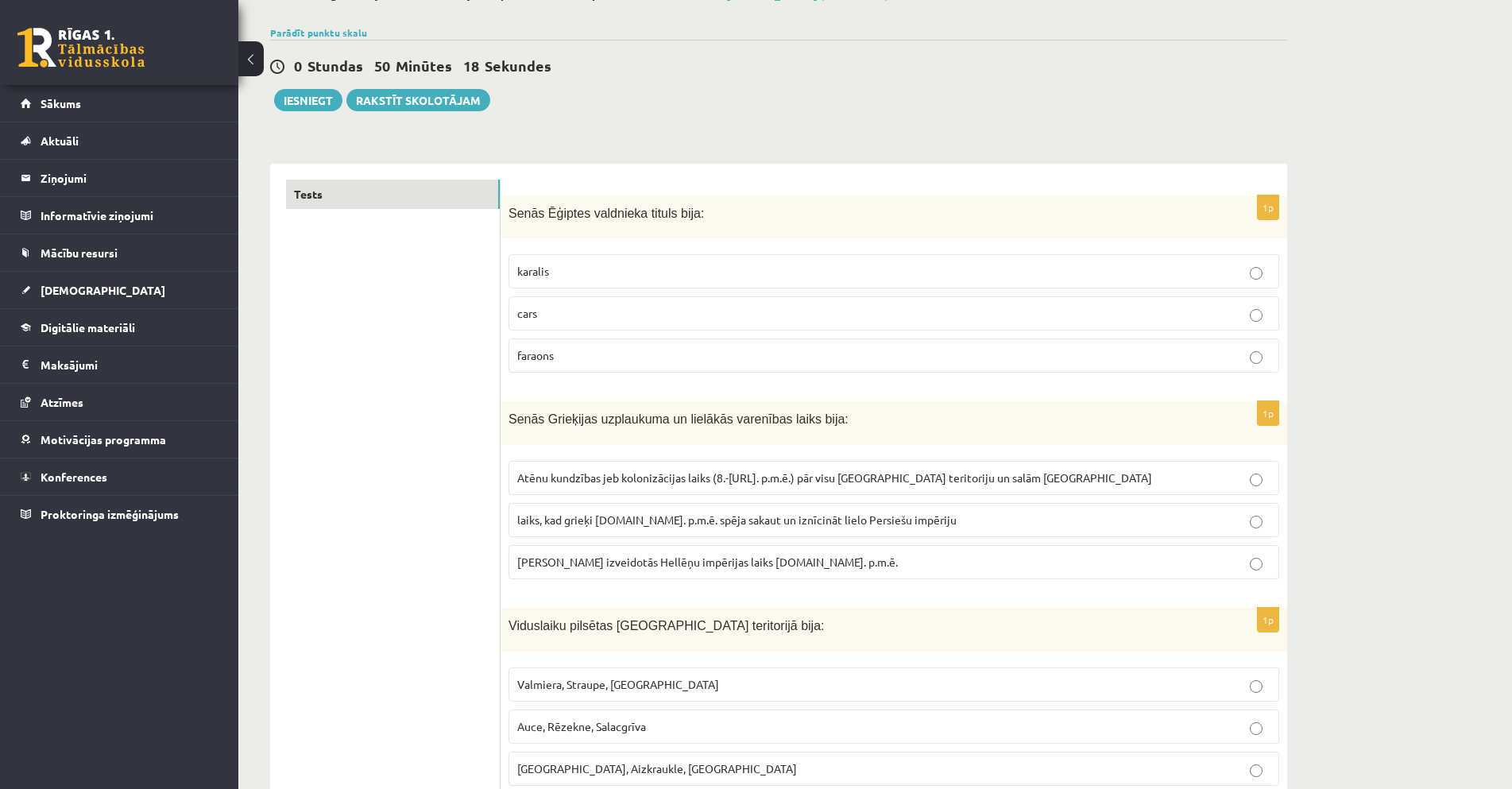
scroll to position [159, 0]
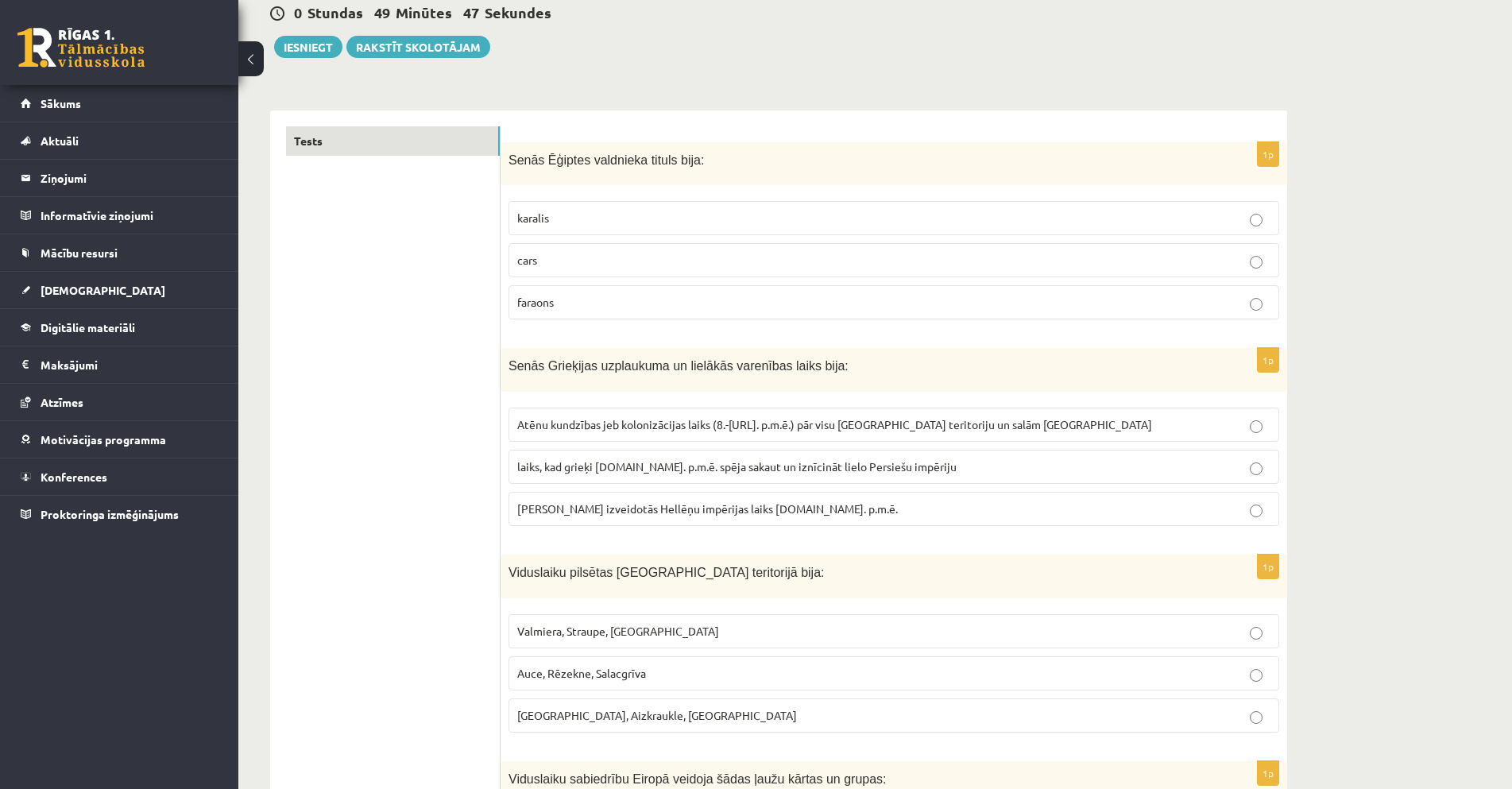
click at [1052, 424] on p "Atēnu kundzības jeb kolonizācijas laiks (8.-[URL]. p.m.ē.) pār visu [GEOGRAPHIC…" at bounding box center [894, 424] width 754 height 17
drag, startPoint x: 509, startPoint y: 366, endPoint x: 786, endPoint y: 377, distance: 277.2
click at [786, 377] on div "Senās Grieķijas uzplaukuma un lielākās varenības laiks bija:" at bounding box center [894, 370] width 787 height 44
click at [874, 462] on span "laiks, kad grieķi [DOMAIN_NAME]. p.m.ē. spēja sakaut un iznīcināt lielo Persieš…" at bounding box center [737, 466] width 440 height 15
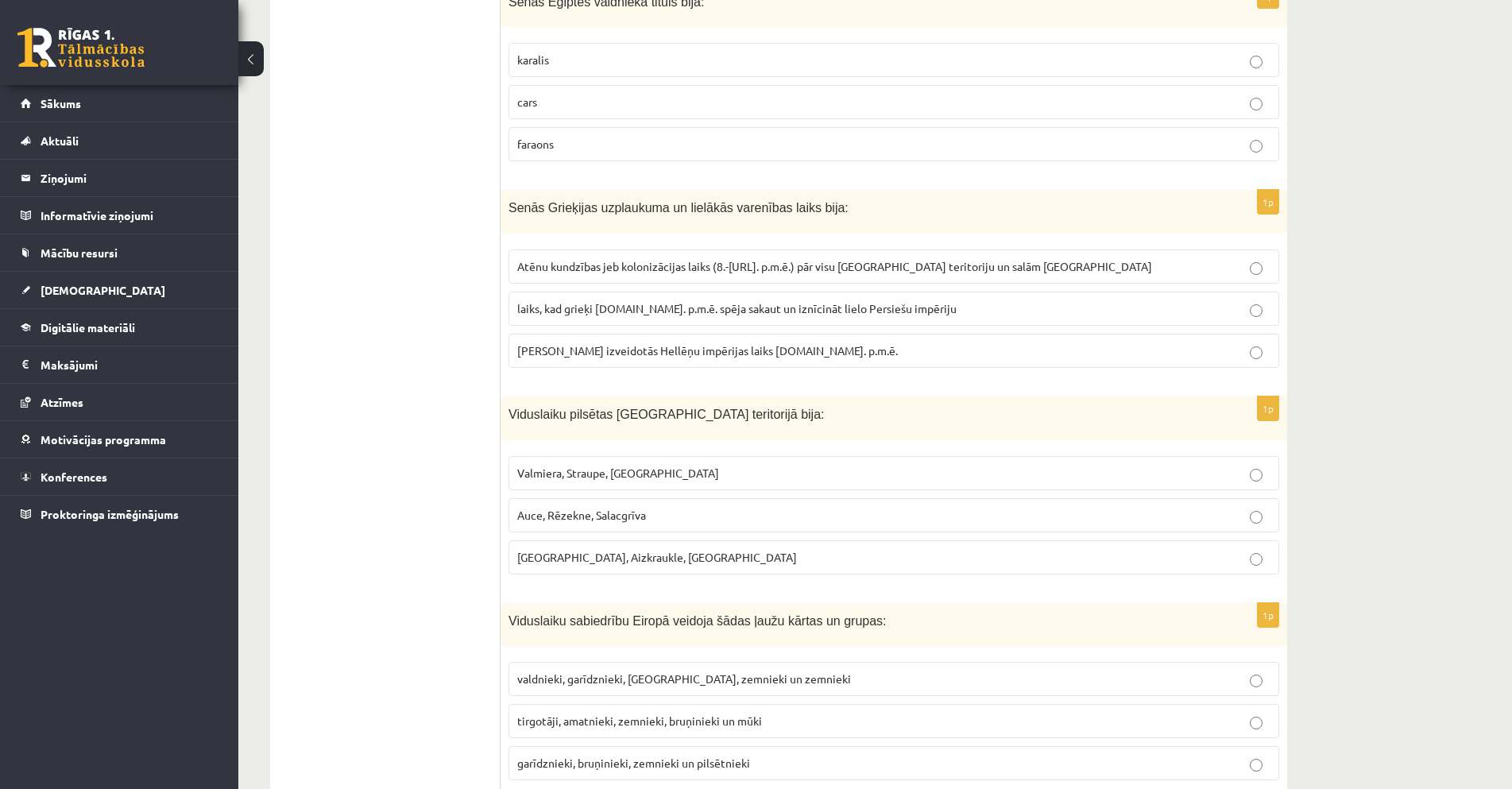
scroll to position [318, 0]
click at [576, 563] on span "[GEOGRAPHIC_DATA], Aizkraukle, [GEOGRAPHIC_DATA]" at bounding box center [657, 556] width 280 height 15
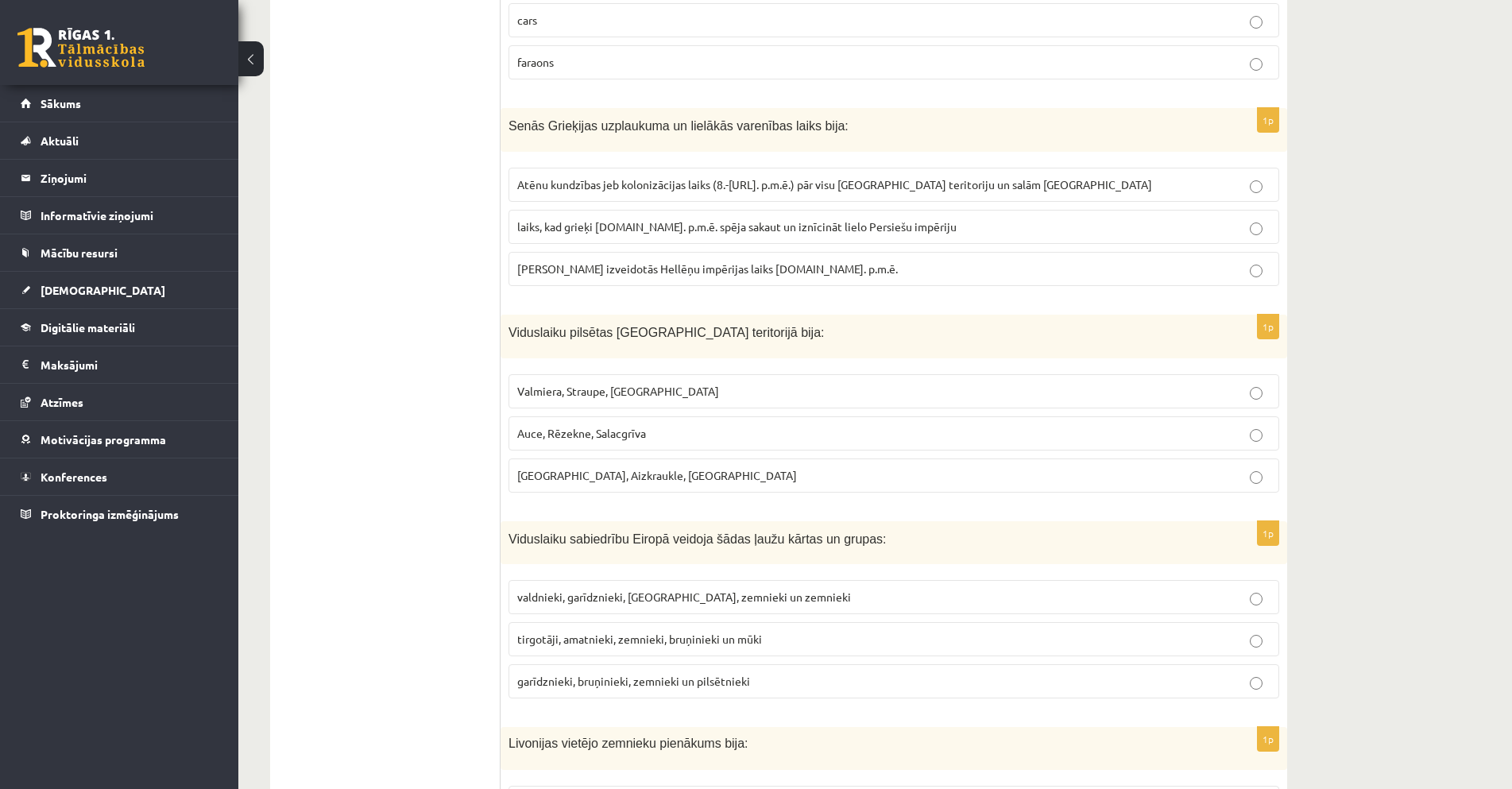
scroll to position [636, 0]
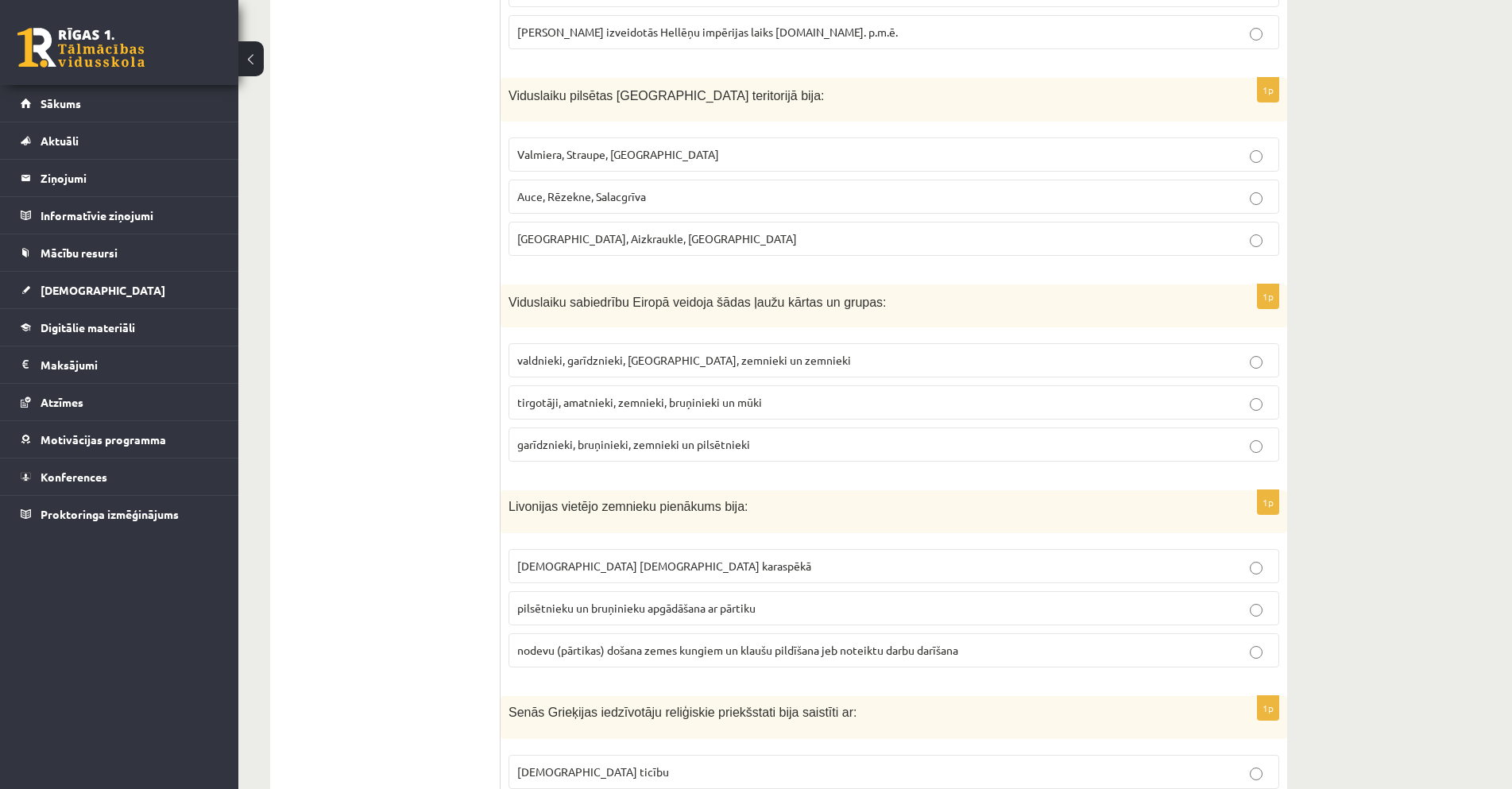
click at [815, 454] on label "garīdznieki, bruņinieki, zemnieki un pilsētnieki" at bounding box center [894, 445] width 771 height 34
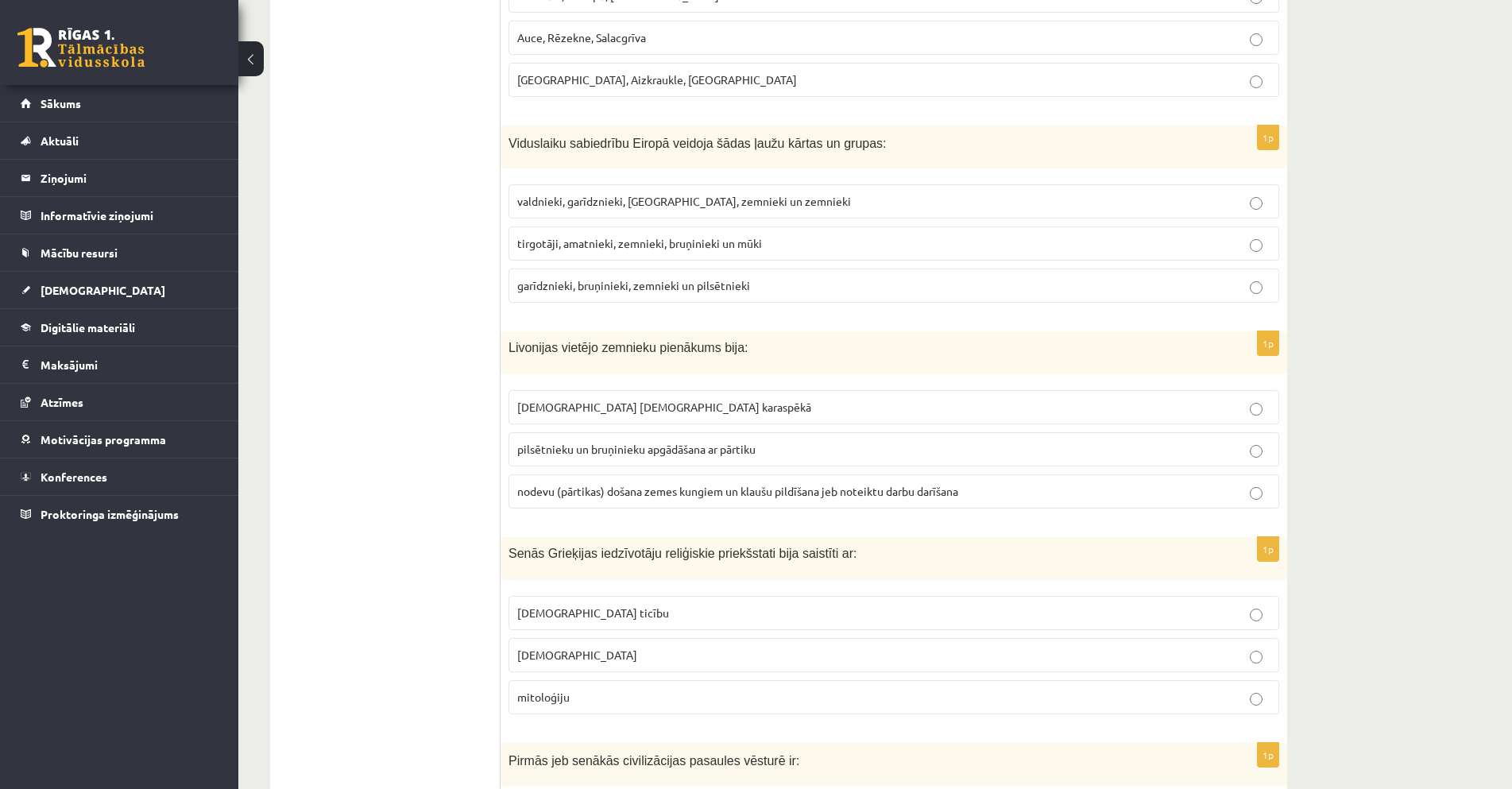
scroll to position [875, 0]
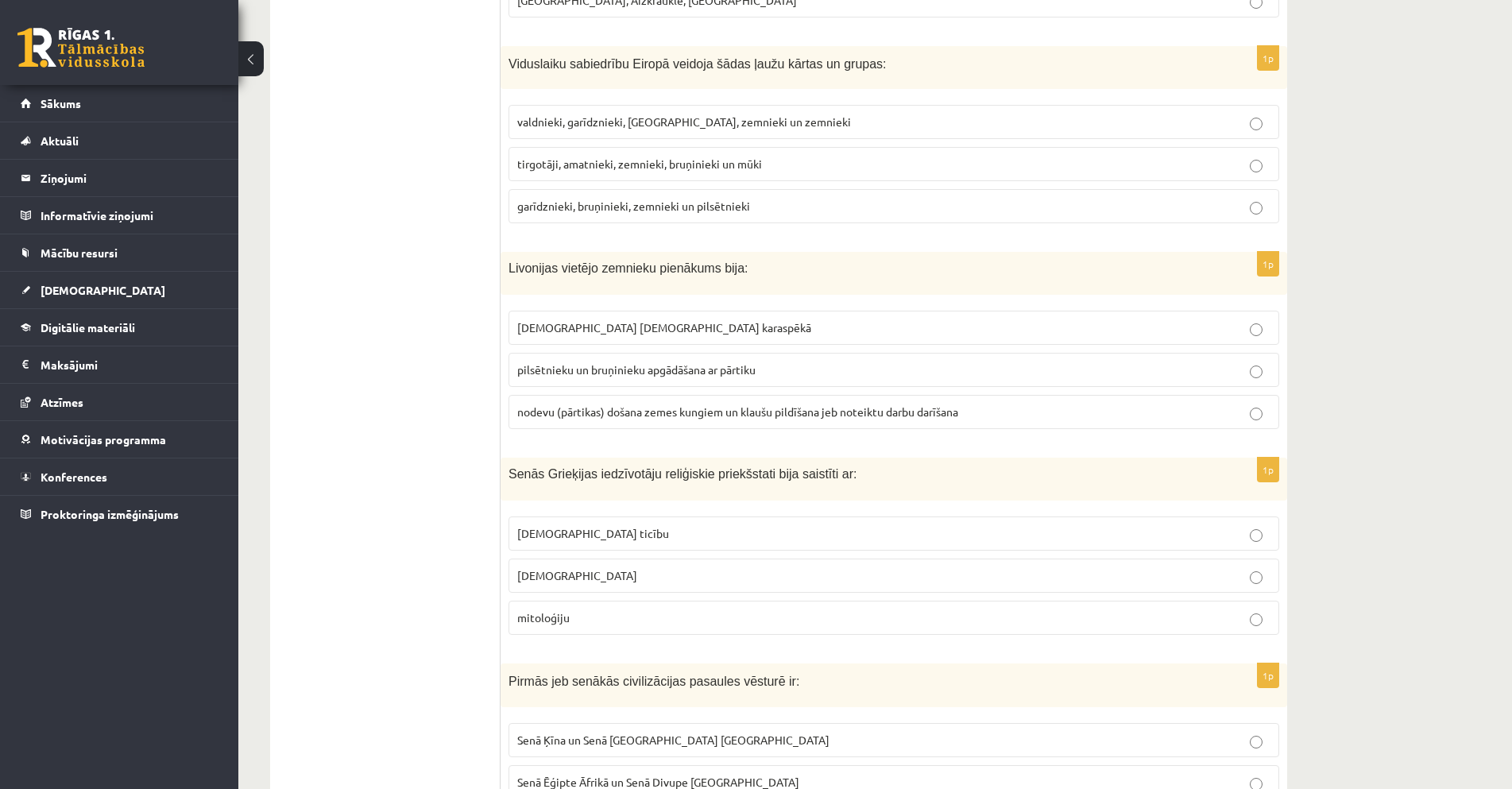
click at [837, 375] on p "pilsētnieku un bruņinieku apgādāšana ar pārtiku" at bounding box center [894, 370] width 754 height 17
click at [945, 412] on span "nodevu (pārtikas) došana zemes kungiem un klaušu pildīšana jeb noteiktu darbu d…" at bounding box center [738, 412] width 441 height 15
drag, startPoint x: 510, startPoint y: 476, endPoint x: 751, endPoint y: 489, distance: 241.4
click at [751, 489] on div "Senās Grieķijas iedzīvotāju reliģiskie priekšstati bija saistīti ar:" at bounding box center [894, 480] width 787 height 43
copy span "Senās Grieķijas iedzīvotāju reliģiskie priekšstati"
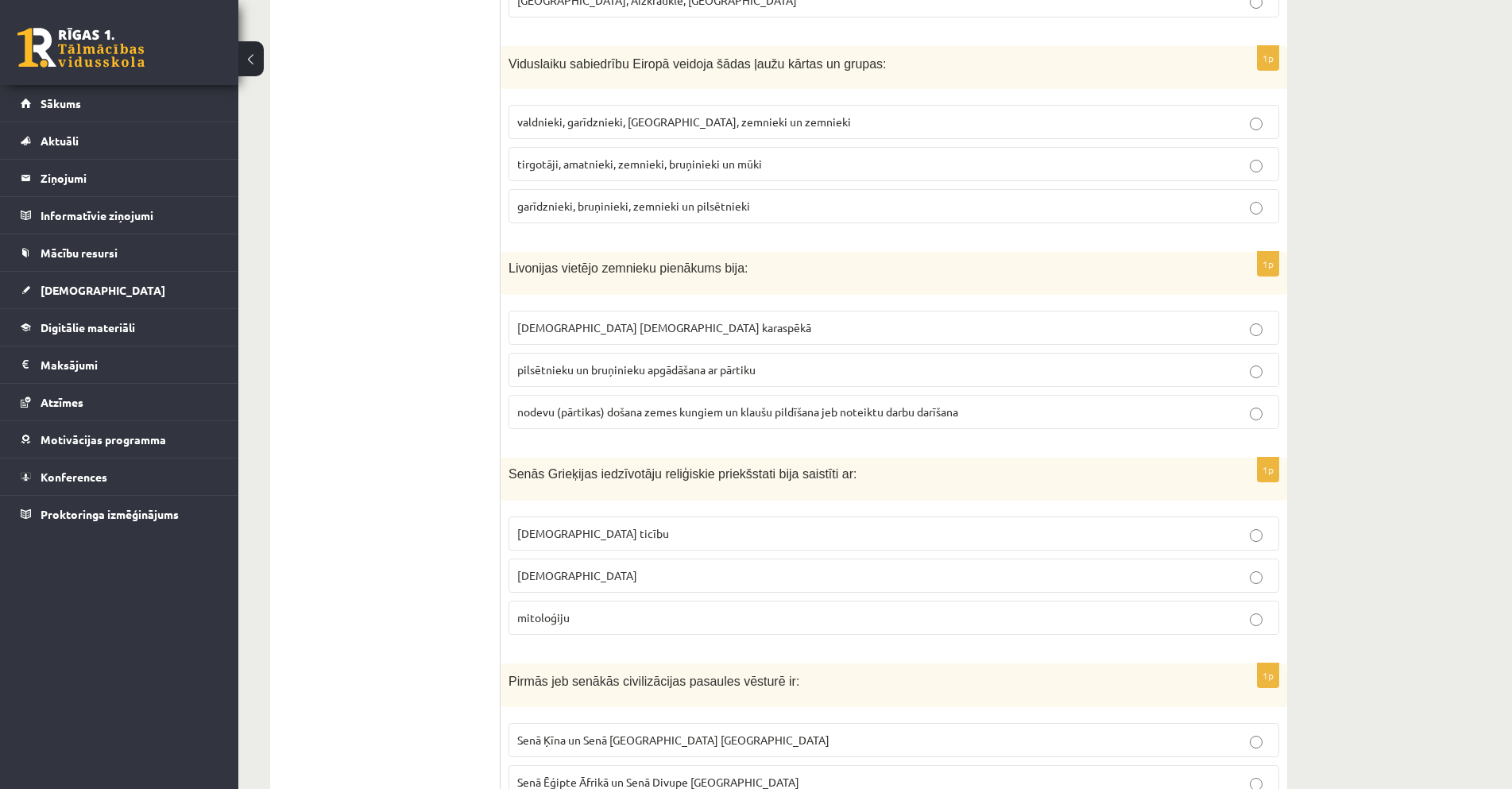
click at [621, 615] on p "mitoloģiju" at bounding box center [894, 618] width 754 height 17
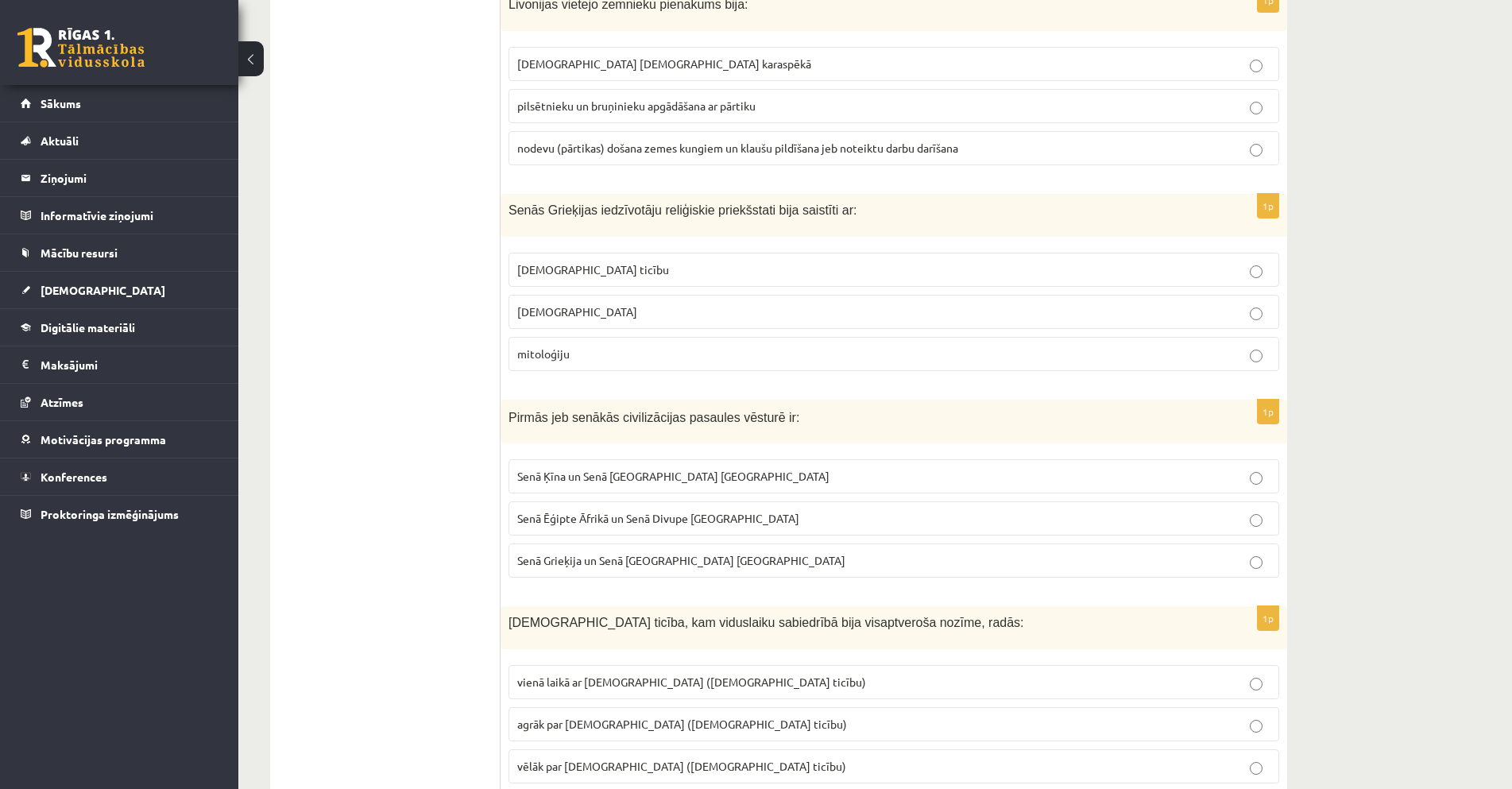
scroll to position [1193, 0]
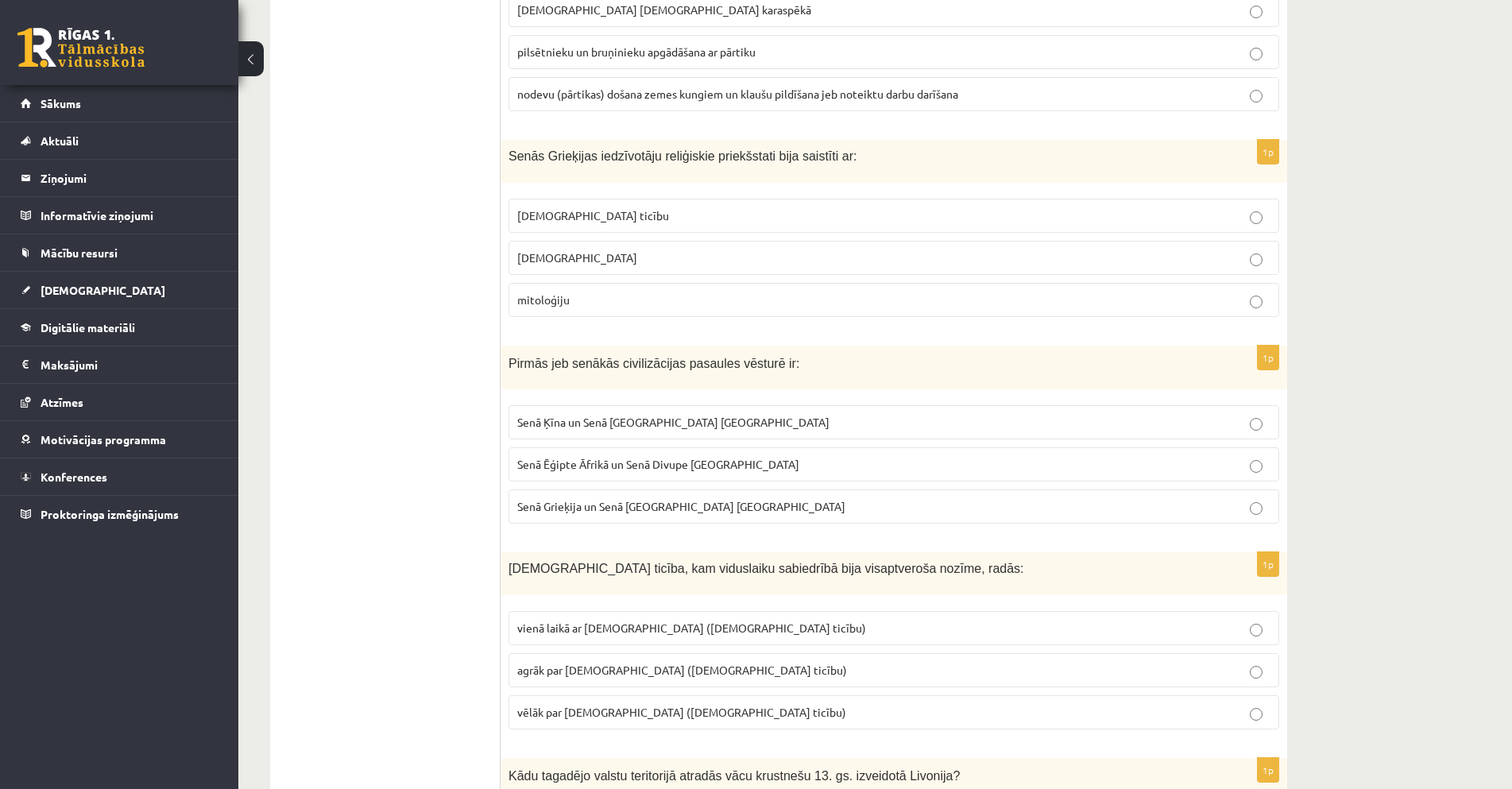
click at [667, 500] on span "Senā Grieķija un Senā Roma Eiropā" at bounding box center [681, 506] width 328 height 15
drag, startPoint x: 511, startPoint y: 364, endPoint x: 755, endPoint y: 375, distance: 244.2
click at [755, 375] on div "Pirmās jeb senākās civilizācijas pasaules vēsturē ir:" at bounding box center [894, 367] width 787 height 44
click at [669, 463] on span "Senā Ēģipte Āfrikā un Senā Divupe Āzijā" at bounding box center [658, 464] width 282 height 15
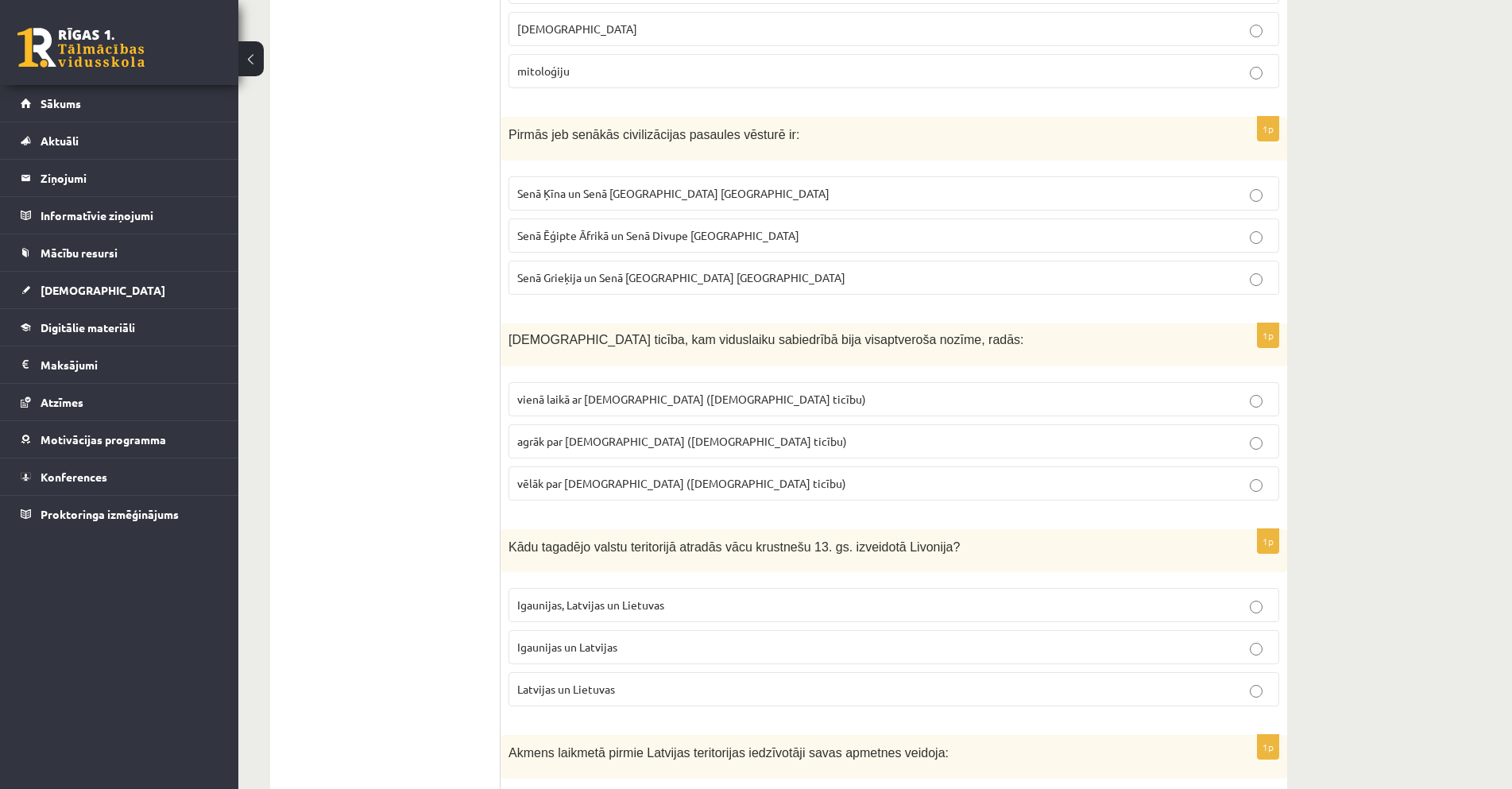
scroll to position [1431, 0]
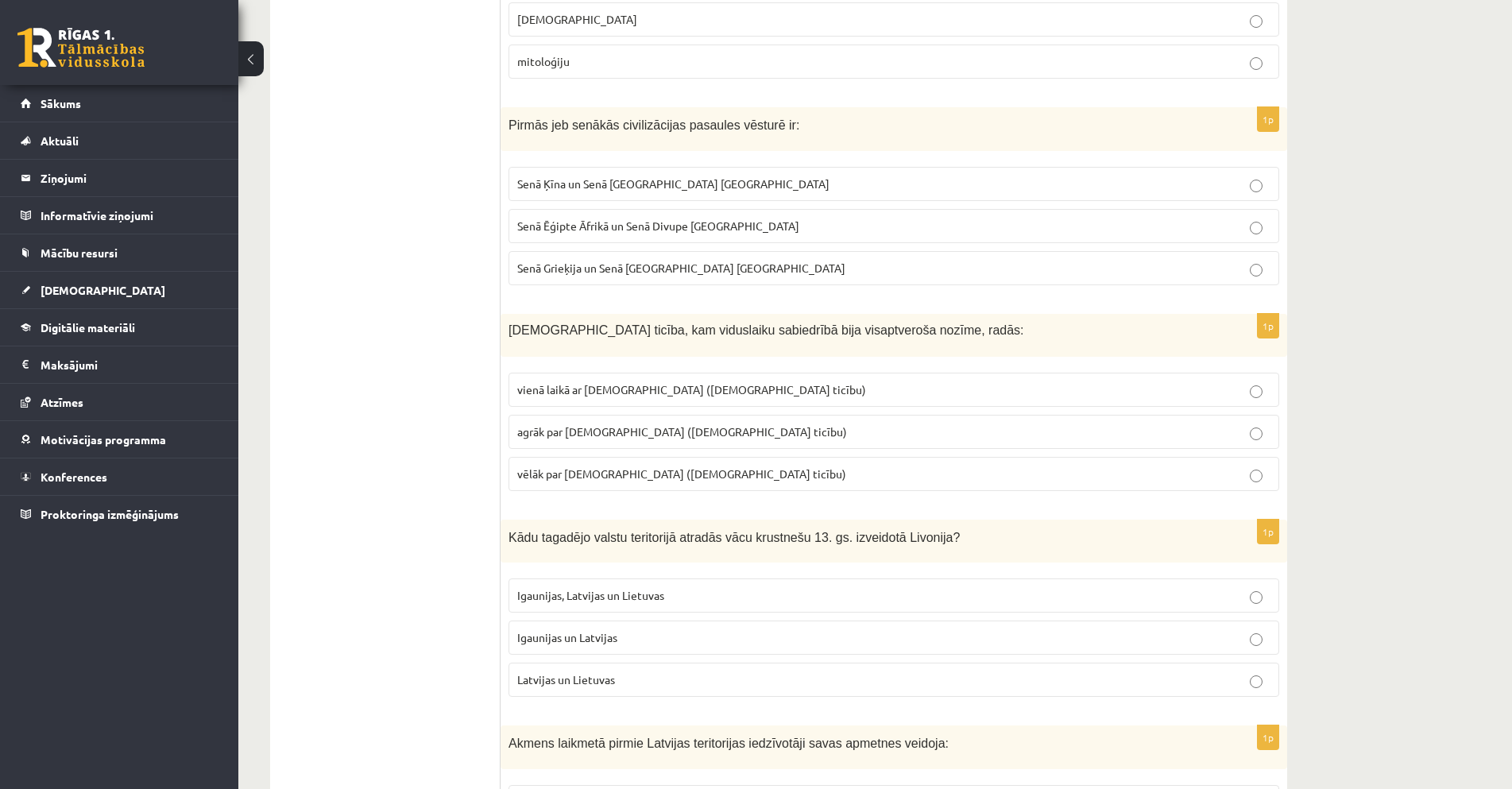
click at [684, 436] on span "agrāk par [DEMOGRAPHIC_DATA] ([DEMOGRAPHIC_DATA] ticību)" at bounding box center [682, 431] width 330 height 15
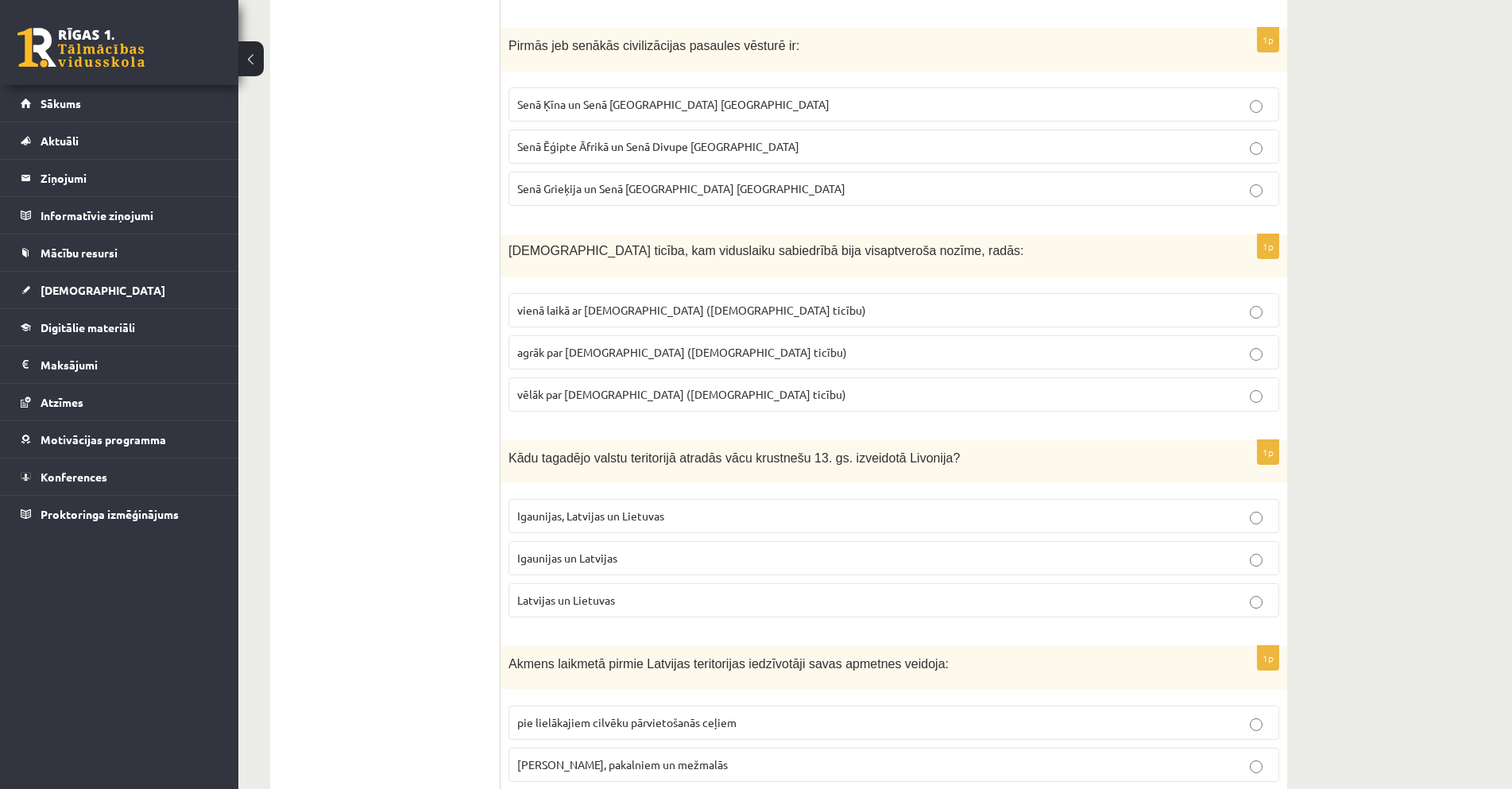
click at [615, 563] on span "Igaunijas un Latvijas" at bounding box center [567, 557] width 100 height 15
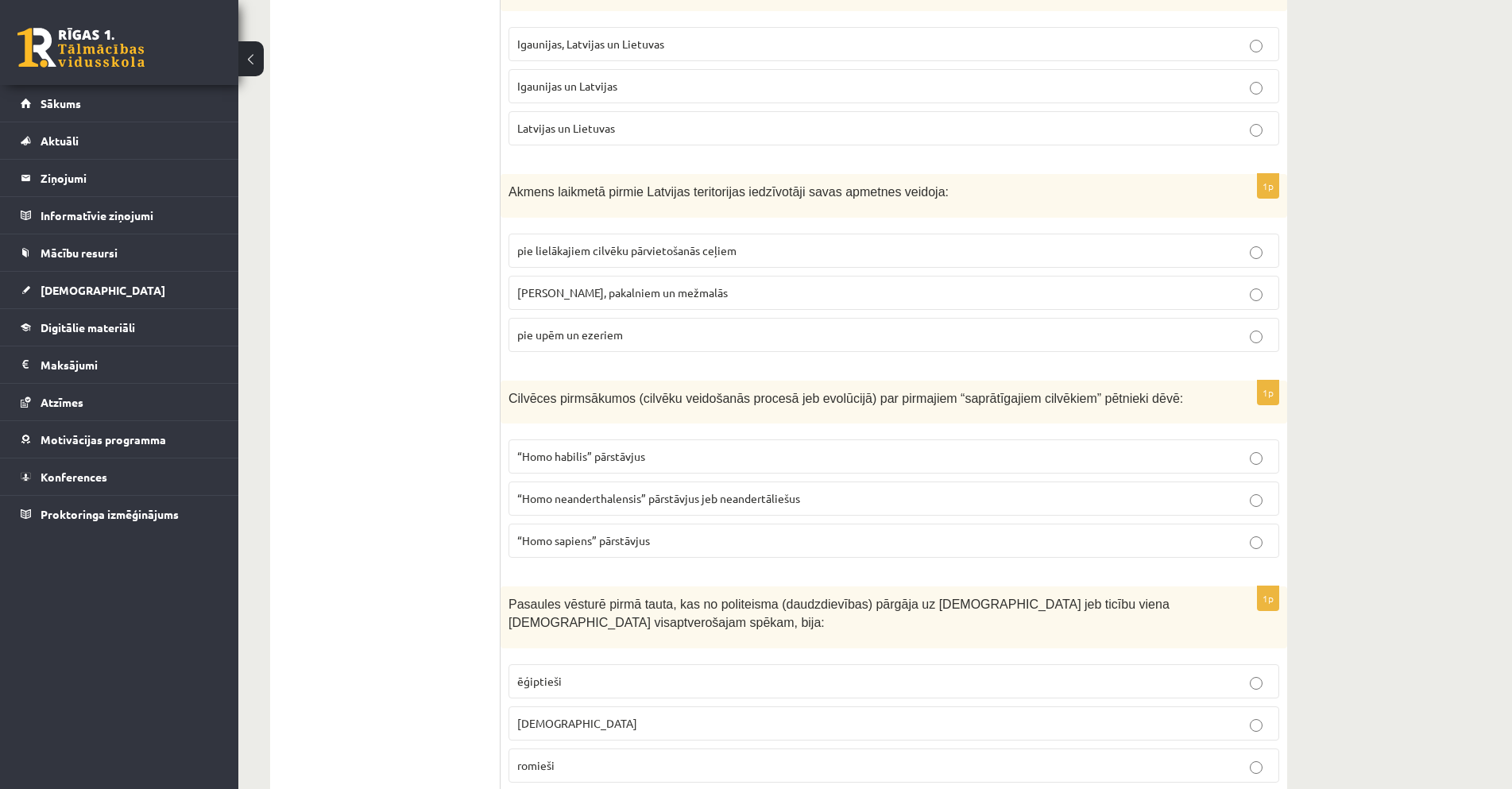
scroll to position [1997, 0]
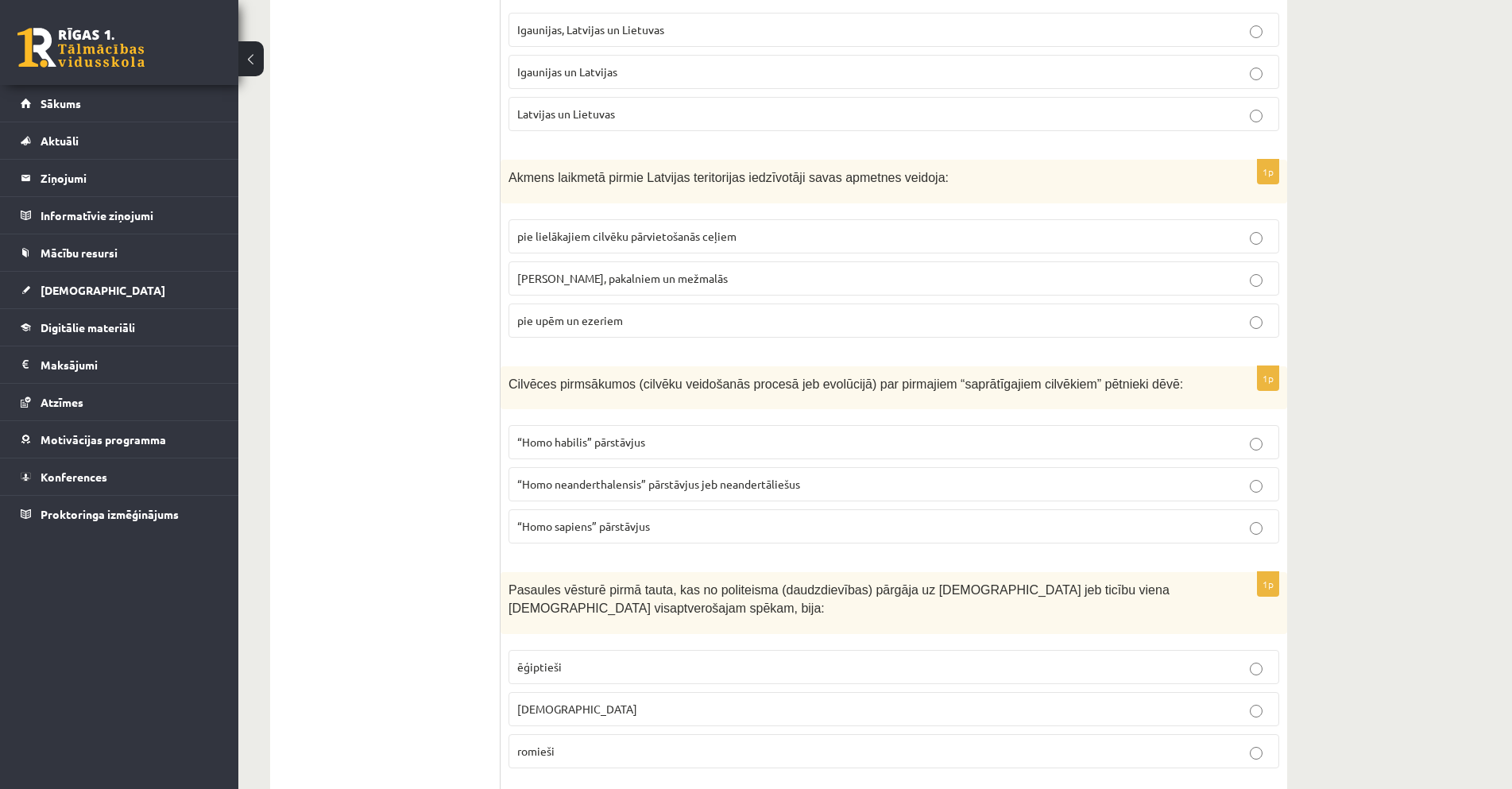
click at [667, 317] on p "pie upēm un ezeriem" at bounding box center [894, 320] width 754 height 17
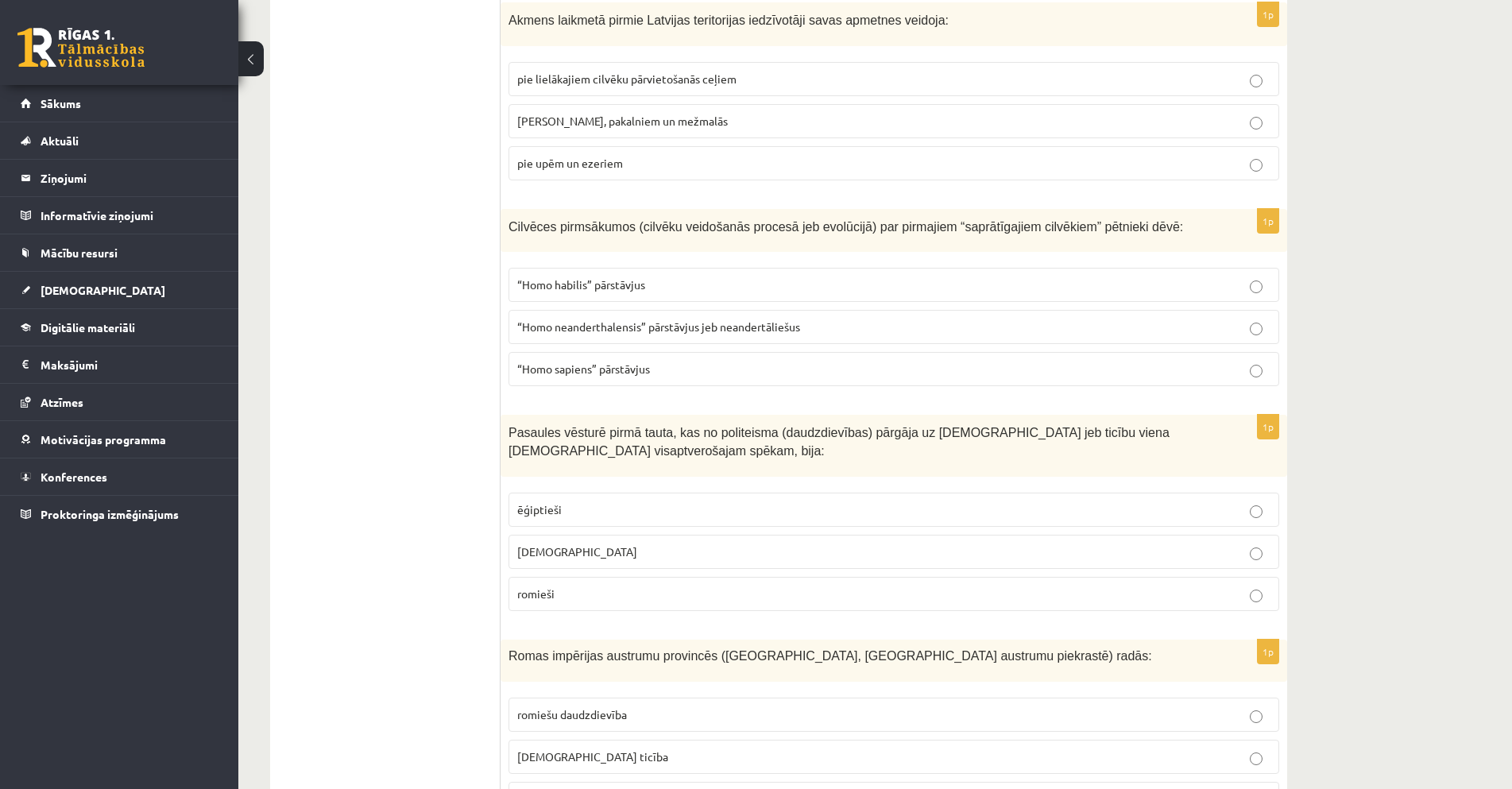
scroll to position [2156, 0]
click at [680, 375] on p "“Homo sapiens” pārstāvjus" at bounding box center [894, 367] width 754 height 17
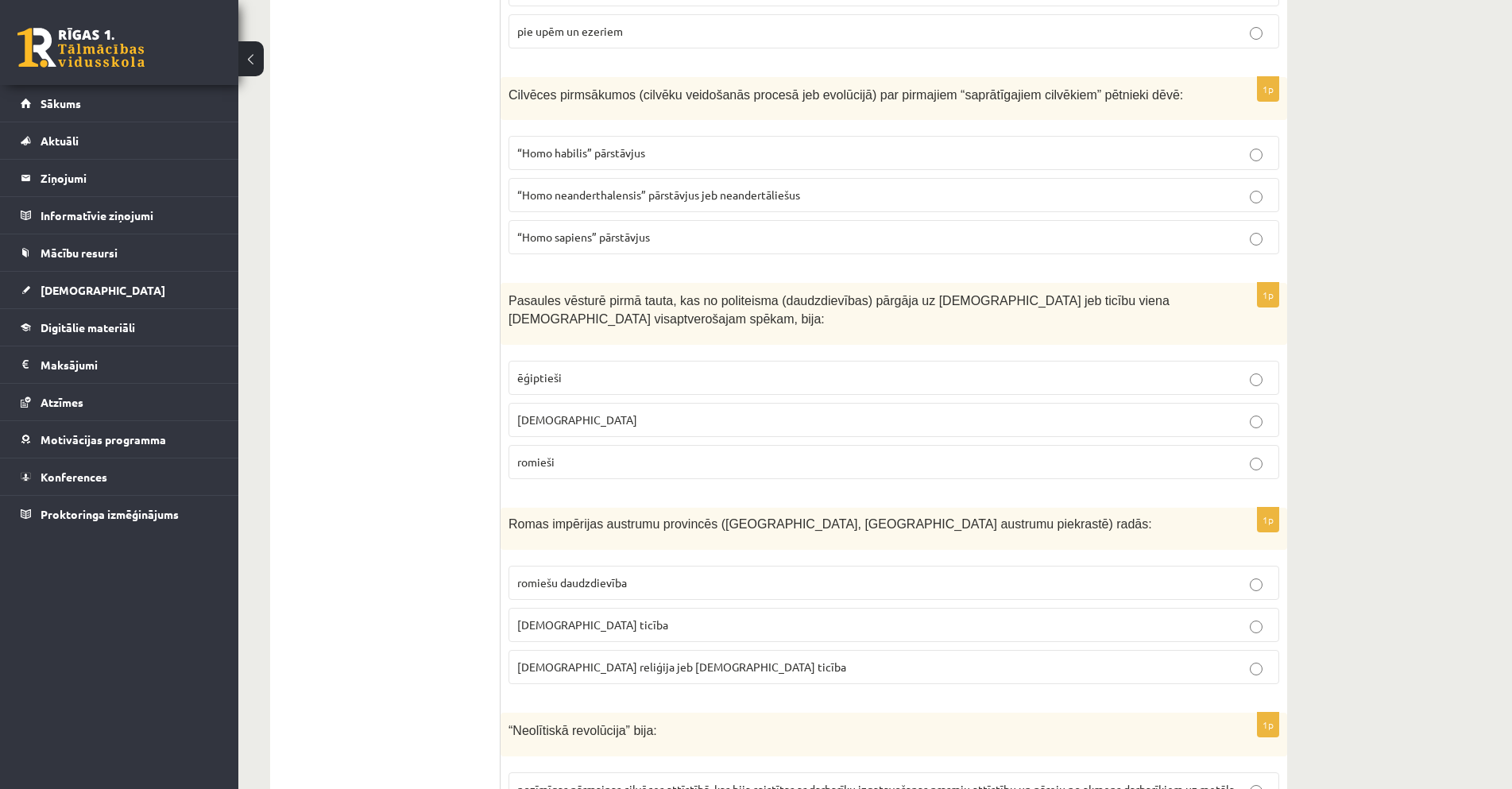
scroll to position [2315, 0]
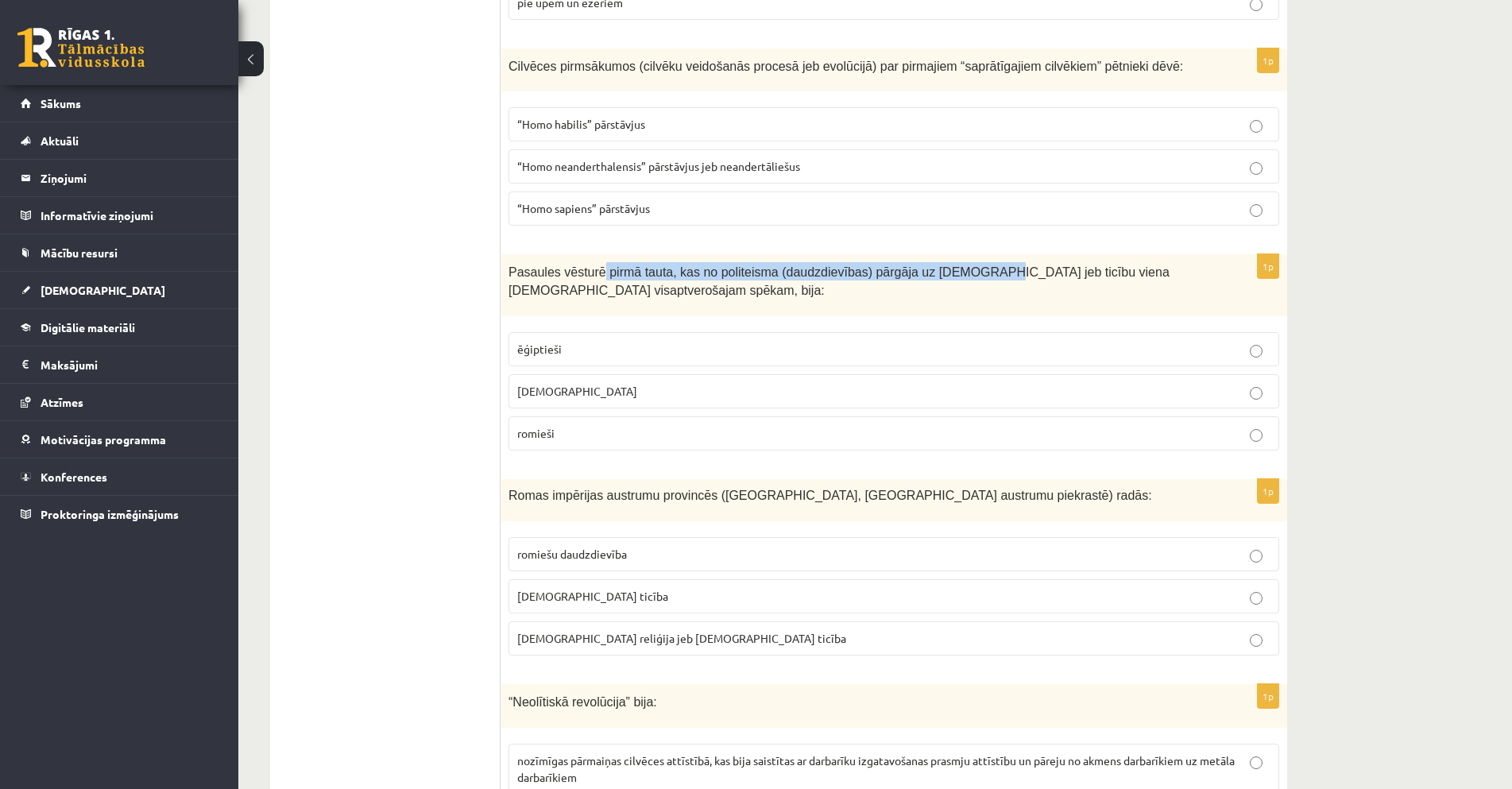
drag, startPoint x: 960, startPoint y: 273, endPoint x: 595, endPoint y: 269, distance: 365.0
click at [595, 269] on span "Pasaules vēsturē pirmā tauta, kas no politeisma (daudzdievības) pārgāja uz mono…" at bounding box center [839, 281] width 661 height 32
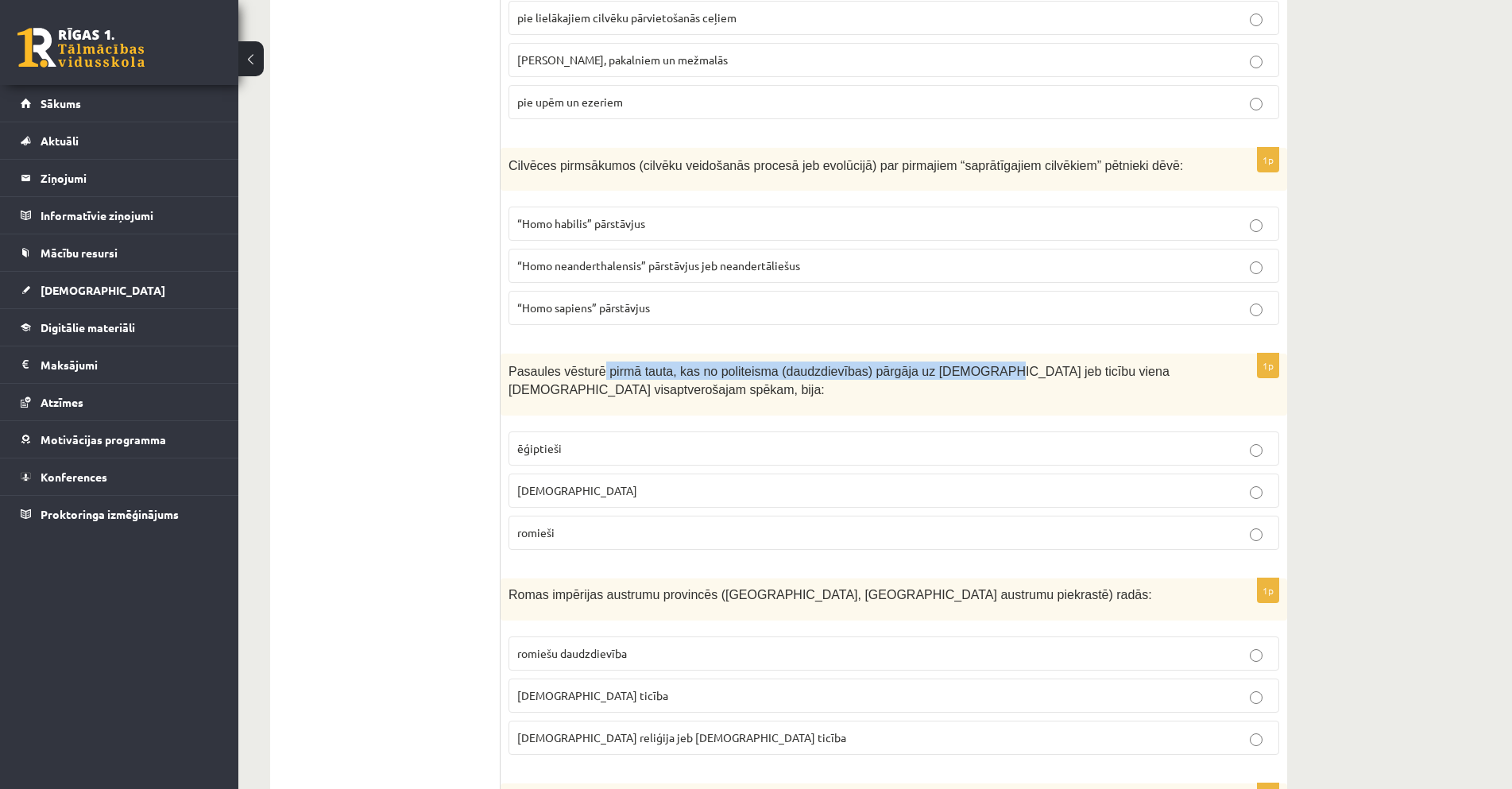
scroll to position [2306, 0]
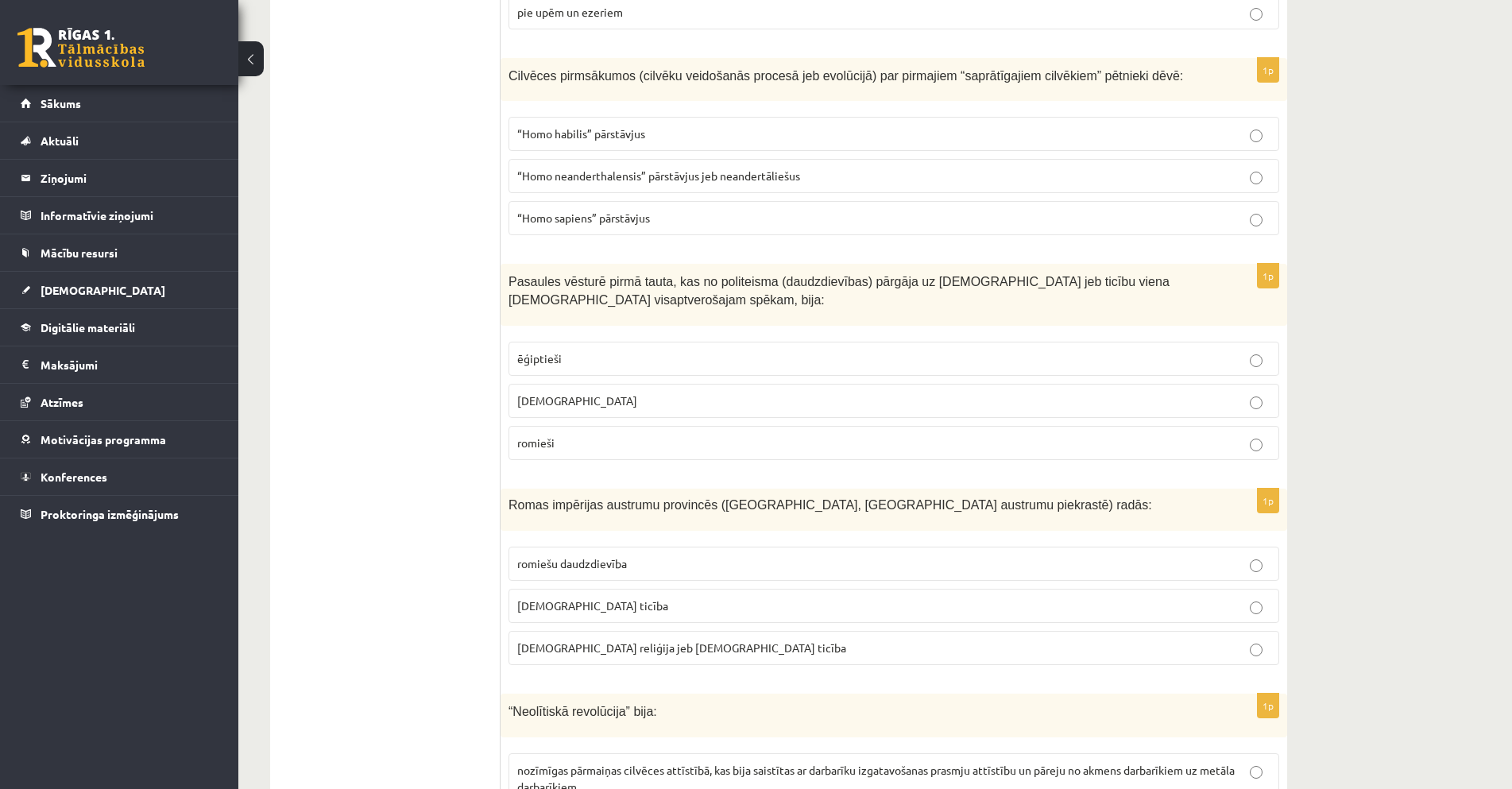
click at [593, 359] on p "ēģiptieši" at bounding box center [894, 358] width 754 height 17
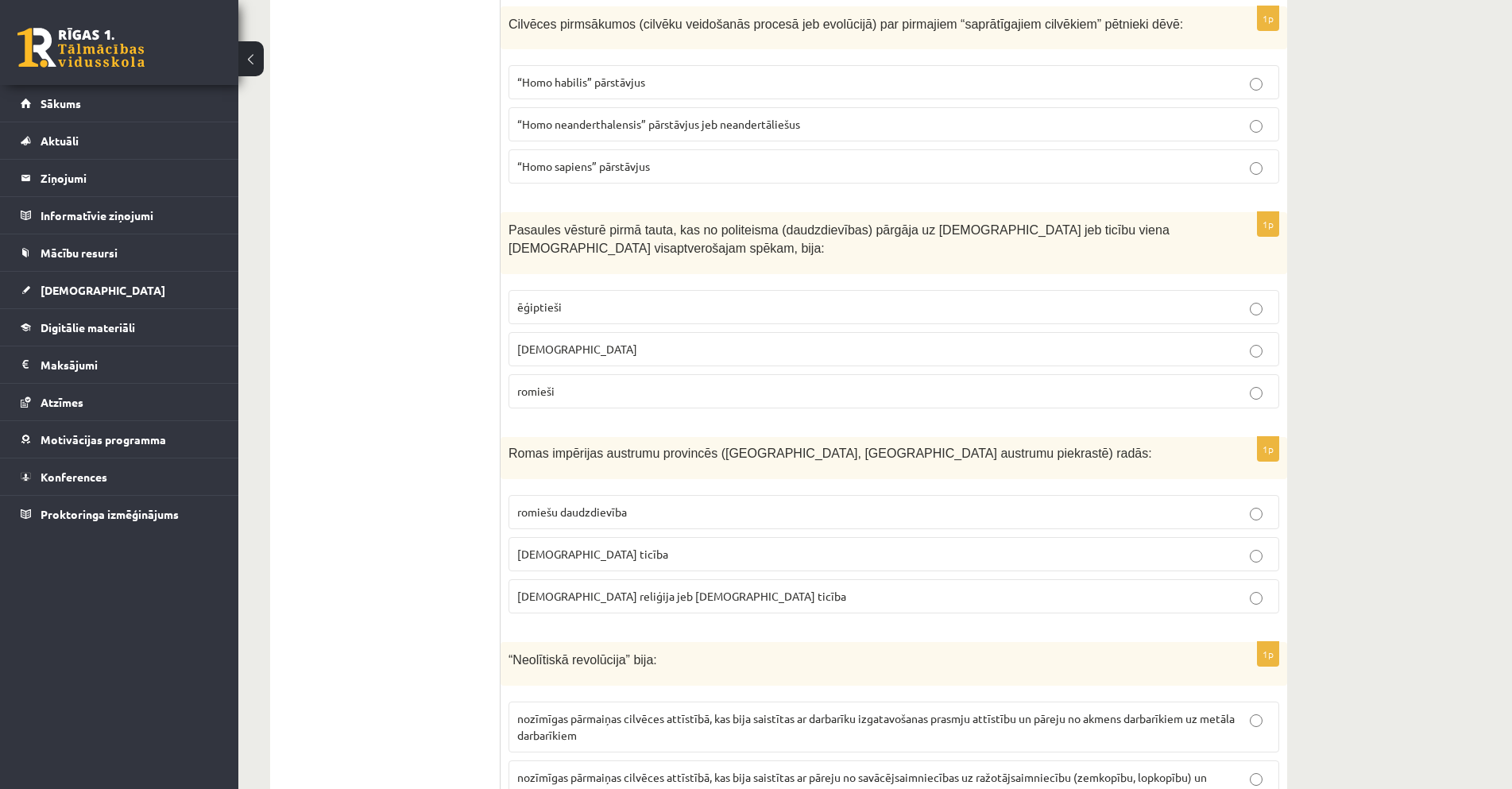
scroll to position [2385, 0]
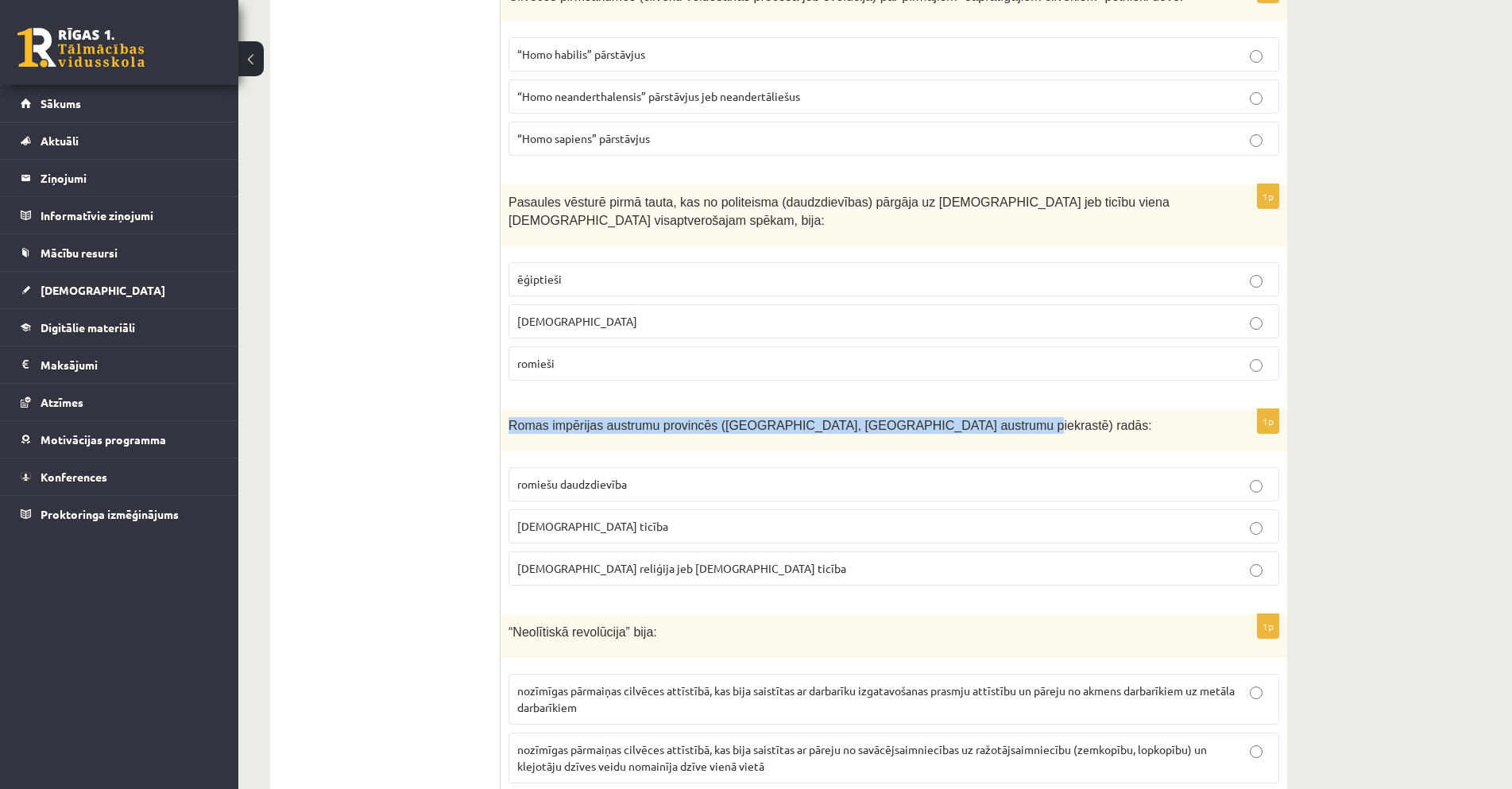
drag, startPoint x: 509, startPoint y: 428, endPoint x: 946, endPoint y: 439, distance: 437.1
click at [946, 439] on div "Romas impērijas austrumu provincēs (Palestīnā, Vidusjūras austrumu piekrastē) r…" at bounding box center [894, 431] width 787 height 43
copy span "Romas impērijas austrumu provincēs (Palestīnā, Vidusjūras austrumu piekrastē) r…"
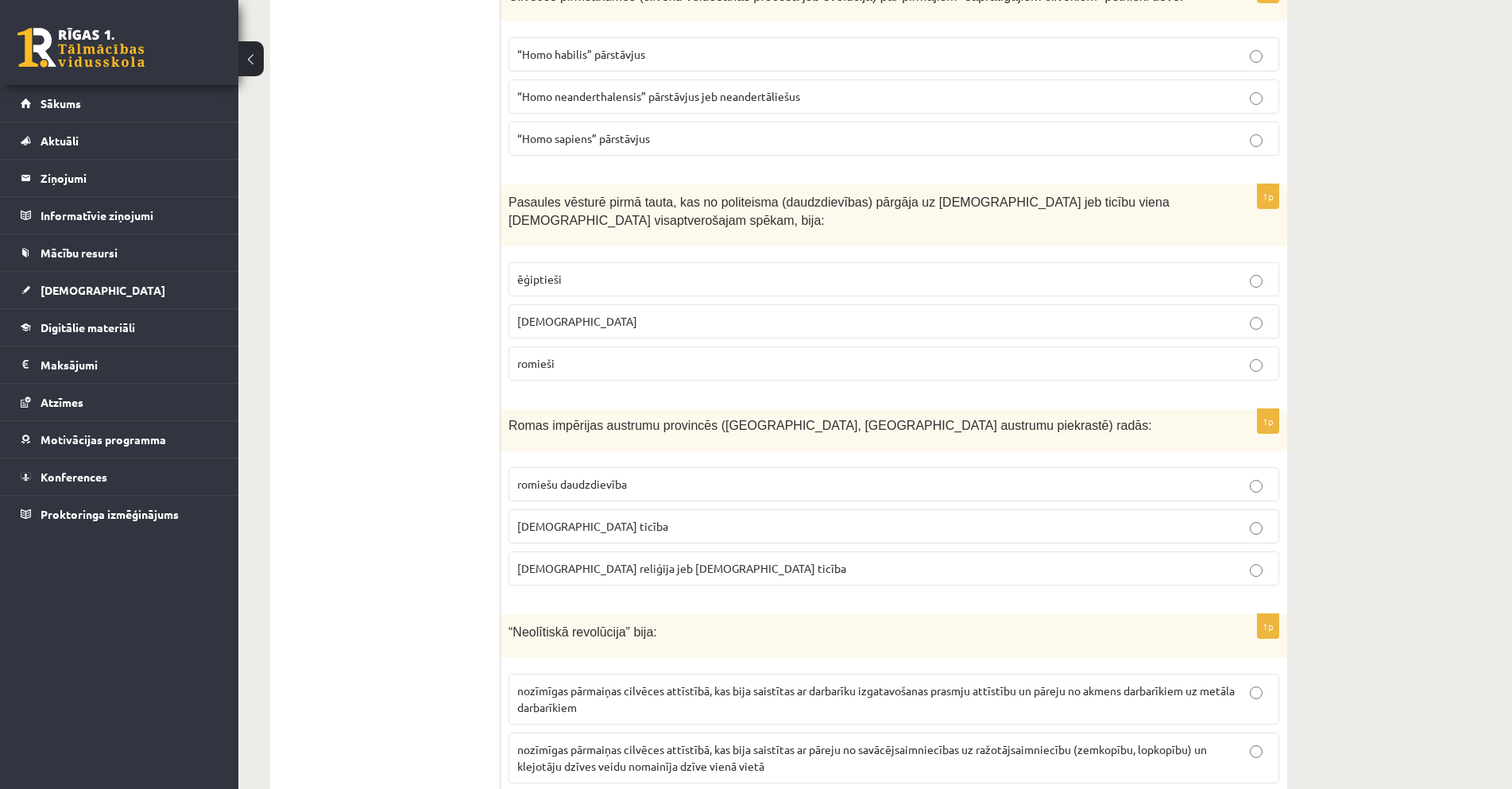
click at [615, 532] on p "kristīgā ticība" at bounding box center [894, 526] width 754 height 17
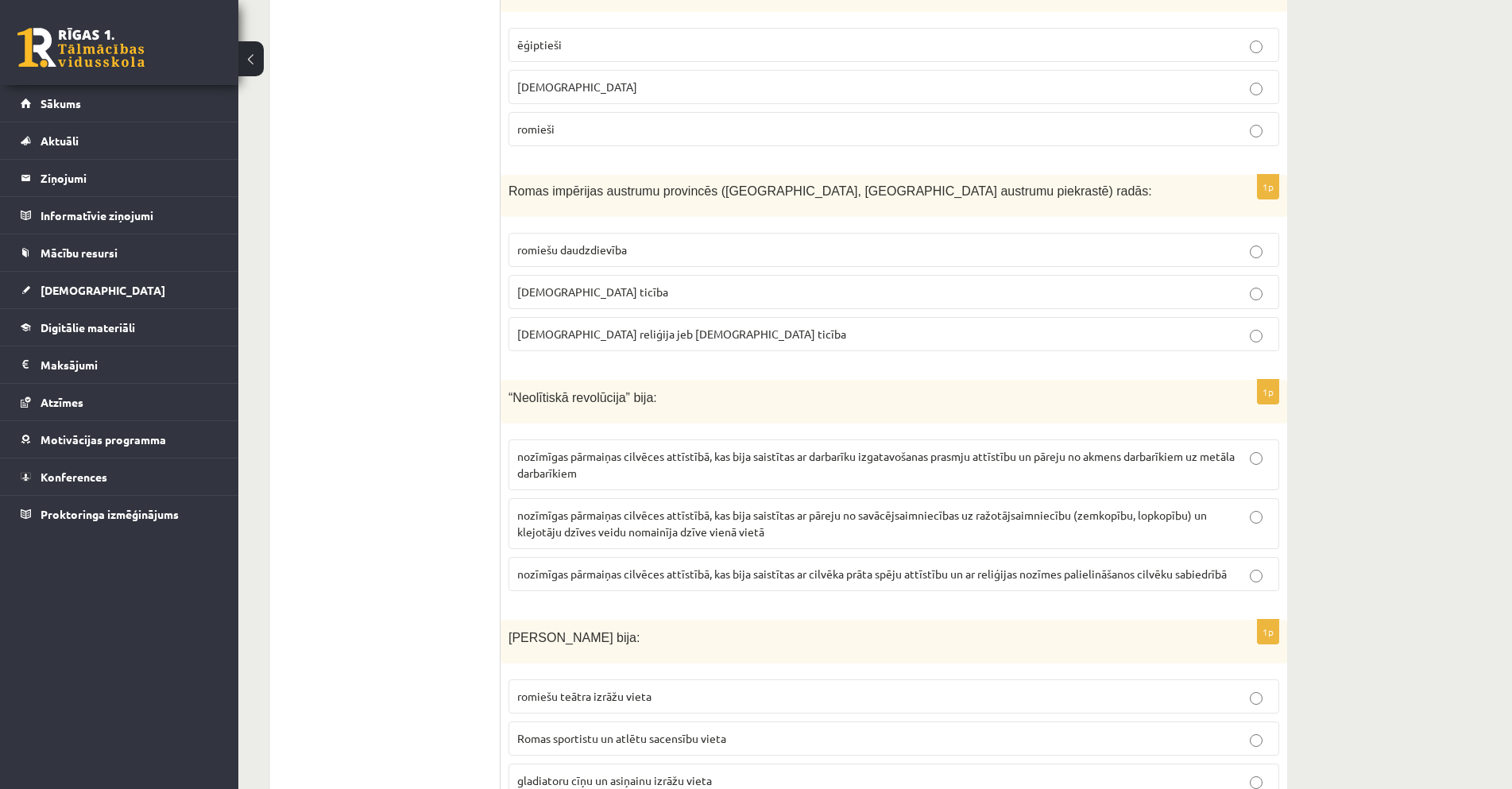
scroll to position [2624, 0]
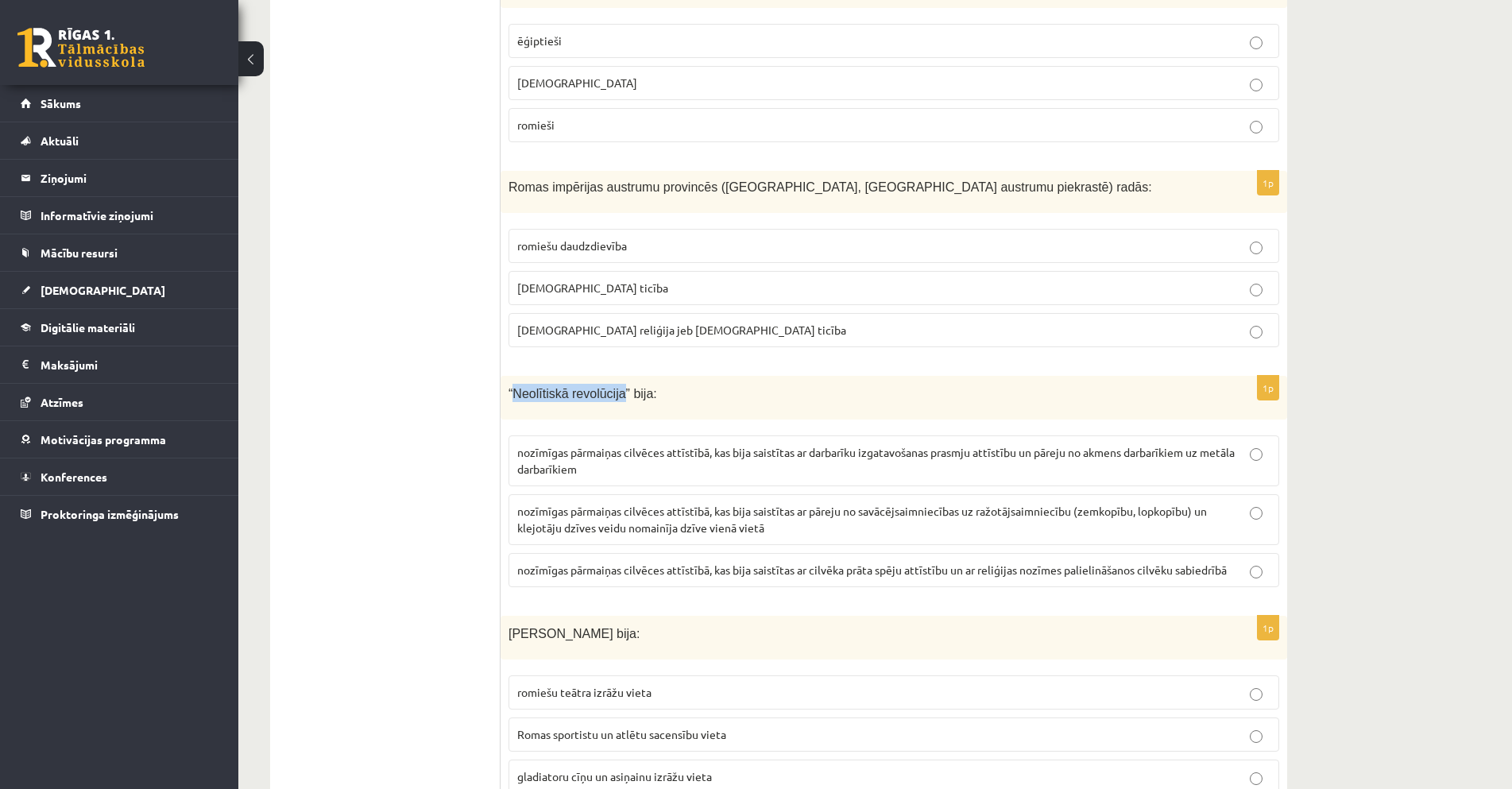
drag, startPoint x: 511, startPoint y: 401, endPoint x: 619, endPoint y: 417, distance: 109.2
click at [619, 417] on div "“Neolītiskā revolūcija” bija:" at bounding box center [894, 398] width 787 height 44
click at [753, 523] on span "nozīmīgas pārmaiņas cilvēces attīstībā, kas bija saistītas ar pāreju no savācēj…" at bounding box center [861, 520] width 689 height 31
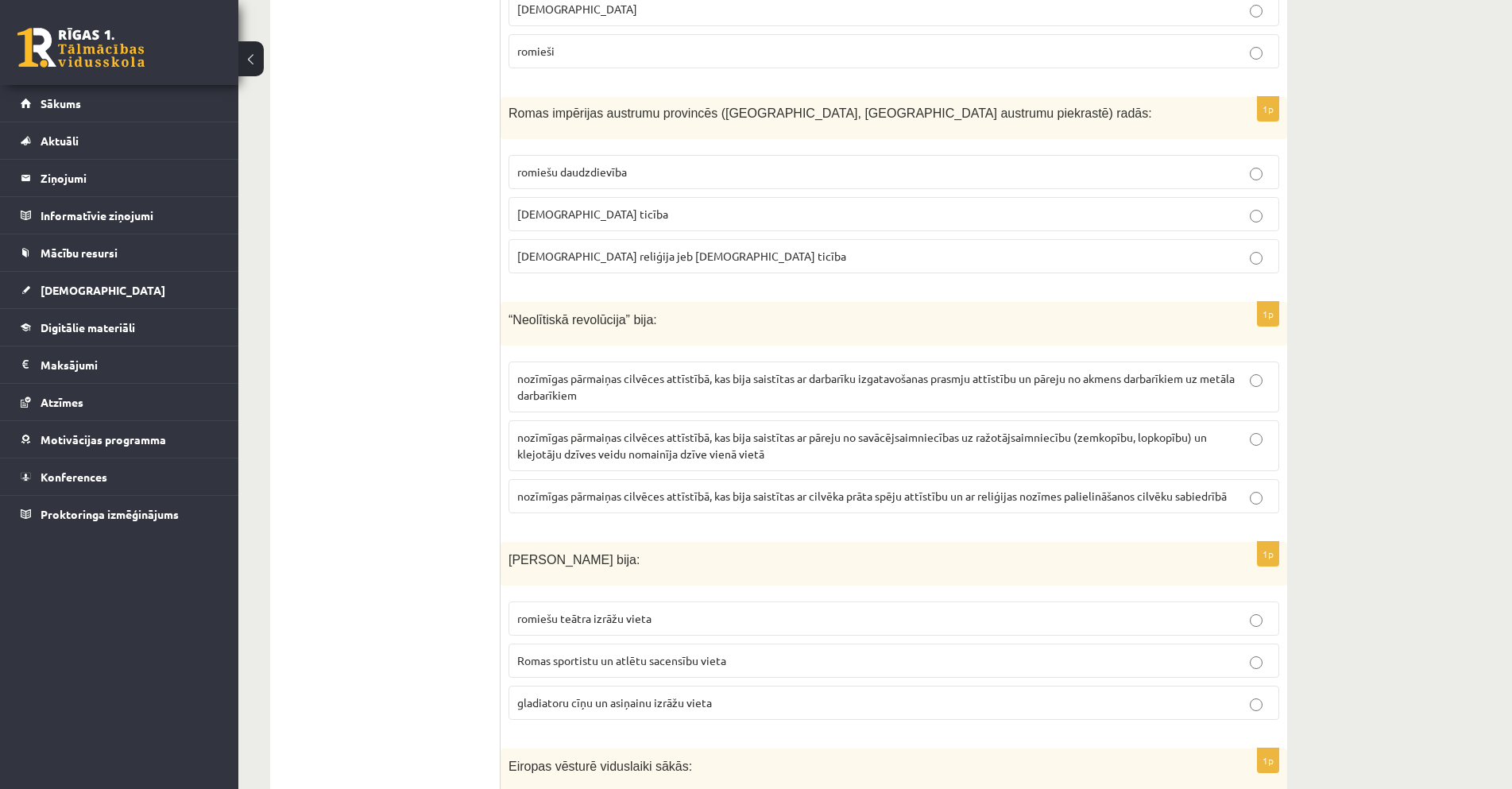
scroll to position [2862, 0]
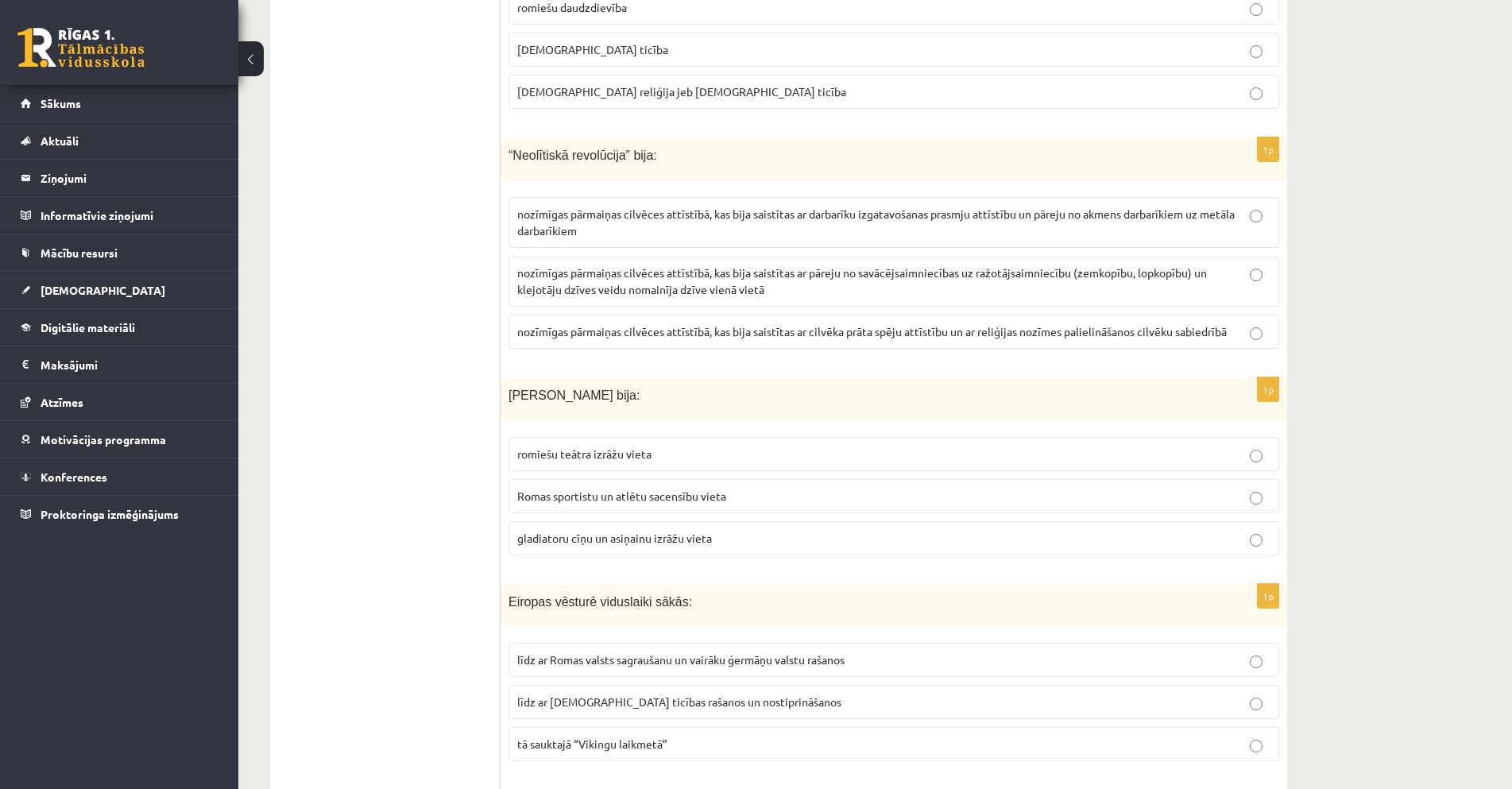
drag, startPoint x: 505, startPoint y: 404, endPoint x: 608, endPoint y: 408, distance: 103.1
click at [608, 408] on div "[PERSON_NAME] bija:" at bounding box center [894, 399] width 787 height 44
click at [624, 540] on span "gladiatoru cīņu un asiņainu izrāžu vieta" at bounding box center [615, 538] width 194 height 15
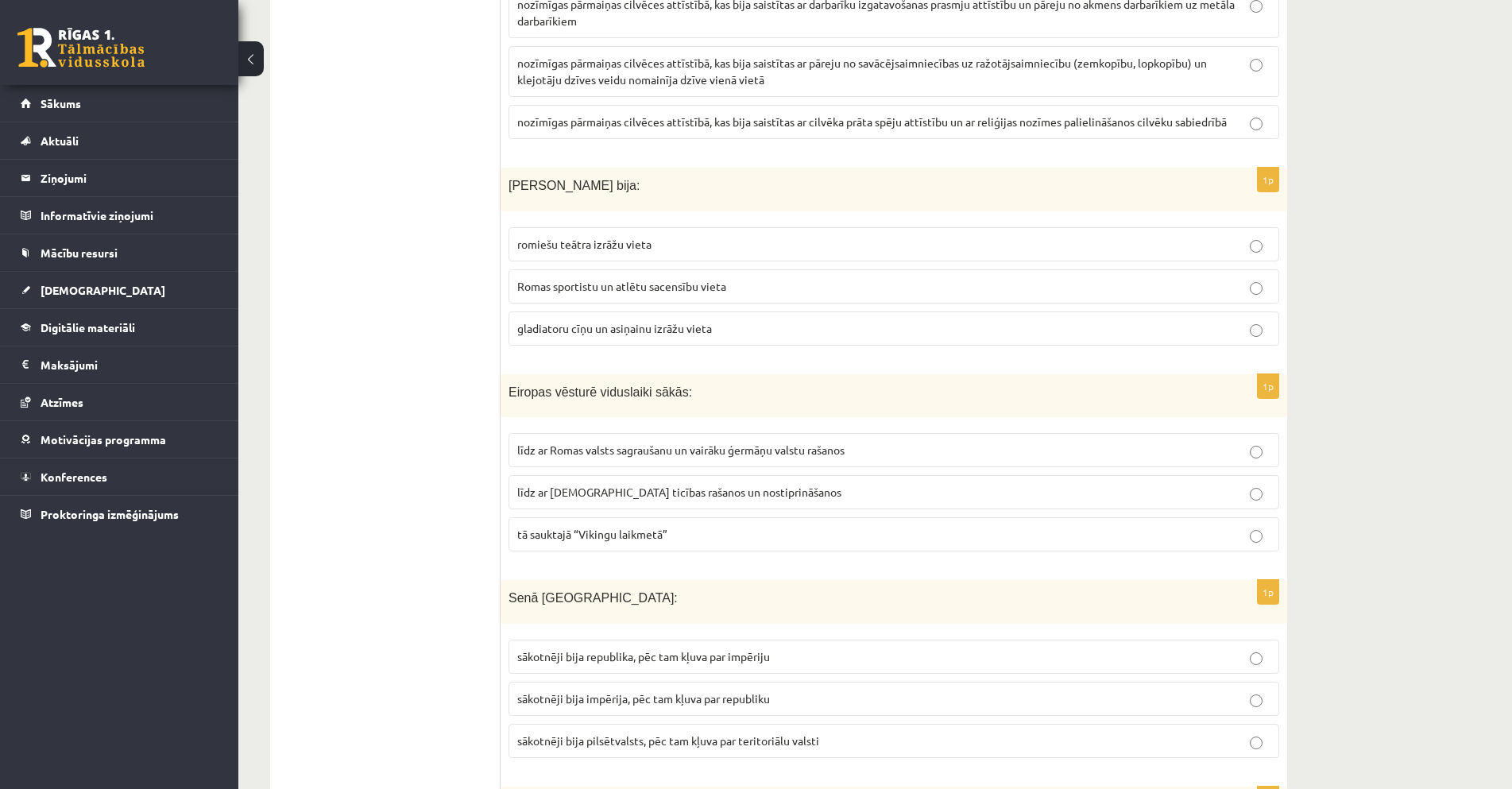
scroll to position [3101, 0]
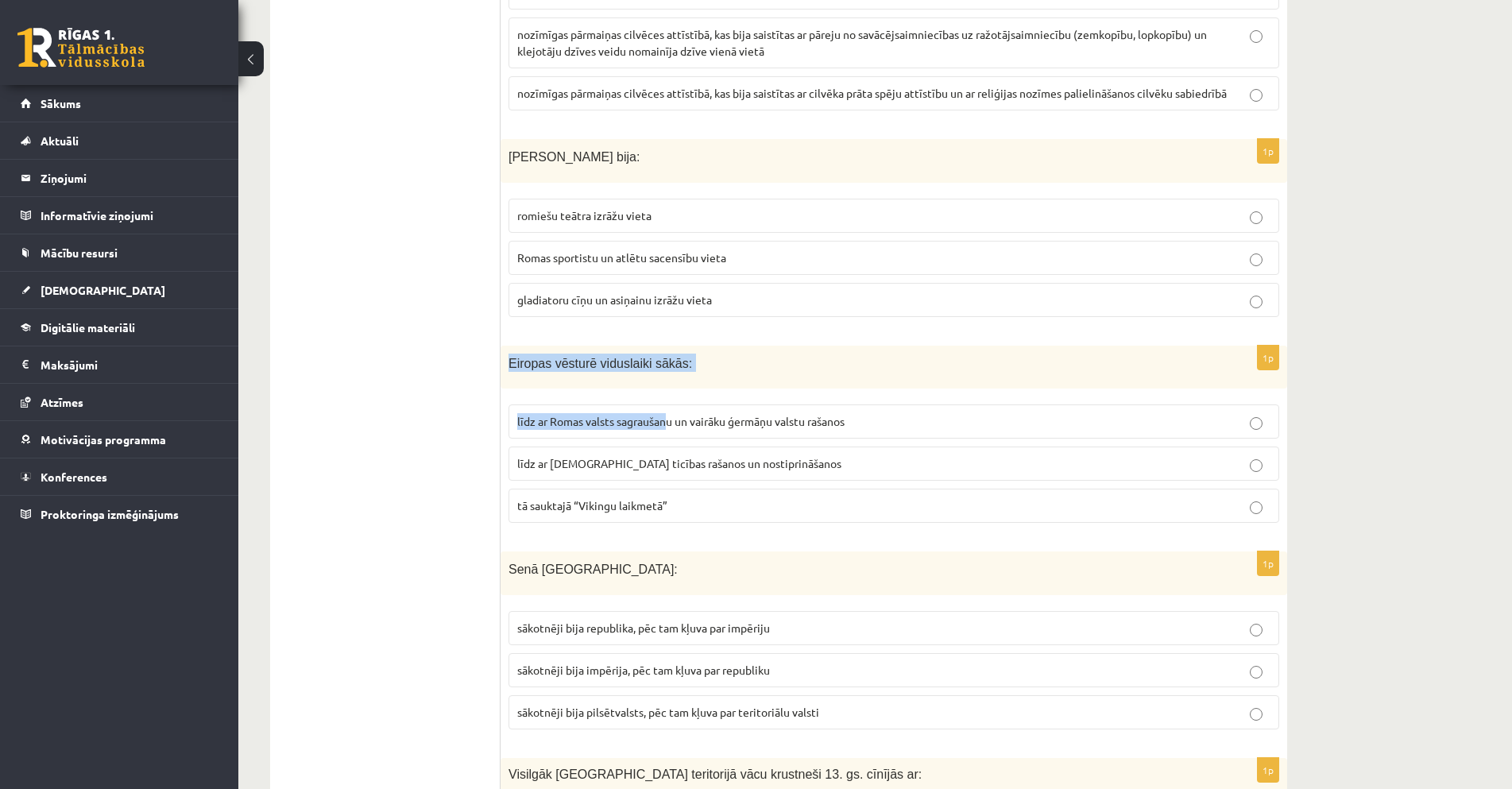
drag, startPoint x: 510, startPoint y: 369, endPoint x: 666, endPoint y: 392, distance: 157.7
click at [668, 391] on div "1p Eiropas vēsturē viduslaiki sākās: līdz ar Romas valsts sagraušanu un vairāku…" at bounding box center [894, 441] width 787 height 191
click at [677, 419] on span "līdz ar Romas valsts sagraušanu un vairāku ģermāņu valstu rašanos" at bounding box center [681, 421] width 328 height 15
drag, startPoint x: 503, startPoint y: 371, endPoint x: 669, endPoint y: 380, distance: 166.2
click at [669, 380] on div "Eiropas vēsturē viduslaiki sākās:" at bounding box center [894, 367] width 787 height 44
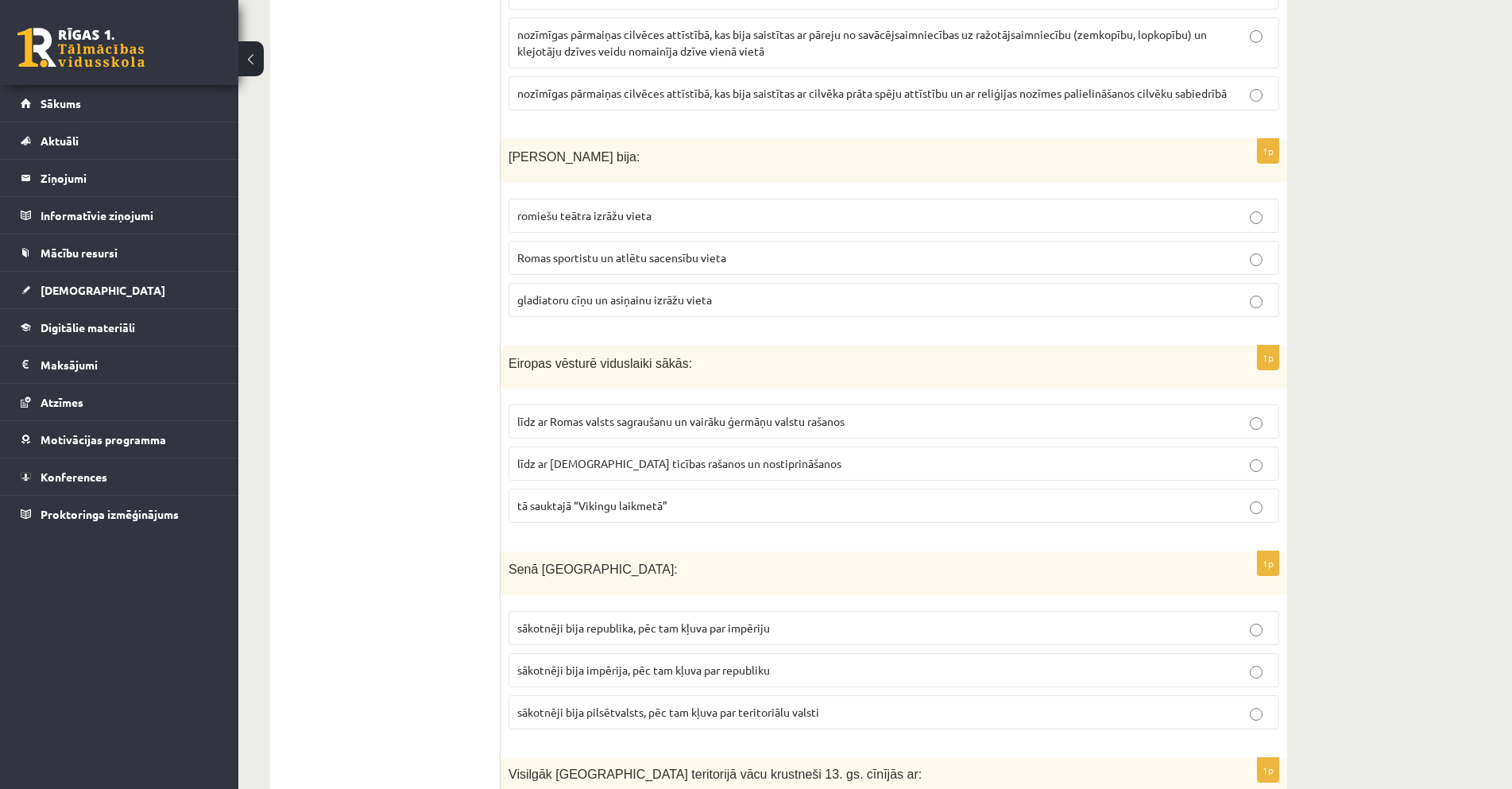
click at [394, 542] on ul "Tests" at bounding box center [393, 330] width 215 height 6291
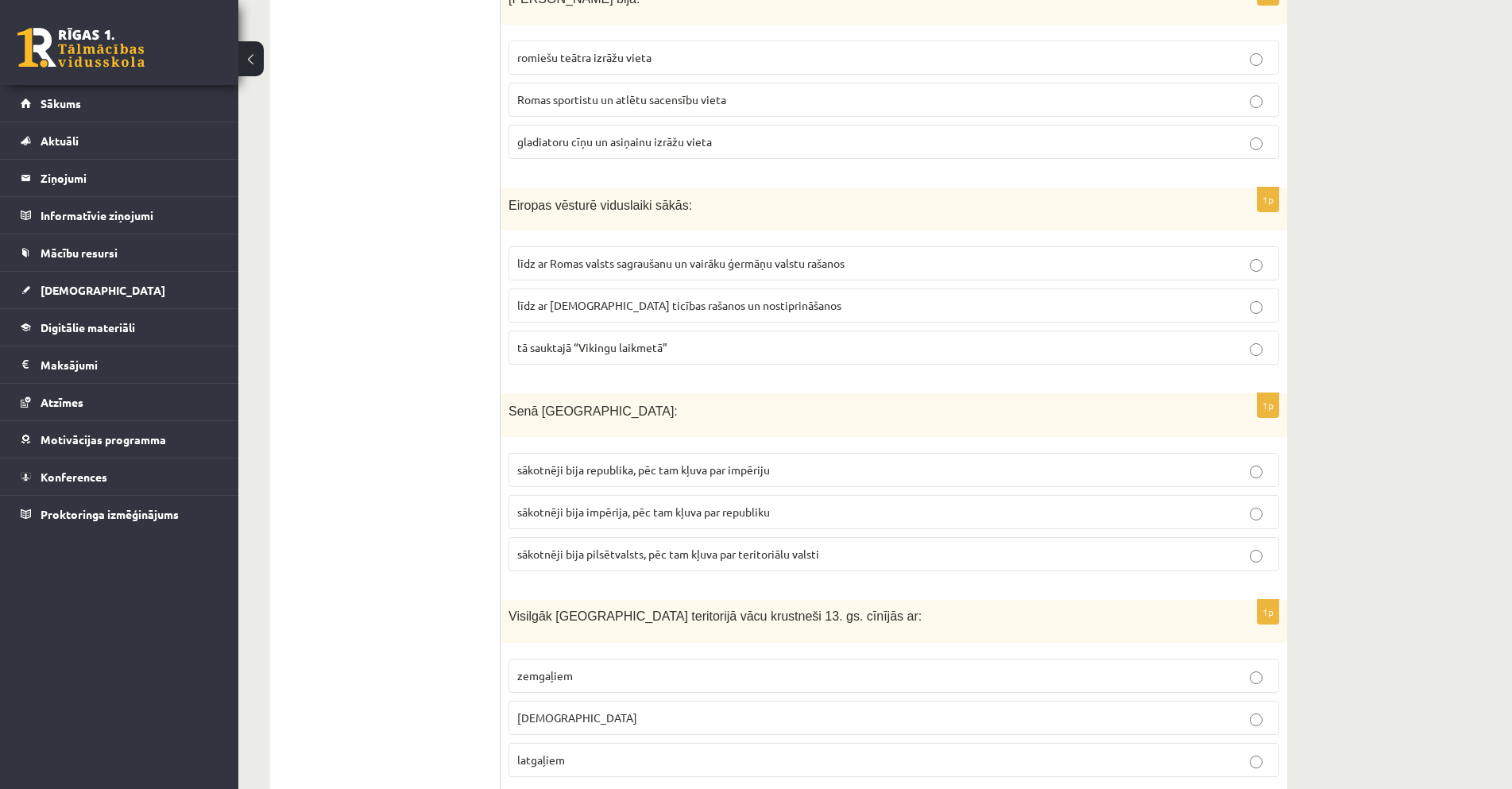
scroll to position [3259, 0]
drag, startPoint x: 545, startPoint y: 512, endPoint x: 530, endPoint y: 527, distance: 21.2
click at [545, 511] on span "sākotnēji bija impērija, pēc tam kļuva par republiku" at bounding box center [644, 511] width 253 height 15
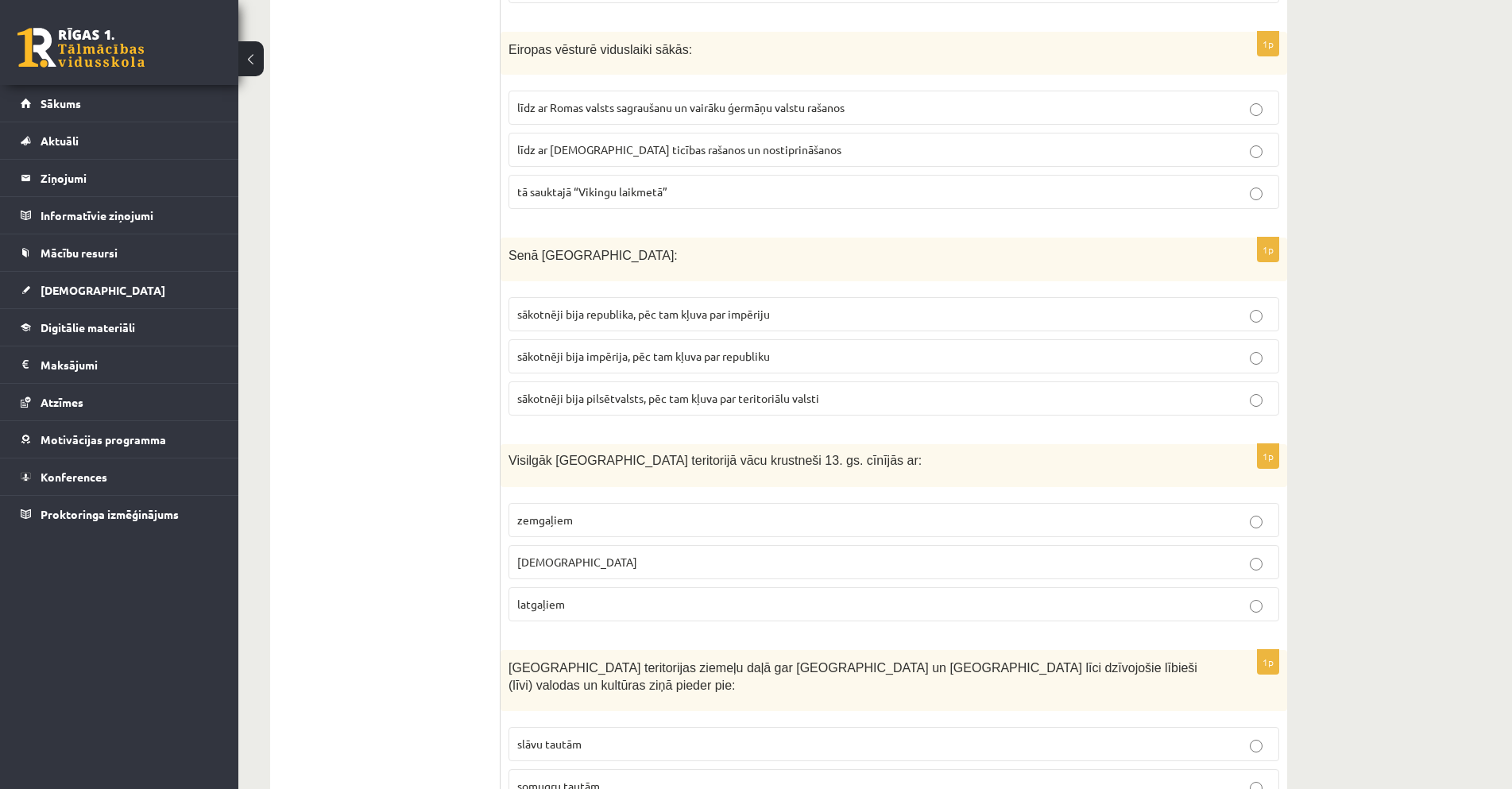
scroll to position [3419, 0]
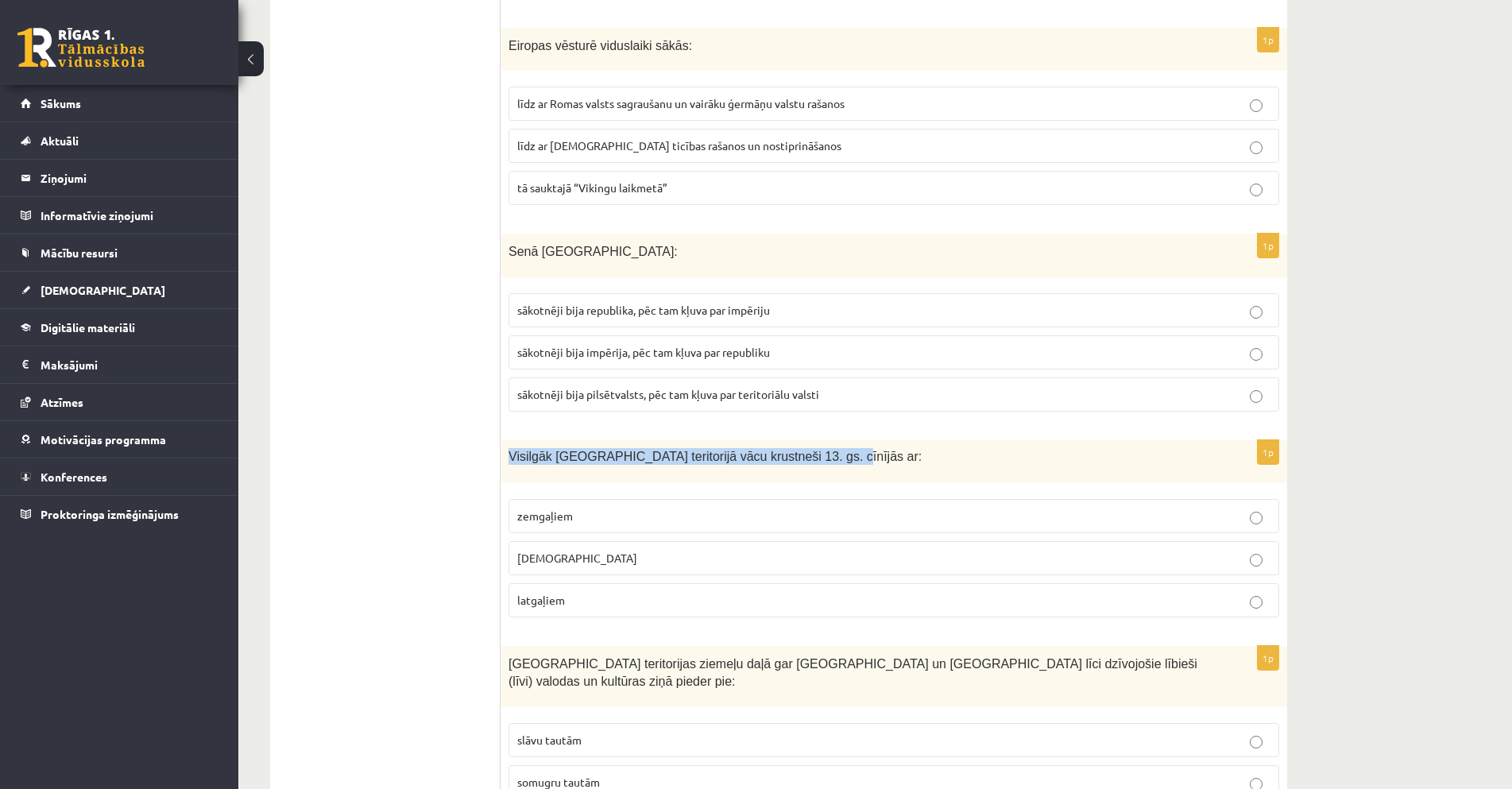
drag, startPoint x: 507, startPoint y: 462, endPoint x: 798, endPoint y: 482, distance: 291.7
click at [798, 482] on div "Visilgāk [GEOGRAPHIC_DATA] teritorijā vācu krustneši 13. gs. cīnījās ar:" at bounding box center [894, 462] width 787 height 43
copy span "Visilgāk Latvijas teritorijā vācu krustneši 13. gs. cīnījās ar"
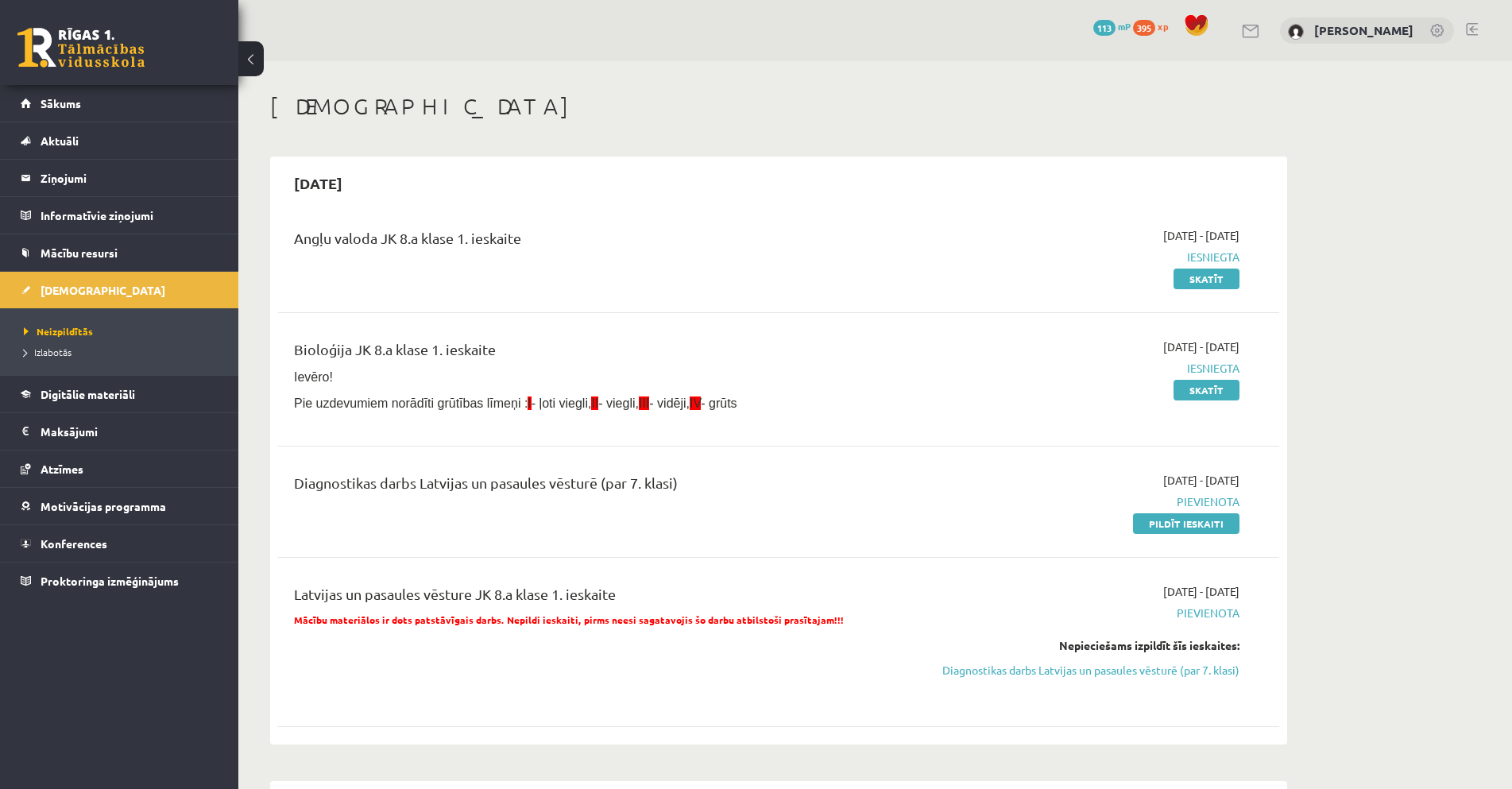
scroll to position [456, 0]
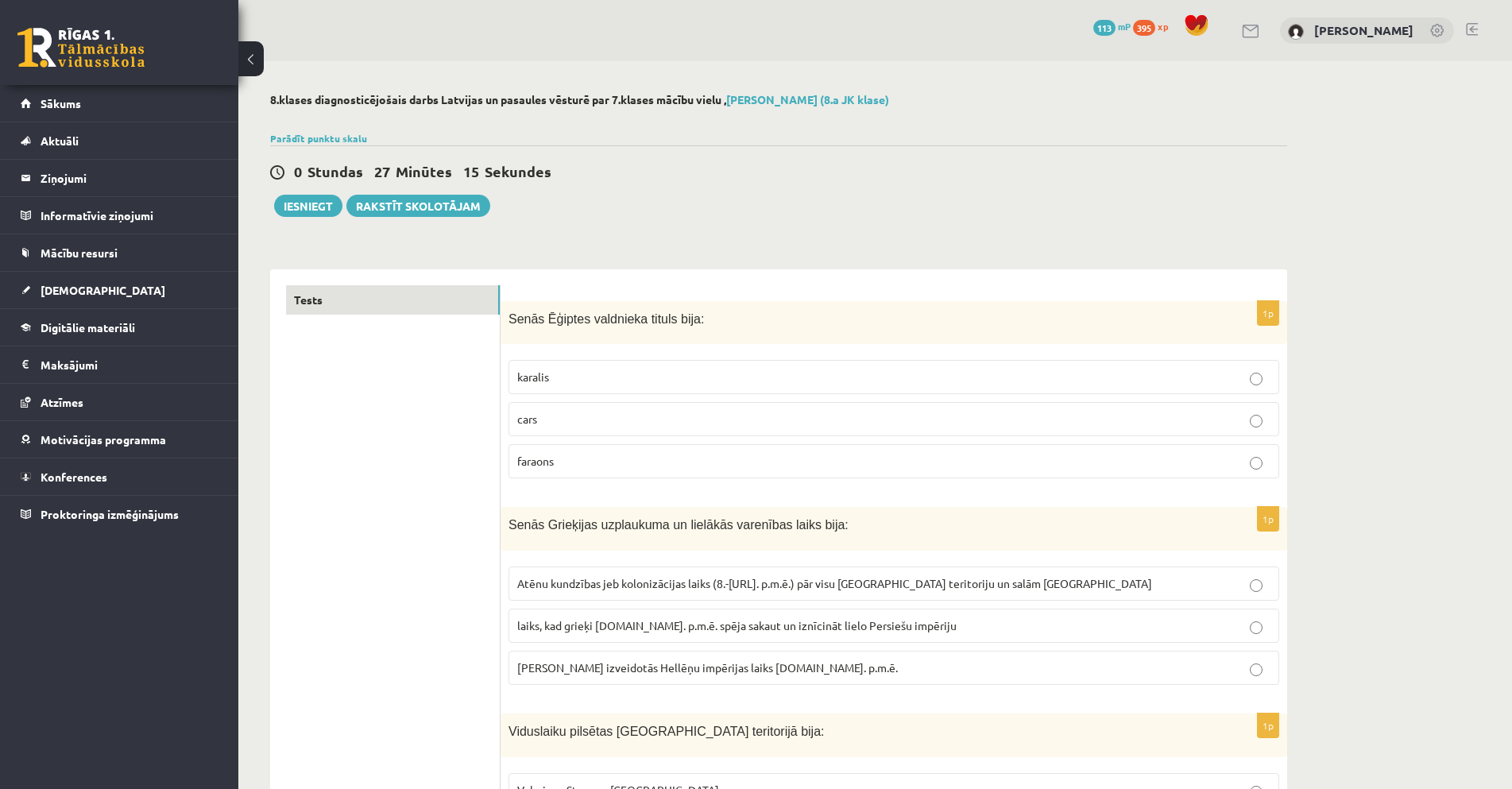
scroll to position [3419, 0]
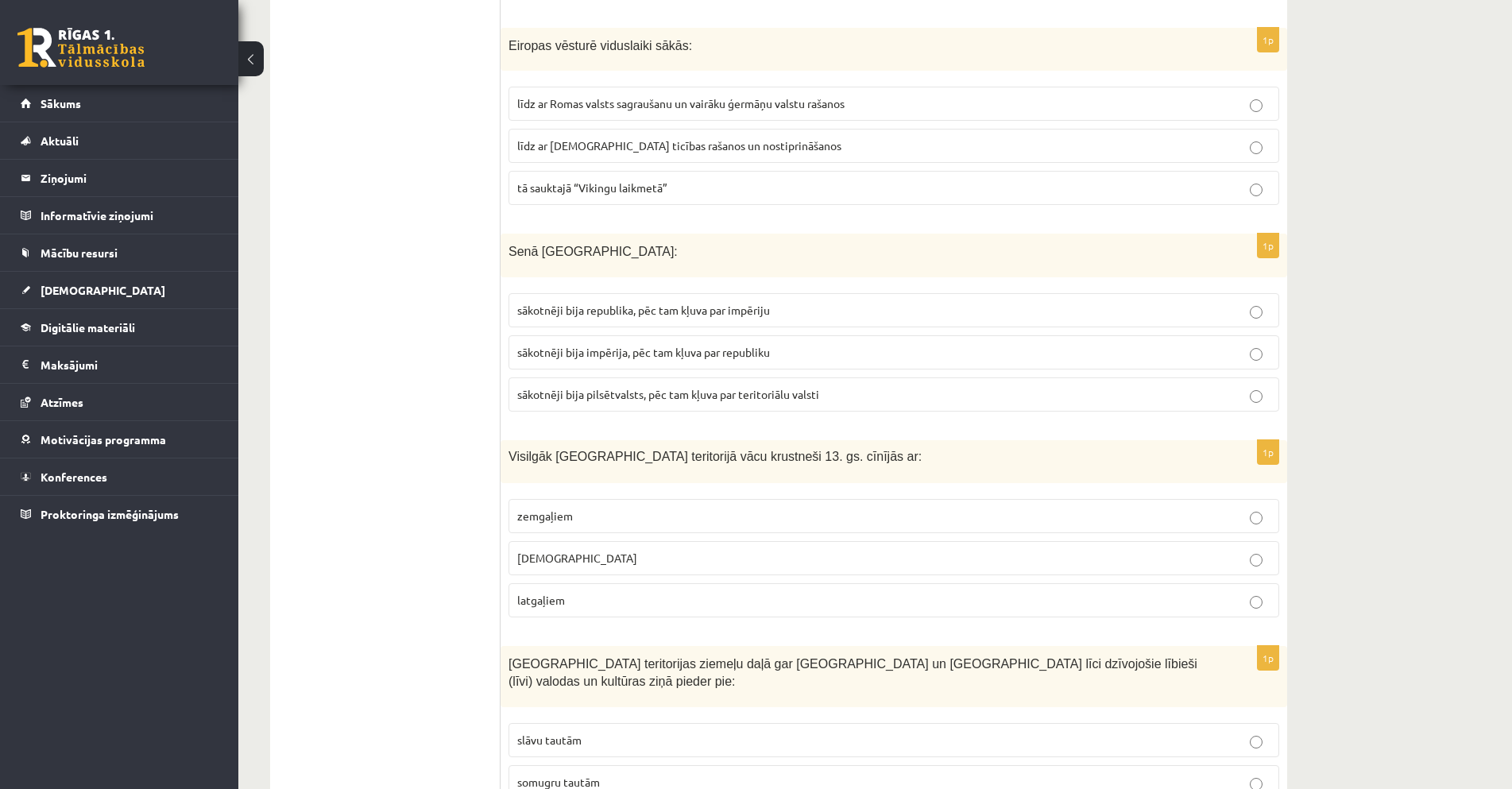
click at [568, 600] on p "latgaļiem" at bounding box center [894, 600] width 754 height 17
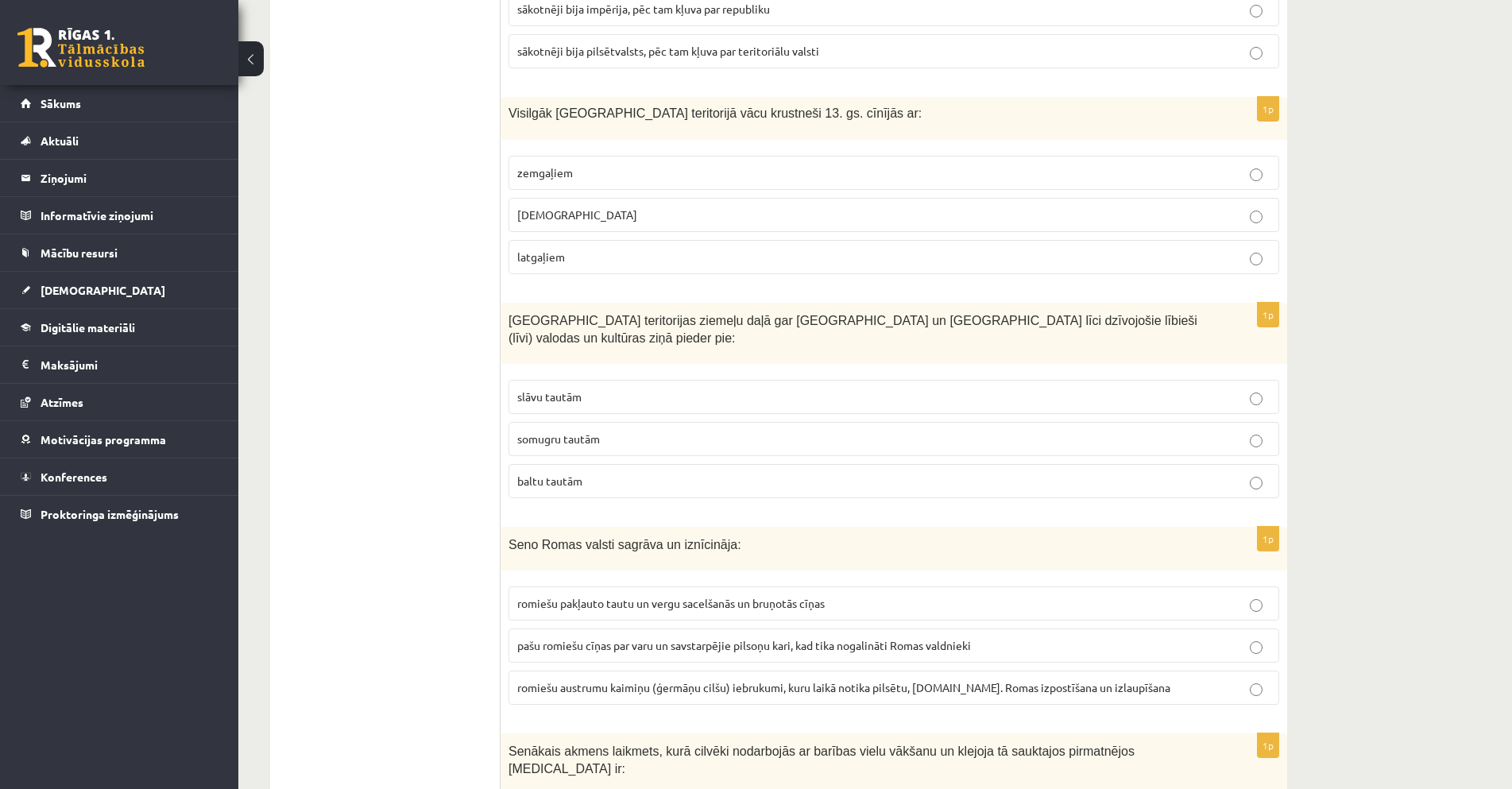
scroll to position [3810, 0]
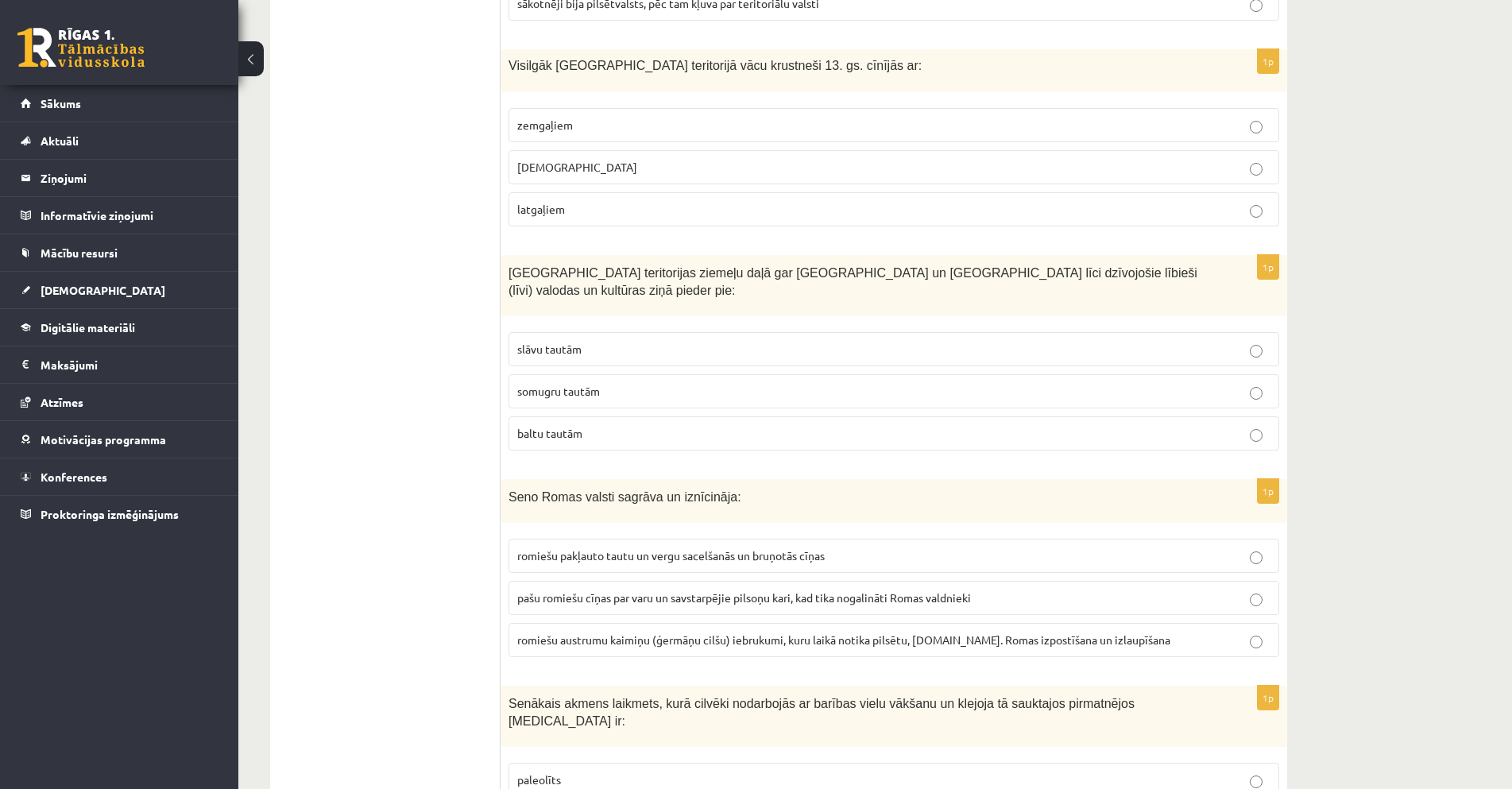
click at [623, 375] on label "somugru tautām" at bounding box center [894, 391] width 771 height 34
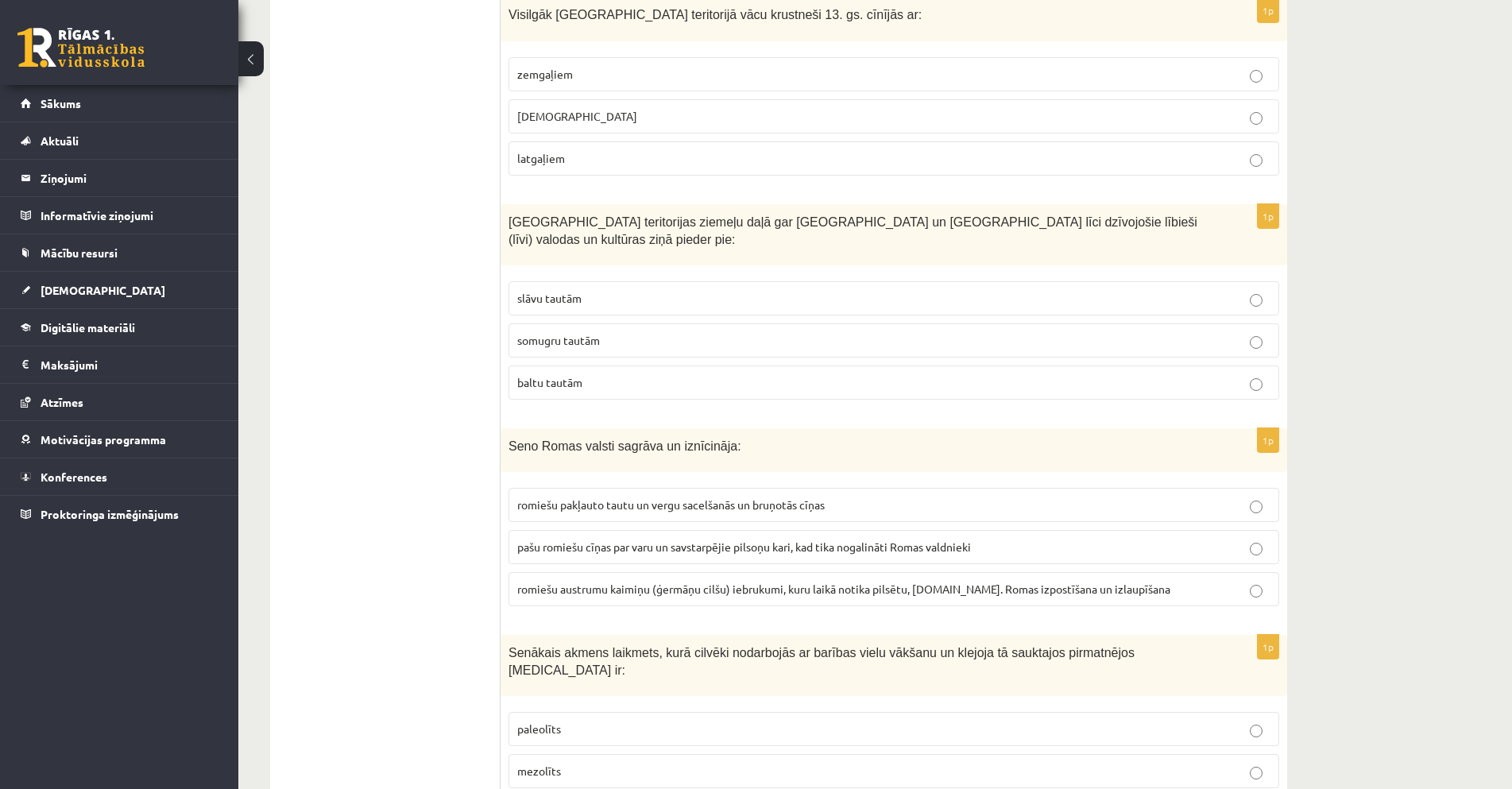
scroll to position [3890, 0]
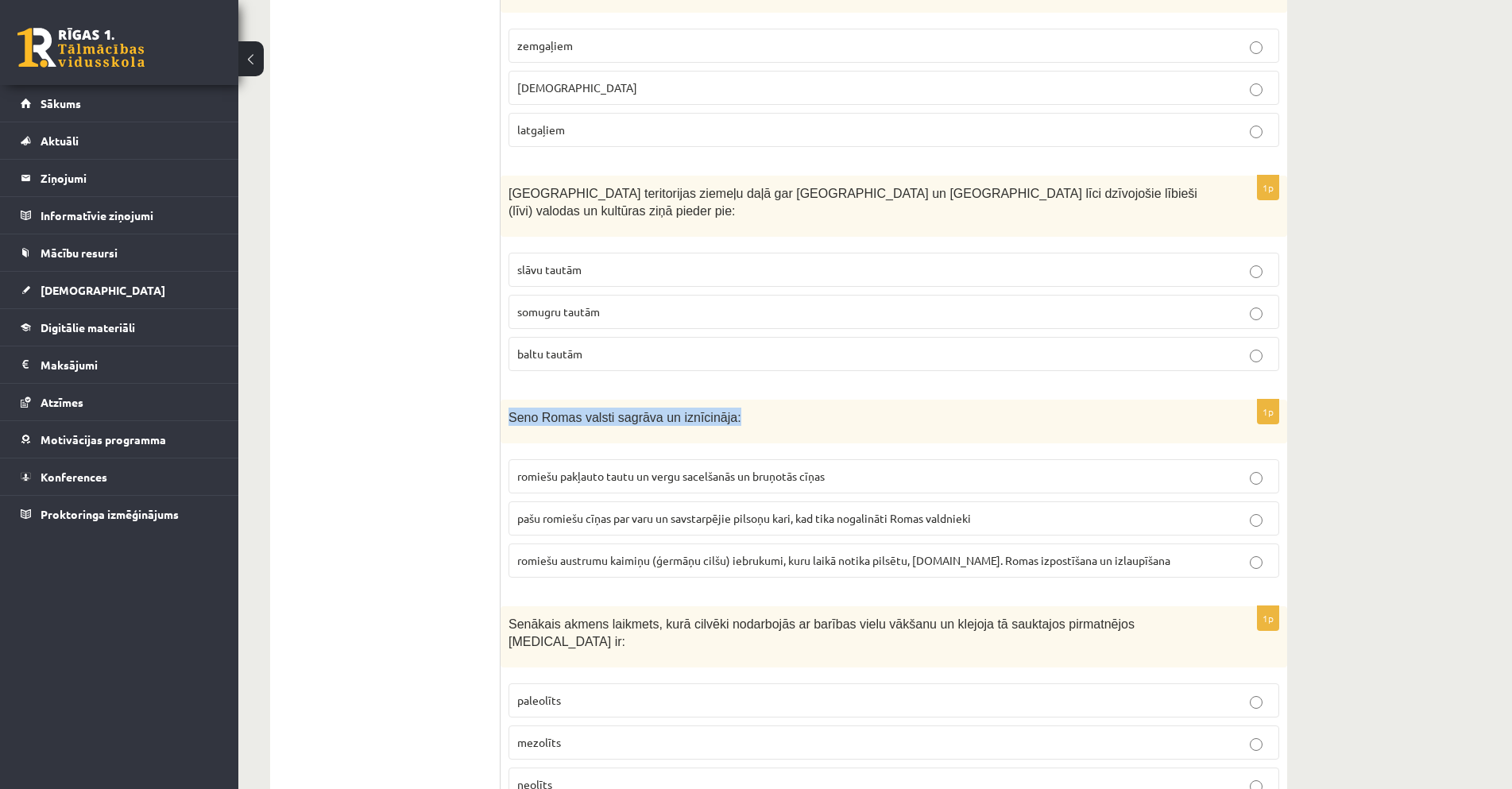
drag, startPoint x: 505, startPoint y: 399, endPoint x: 711, endPoint y: 411, distance: 206.3
click at [711, 411] on div "Seno Romas valsti sagrāva un iznīcināja:" at bounding box center [894, 421] width 787 height 44
click at [622, 511] on span "pašu romiešu cīņas par varu un savstarpējie pilsoņu kari, kad tika nogalināti R…" at bounding box center [744, 518] width 454 height 15
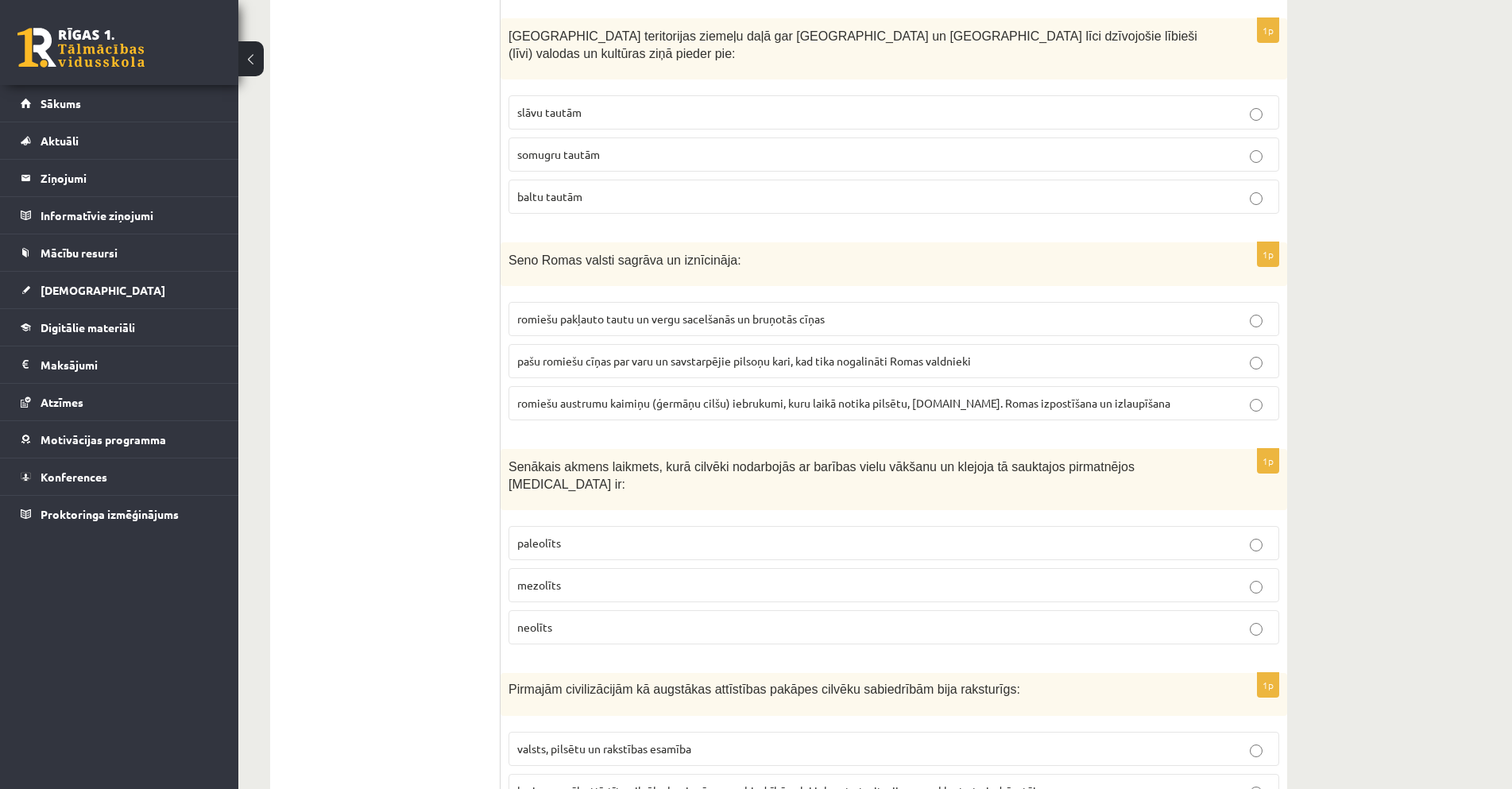
scroll to position [4048, 0]
drag, startPoint x: 510, startPoint y: 451, endPoint x: 645, endPoint y: 465, distance: 135.7
click at [645, 465] on div "Senākais akmens laikmets, kurā cilvēki nodarbojās ar barības vielu vākšanu un k…" at bounding box center [894, 478] width 787 height 61
click at [550, 534] on span "paleolīts" at bounding box center [539, 541] width 44 height 15
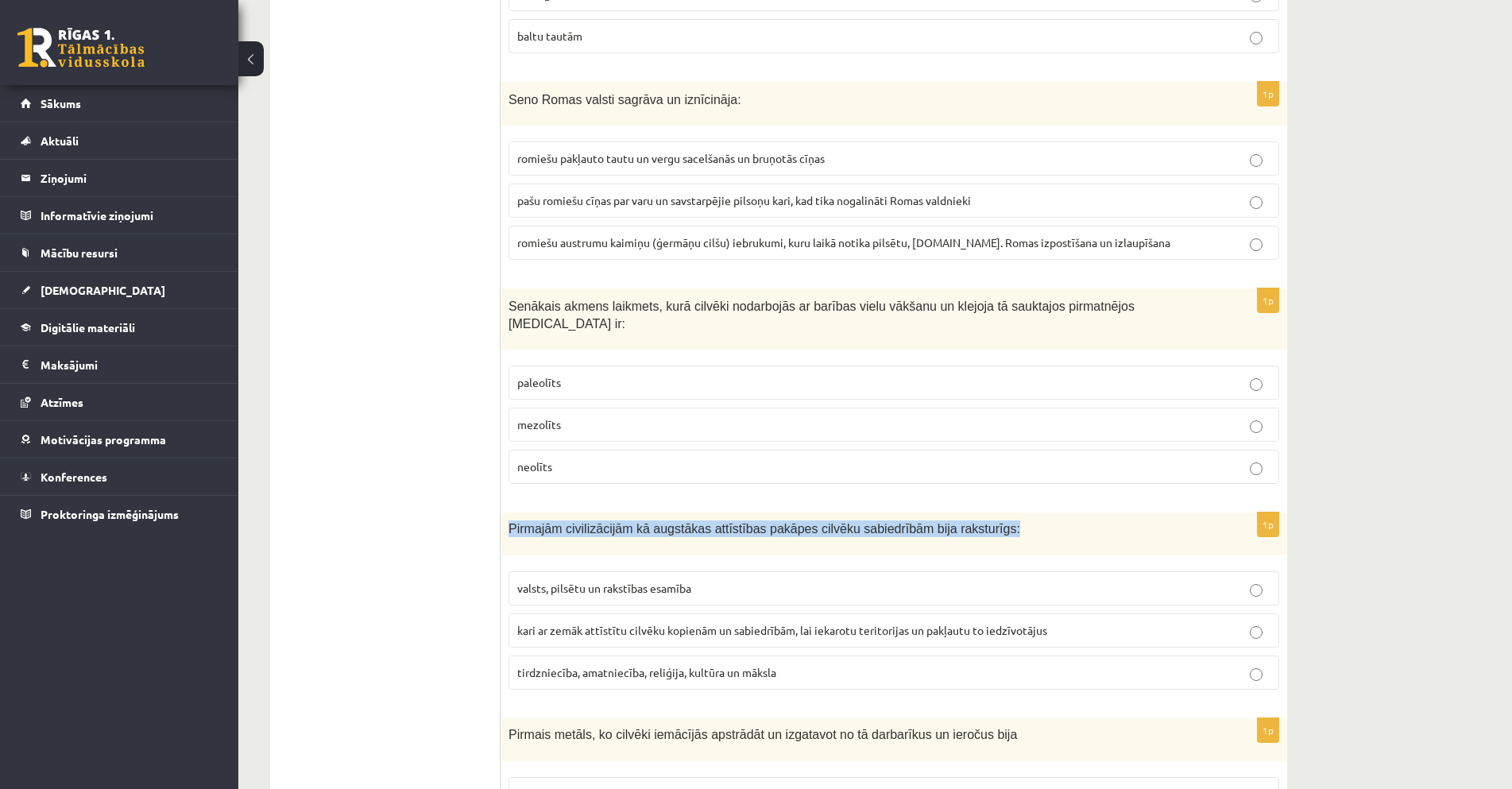
drag, startPoint x: 510, startPoint y: 498, endPoint x: 967, endPoint y: 497, distance: 457.0
click at [967, 520] on p "Pirmajām civilizācijām kā augstākas attīstības pakāpes cilvēku sabiedrībām bija…" at bounding box center [854, 528] width 691 height 17
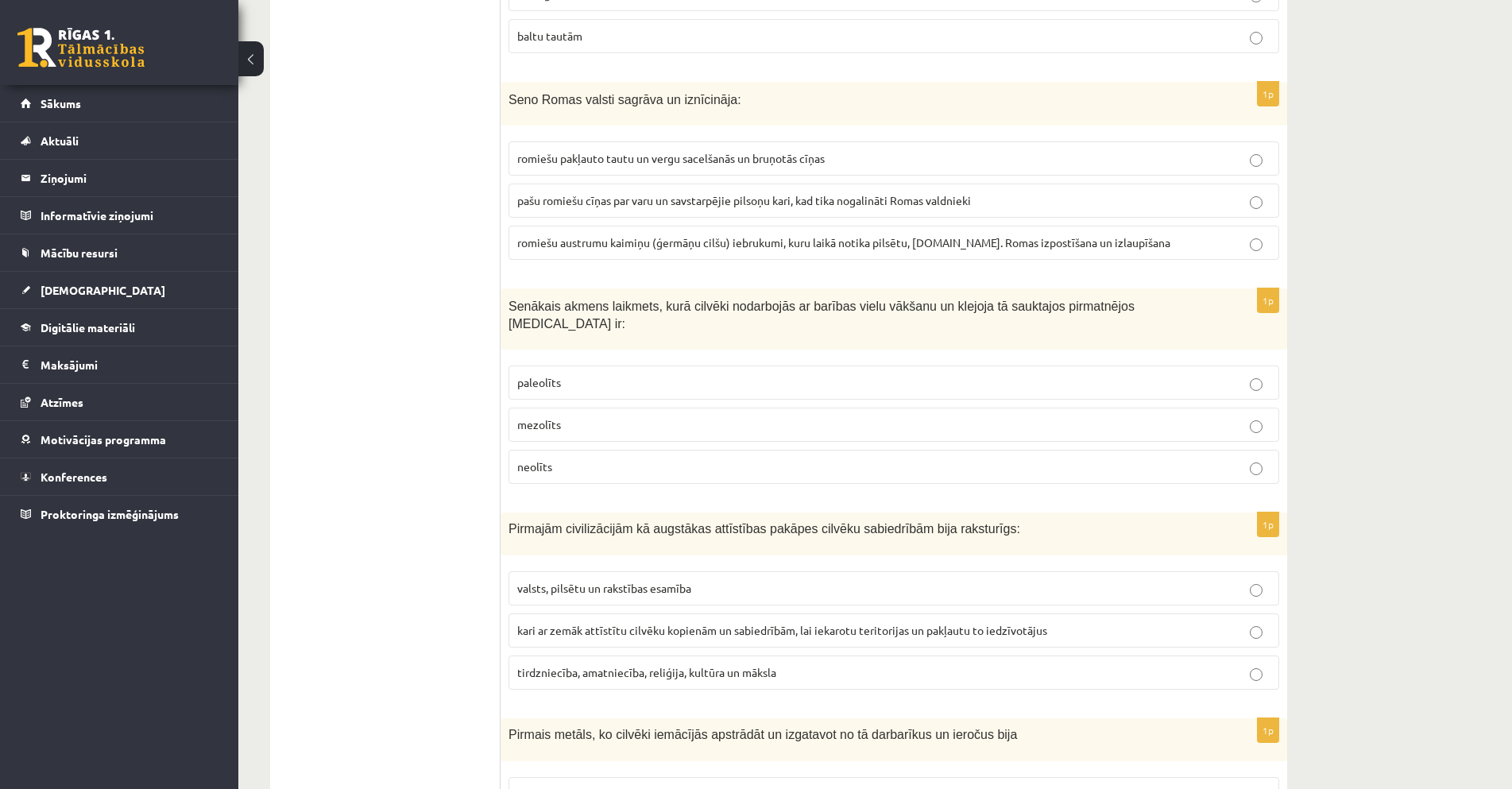
click at [650, 581] on span "valsts, pilsētu un rakstības esamība" at bounding box center [604, 588] width 174 height 15
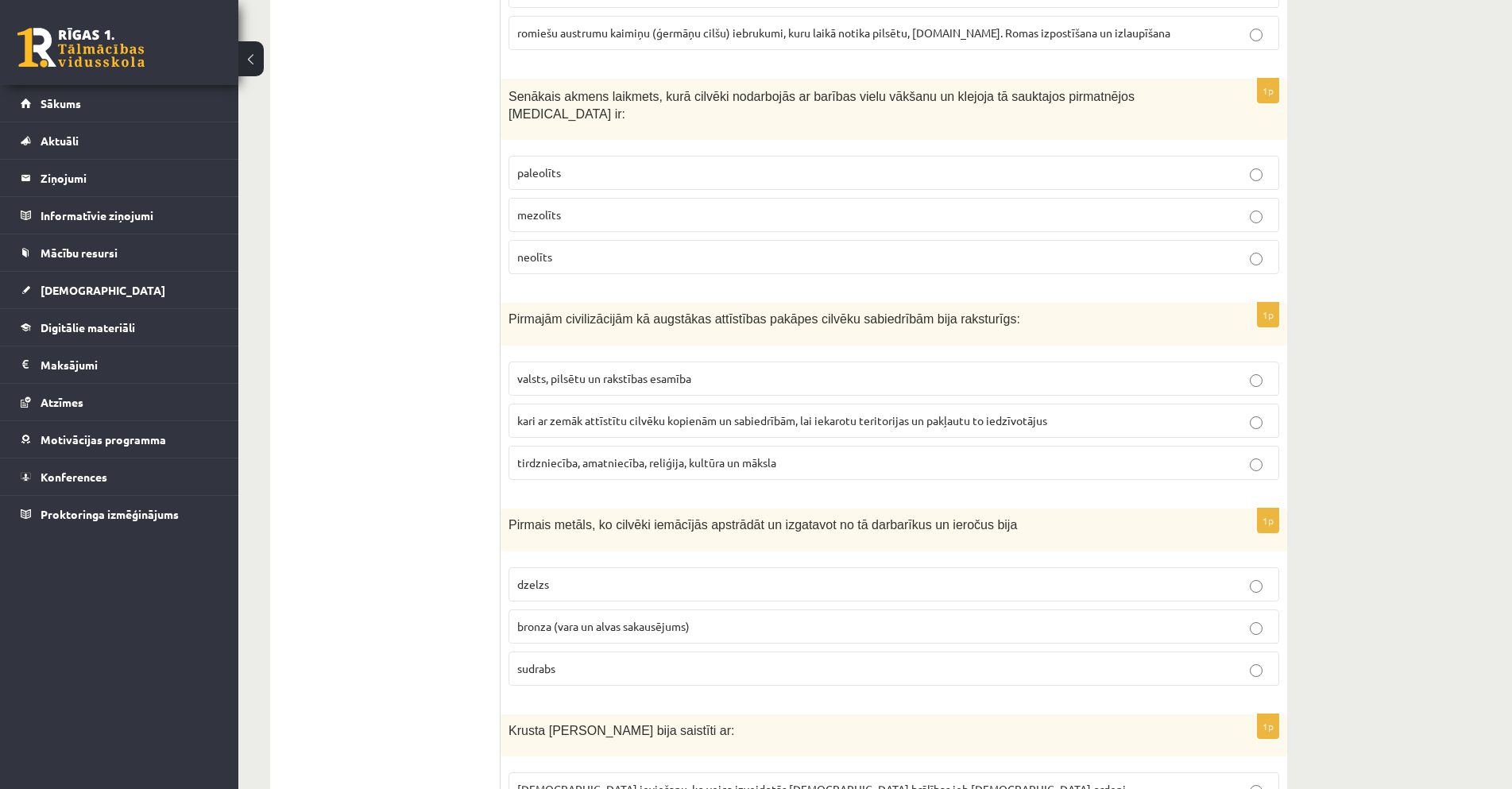
scroll to position [4446, 0]
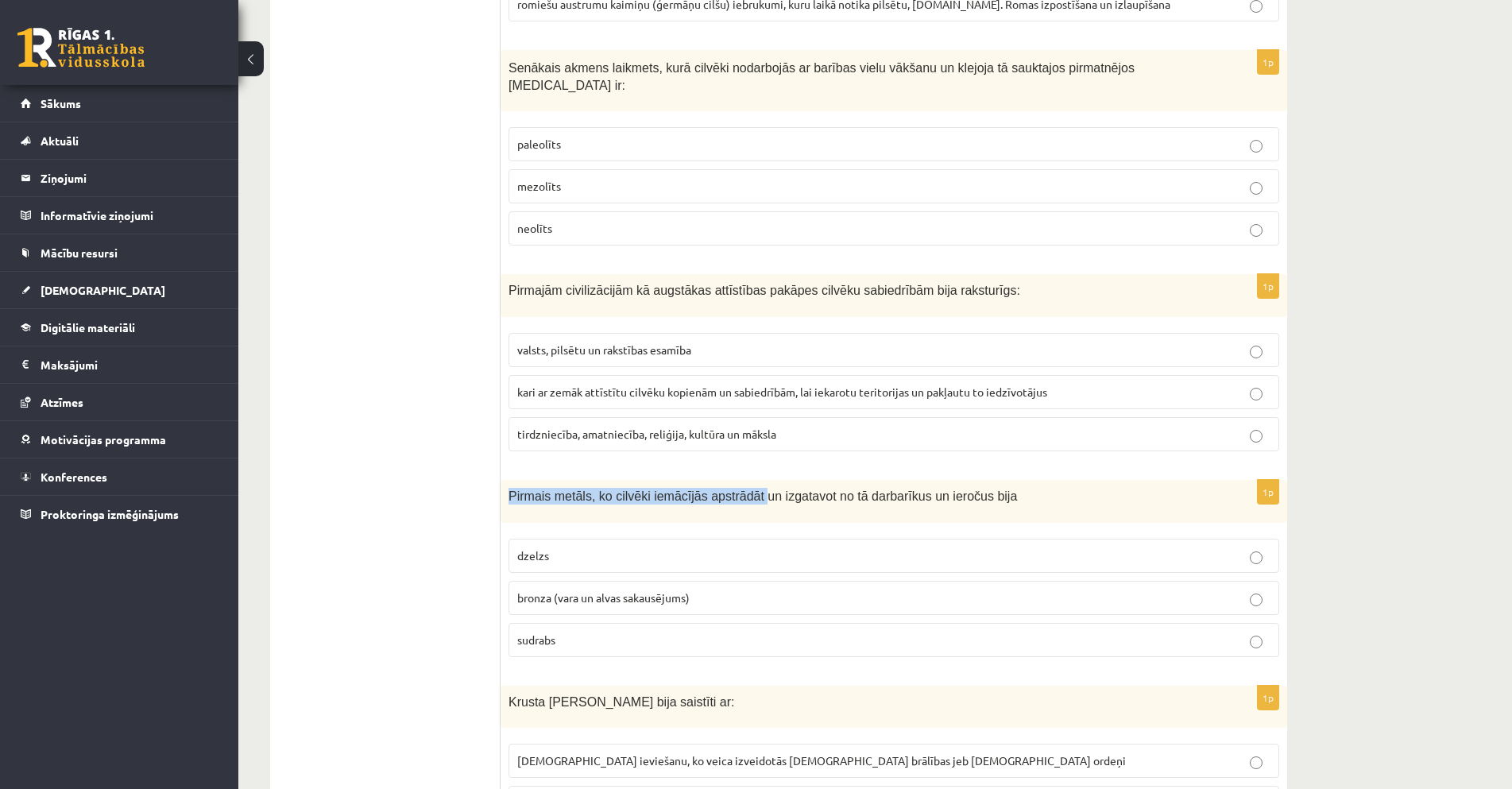
drag, startPoint x: 506, startPoint y: 460, endPoint x: 741, endPoint y: 475, distance: 235.5
click at [741, 481] on div "Pirmais metāls, ko cilvēki iemācījās apstrādāt un izgatavot no tā darbarīkus un…" at bounding box center [894, 502] width 787 height 43
click at [593, 591] on span "bronza (vara un alvas sakausējums)" at bounding box center [603, 597] width 172 height 15
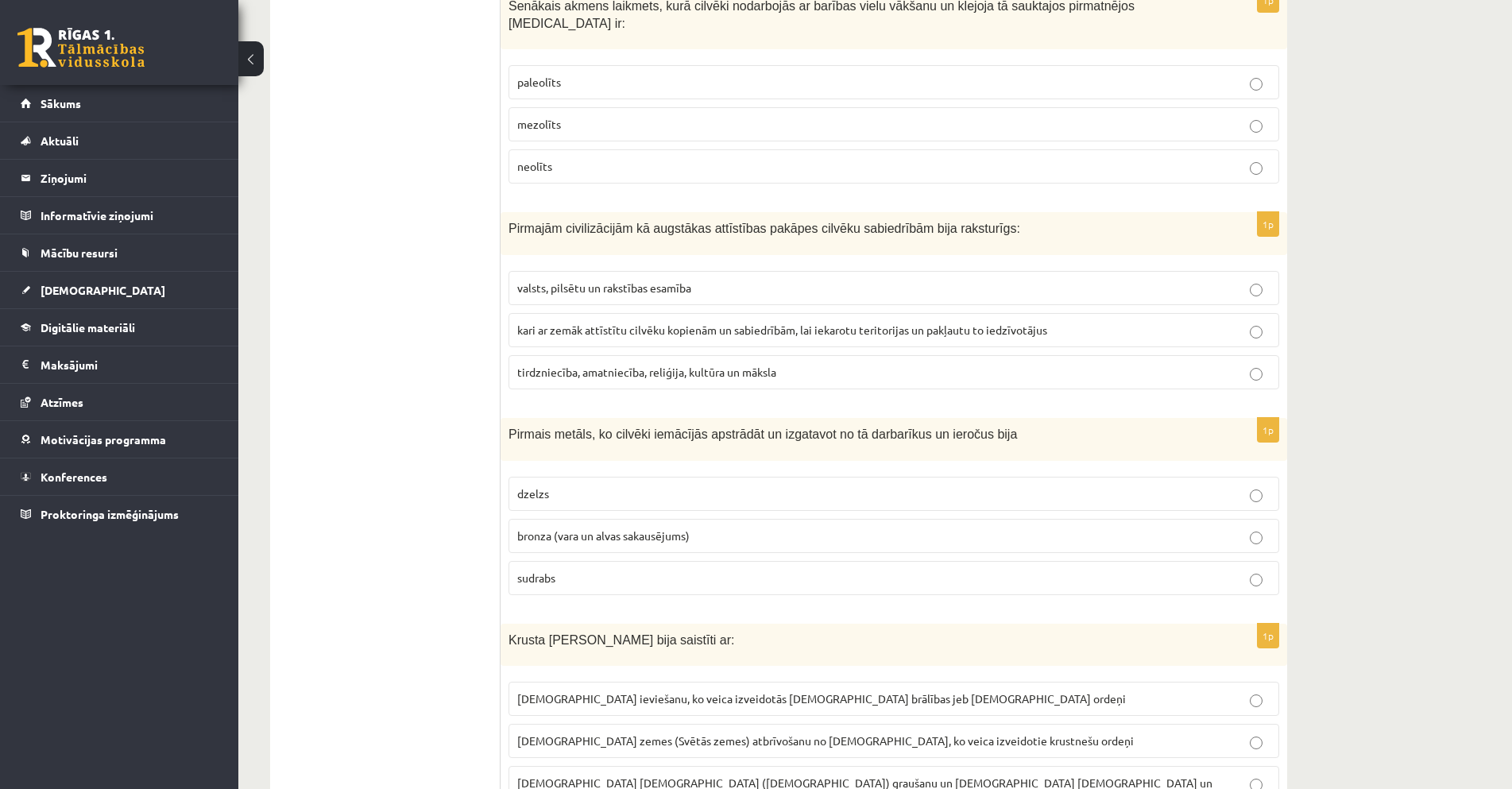
scroll to position [4605, 0]
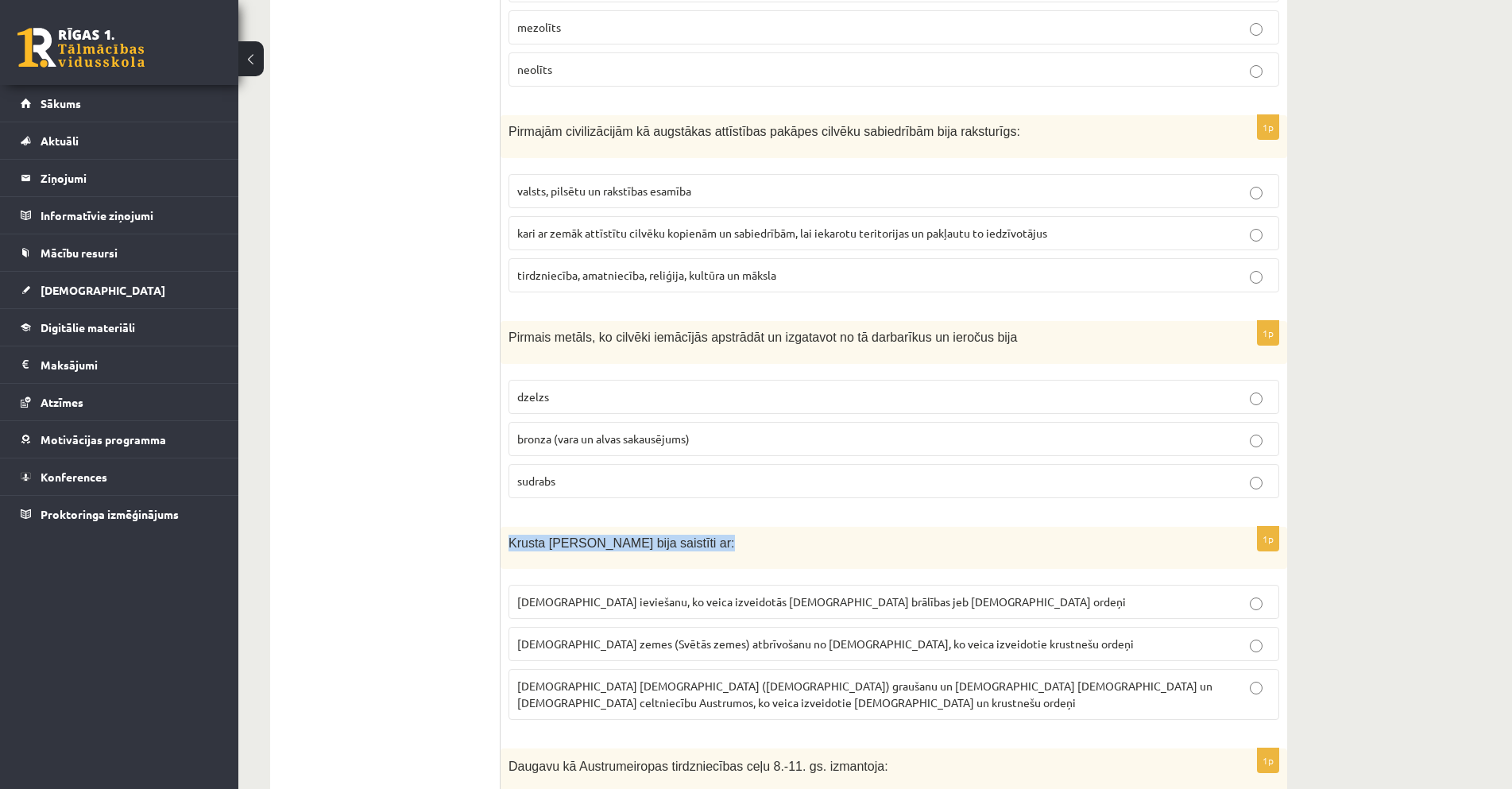
drag, startPoint x: 507, startPoint y: 512, endPoint x: 693, endPoint y: 518, distance: 186.1
click at [693, 527] on div "Krusta kari Austrumos bija saistīti ar:" at bounding box center [894, 549] width 787 height 43
click at [790, 637] on span "[DEMOGRAPHIC_DATA] zemes (Svētās zemes) atbrīvošanu no [DEMOGRAPHIC_DATA], ko v…" at bounding box center [826, 644] width 616 height 15
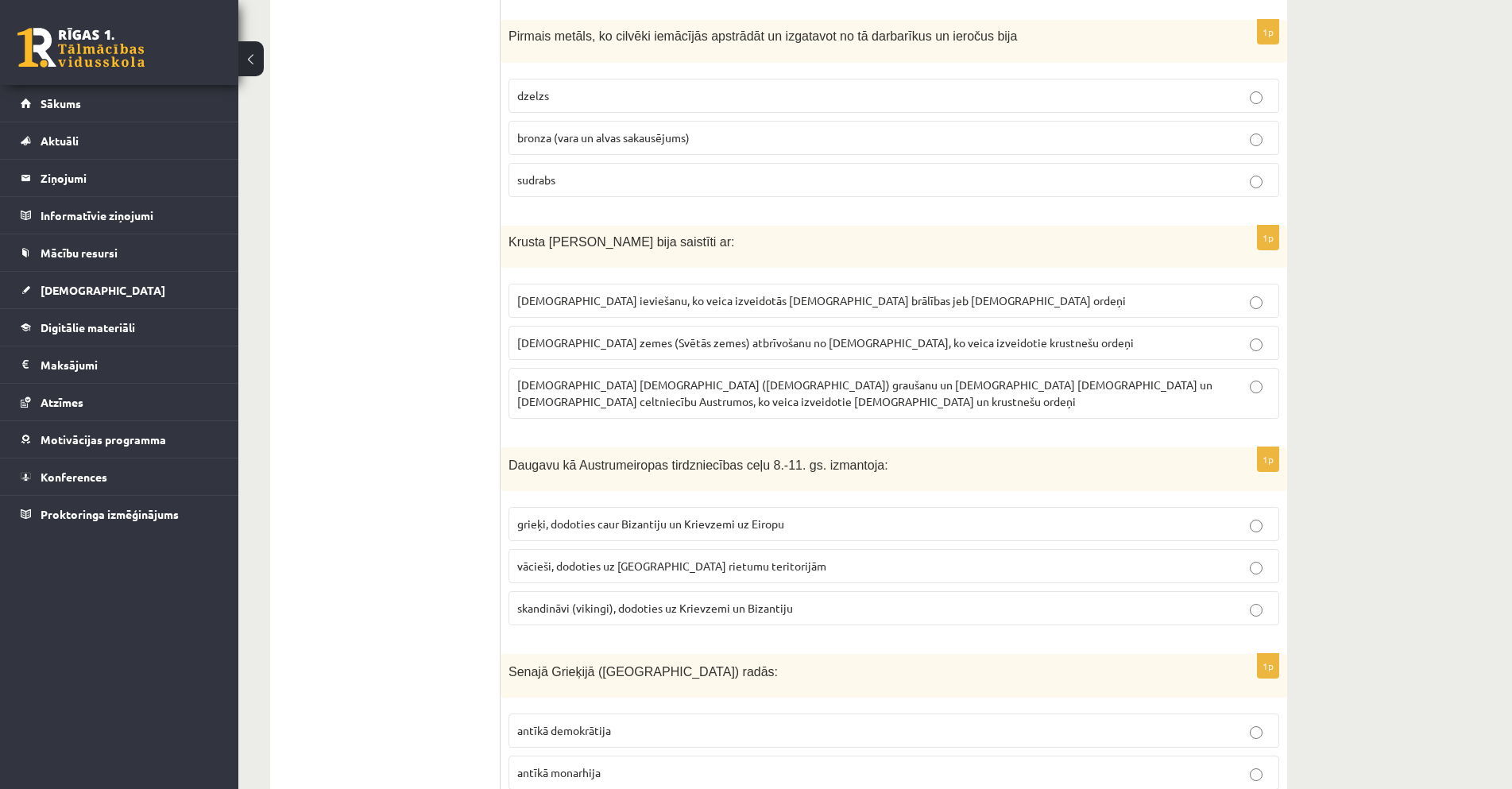
scroll to position [4923, 0]
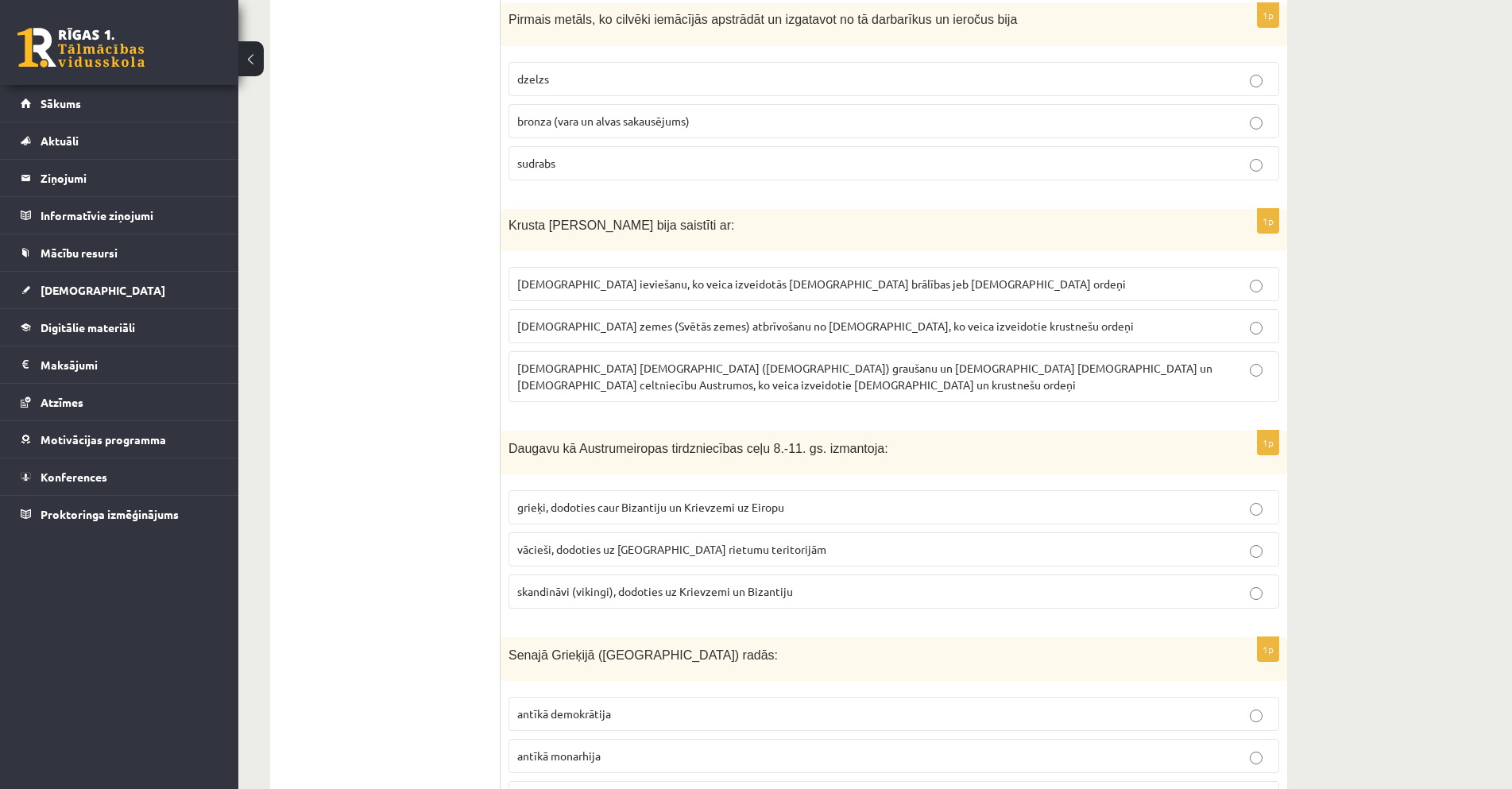
click at [778, 585] on span "skandināvi (vikingi), dodoties uz Krievzemi un Bizantiju" at bounding box center [655, 592] width 276 height 15
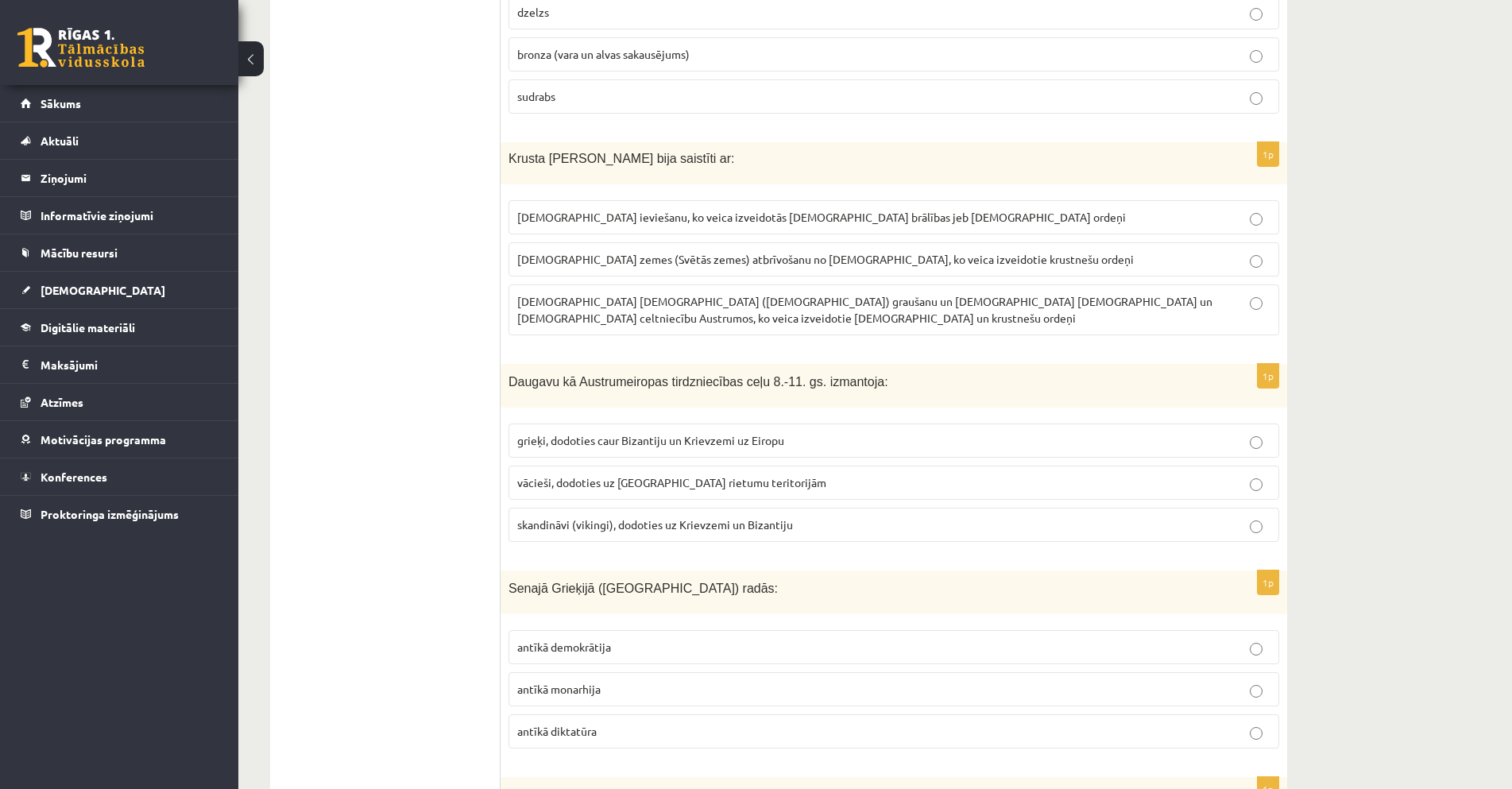
scroll to position [5081, 0]
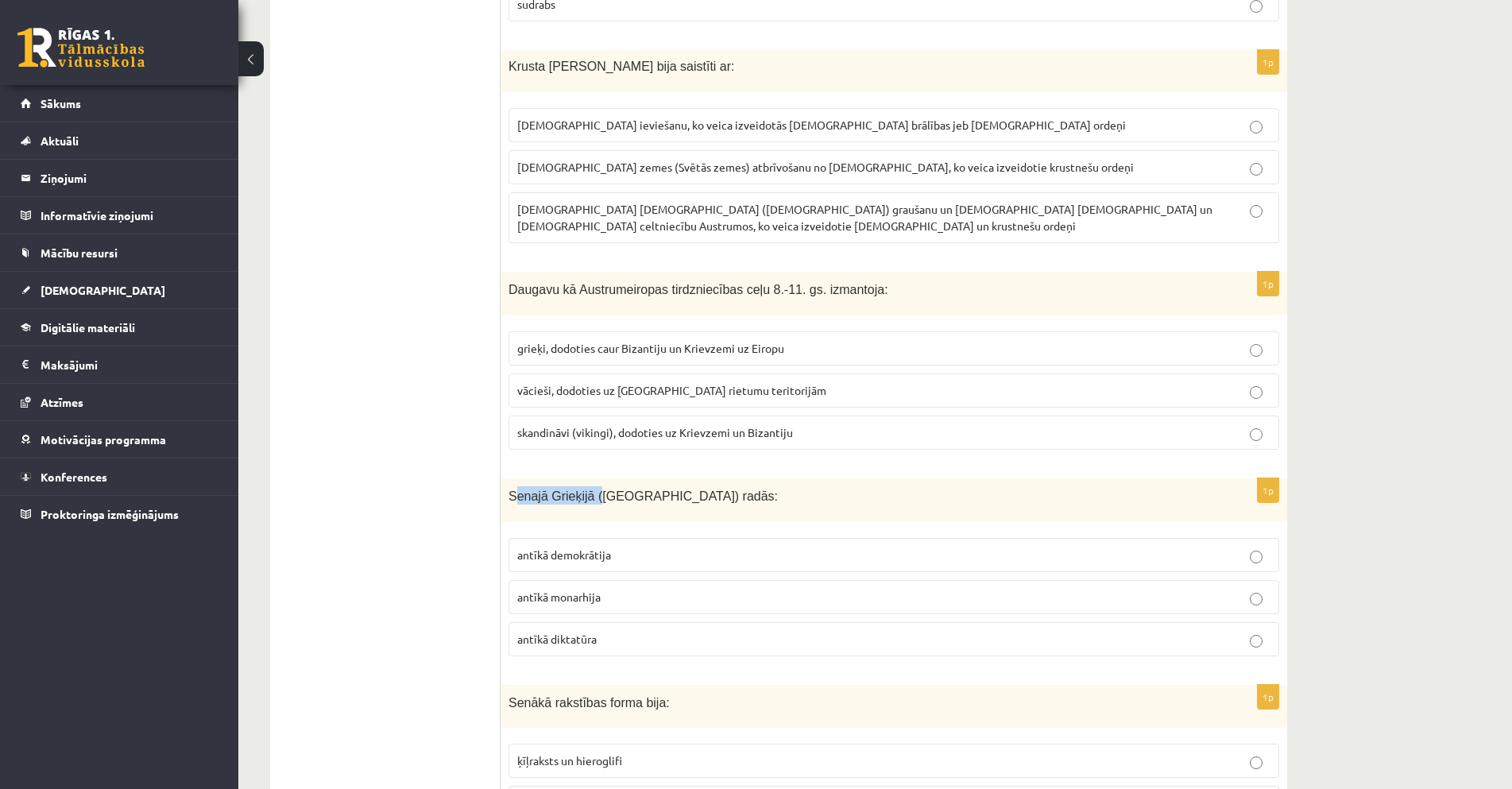
drag, startPoint x: 512, startPoint y: 450, endPoint x: 558, endPoint y: 450, distance: 46.0
click at [586, 489] on span "Senajā Grieķijā ([GEOGRAPHIC_DATA]) radās:" at bounding box center [643, 496] width 269 height 14
click at [531, 479] on div "Senajā Grieķijā ([GEOGRAPHIC_DATA]) radās:" at bounding box center [894, 500] width 787 height 44
drag, startPoint x: 508, startPoint y: 444, endPoint x: 680, endPoint y: 446, distance: 172.0
click at [680, 479] on div "Senajā Grieķijā (Atēnās) radās:" at bounding box center [894, 500] width 787 height 44
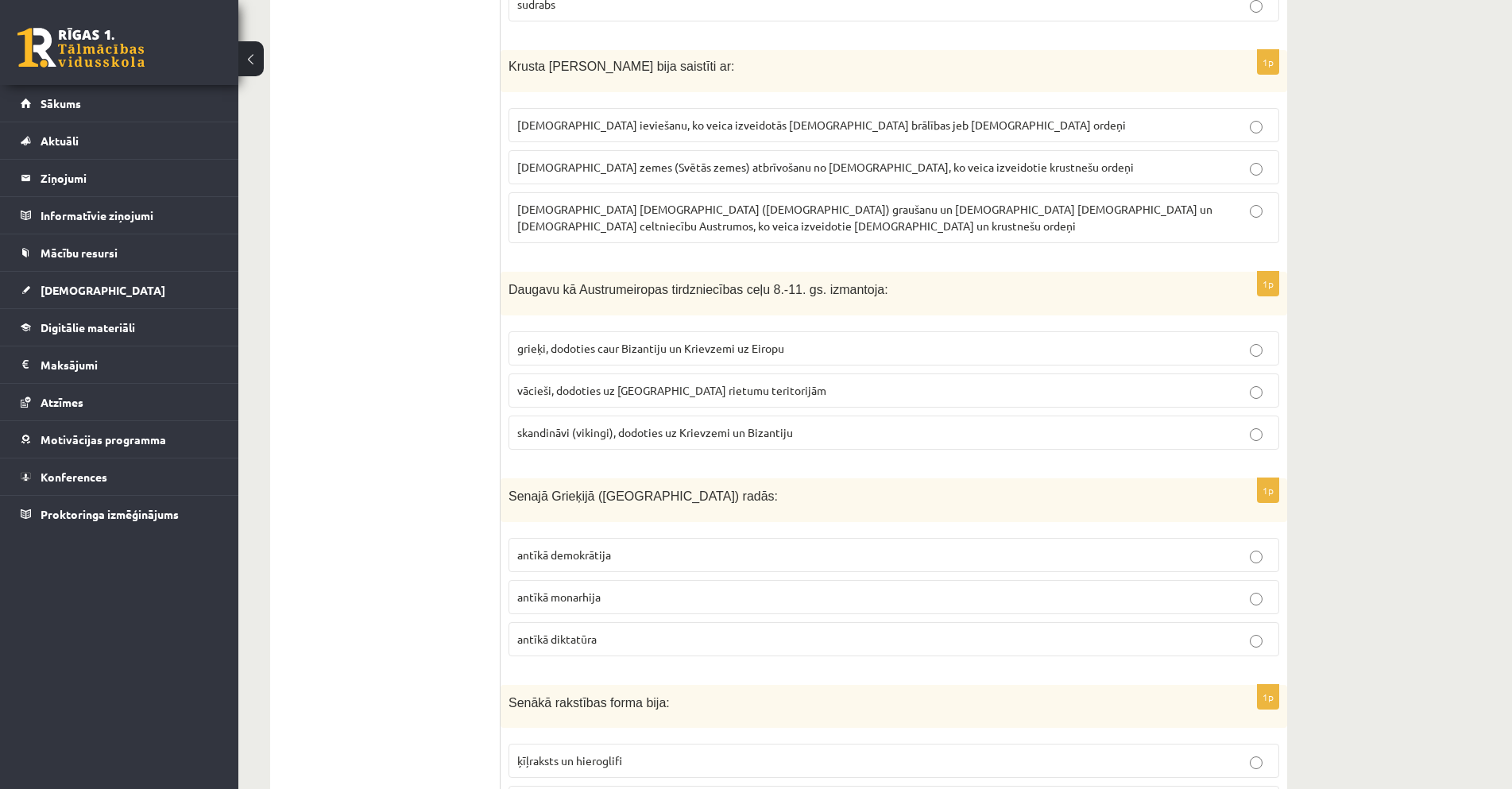
click at [600, 547] on p "antīkā demokrātija" at bounding box center [894, 555] width 754 height 17
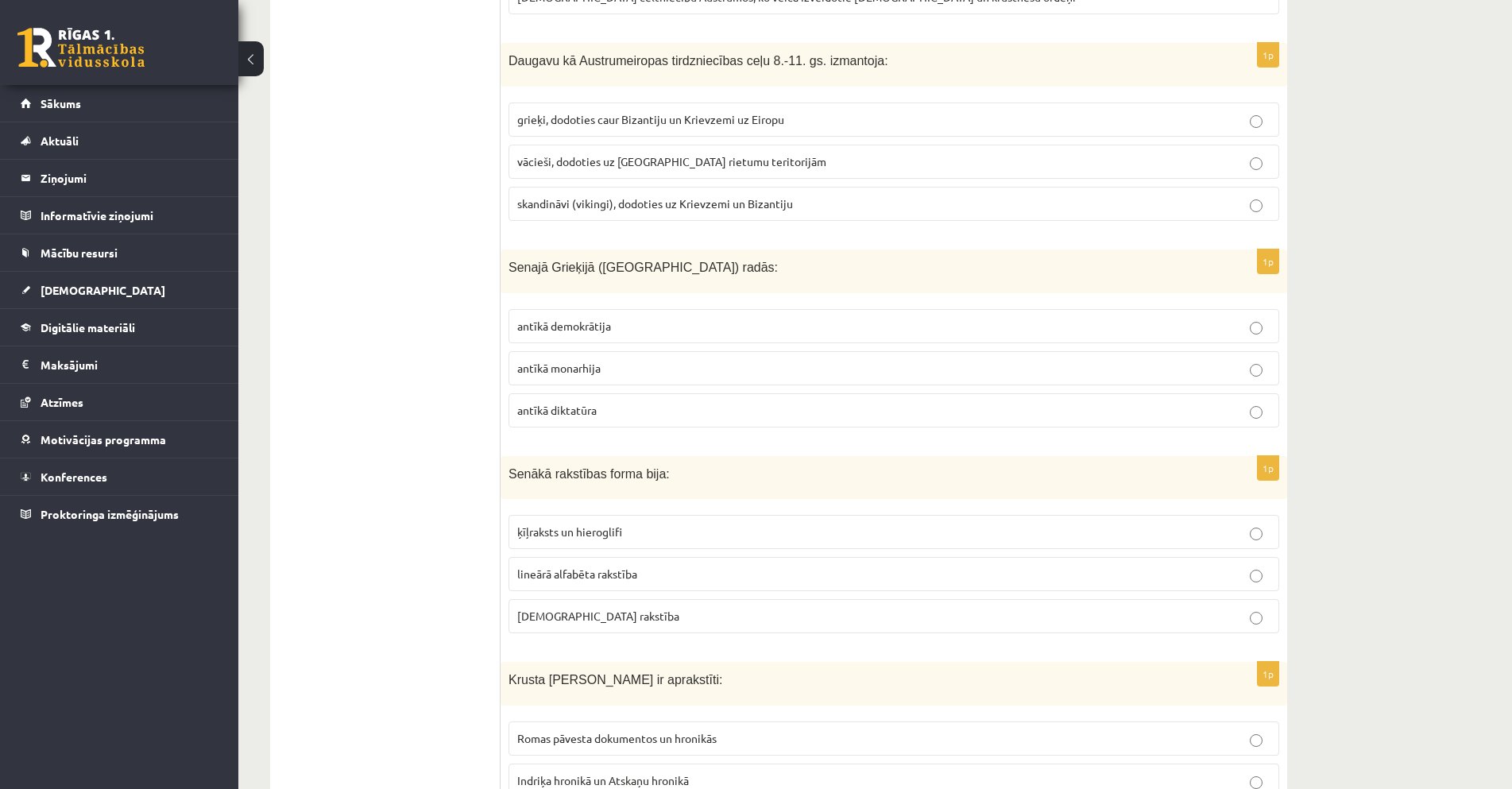
scroll to position [5320, 0]
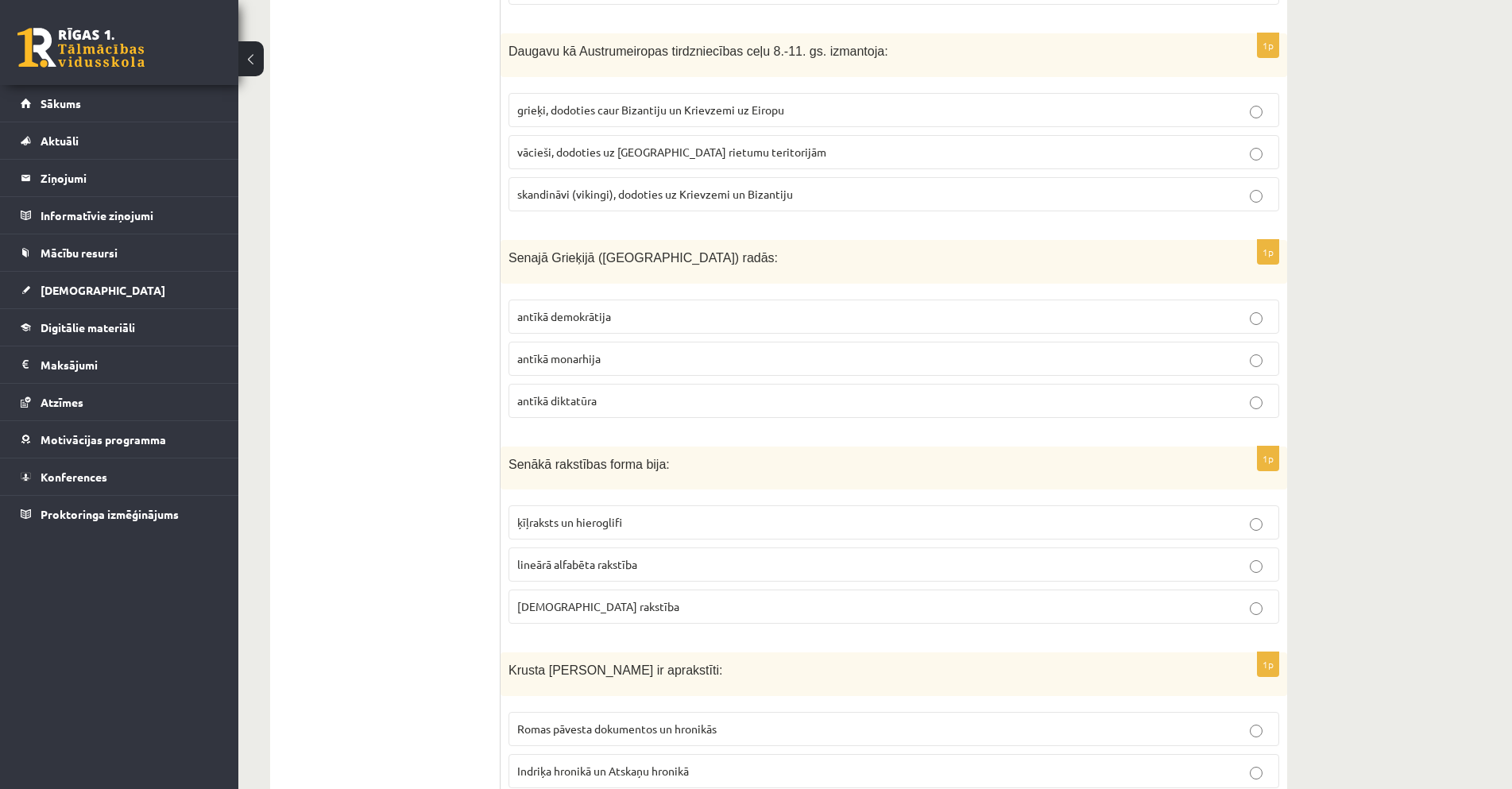
click at [669, 515] on p "ķīļraksts un hieroglifi" at bounding box center [894, 522] width 754 height 17
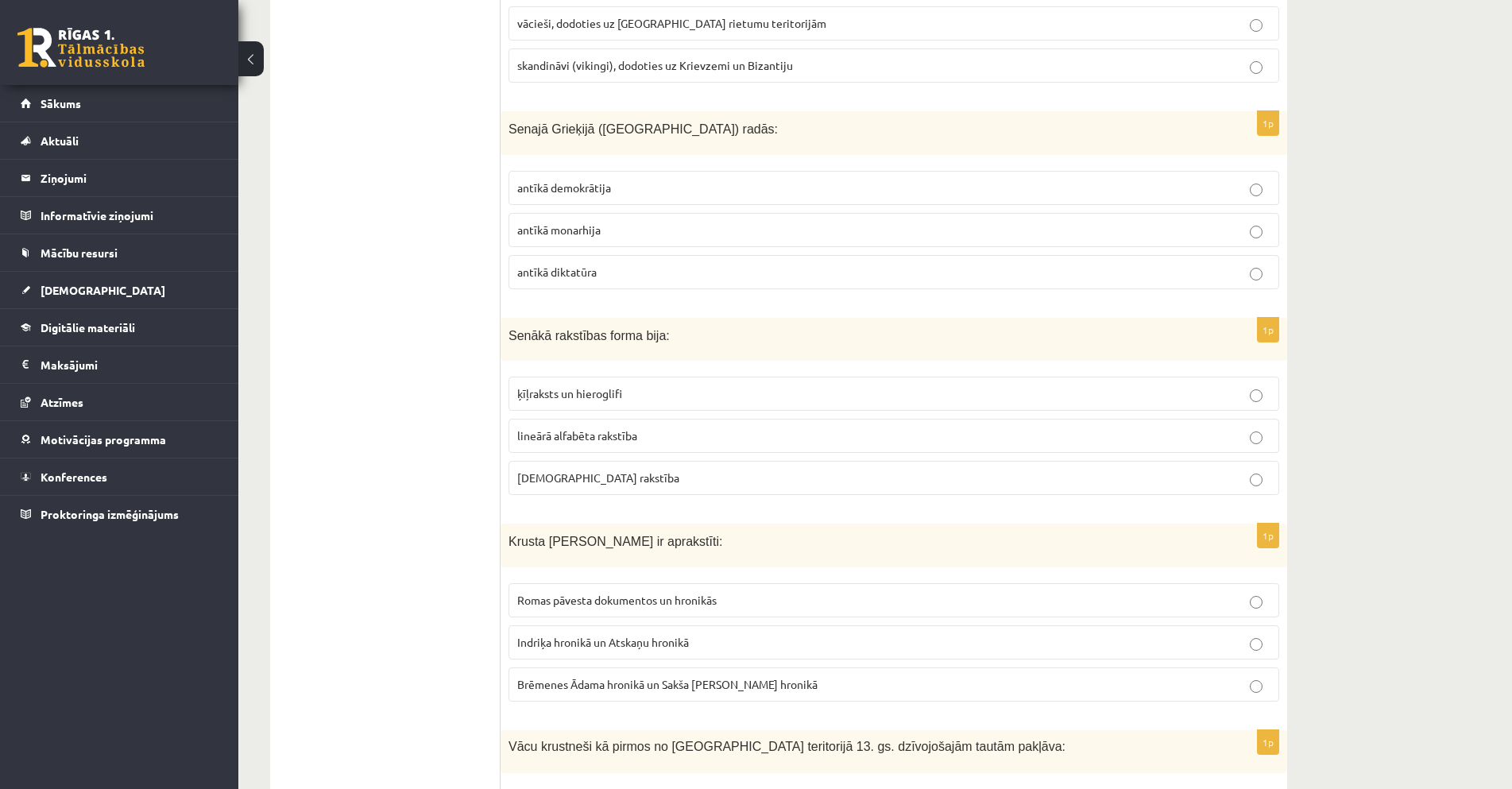
scroll to position [5479, 0]
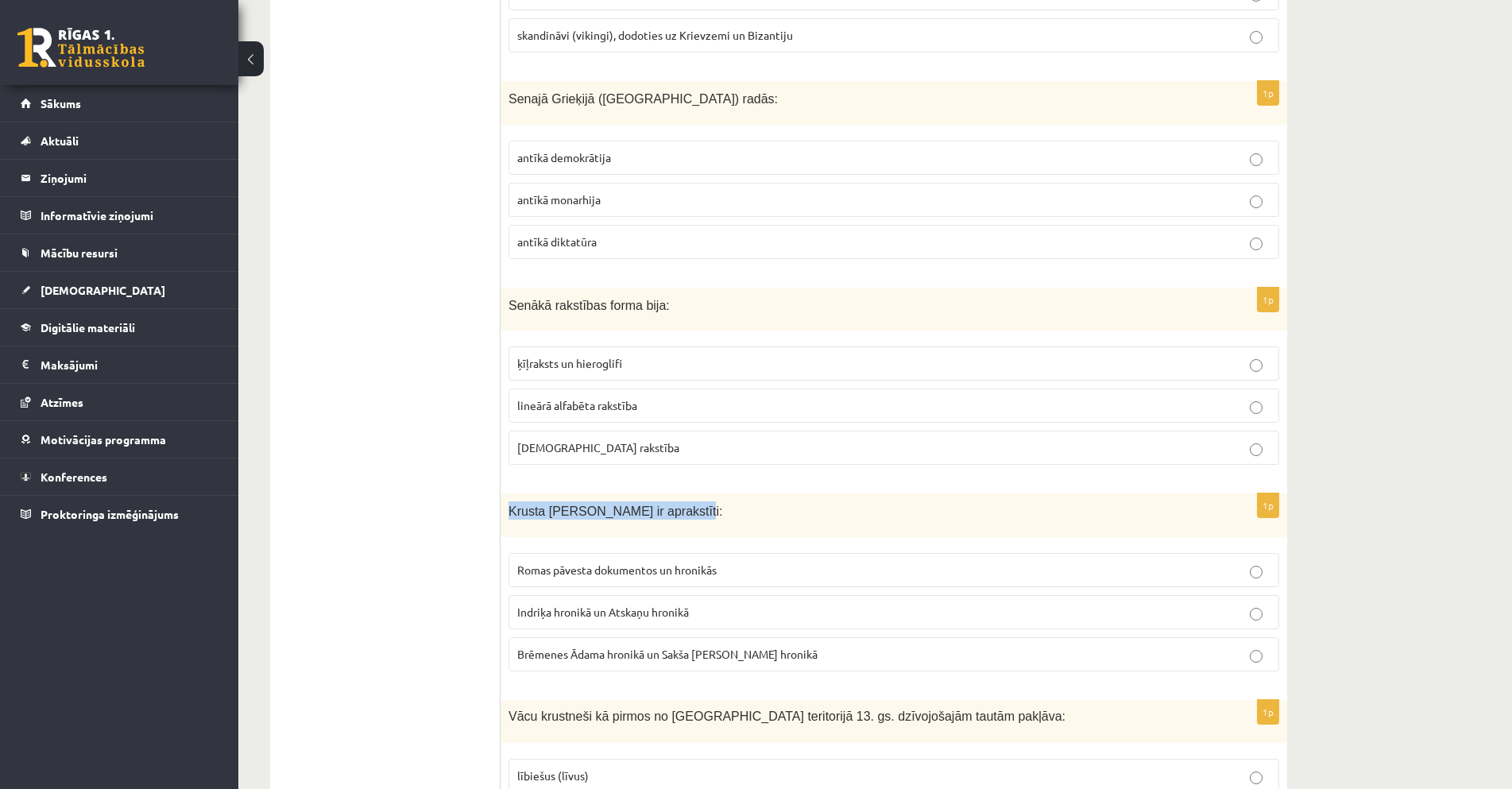
drag, startPoint x: 505, startPoint y: 463, endPoint x: 659, endPoint y: 470, distance: 154.2
click at [659, 493] on div "Krusta kari Baltijā ir aprakstīti:" at bounding box center [894, 515] width 787 height 44
click at [610, 605] on span "Indriķa hronikā un Atskaņu hronikā" at bounding box center [603, 612] width 172 height 15
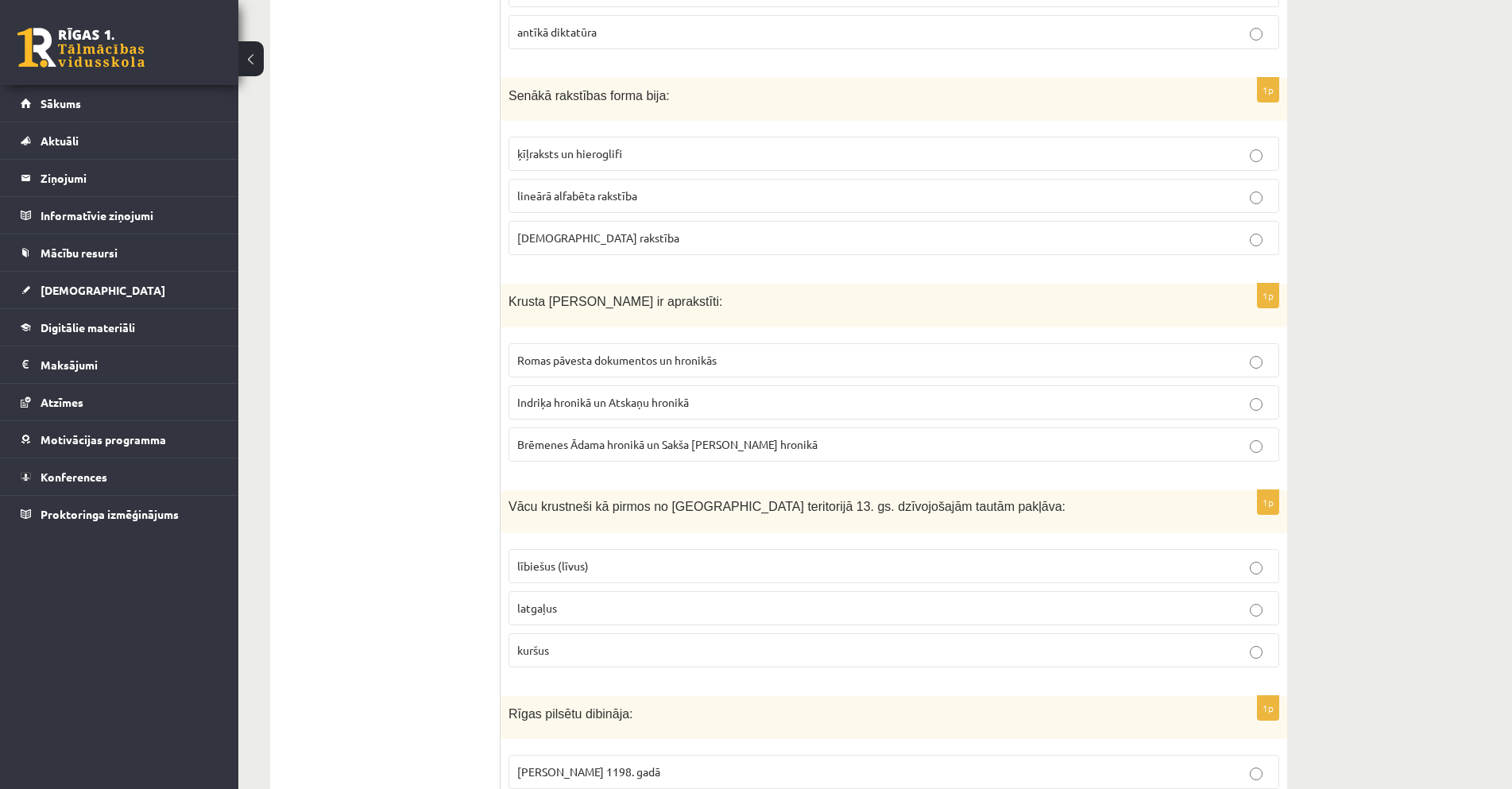
scroll to position [5718, 0]
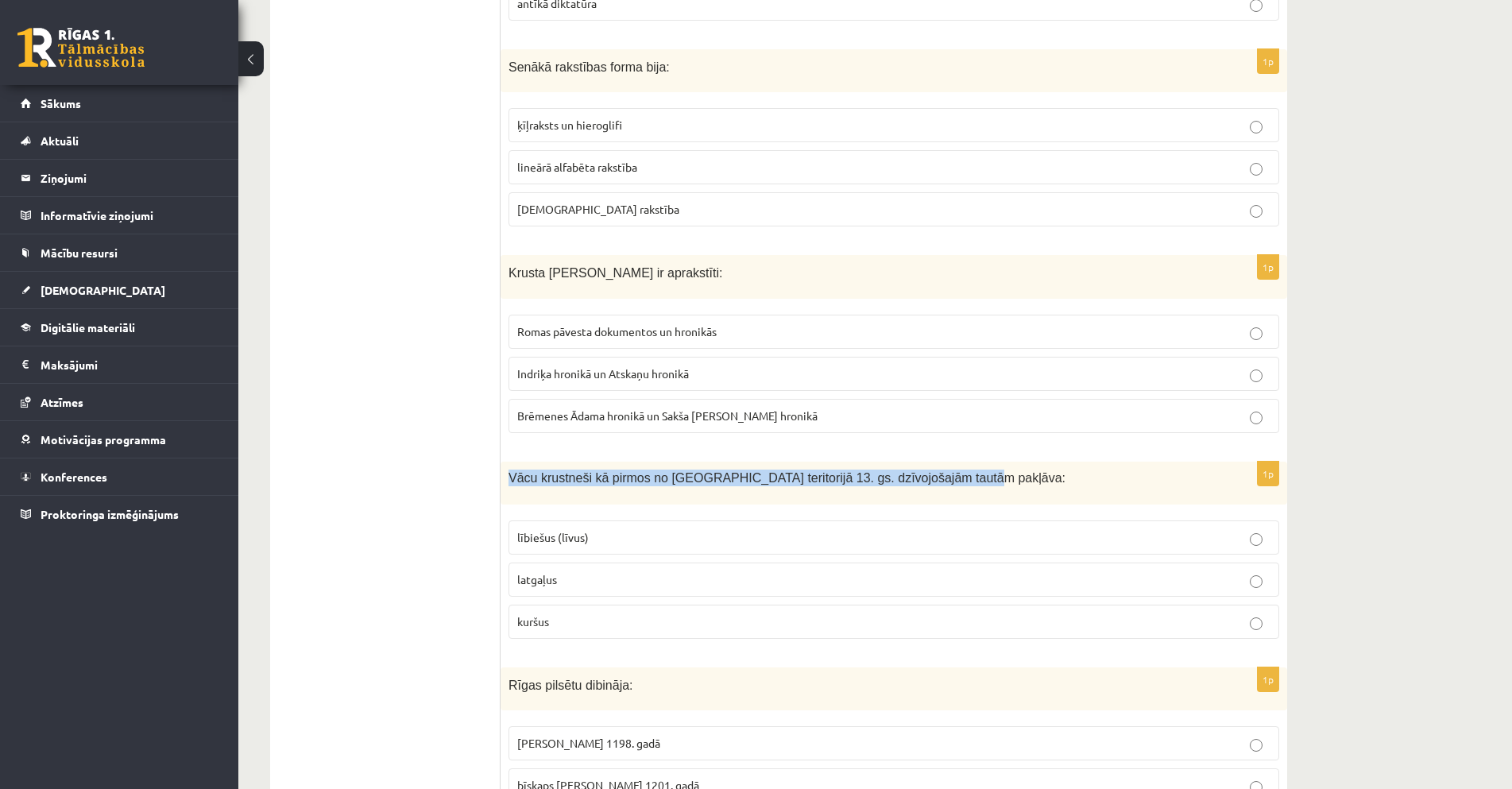
drag, startPoint x: 506, startPoint y: 434, endPoint x: 929, endPoint y: 442, distance: 423.1
click at [929, 462] on div "Vācu krustneši kā pirmos no Latvijas teritorijā 13. gs. dzīvojošajām tautām pak…" at bounding box center [894, 484] width 787 height 43
click at [570, 530] on span "lībiešus (līvus)" at bounding box center [553, 537] width 72 height 15
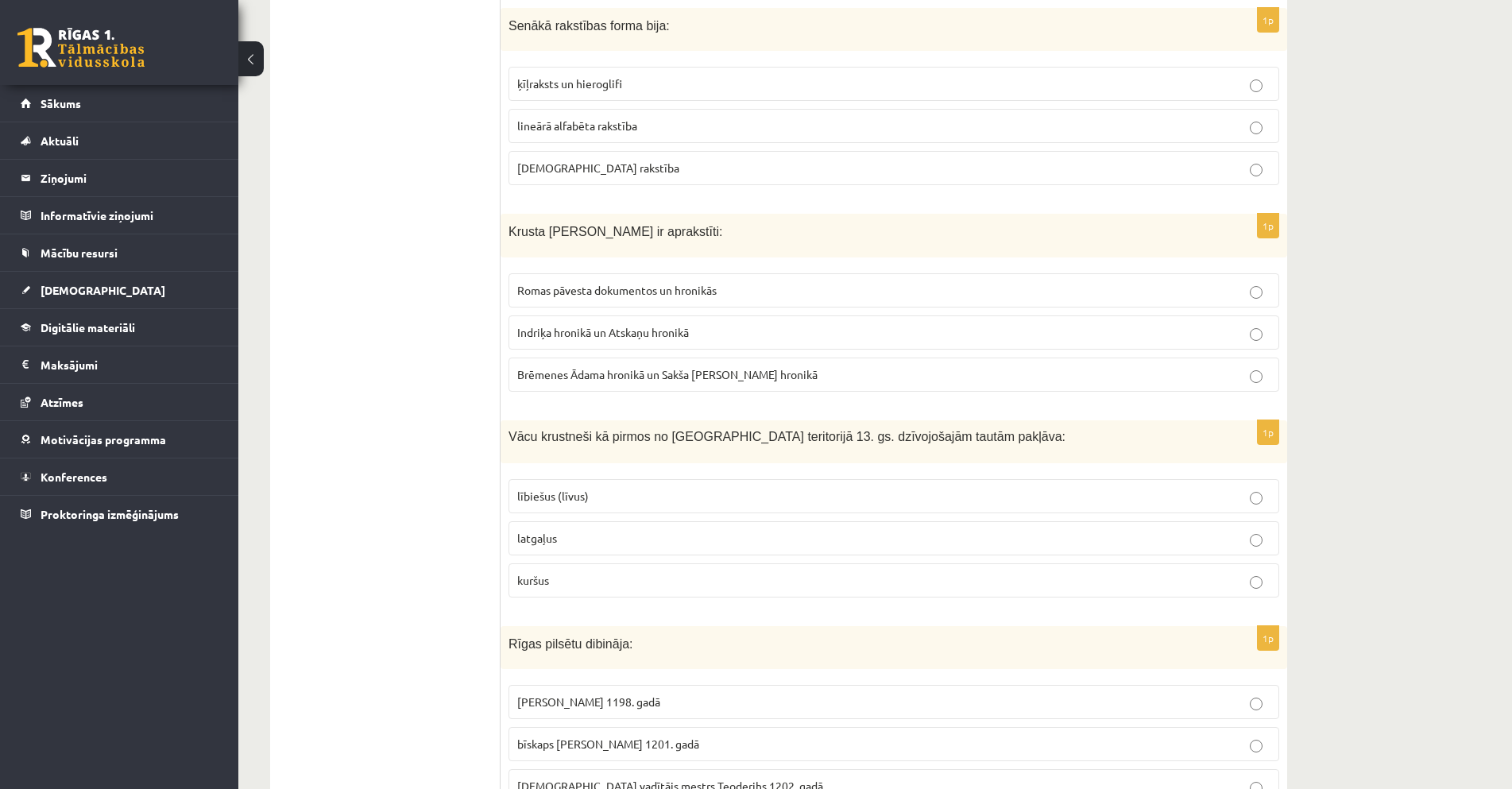
scroll to position [5782, 0]
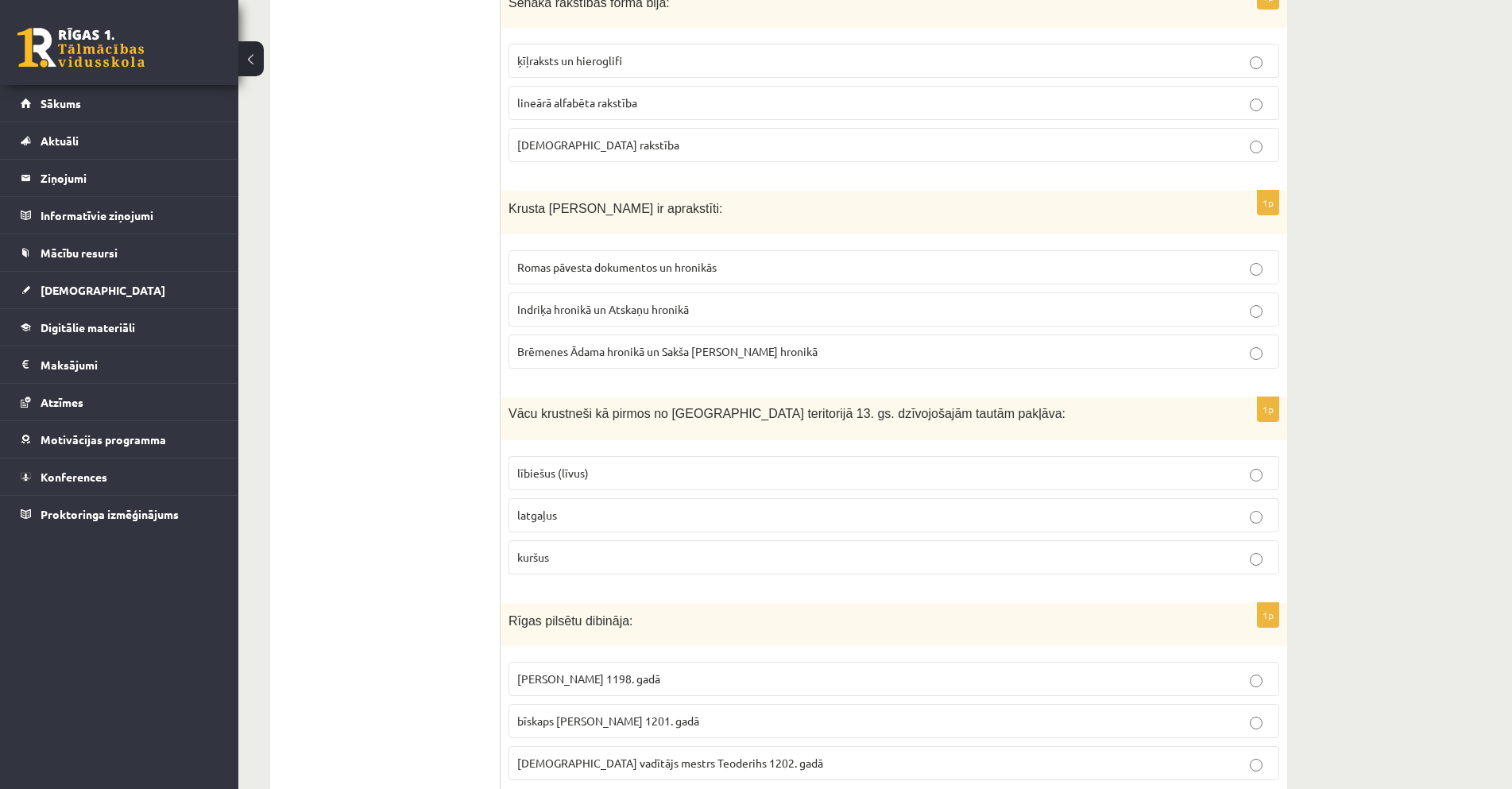
click at [546, 714] on span "bīskaps Alberts 1201. gadā" at bounding box center [608, 721] width 182 height 15
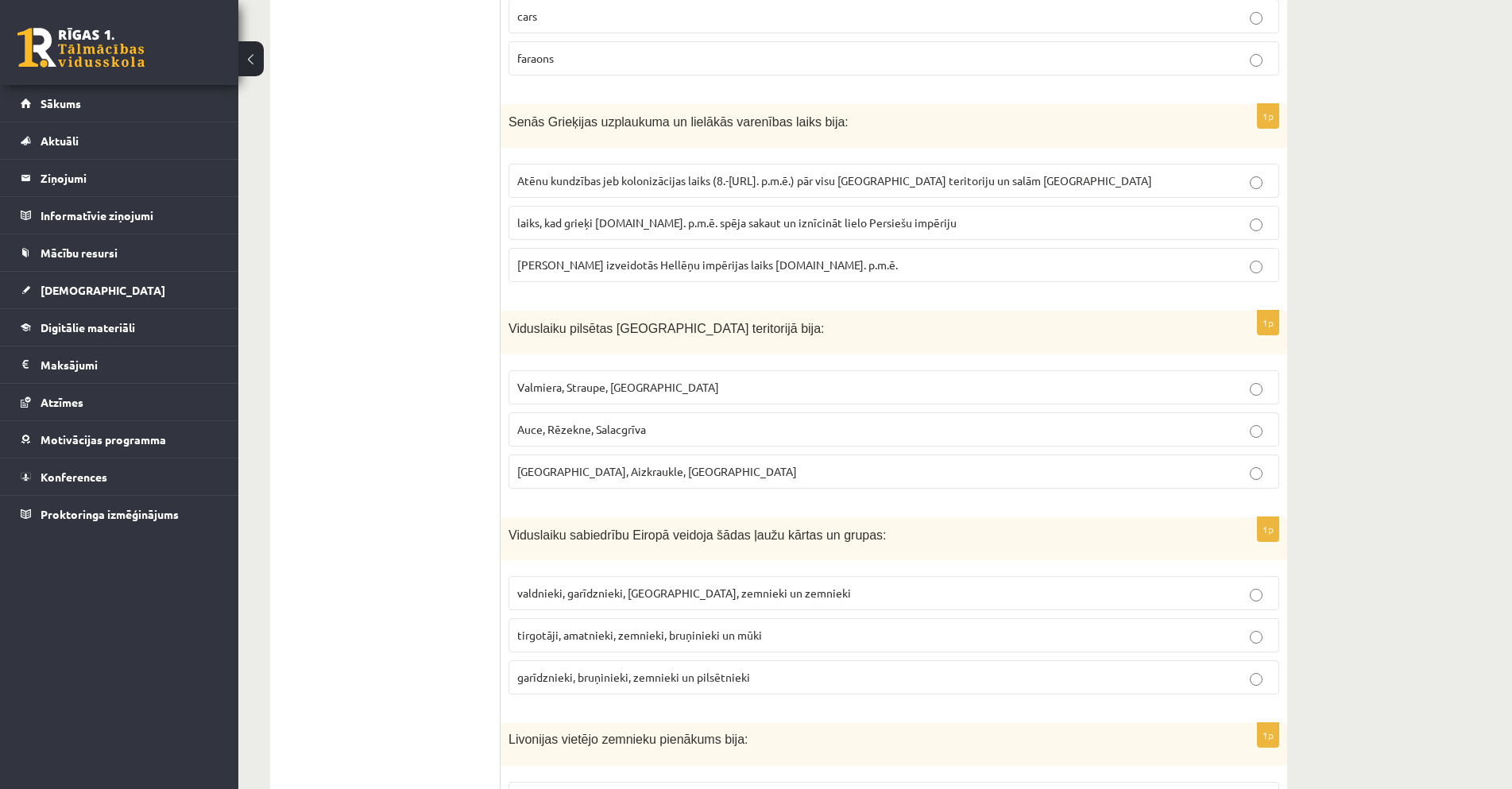
scroll to position [0, 0]
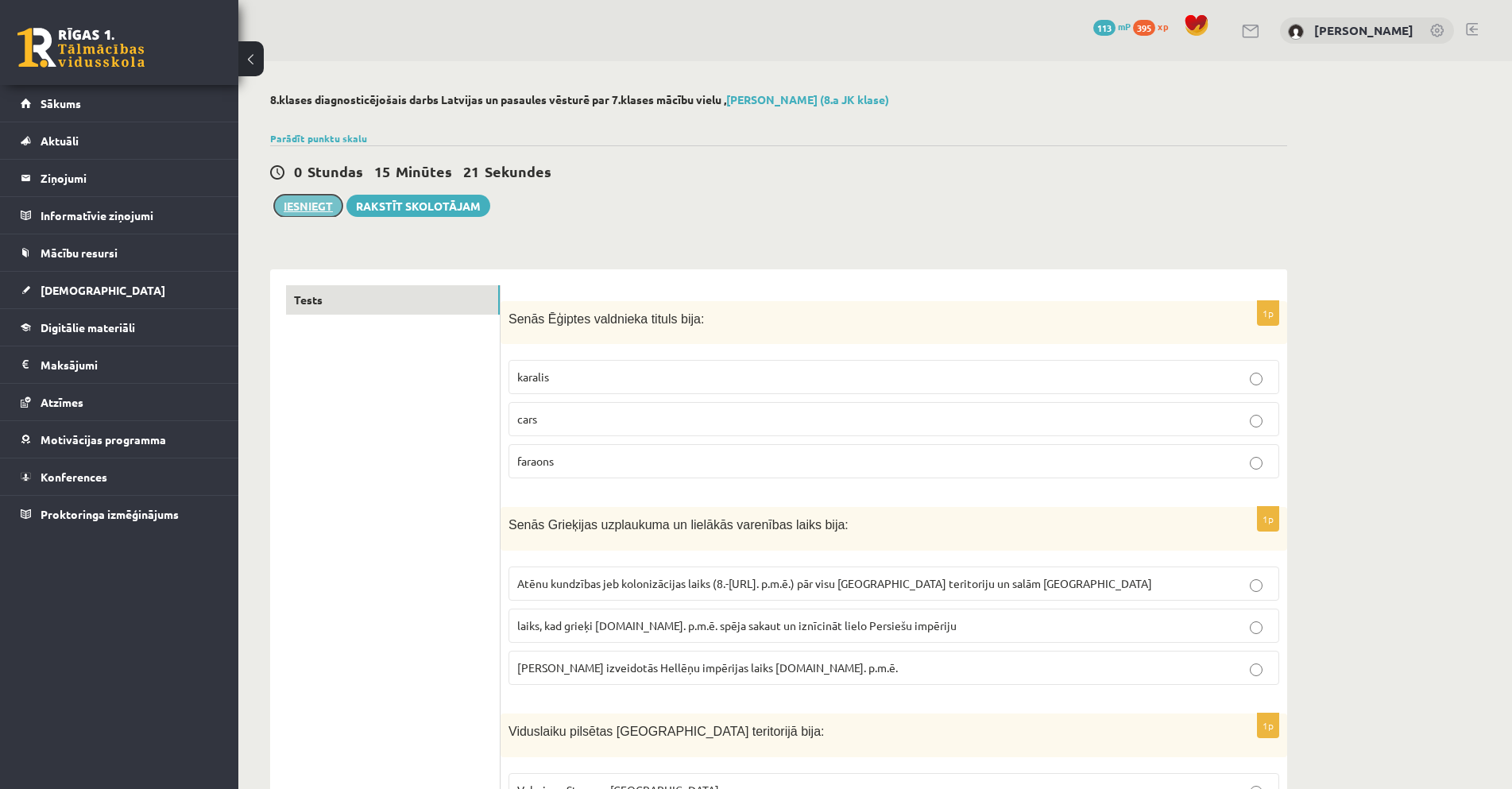
click at [292, 202] on button "Iesniegt" at bounding box center [308, 205] width 68 height 22
click at [298, 204] on button "Iesniegt" at bounding box center [308, 205] width 68 height 22
click at [327, 206] on button "Iesniegt" at bounding box center [308, 205] width 68 height 22
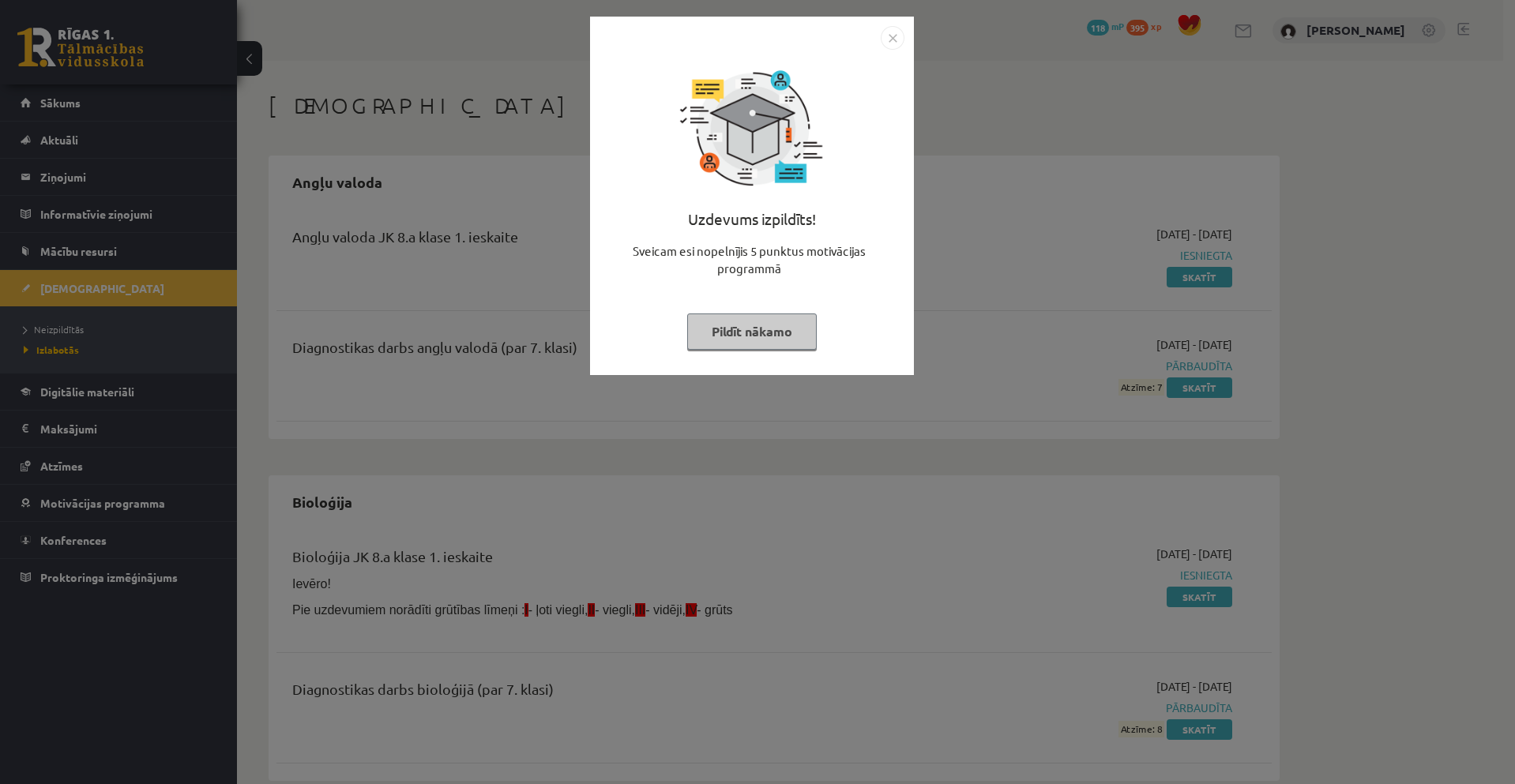
click at [966, 55] on div "Uzdevums izpildīts! Sveicam esi nopelnījis 5 punktus motivācijas programmā Pild…" at bounding box center [757, 392] width 1515 height 784
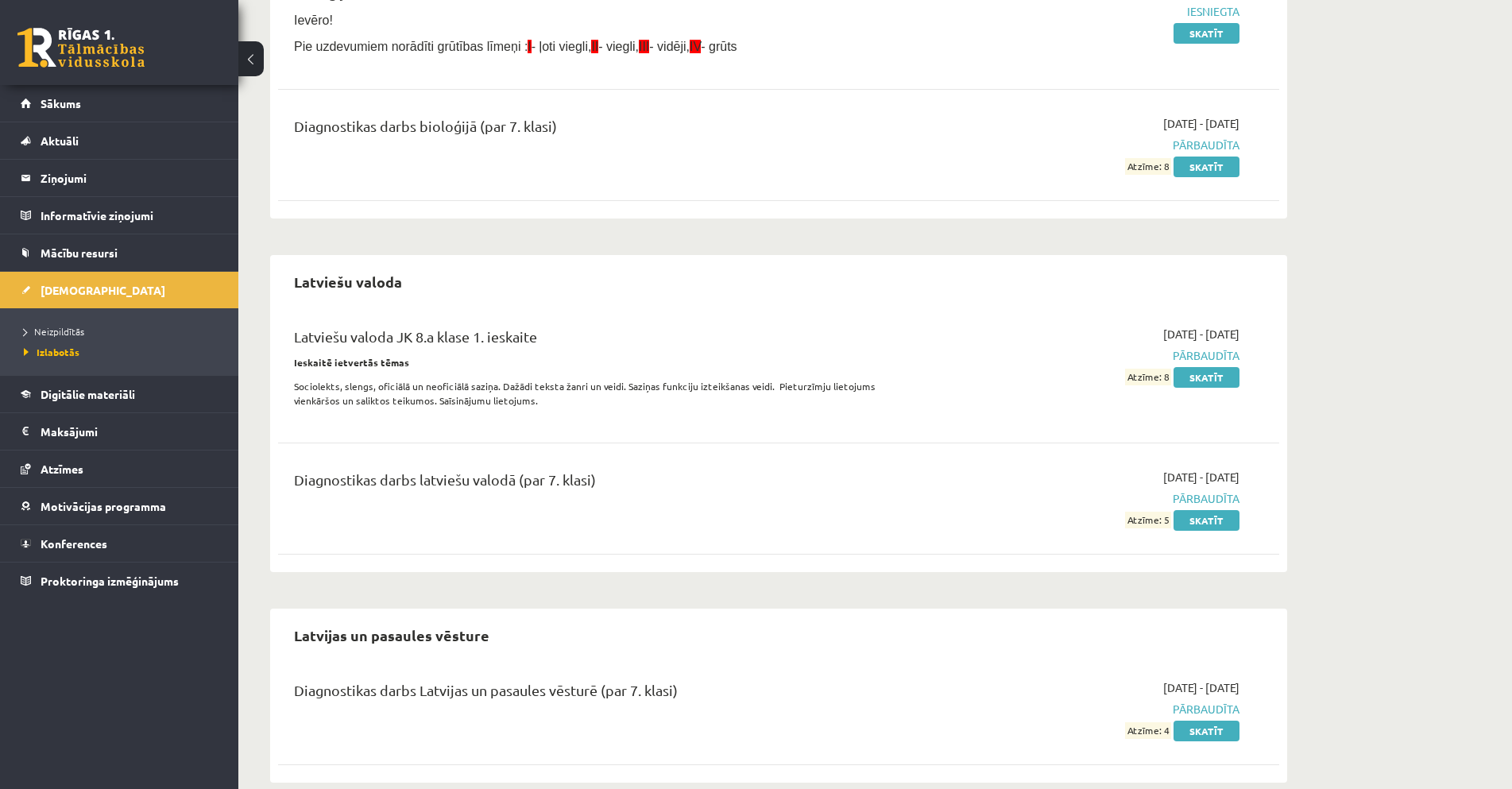
scroll to position [593, 0]
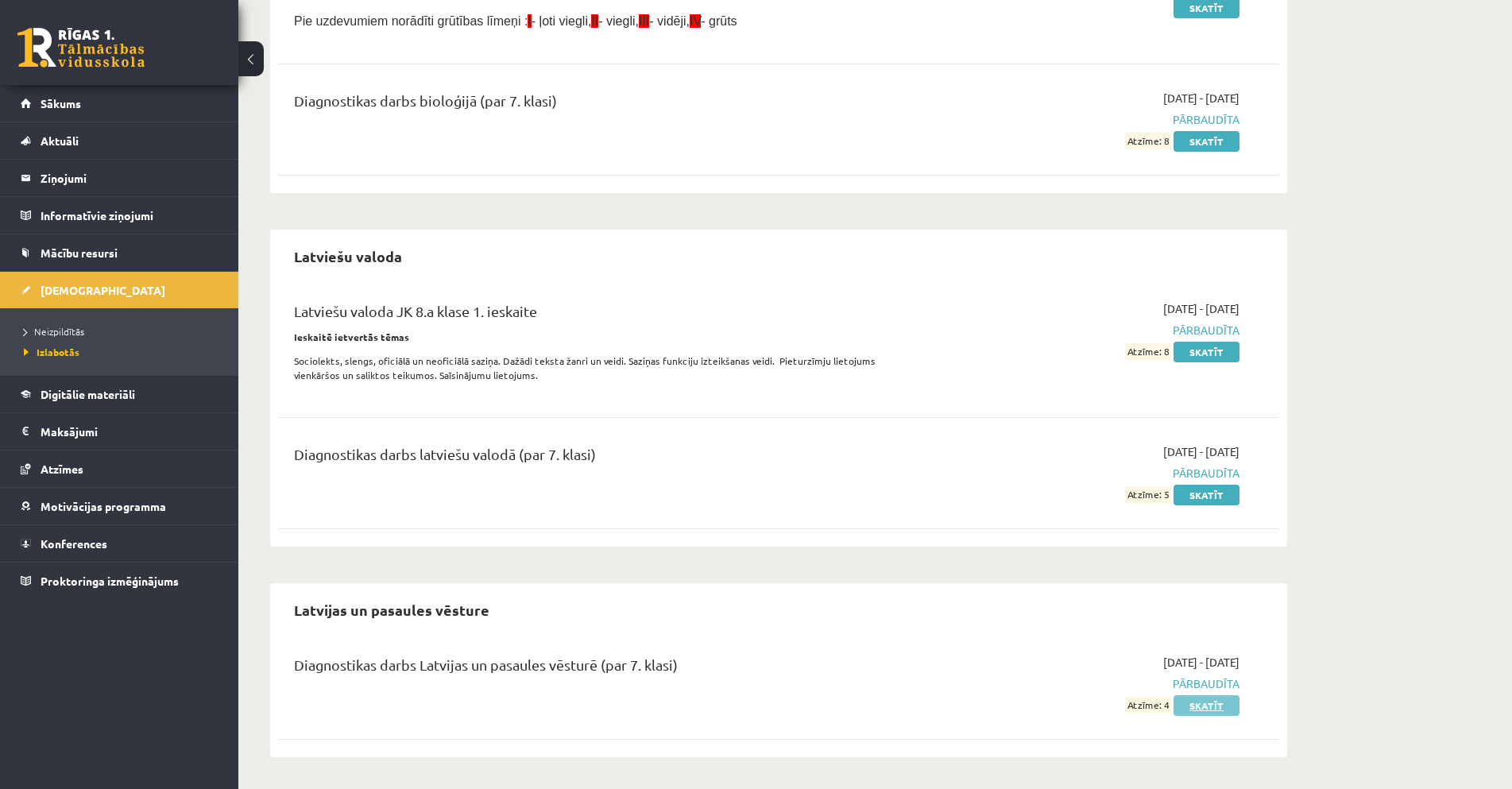
click at [1206, 710] on link "Skatīt" at bounding box center [1207, 705] width 66 height 20
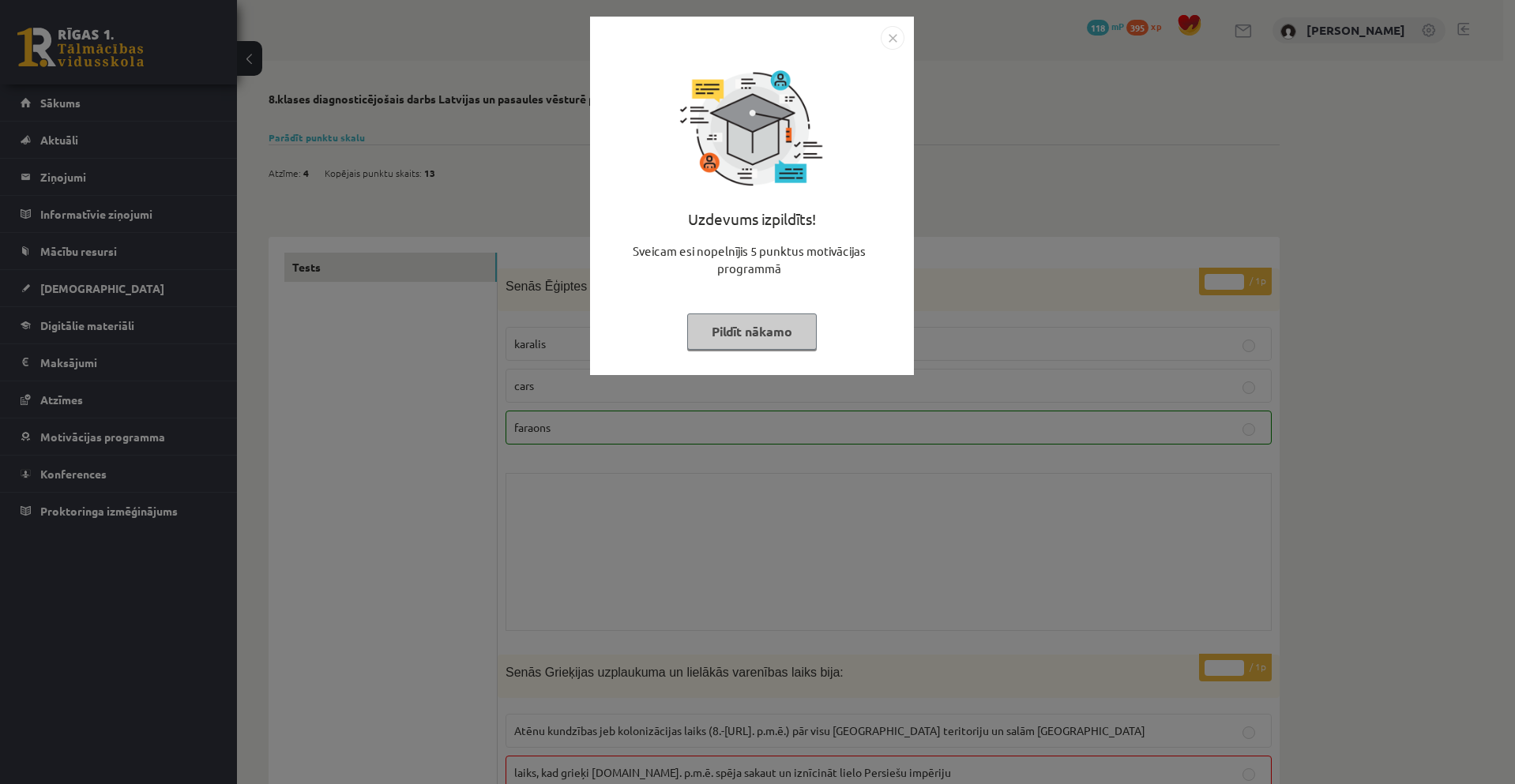
click at [1022, 545] on div "Uzdevums izpildīts! Sveicam esi nopelnījis 5 punktus motivācijas programmā Pild…" at bounding box center [757, 392] width 1515 height 784
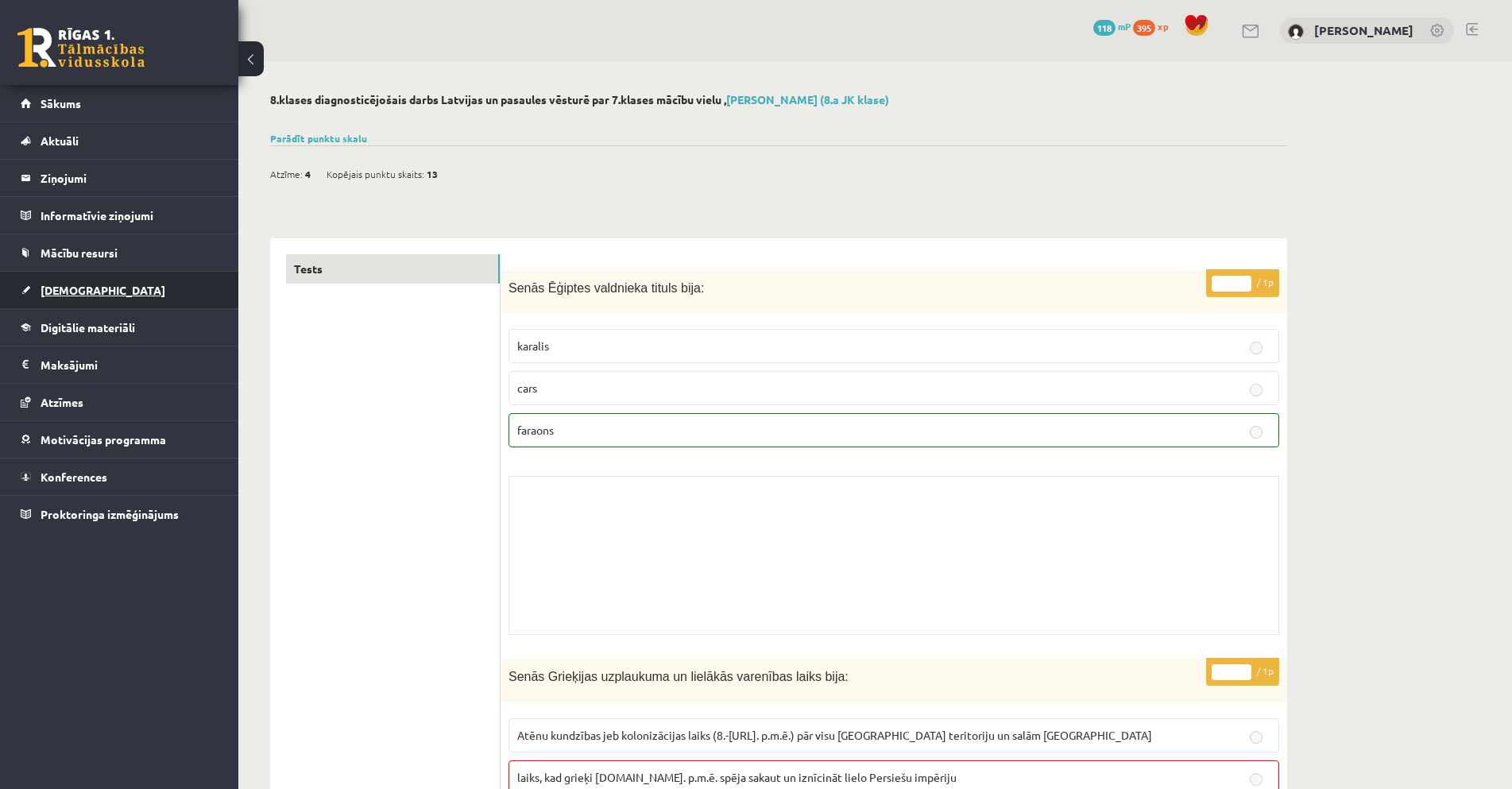
click at [76, 288] on span "[DEMOGRAPHIC_DATA]" at bounding box center [103, 290] width 124 height 15
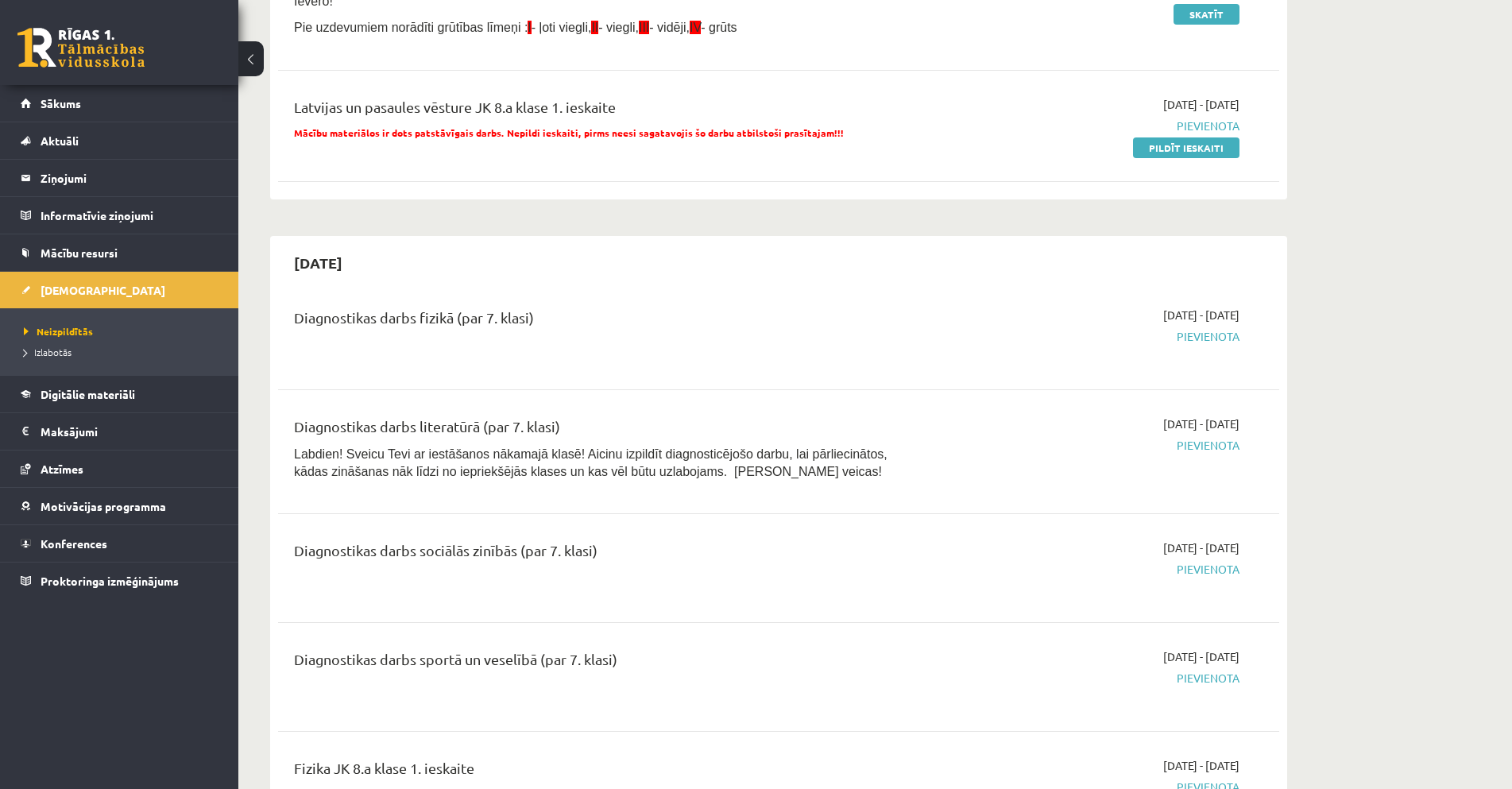
scroll to position [159, 0]
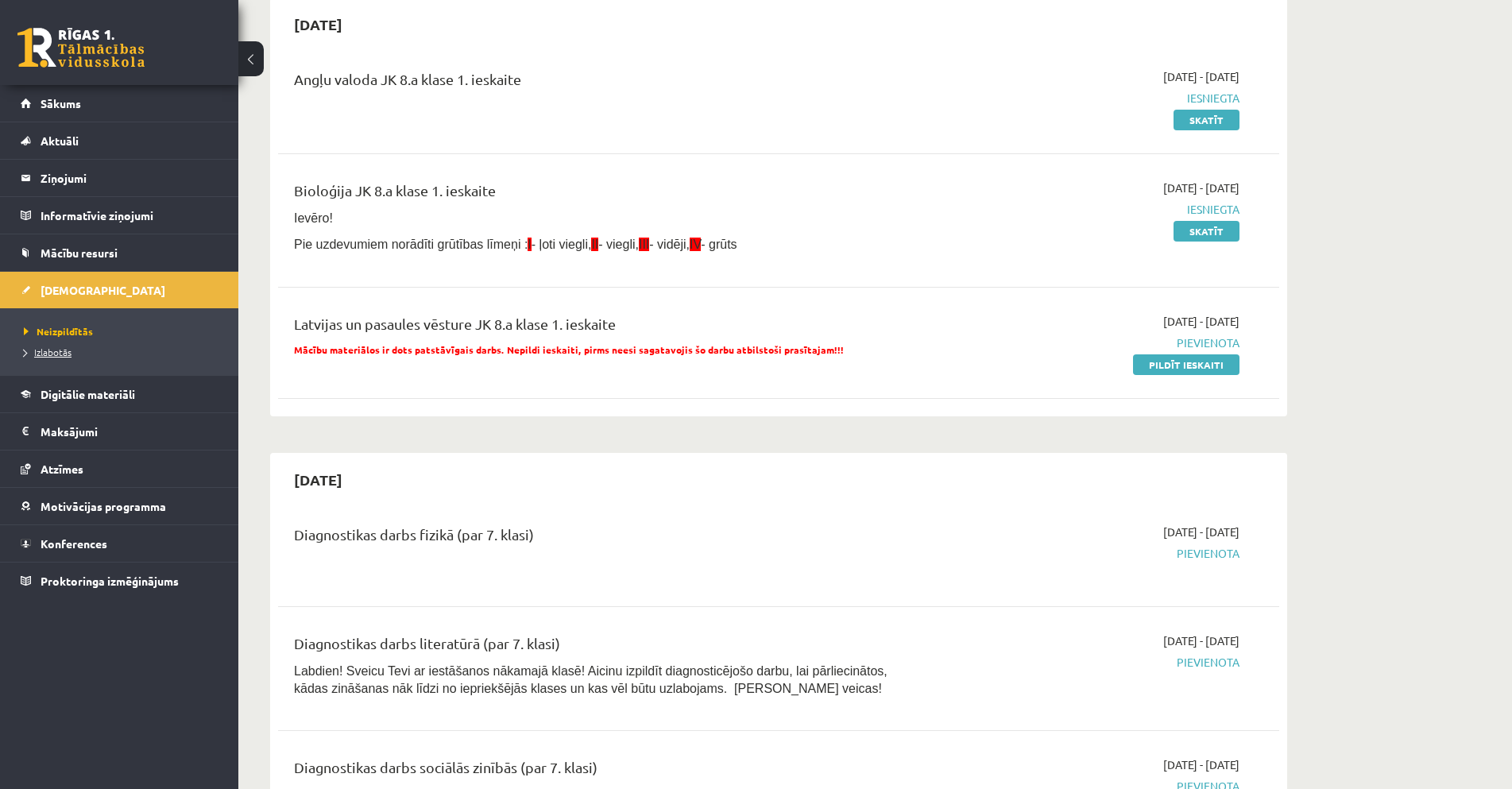
click at [50, 347] on span "Izlabotās" at bounding box center [48, 351] width 48 height 13
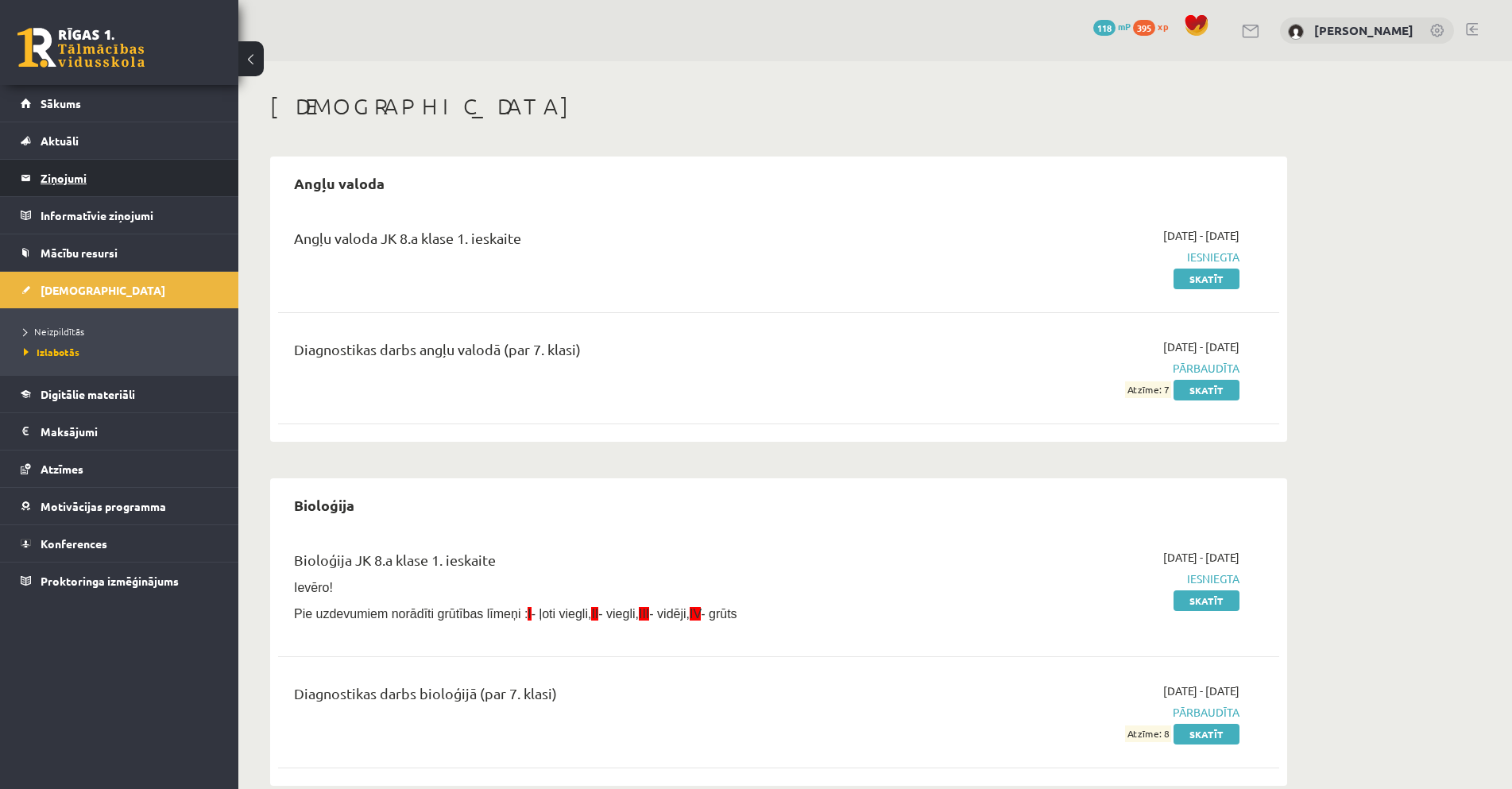
click at [68, 180] on legend "Ziņojumi 0" at bounding box center [129, 178] width 178 height 37
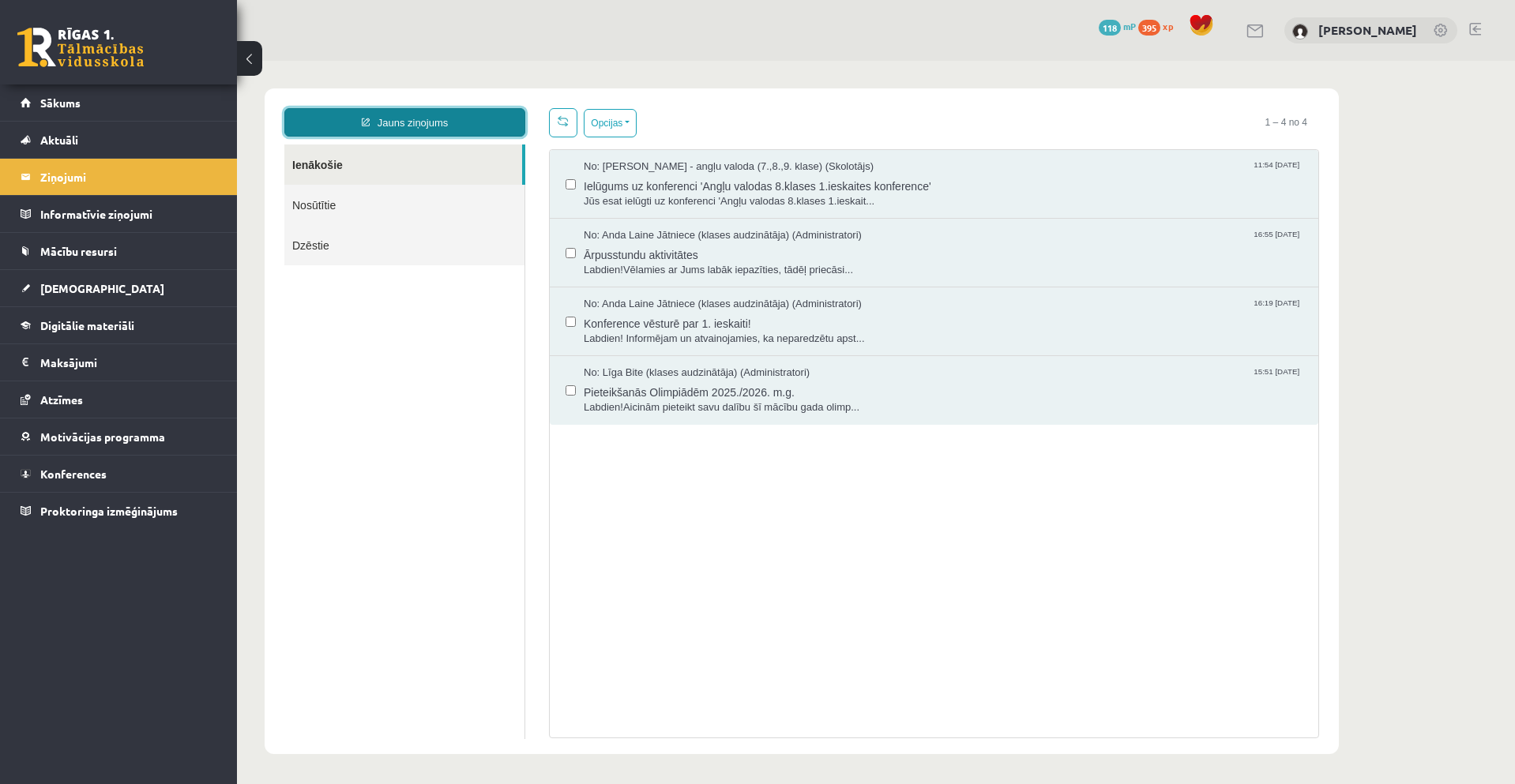
click at [478, 117] on link "Jauns ziņojums" at bounding box center [404, 122] width 241 height 28
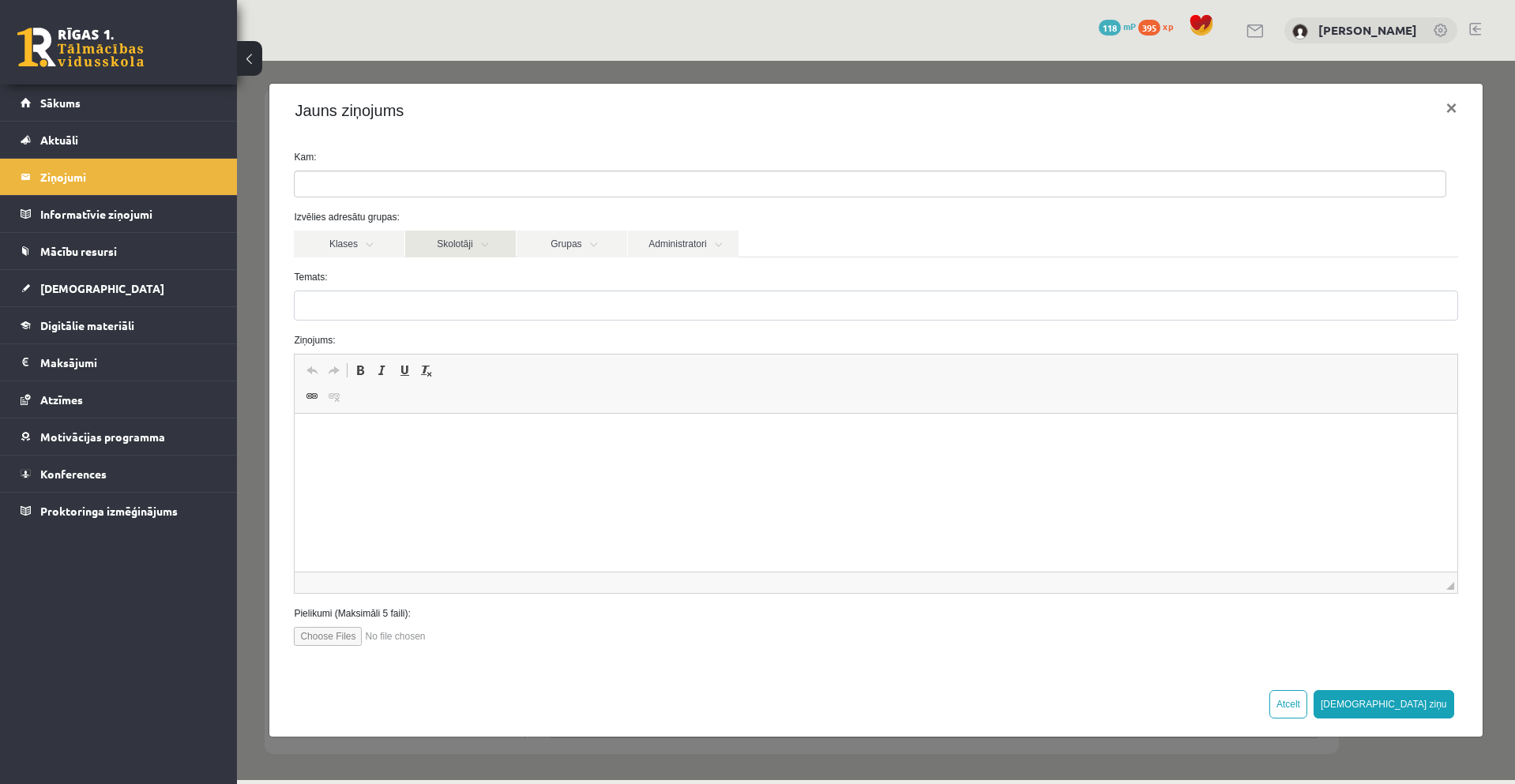
click at [479, 244] on link "Skolotāji" at bounding box center [460, 245] width 110 height 27
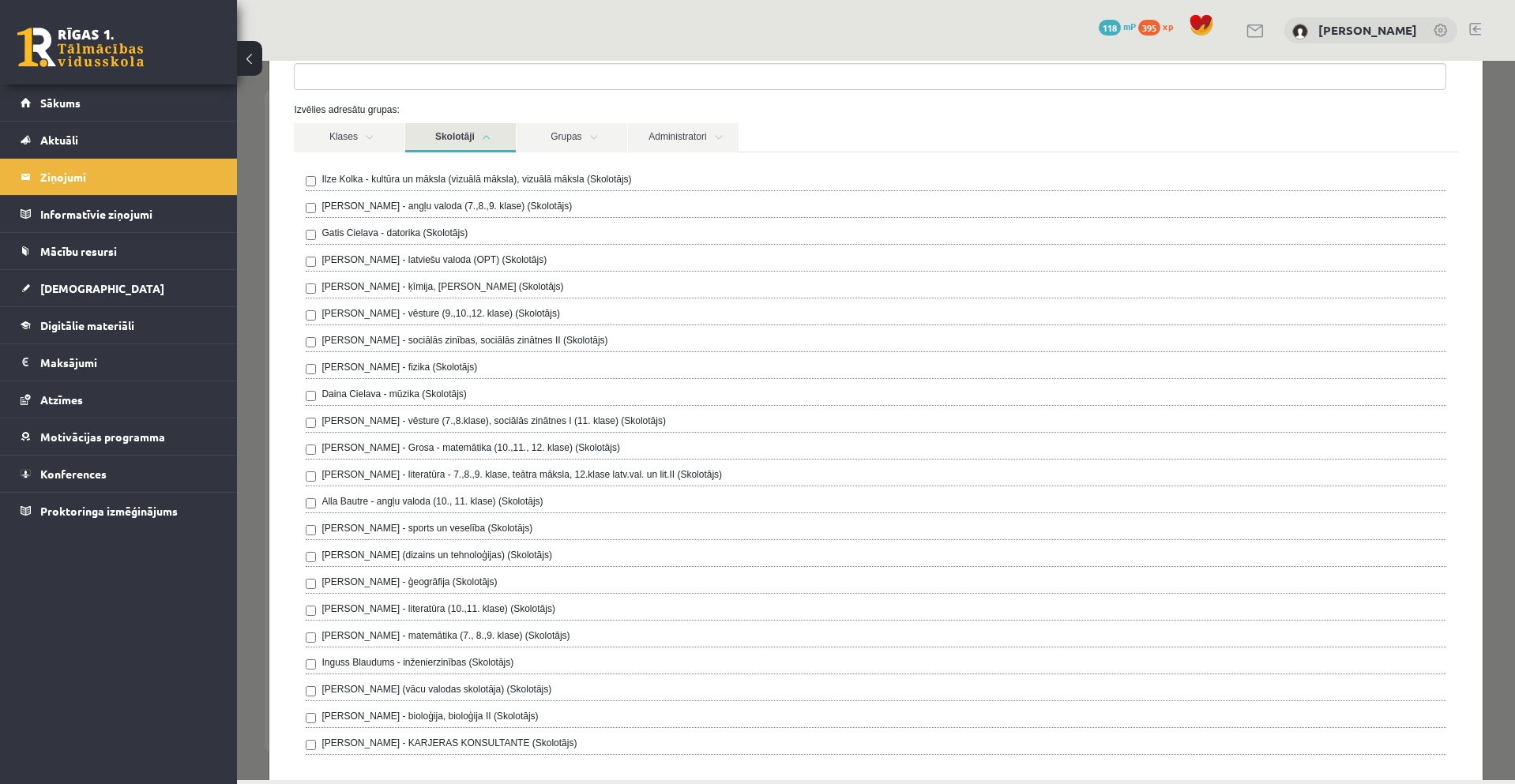
scroll to position [79, 0]
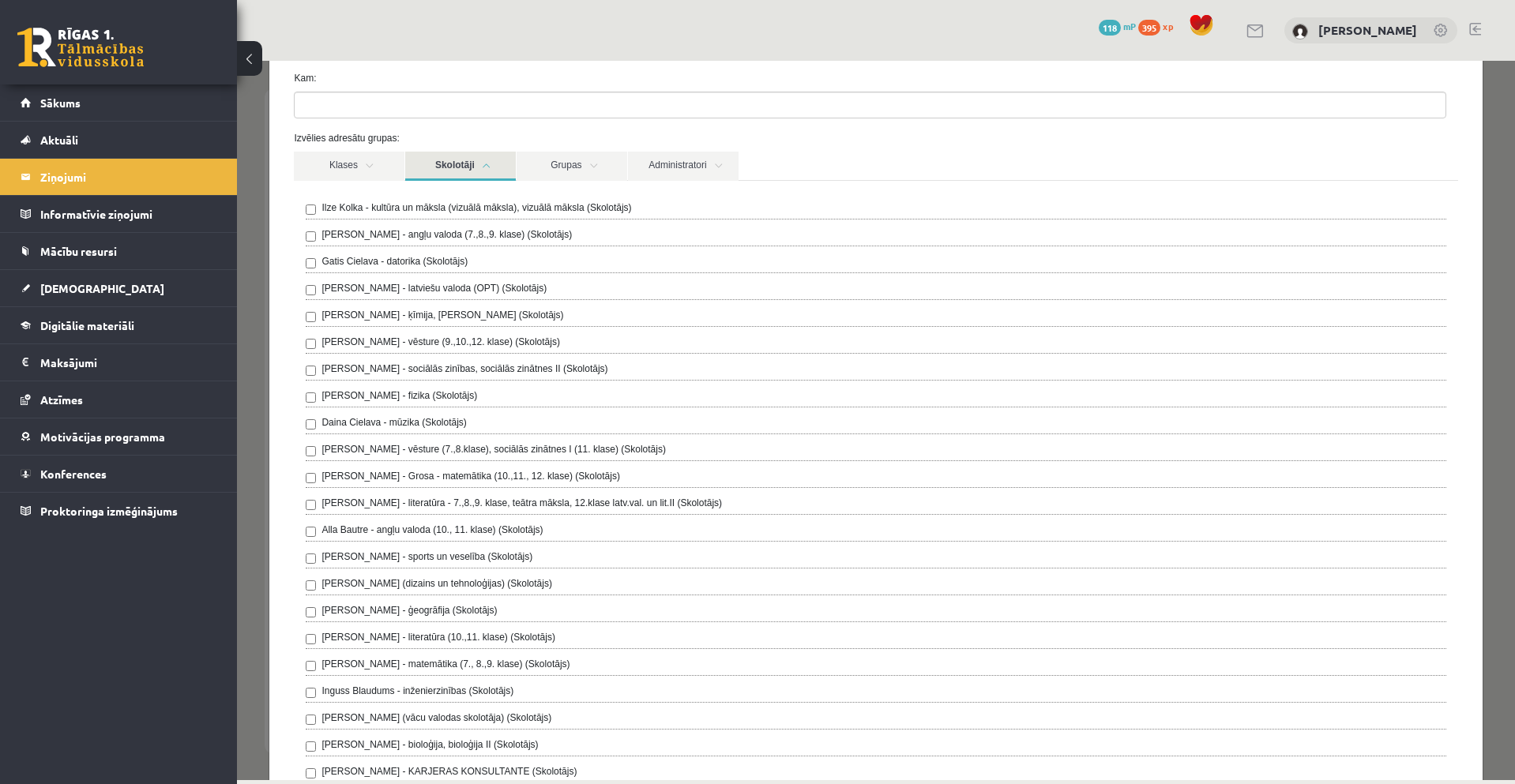
click at [452, 447] on label "[PERSON_NAME] - vēsture (7.,8.klase), sociālās zinātnes I (11. klase) (Skolotāj…" at bounding box center [494, 450] width 344 height 15
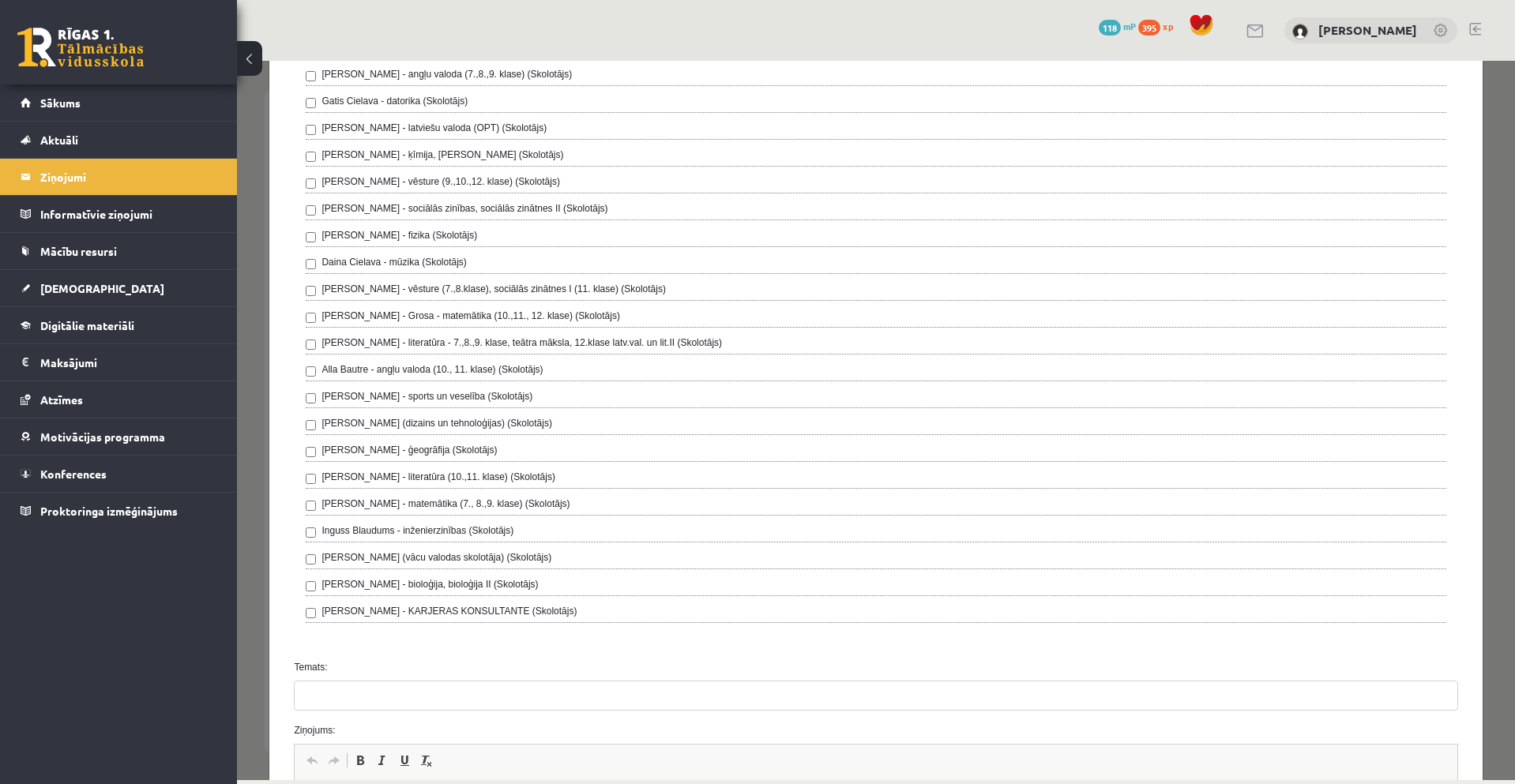
scroll to position [474, 0]
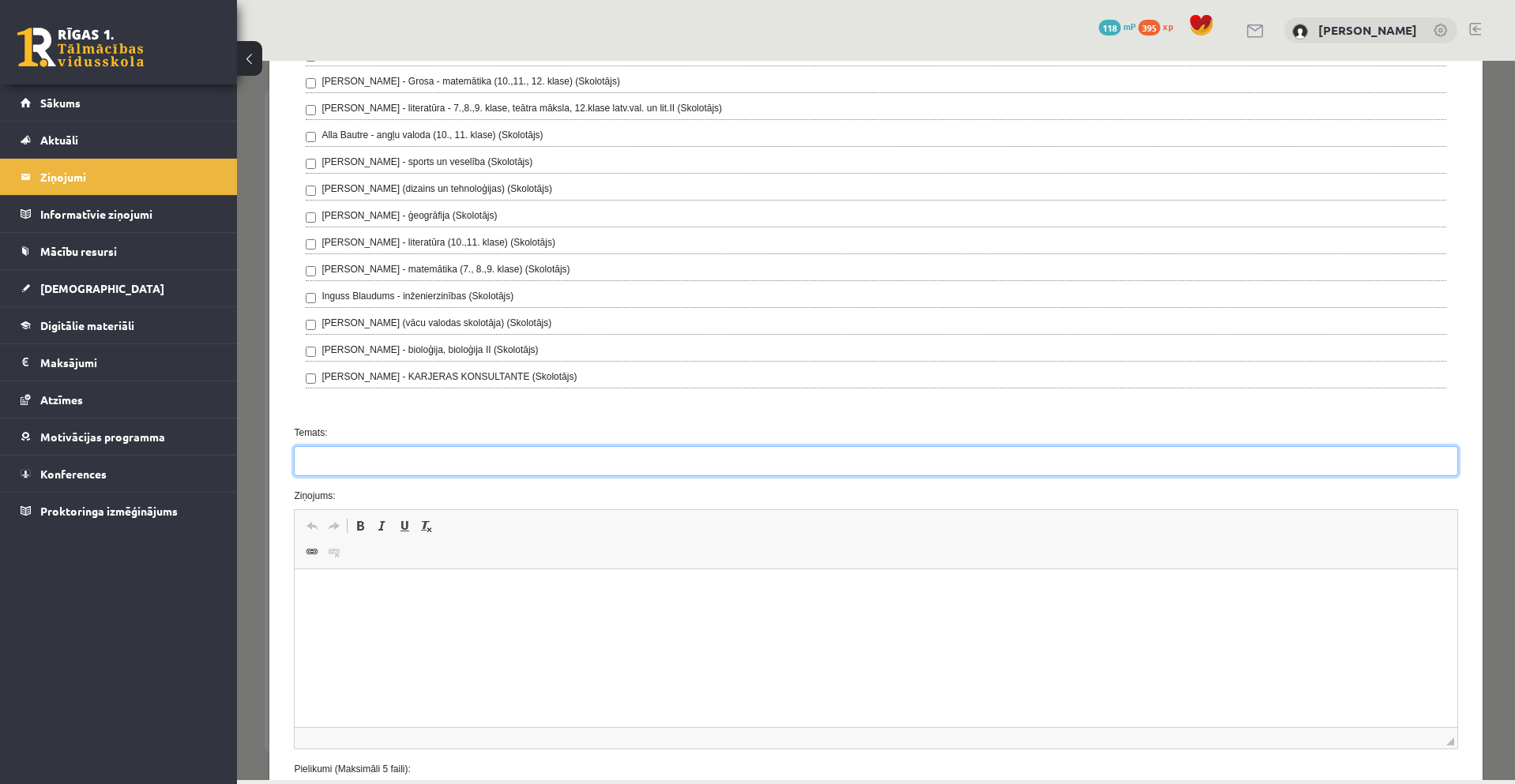
click at [348, 460] on input "Temats:" at bounding box center [876, 461] width 1164 height 30
type input "**********"
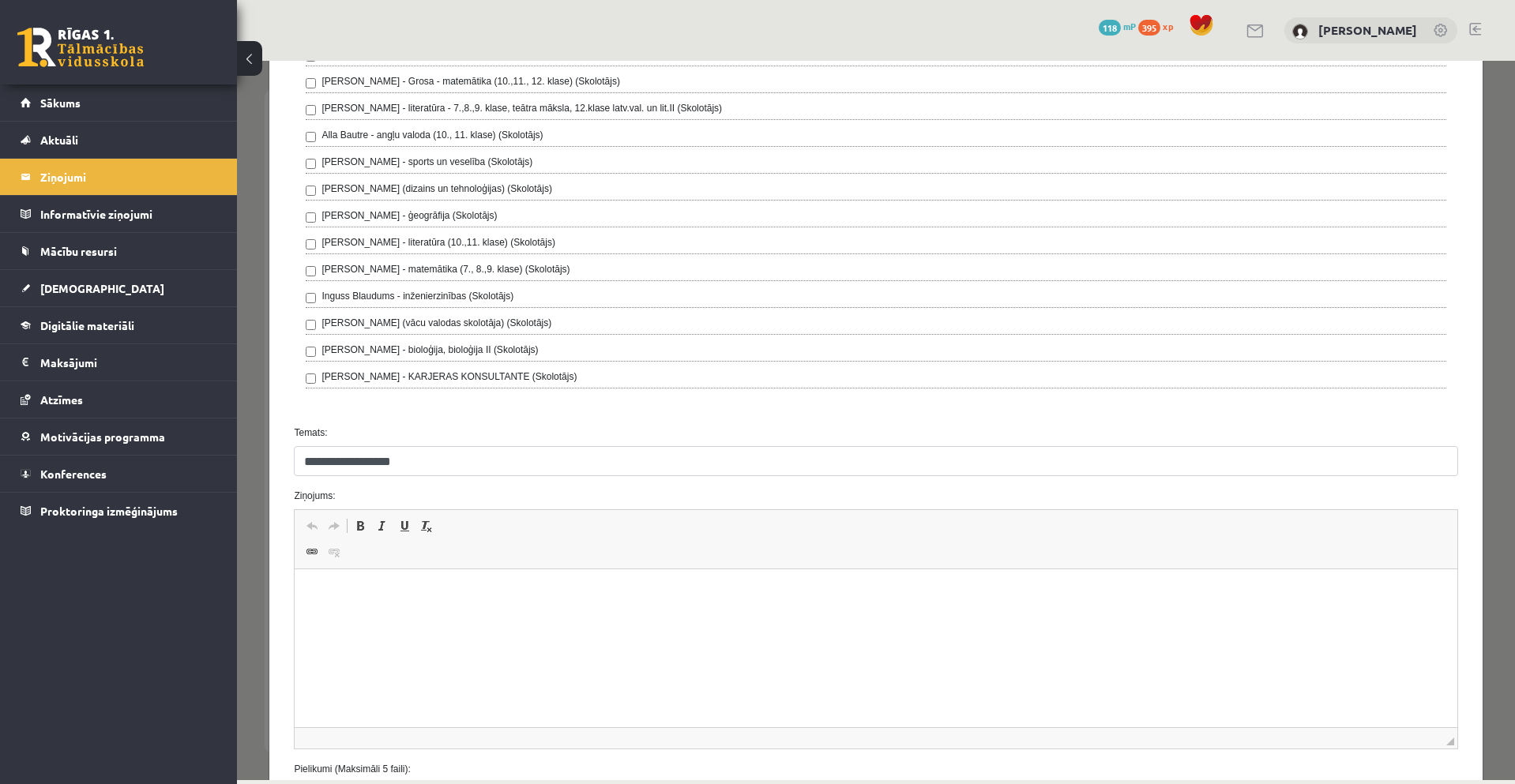
click at [401, 594] on p "Визуальный текстовый редактор, wiswyg-editor-47024896819980-1757876504-673" at bounding box center [875, 594] width 1130 height 16
drag, startPoint x: 534, startPoint y: 620, endPoint x: 500, endPoint y: 624, distance: 34.2
click at [500, 624] on p "**********" at bounding box center [870, 620] width 1120 height 16
click at [564, 620] on p "**********" at bounding box center [870, 620] width 1120 height 16
click at [555, 618] on p "**********" at bounding box center [870, 620] width 1120 height 16
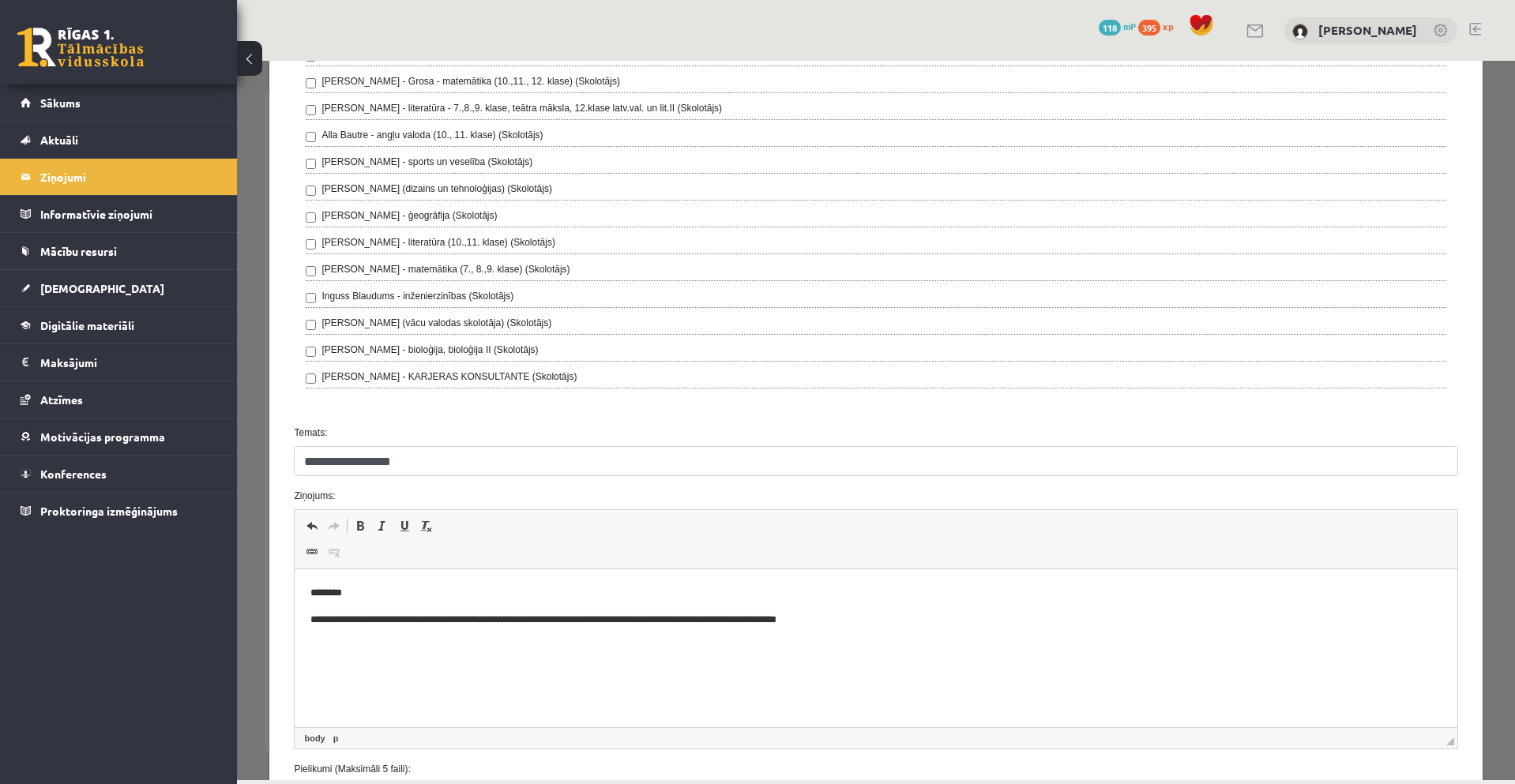
click at [853, 619] on p "**********" at bounding box center [870, 620] width 1120 height 16
drag, startPoint x: 876, startPoint y: 619, endPoint x: 908, endPoint y: 620, distance: 32.0
click at [908, 620] on p "**********" at bounding box center [870, 620] width 1120 height 16
drag, startPoint x: 913, startPoint y: 622, endPoint x: 881, endPoint y: 620, distance: 32.1
click at [879, 620] on p "**********" at bounding box center [870, 620] width 1120 height 16
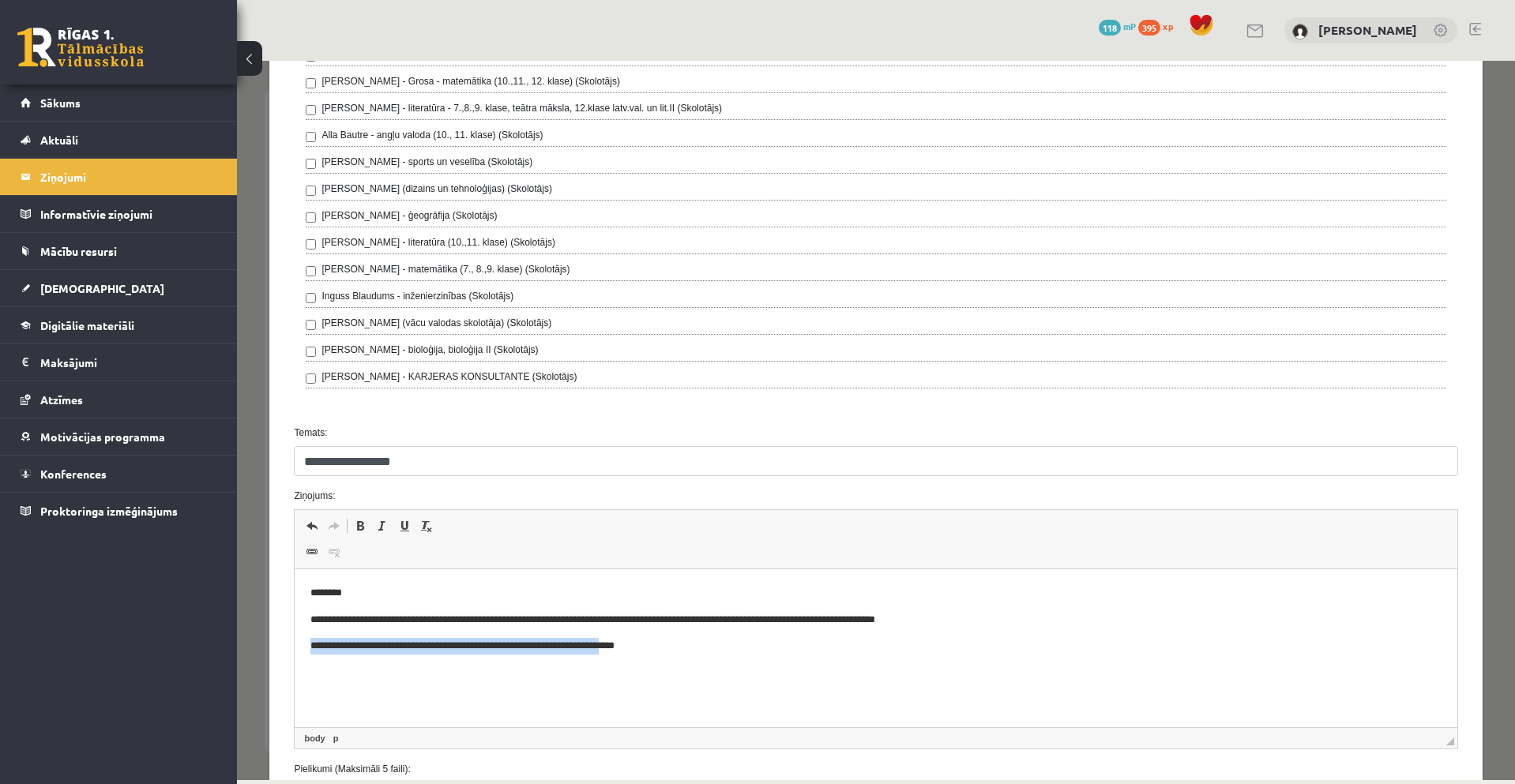
drag, startPoint x: 618, startPoint y: 646, endPoint x: 304, endPoint y: 657, distance: 314.2
click at [304, 657] on html "**********" at bounding box center [876, 620] width 1162 height 102
click at [346, 642] on p "***" at bounding box center [870, 646] width 1120 height 16
click at [366, 647] on p "**********" at bounding box center [870, 646] width 1120 height 16
drag, startPoint x: 451, startPoint y: 646, endPoint x: 331, endPoint y: 652, distance: 120.1
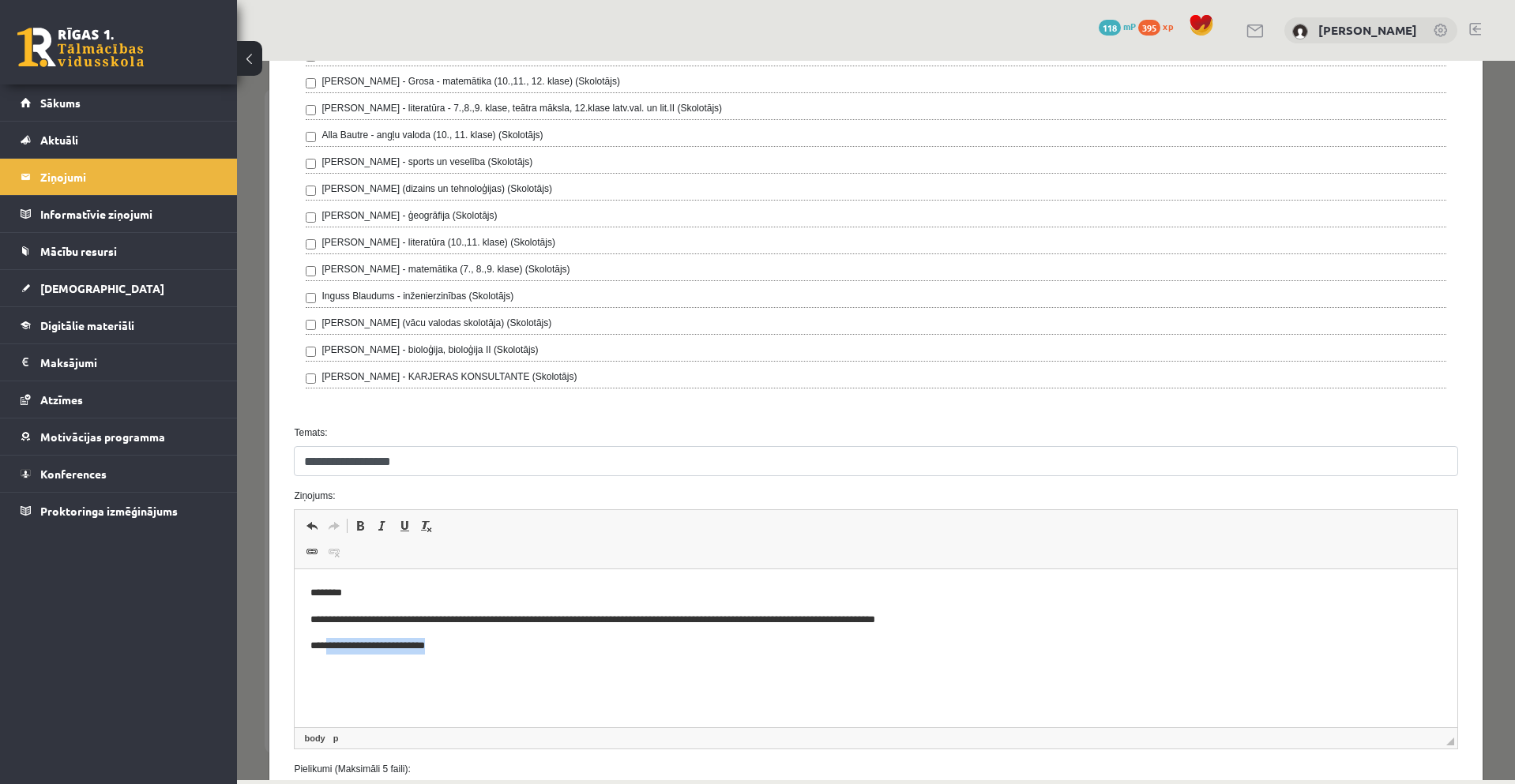
click at [331, 652] on p "**********" at bounding box center [870, 646] width 1120 height 16
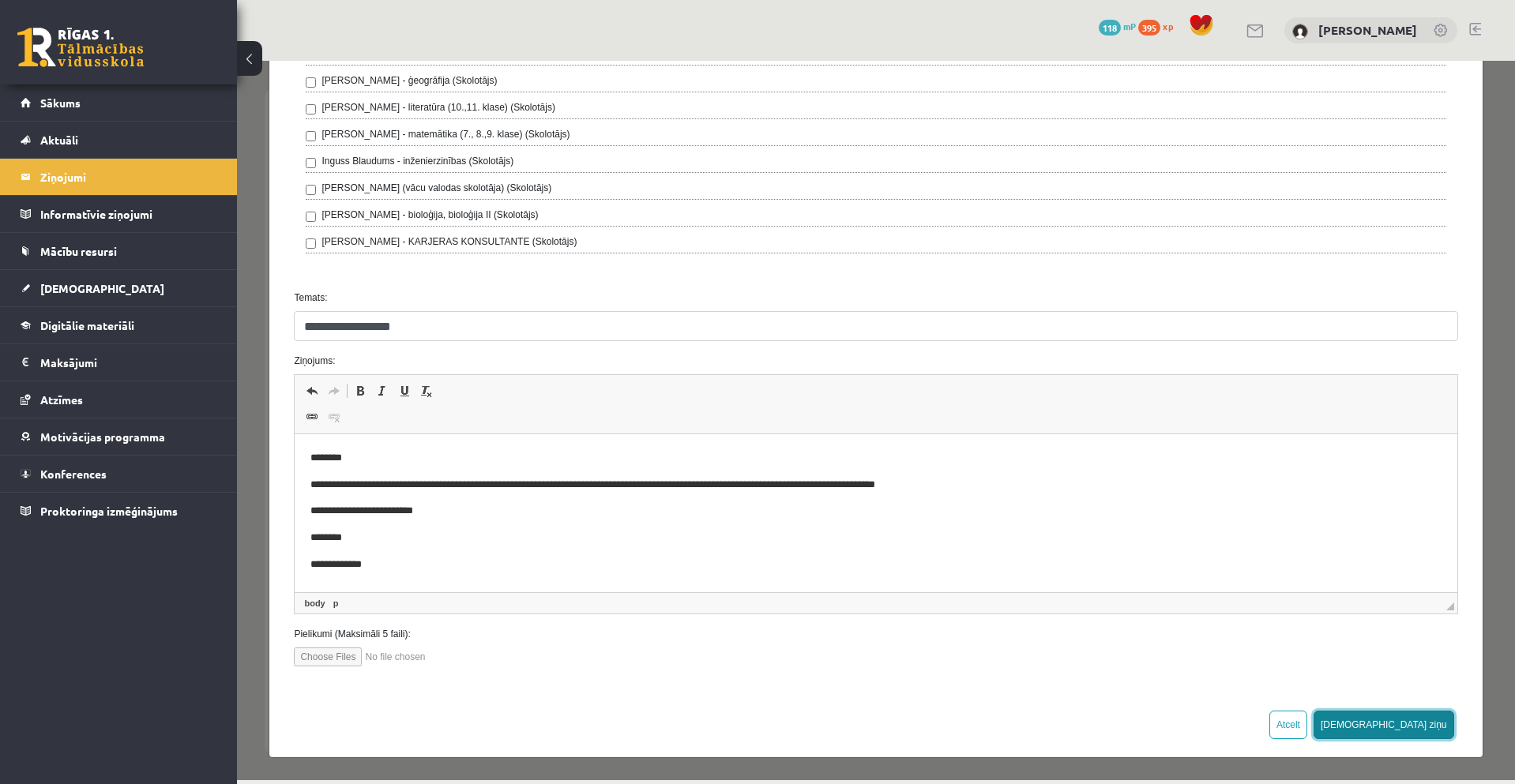
click at [1409, 728] on button "[DEMOGRAPHIC_DATA] ziņu" at bounding box center [1384, 724] width 140 height 28
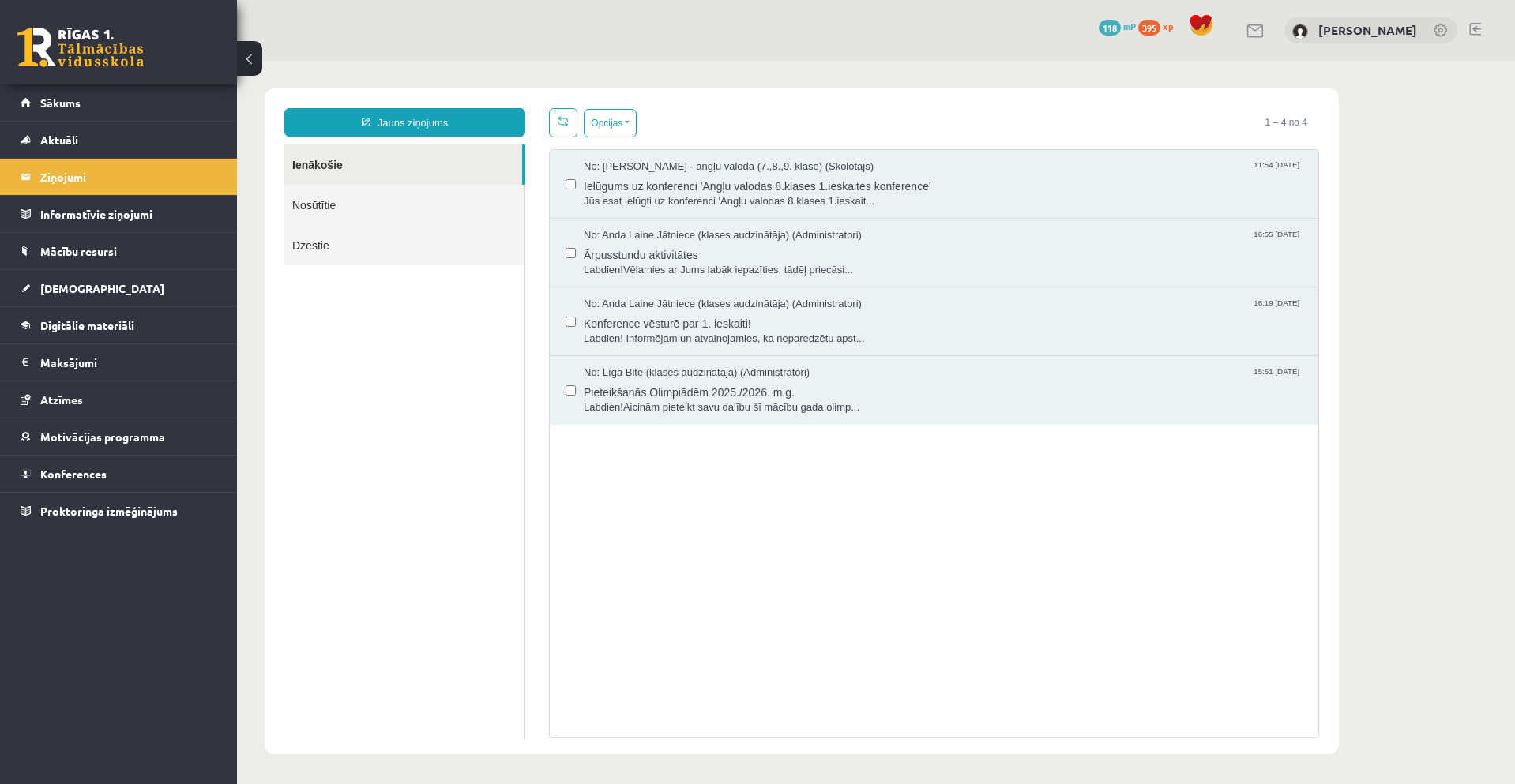
scroll to position [0, 0]
